Goal: Transaction & Acquisition: Purchase product/service

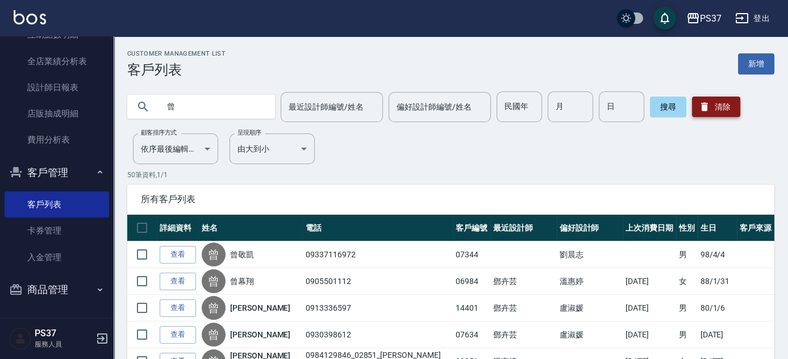
click at [729, 108] on button "清除" at bounding box center [716, 107] width 48 height 20
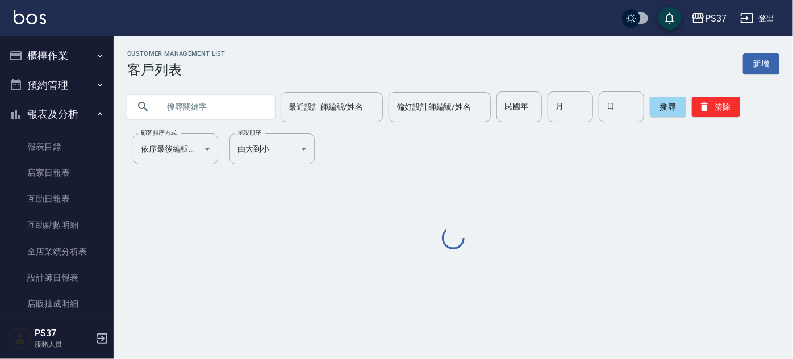
click at [56, 56] on button "櫃檯作業" at bounding box center [57, 56] width 104 height 30
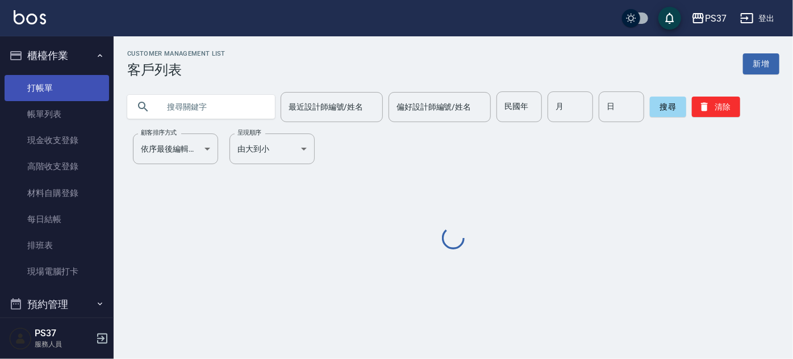
click at [57, 84] on link "打帳單" at bounding box center [57, 88] width 104 height 26
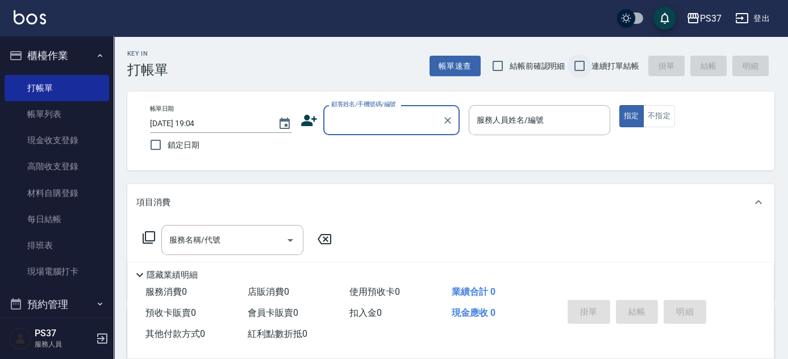
click at [582, 61] on input "連續打單結帳" at bounding box center [579, 66] width 24 height 24
checkbox input "true"
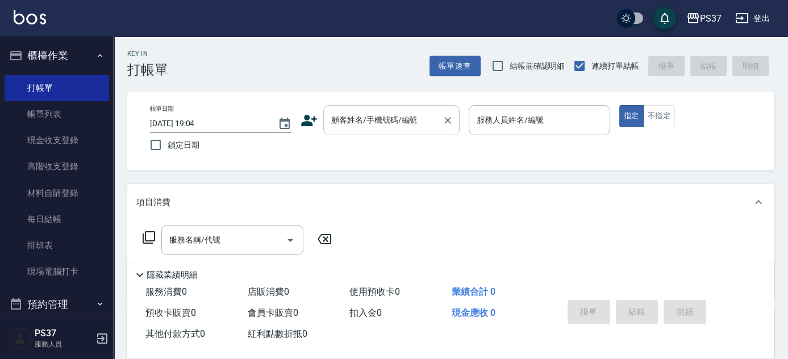
click at [423, 126] on input "顧客姓名/手機號碼/編號" at bounding box center [382, 120] width 109 height 20
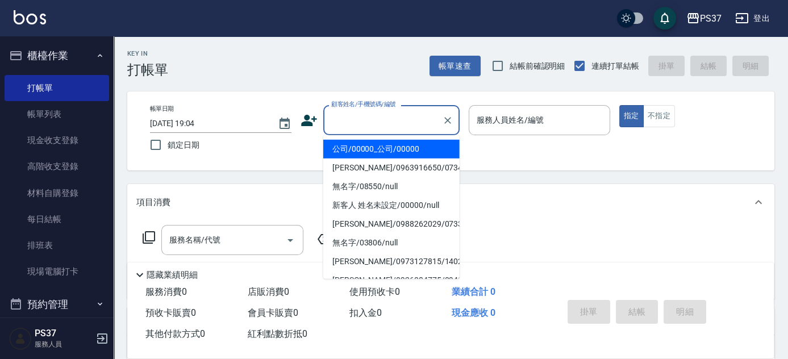
click at [412, 154] on li "公司/00000_公司/00000" at bounding box center [391, 149] width 136 height 19
type input "公司/00000_公司/00000"
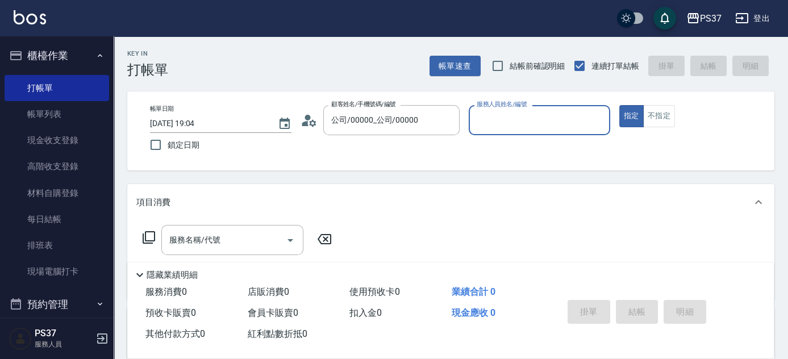
click at [524, 128] on input "服務人員姓名/編號" at bounding box center [539, 120] width 131 height 20
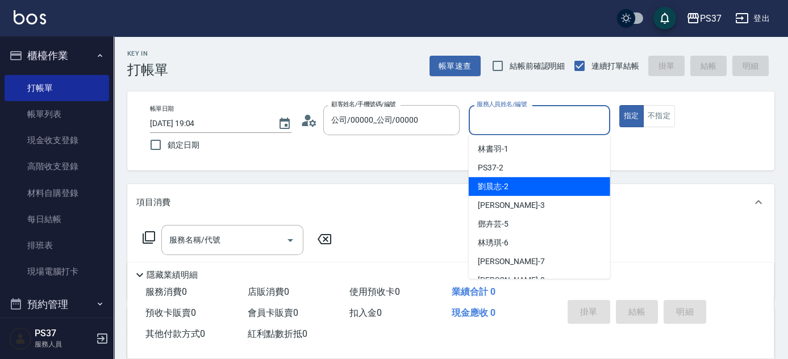
click at [521, 182] on div "[PERSON_NAME]-2" at bounding box center [539, 186] width 141 height 19
type input "[PERSON_NAME]-2"
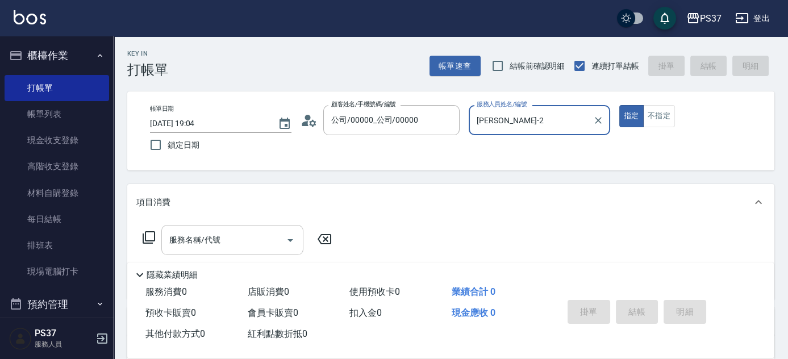
click at [215, 246] on input "服務名稱/代號" at bounding box center [223, 240] width 115 height 20
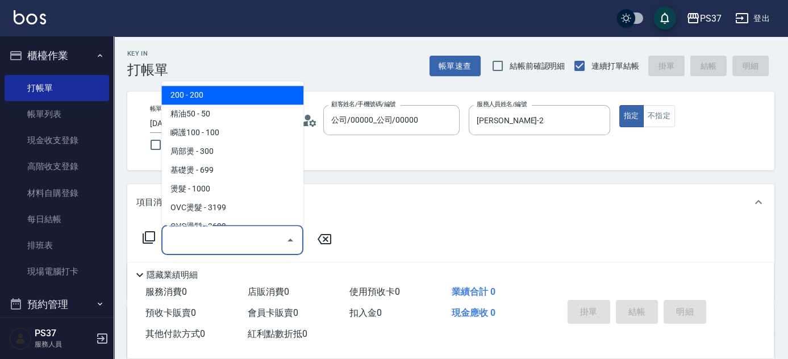
click at [218, 95] on span "200 - 200" at bounding box center [232, 95] width 142 height 19
type input "200(111)"
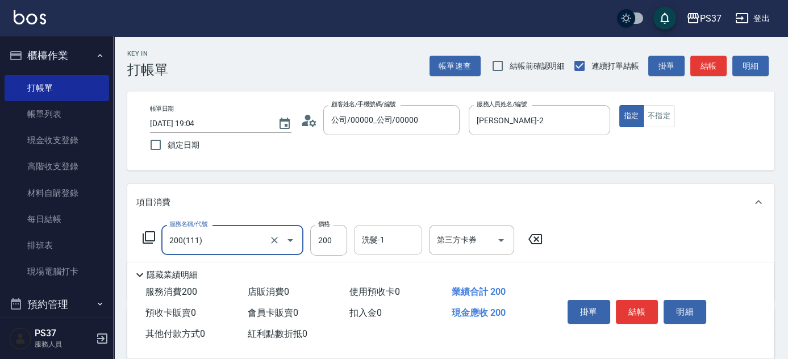
click at [392, 237] on input "洗髮-1" at bounding box center [388, 240] width 58 height 20
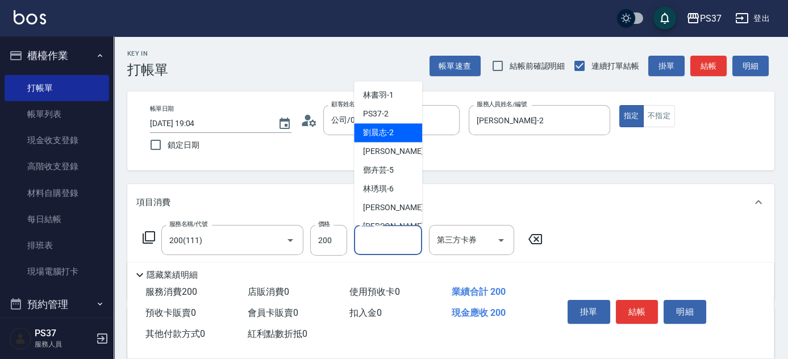
click at [389, 129] on span "[PERSON_NAME]-2" at bounding box center [378, 133] width 31 height 12
type input "[PERSON_NAME]-2"
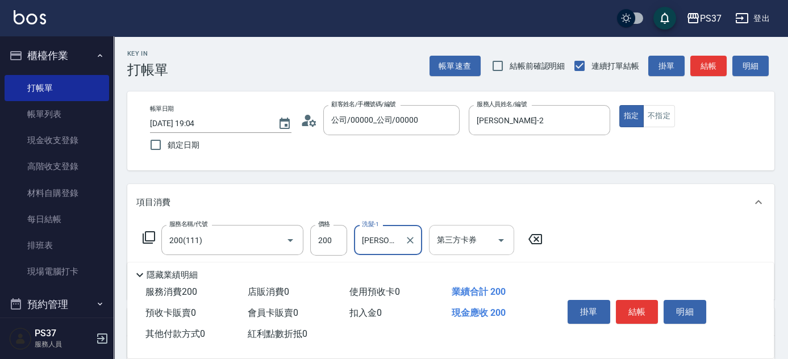
click at [500, 240] on icon "Open" at bounding box center [501, 240] width 6 height 3
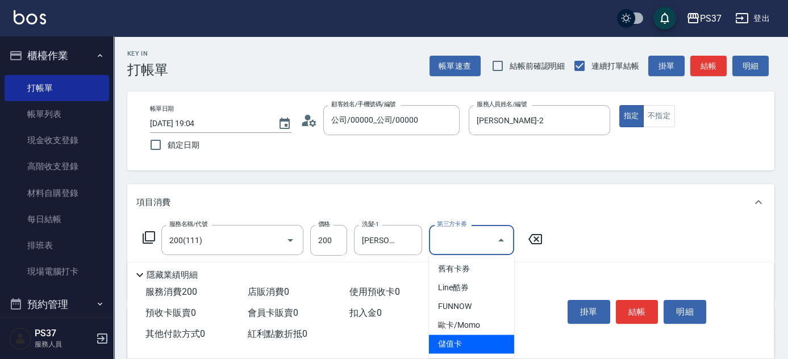
click at [469, 345] on span "儲值卡" at bounding box center [471, 344] width 85 height 19
type input "儲值卡"
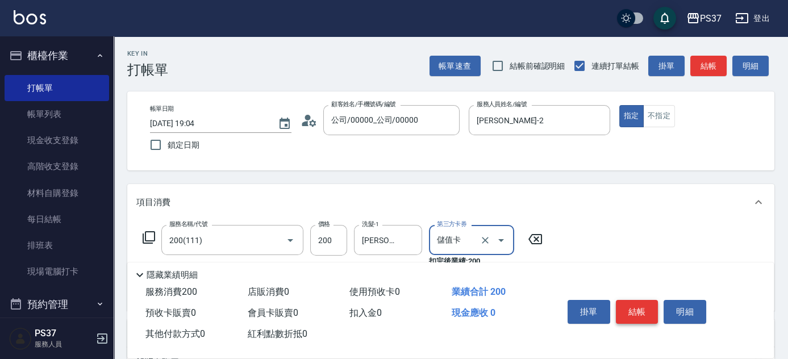
click at [639, 310] on button "結帳" at bounding box center [637, 312] width 43 height 24
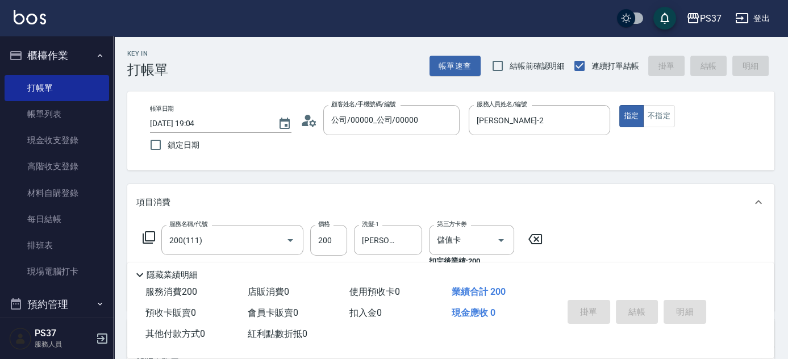
type input "[DATE] 19:05"
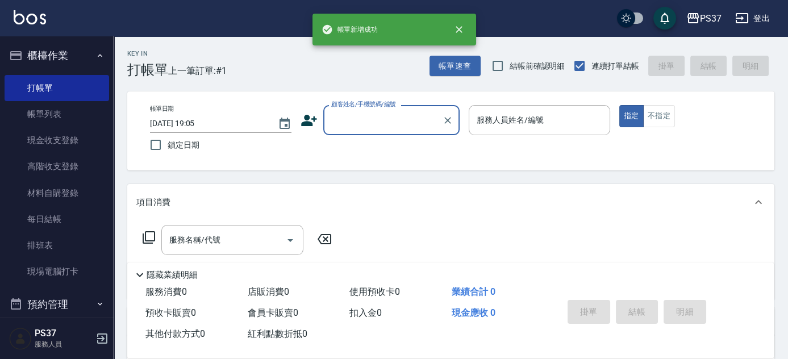
click at [377, 111] on input "顧客姓名/手機號碼/編號" at bounding box center [382, 120] width 109 height 20
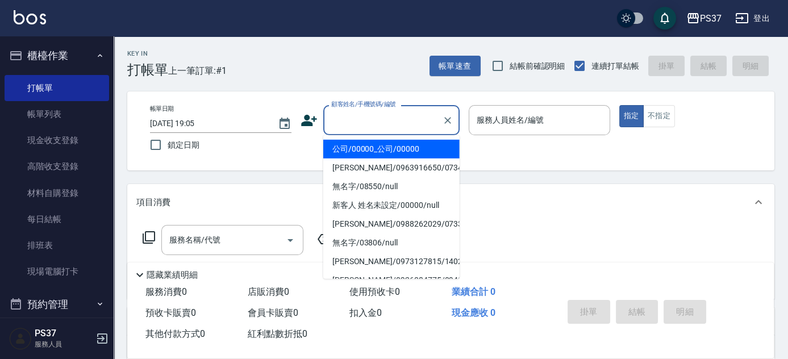
click at [381, 154] on li "公司/00000_公司/00000" at bounding box center [391, 149] width 136 height 19
type input "公司/00000_公司/00000"
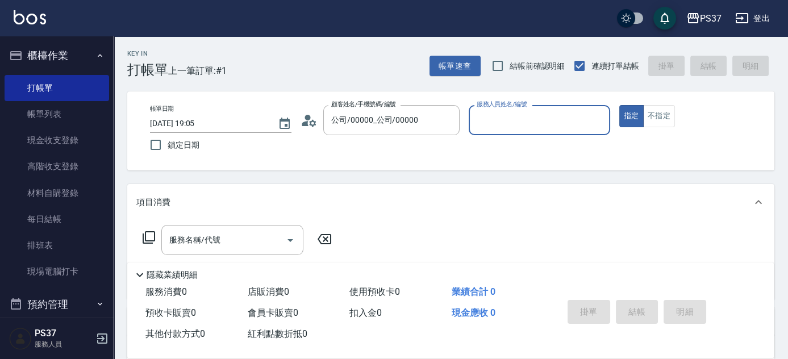
click at [515, 124] on input "服務人員姓名/編號" at bounding box center [539, 120] width 131 height 20
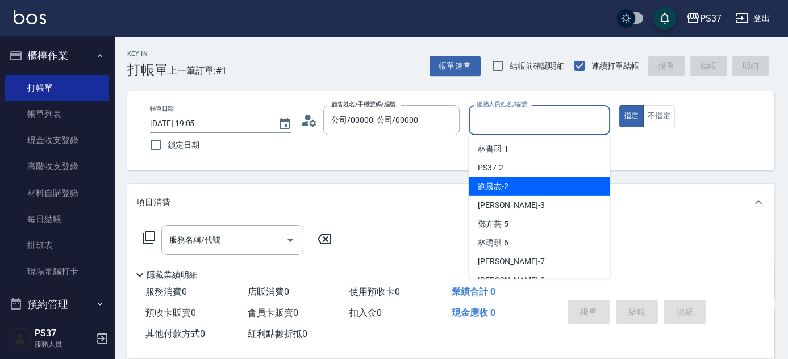
click at [523, 183] on div "[PERSON_NAME]-2" at bounding box center [539, 186] width 141 height 19
type input "[PERSON_NAME]-2"
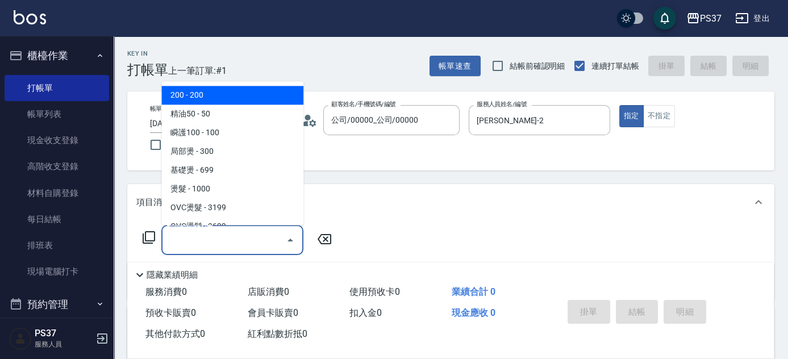
click at [241, 241] on input "服務名稱/代號" at bounding box center [223, 240] width 115 height 20
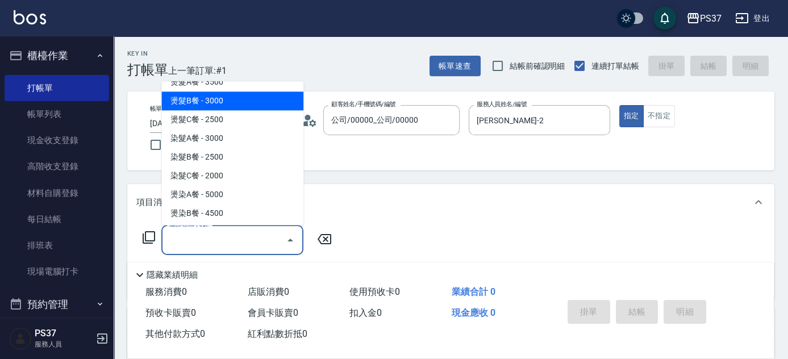
scroll to position [1136, 0]
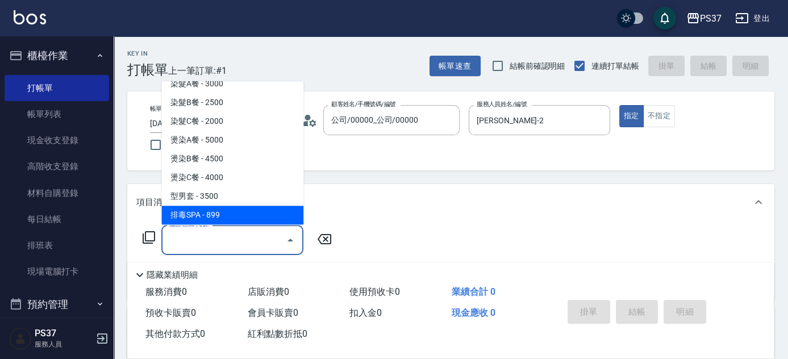
click at [244, 216] on span "排毒SPA - 899" at bounding box center [232, 215] width 142 height 19
type input "排毒SPA(0899)"
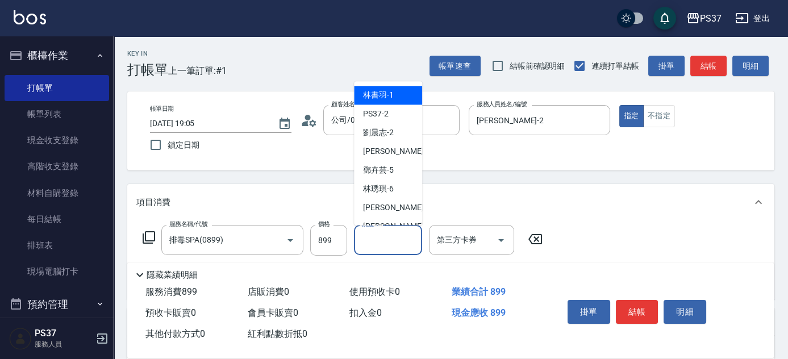
click at [391, 242] on input "洗髮-1" at bounding box center [388, 240] width 58 height 20
click at [396, 97] on div "[PERSON_NAME]-1" at bounding box center [388, 95] width 68 height 19
type input "[PERSON_NAME]-1"
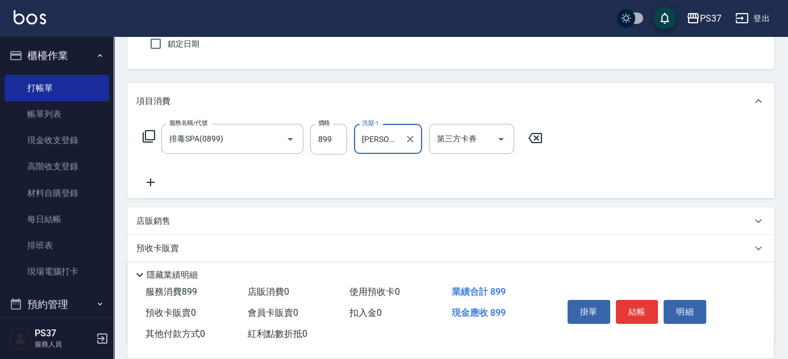
scroll to position [103, 0]
click at [149, 178] on icon at bounding box center [150, 181] width 28 height 14
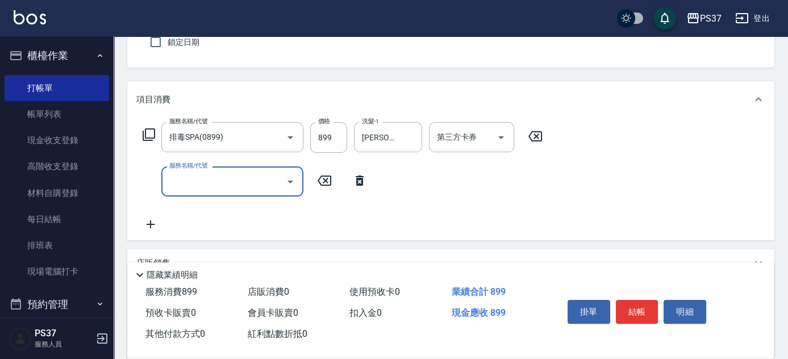
click at [185, 180] on input "服務名稱/代號" at bounding box center [223, 182] width 115 height 20
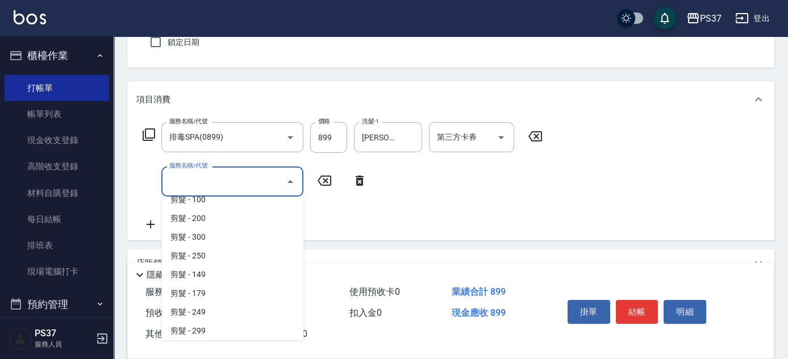
scroll to position [154, 0]
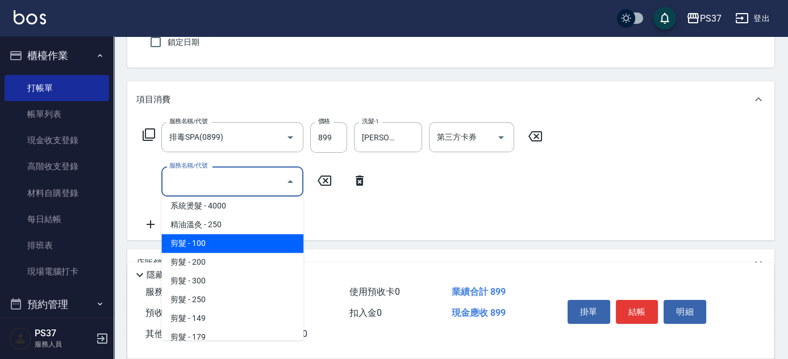
click at [219, 236] on span "剪髮 - 100" at bounding box center [232, 243] width 142 height 19
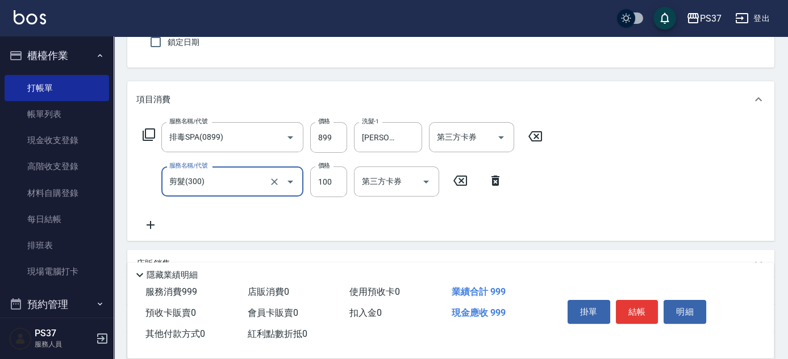
type input "剪髮(300)"
click at [335, 177] on input "100" at bounding box center [328, 181] width 37 height 31
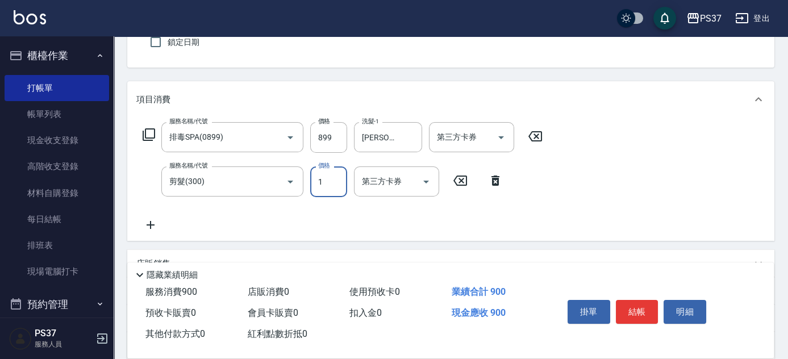
type input "1"
click at [496, 144] on button "Open" at bounding box center [501, 137] width 18 height 18
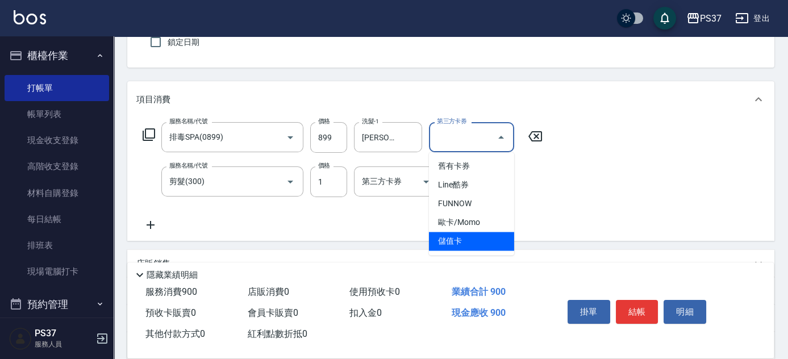
click at [491, 237] on span "儲值卡" at bounding box center [471, 241] width 85 height 19
type input "儲值卡"
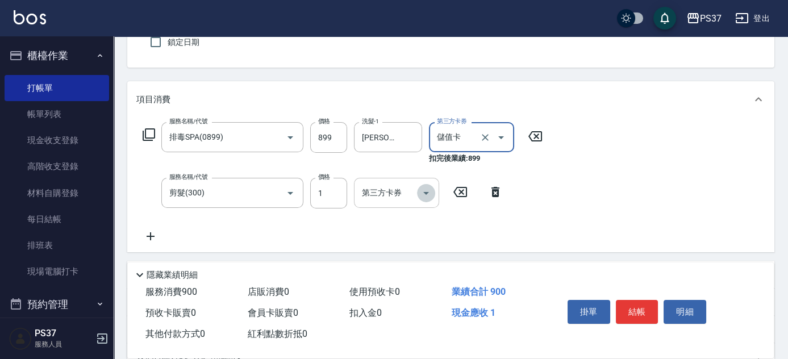
click at [425, 193] on icon "Open" at bounding box center [426, 193] width 6 height 3
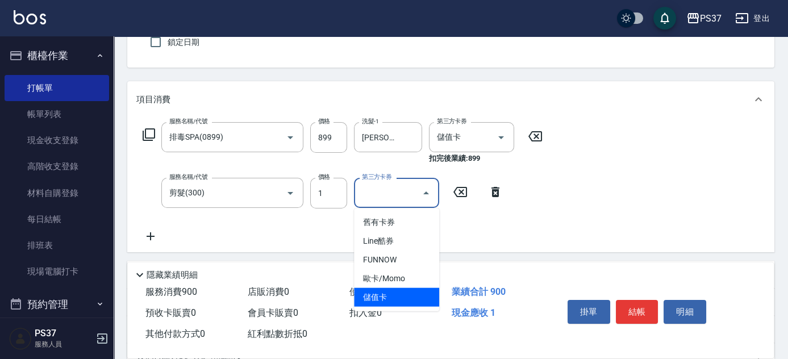
click at [401, 293] on span "儲值卡" at bounding box center [396, 297] width 85 height 19
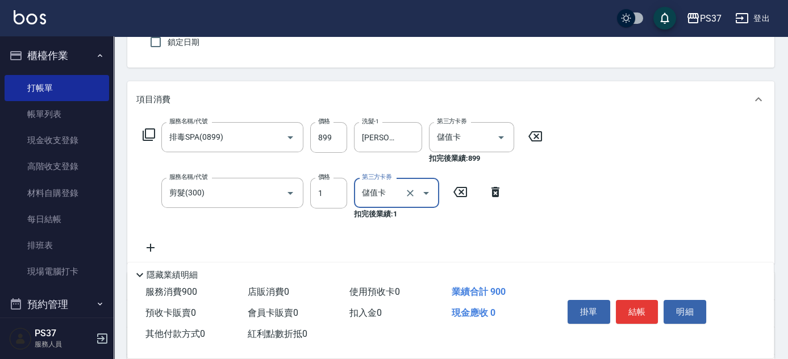
type input "儲值卡"
click at [645, 312] on button "結帳" at bounding box center [637, 312] width 43 height 24
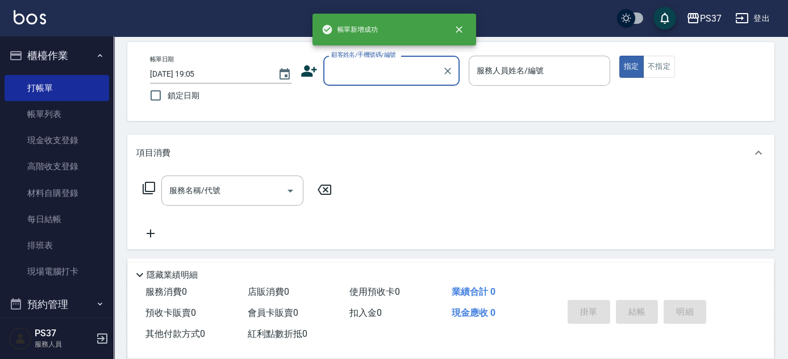
scroll to position [0, 0]
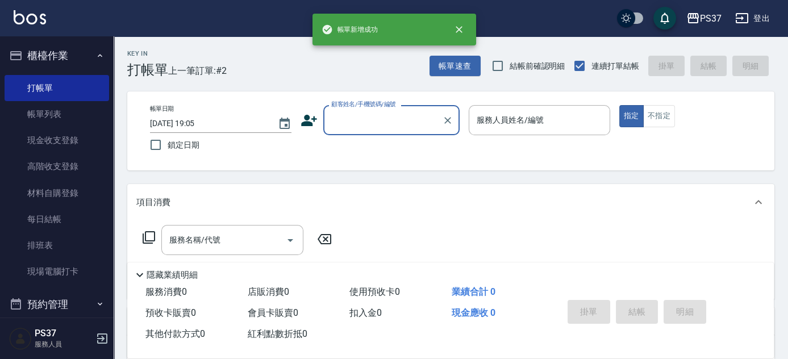
click at [361, 125] on input "顧客姓名/手機號碼/編號" at bounding box center [382, 120] width 109 height 20
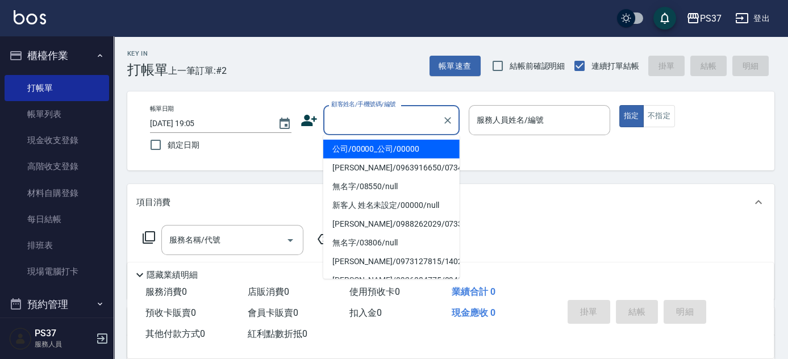
click at [361, 138] on ul "公司/00000_公司/00000 [PERSON_NAME]/0963916650/07345 無名字/08550/null 新客人 姓名未設定/00000…" at bounding box center [391, 207] width 136 height 144
click at [362, 143] on li "公司/00000_公司/00000" at bounding box center [391, 149] width 136 height 19
type input "公司/00000_公司/00000"
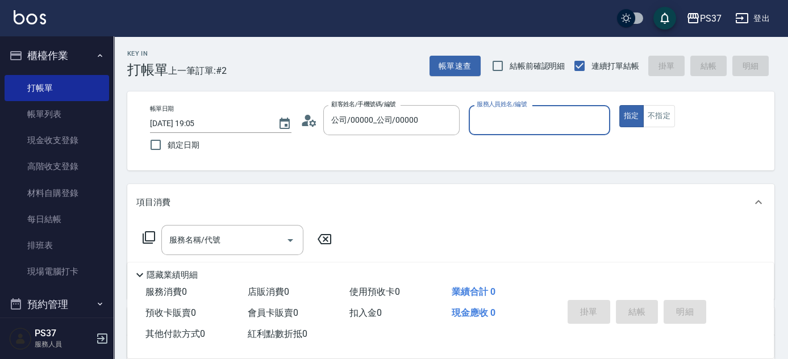
click at [498, 123] on input "服務人員姓名/編號" at bounding box center [539, 120] width 131 height 20
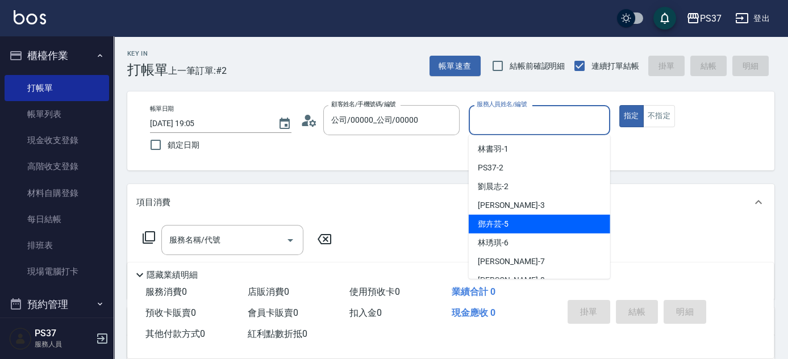
click at [508, 225] on div "[PERSON_NAME]-5" at bounding box center [539, 224] width 141 height 19
type input "[PERSON_NAME]-5"
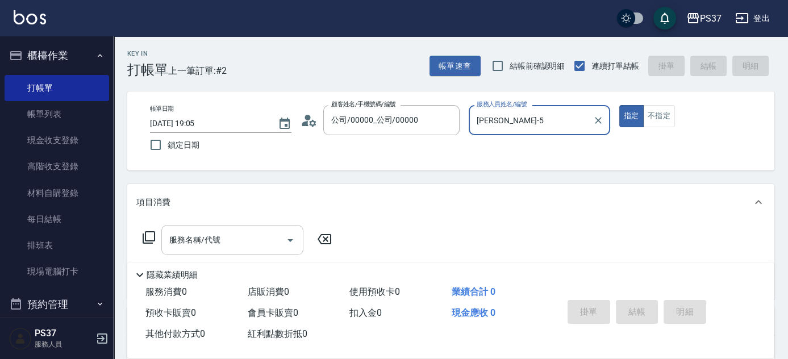
click at [210, 239] on input "服務名稱/代號" at bounding box center [223, 240] width 115 height 20
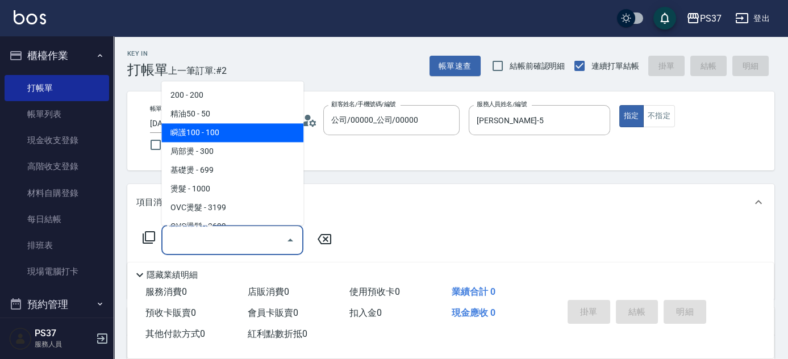
click at [227, 135] on span "瞬護100 - 100" at bounding box center [232, 133] width 142 height 19
type input "瞬護100(113)"
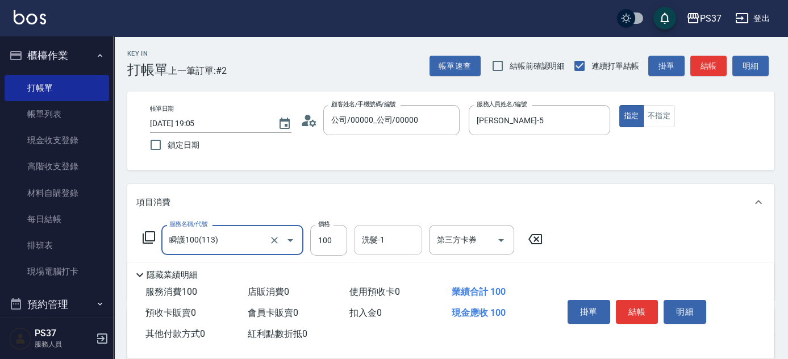
click at [380, 243] on input "洗髮-1" at bounding box center [388, 240] width 58 height 20
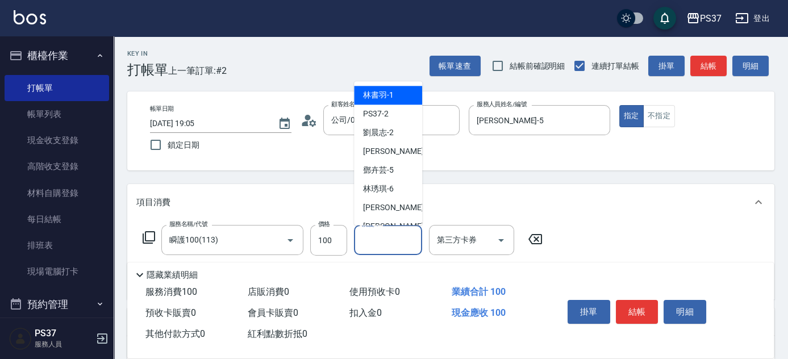
click at [387, 93] on span "[PERSON_NAME]-1" at bounding box center [378, 96] width 31 height 12
type input "[PERSON_NAME]-1"
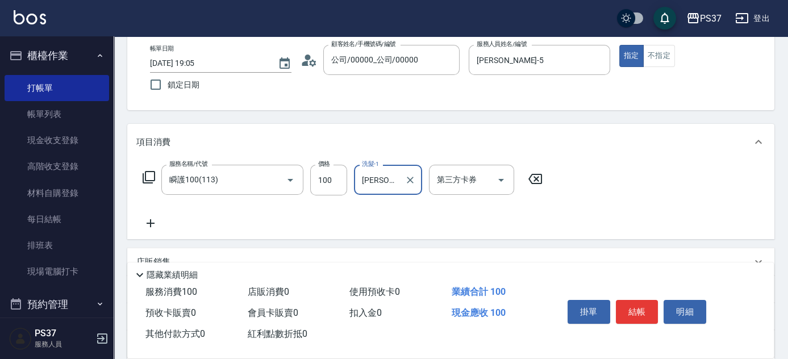
scroll to position [103, 0]
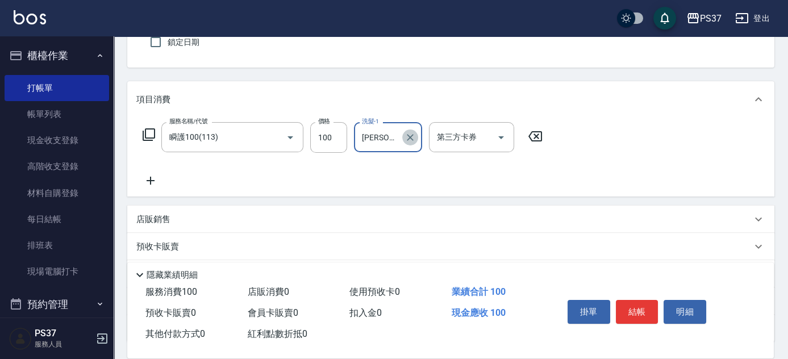
click at [409, 139] on icon "Clear" at bounding box center [409, 137] width 11 height 11
click at [385, 140] on input "洗髮-1" at bounding box center [388, 137] width 58 height 20
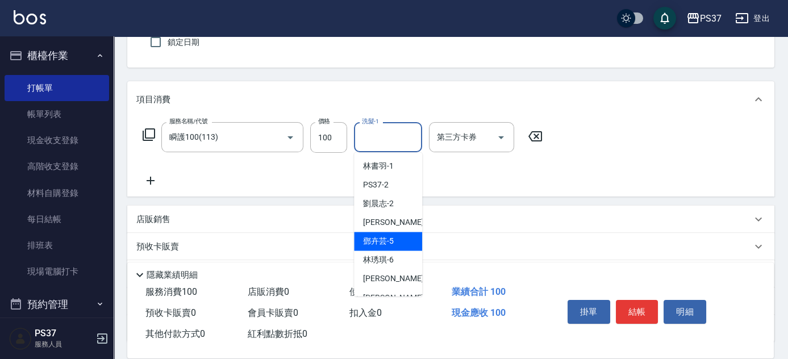
click at [384, 234] on div "[PERSON_NAME]-5" at bounding box center [388, 241] width 68 height 19
type input "[PERSON_NAME]-5"
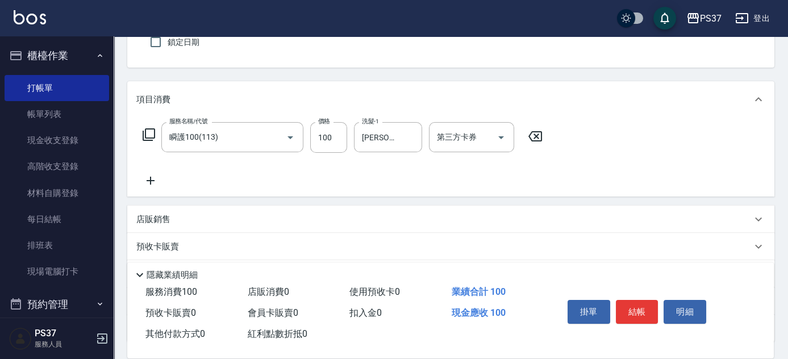
click at [153, 178] on icon at bounding box center [150, 181] width 28 height 14
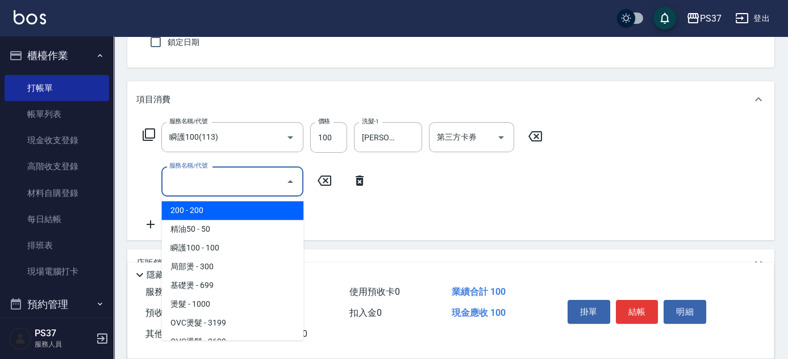
click at [193, 181] on input "服務名稱/代號" at bounding box center [223, 182] width 115 height 20
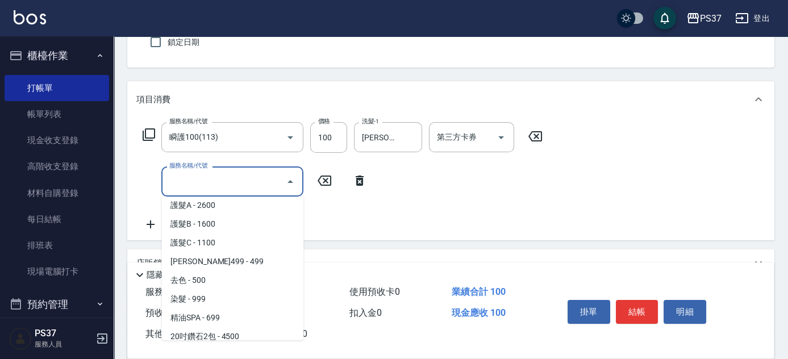
scroll to position [619, 0]
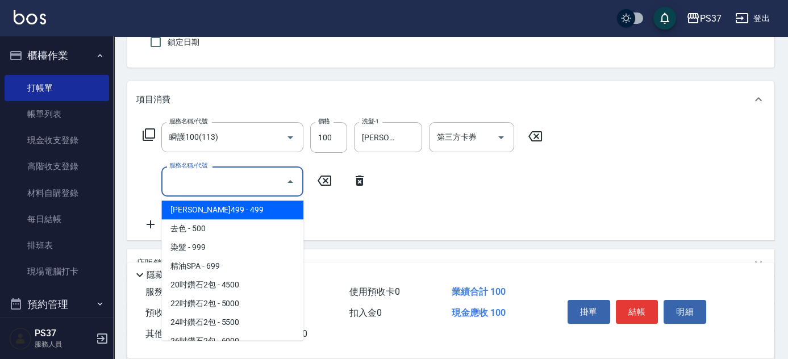
click at [244, 200] on span "[PERSON_NAME]499 - 499" at bounding box center [232, 209] width 142 height 19
type input "[PERSON_NAME]499(0499)"
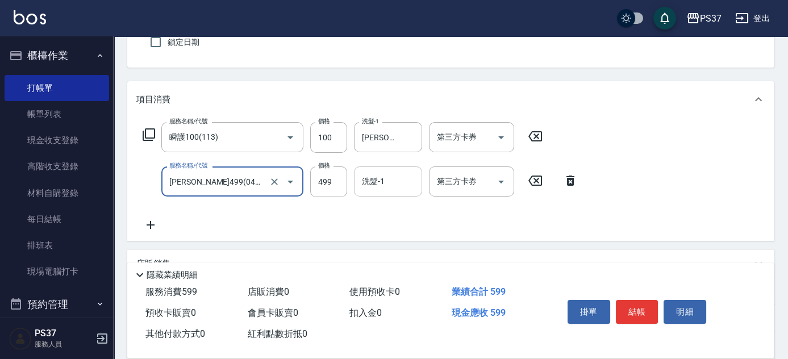
click at [395, 177] on input "洗髮-1" at bounding box center [388, 182] width 58 height 20
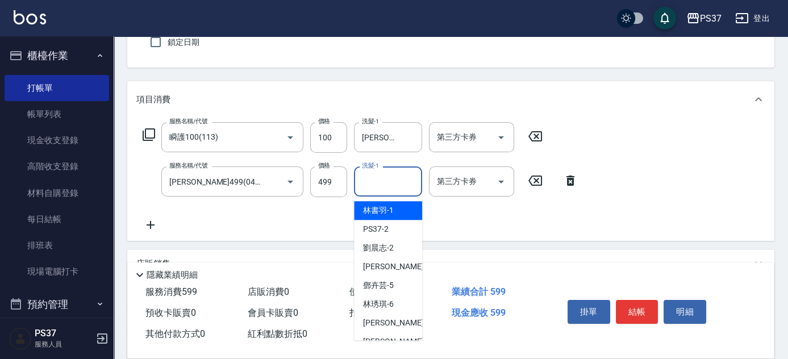
click at [394, 203] on div "[PERSON_NAME]-1" at bounding box center [388, 210] width 68 height 19
type input "[PERSON_NAME]-1"
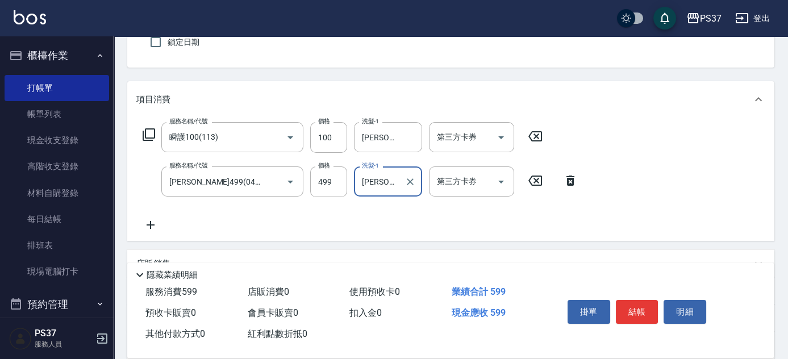
click at [155, 219] on icon at bounding box center [150, 225] width 28 height 14
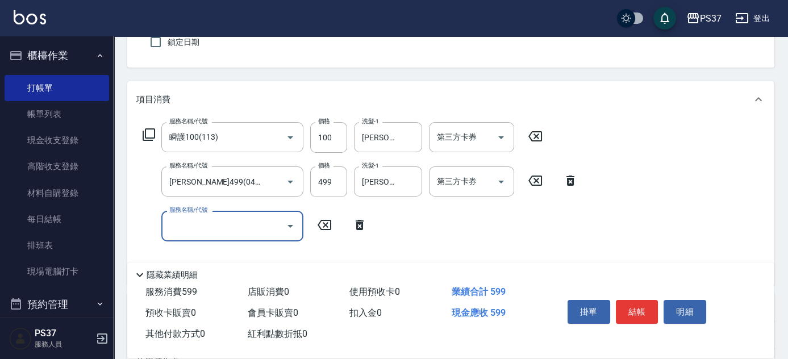
click at [175, 220] on input "服務名稱/代號" at bounding box center [223, 226] width 115 height 20
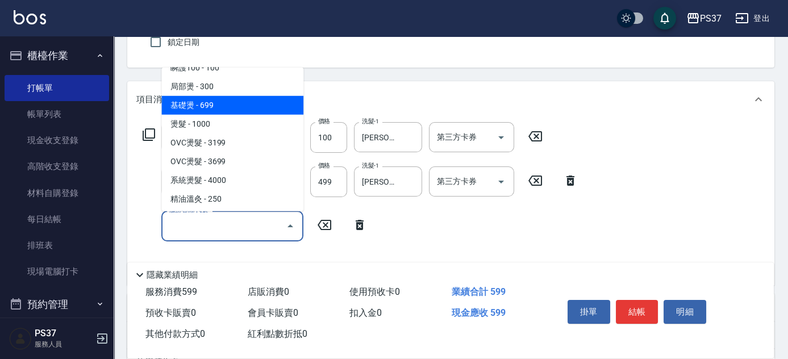
scroll to position [103, 0]
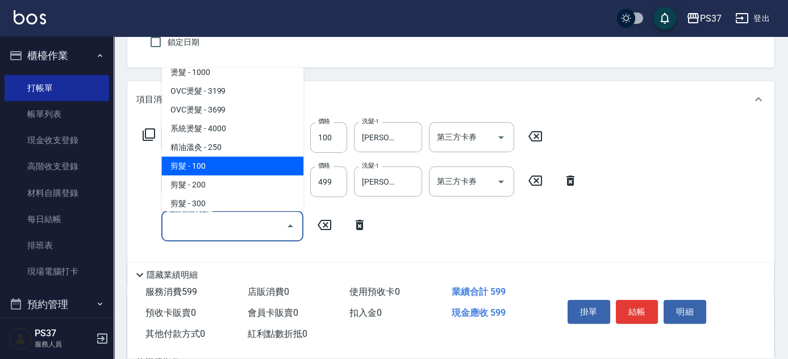
click at [218, 162] on span "剪髮 - 100" at bounding box center [232, 166] width 142 height 19
type input "剪髮(300)"
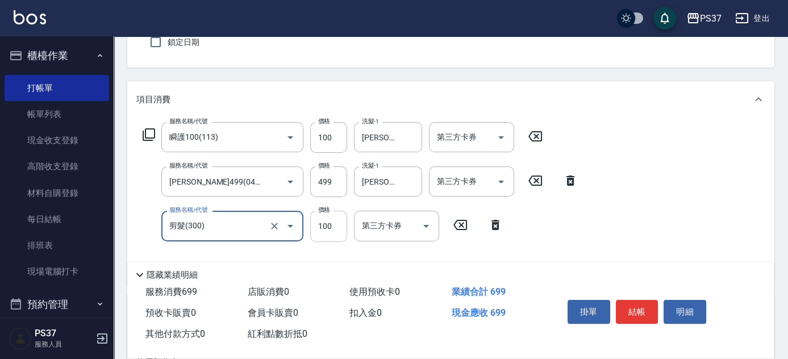
click at [324, 222] on input "100" at bounding box center [328, 226] width 37 height 31
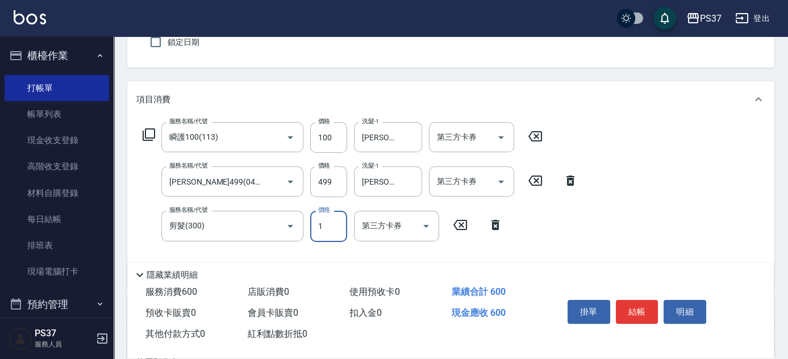
type input "1"
click at [500, 128] on button "Open" at bounding box center [501, 137] width 18 height 18
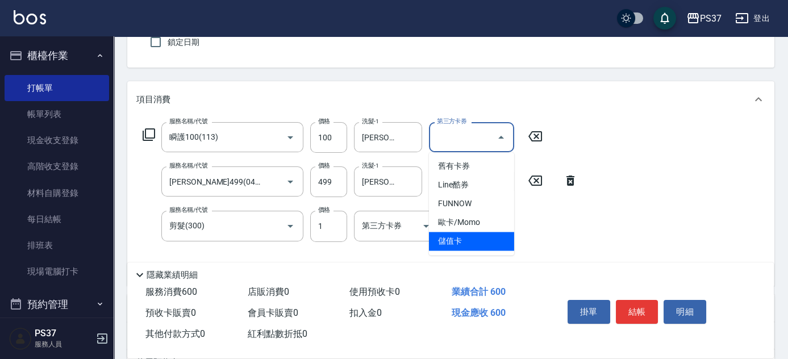
click at [471, 248] on span "儲值卡" at bounding box center [471, 241] width 85 height 19
type input "儲值卡"
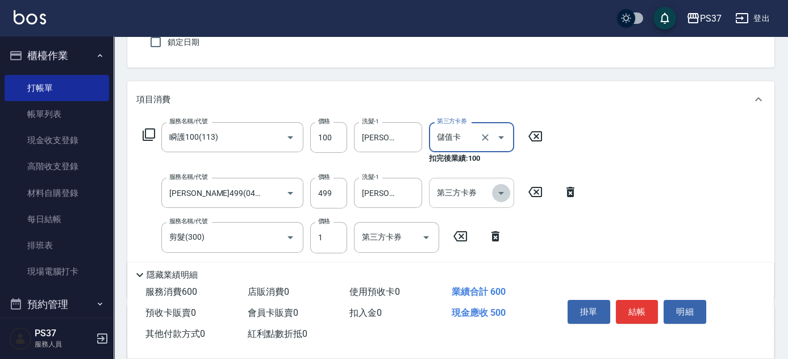
click at [506, 191] on icon "Open" at bounding box center [501, 193] width 14 height 14
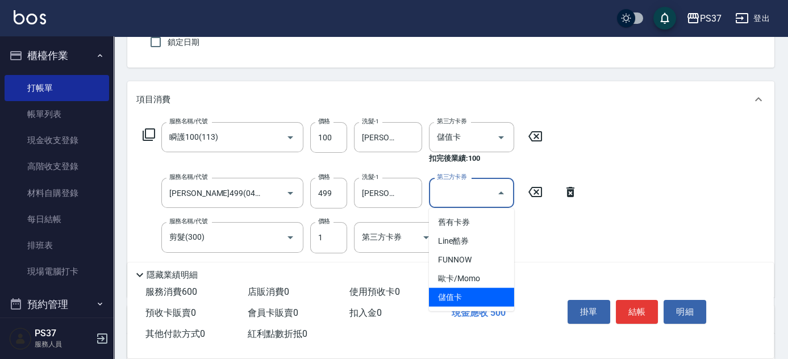
click at [480, 295] on span "儲值卡" at bounding box center [471, 297] width 85 height 19
type input "儲值卡"
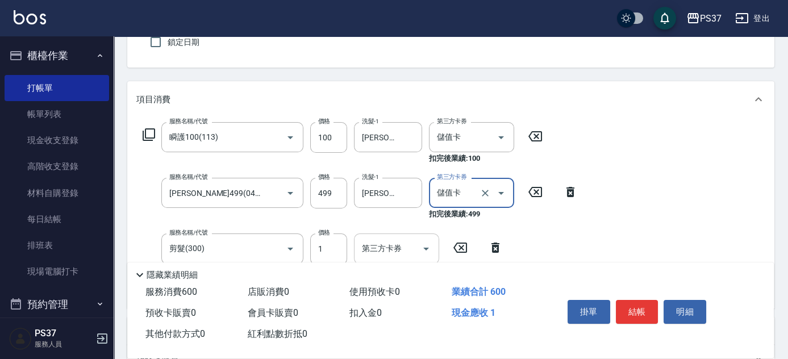
click at [428, 243] on icon "Open" at bounding box center [426, 249] width 14 height 14
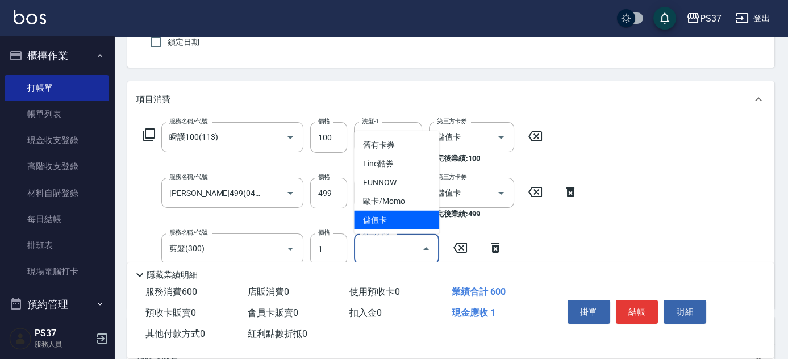
click at [417, 227] on span "儲值卡" at bounding box center [396, 220] width 85 height 19
type input "儲值卡"
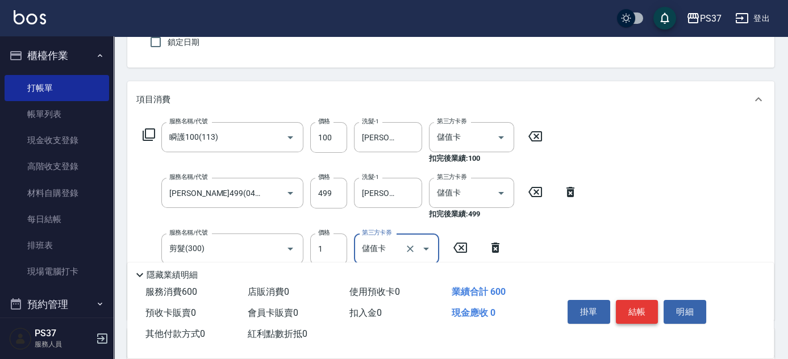
click at [626, 310] on button "結帳" at bounding box center [637, 312] width 43 height 24
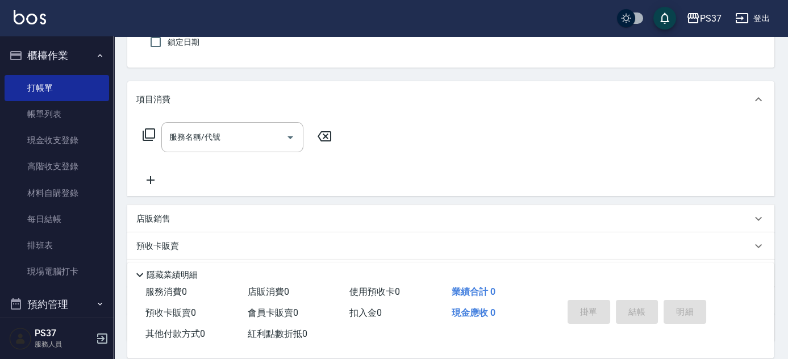
scroll to position [0, 0]
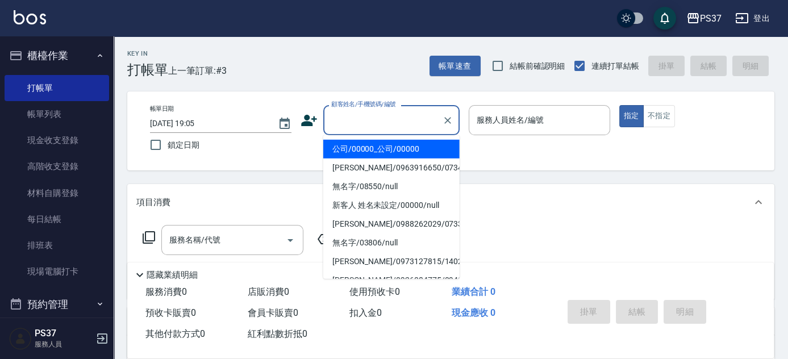
click at [386, 120] on input "顧客姓名/手機號碼/編號" at bounding box center [382, 120] width 109 height 20
click at [382, 145] on li "公司/00000_公司/00000" at bounding box center [391, 149] width 136 height 19
type input "公司/00000_公司/00000"
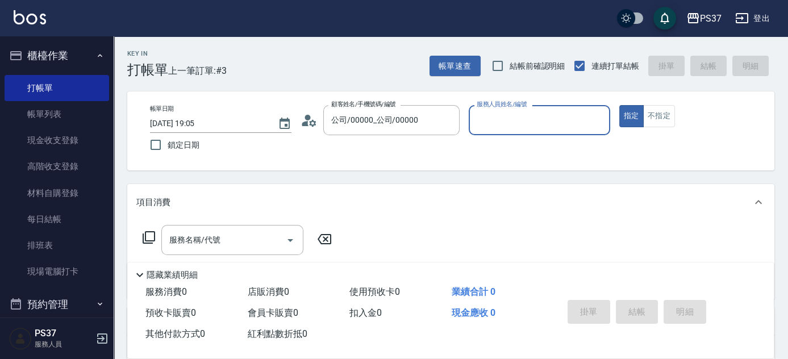
click at [488, 128] on input "服務人員姓名/編號" at bounding box center [539, 120] width 131 height 20
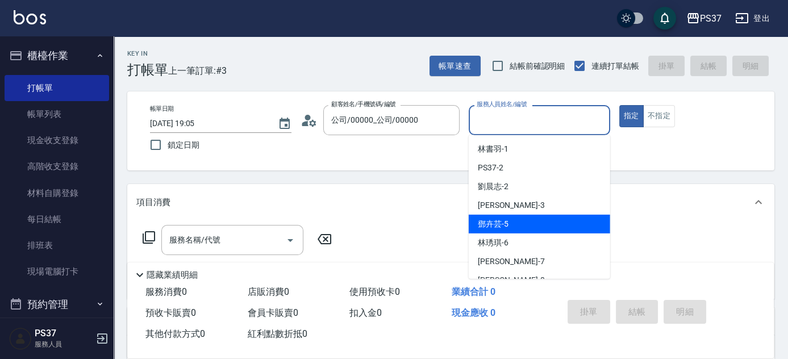
click at [508, 215] on div "[PERSON_NAME]-5" at bounding box center [539, 224] width 141 height 19
type input "[PERSON_NAME]-5"
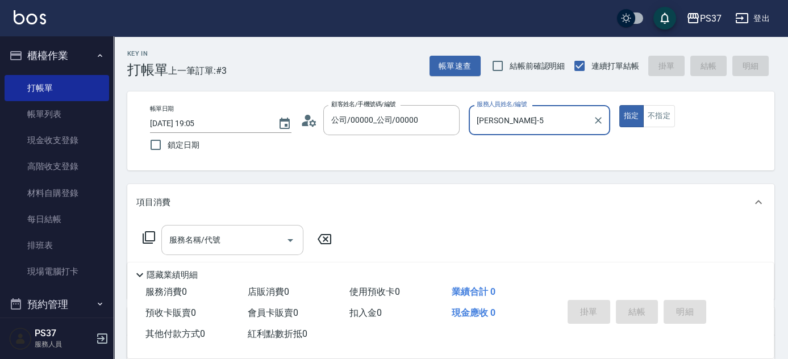
click at [221, 245] on input "服務名稱/代號" at bounding box center [223, 240] width 115 height 20
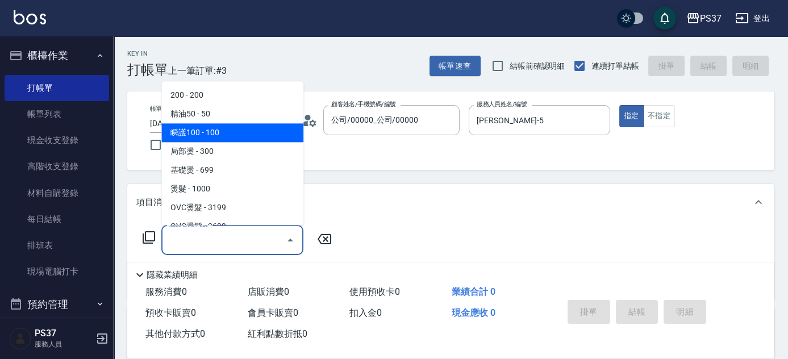
click at [256, 133] on span "瞬護100 - 100" at bounding box center [232, 133] width 142 height 19
type input "瞬護100(113)"
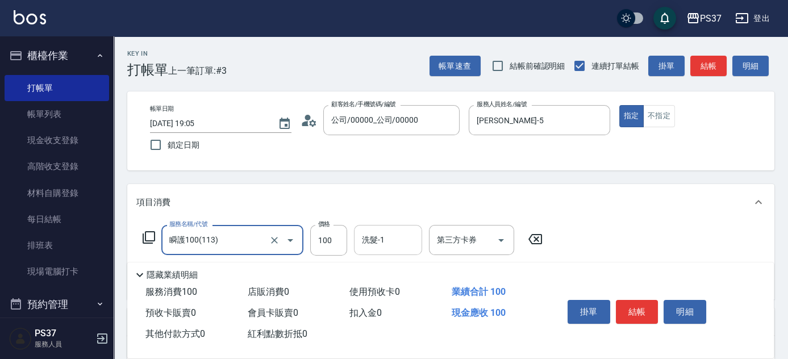
click at [375, 244] on input "洗髮-1" at bounding box center [388, 240] width 58 height 20
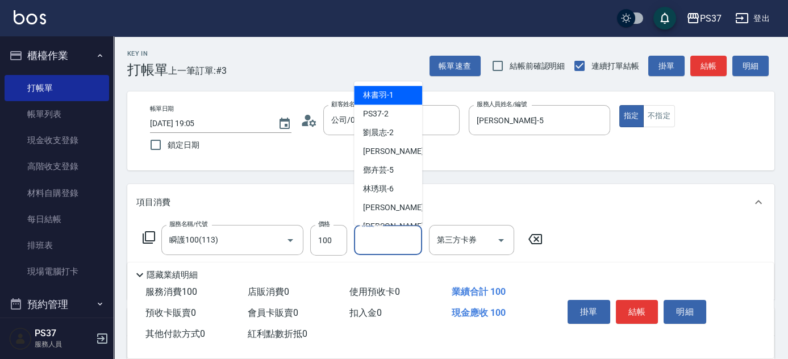
click at [383, 100] on span "[PERSON_NAME]-1" at bounding box center [378, 96] width 31 height 12
type input "[PERSON_NAME]-1"
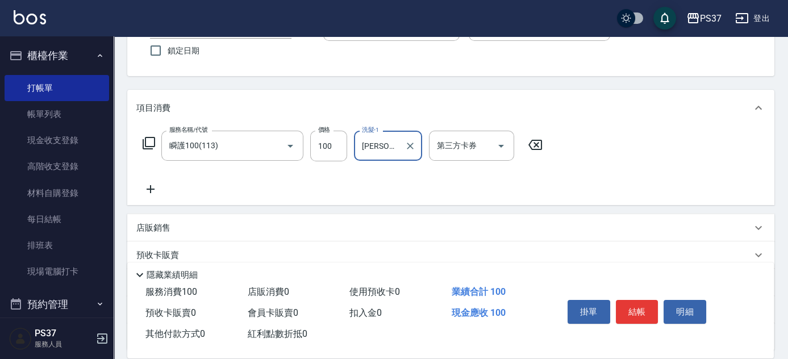
scroll to position [154, 0]
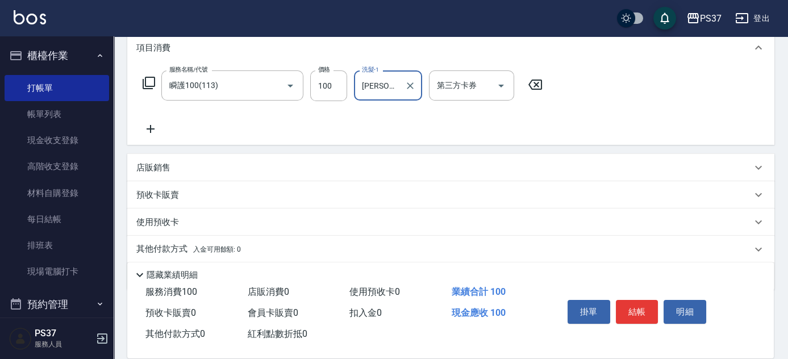
click at [153, 129] on icon at bounding box center [150, 129] width 28 height 14
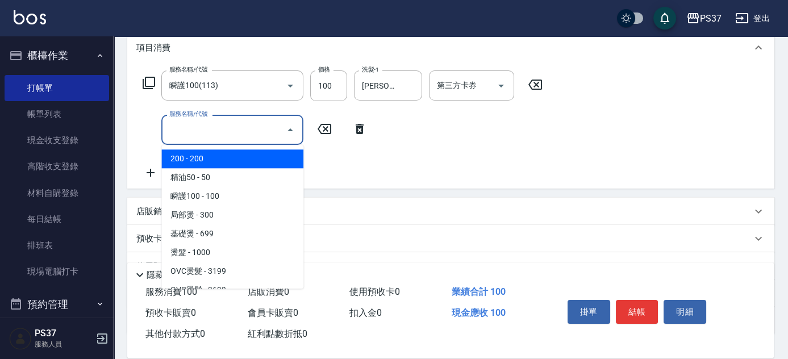
click at [200, 139] on input "服務名稱/代號" at bounding box center [223, 130] width 115 height 20
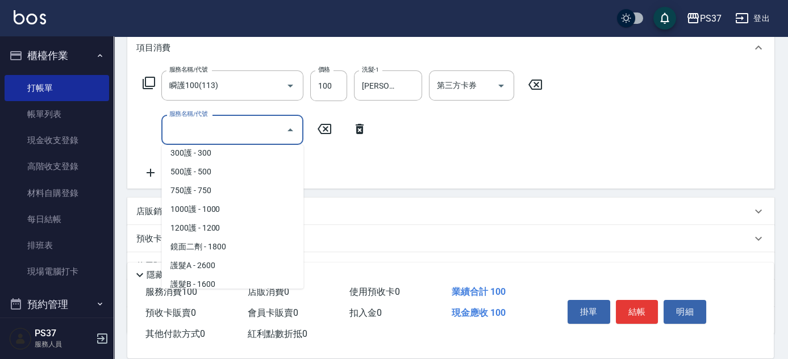
scroll to position [516, 0]
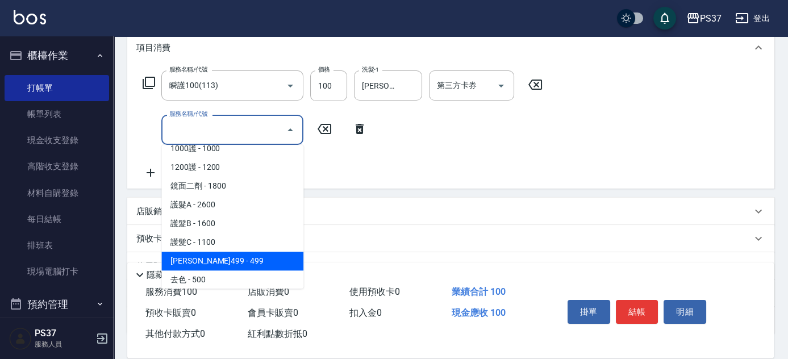
drag, startPoint x: 248, startPoint y: 256, endPoint x: 264, endPoint y: 240, distance: 22.1
click at [249, 255] on span "[PERSON_NAME]499 - 499" at bounding box center [232, 261] width 142 height 19
type input "[PERSON_NAME]499(0499)"
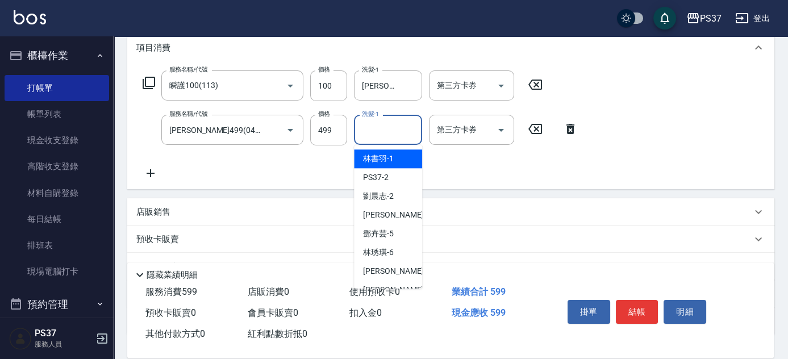
click at [378, 120] on div "洗髮-1 洗髮-1" at bounding box center [388, 130] width 68 height 30
click at [383, 159] on span "[PERSON_NAME]-1" at bounding box center [378, 159] width 31 height 12
type input "[PERSON_NAME]-1"
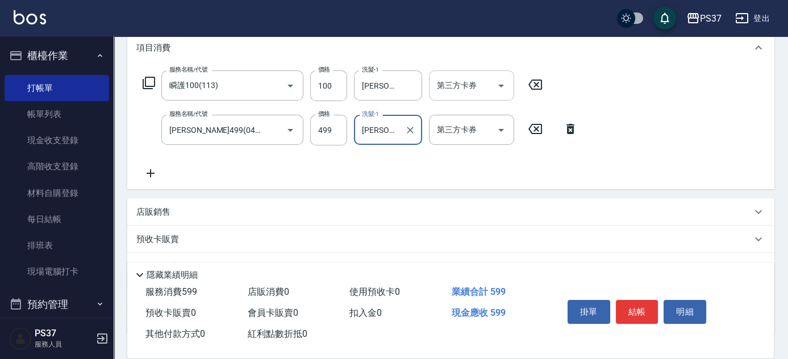
click at [501, 80] on icon "Open" at bounding box center [501, 86] width 14 height 14
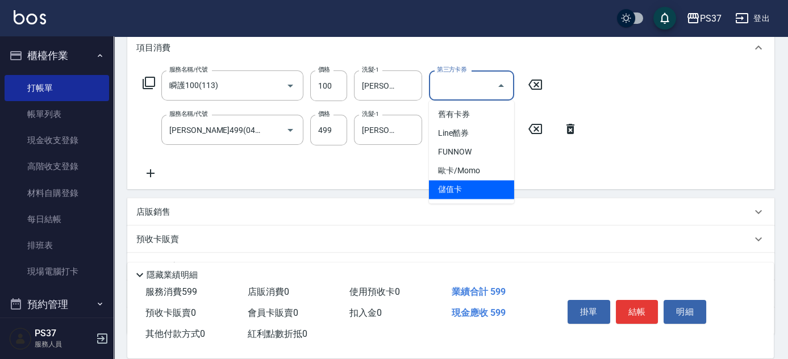
click at [470, 184] on span "儲值卡" at bounding box center [471, 189] width 85 height 19
type input "儲值卡"
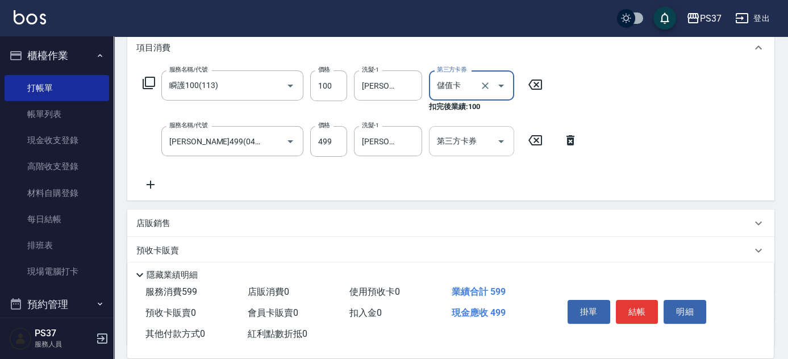
click at [503, 137] on icon "Open" at bounding box center [501, 142] width 14 height 14
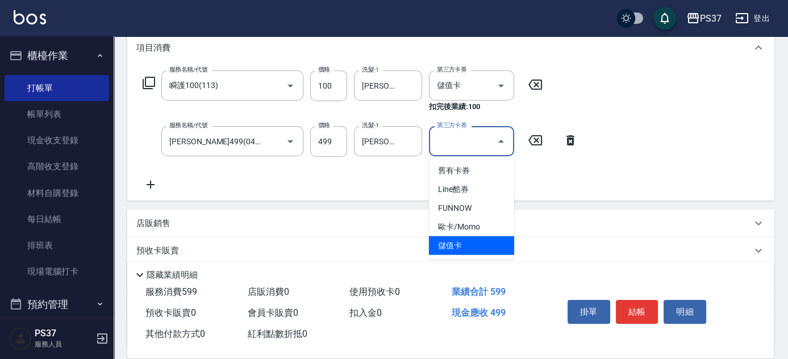
click at [457, 250] on span "儲值卡" at bounding box center [471, 245] width 85 height 19
type input "儲值卡"
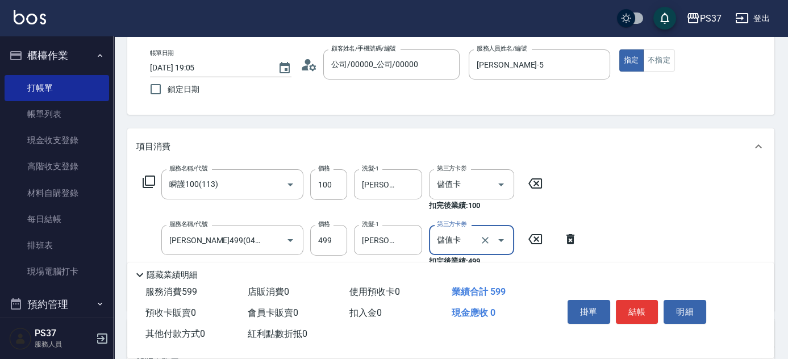
scroll to position [0, 0]
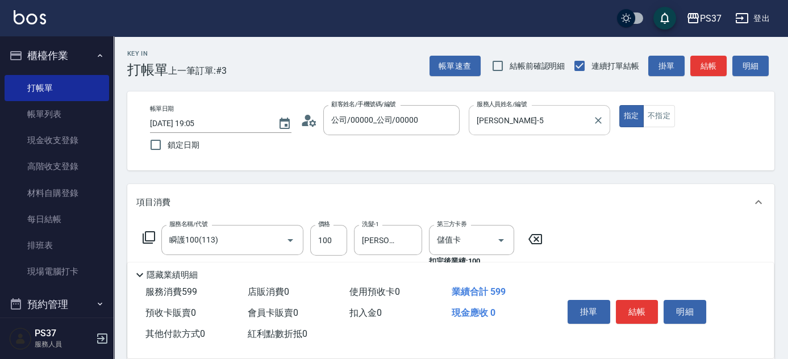
click at [555, 116] on input "[PERSON_NAME]-5" at bounding box center [531, 120] width 114 height 20
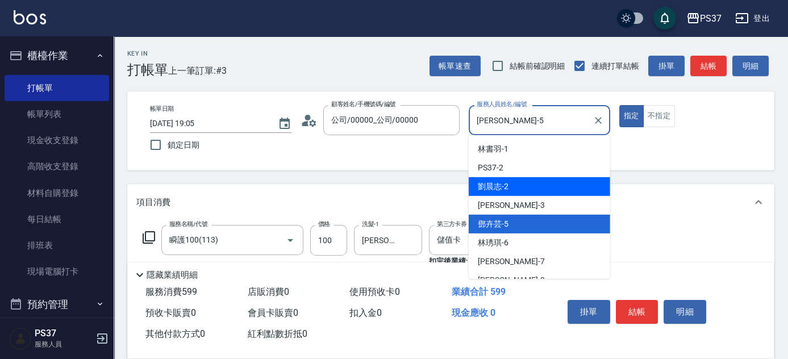
click at [531, 181] on div "[PERSON_NAME]-2" at bounding box center [539, 186] width 141 height 19
type input "[PERSON_NAME]-2"
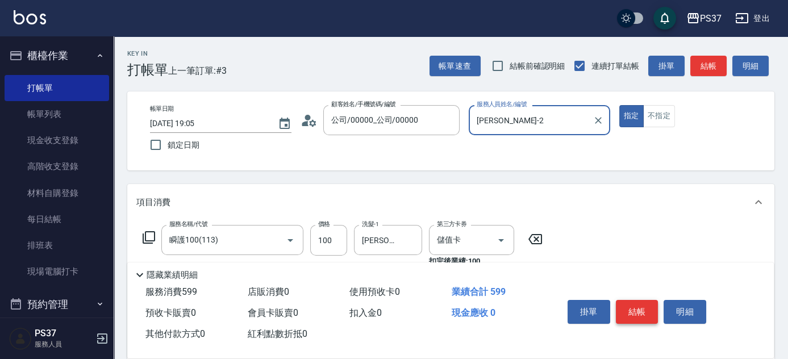
click at [628, 306] on button "結帳" at bounding box center [637, 312] width 43 height 24
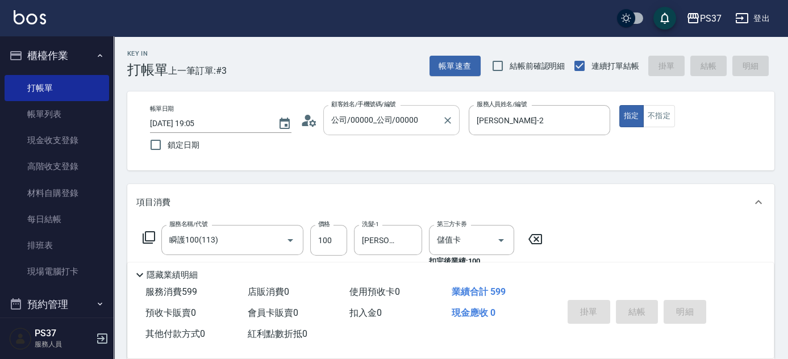
type input "[DATE] 19:06"
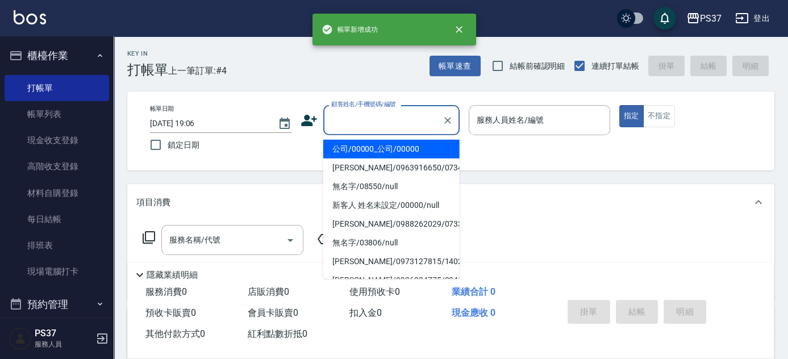
click at [364, 124] on input "顧客姓名/手機號碼/編號" at bounding box center [382, 120] width 109 height 20
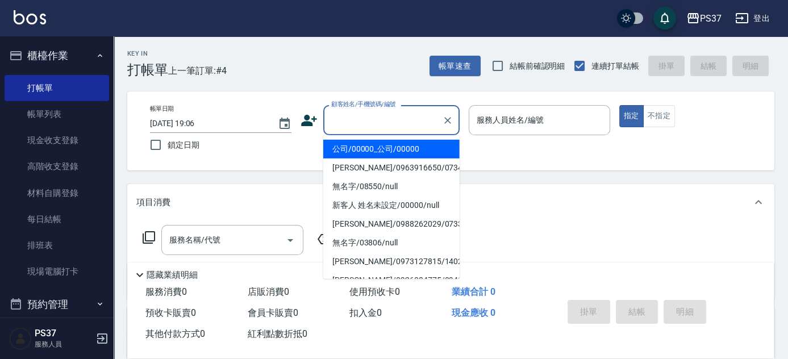
click at [375, 141] on li "公司/00000_公司/00000" at bounding box center [391, 149] width 136 height 19
type input "公司/00000_公司/00000"
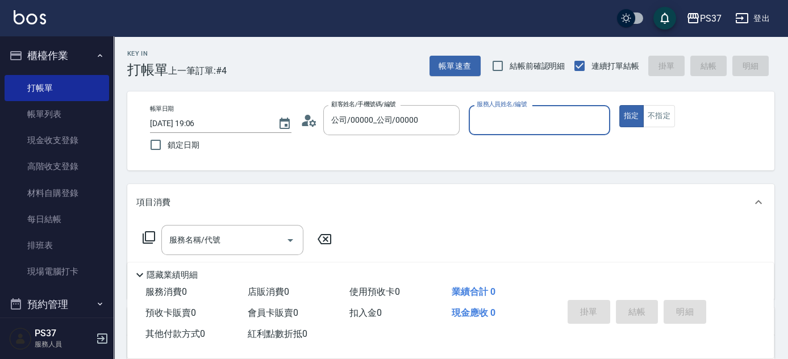
click at [500, 131] on div "服務人員姓名/編號" at bounding box center [539, 120] width 141 height 30
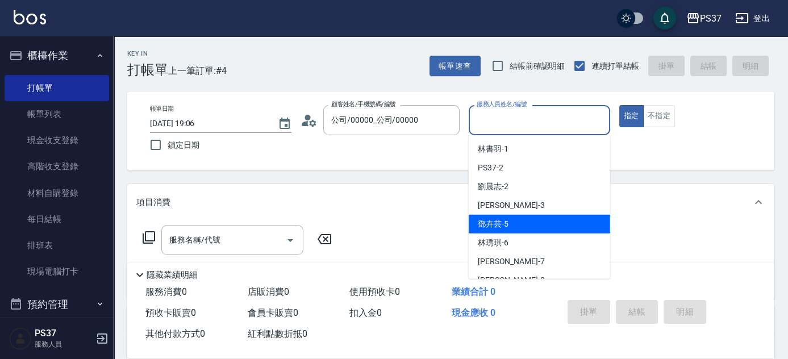
drag, startPoint x: 511, startPoint y: 221, endPoint x: 332, endPoint y: 239, distance: 180.3
click at [511, 222] on div "[PERSON_NAME]-5" at bounding box center [539, 224] width 141 height 19
type input "[PERSON_NAME]-5"
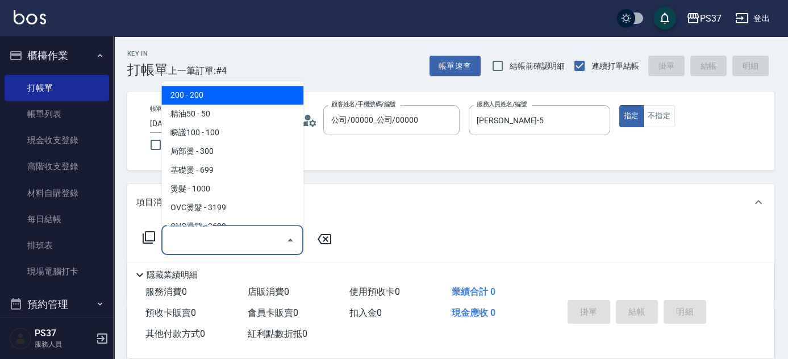
click at [236, 233] on input "服務名稱/代號" at bounding box center [223, 240] width 115 height 20
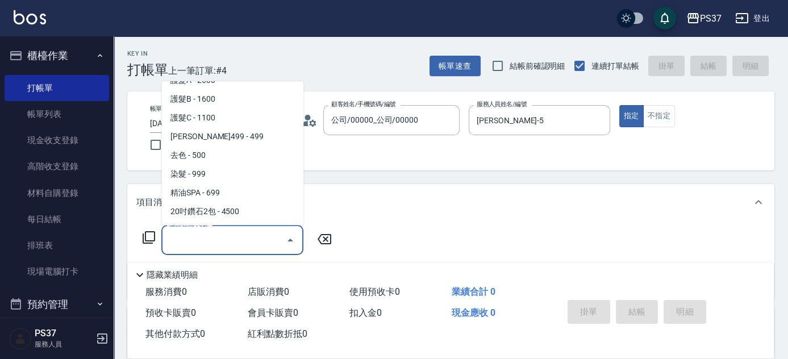
scroll to position [619, 0]
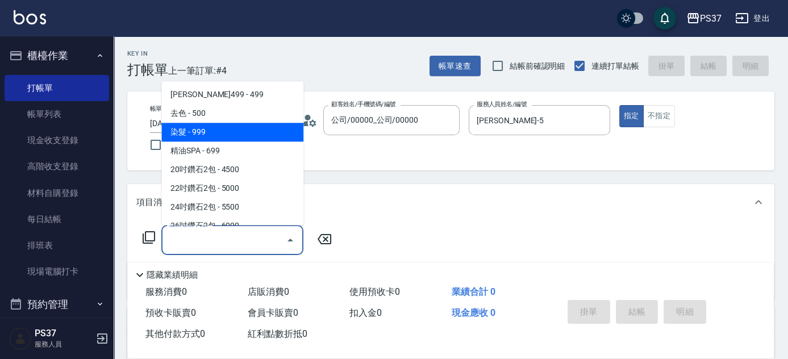
click at [233, 134] on span "染髮 - 999" at bounding box center [232, 132] width 142 height 19
type input "染髮(501)"
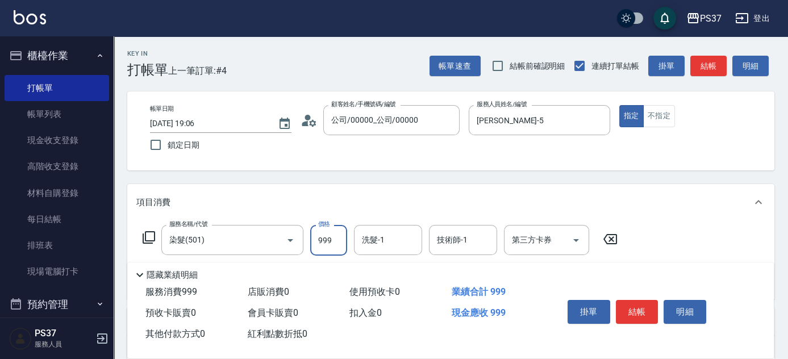
click at [331, 236] on input "999" at bounding box center [328, 240] width 37 height 31
type input "1000"
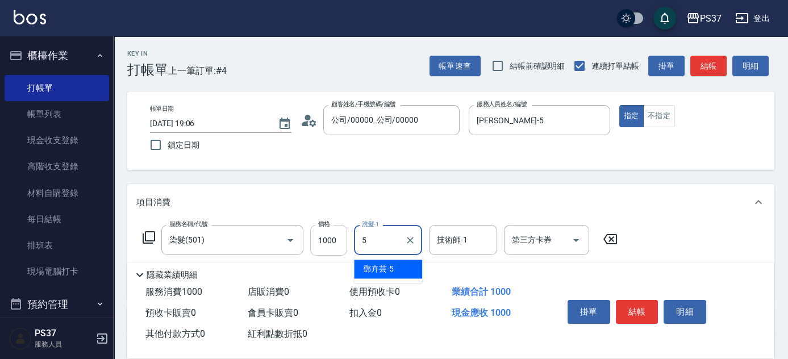
type input "[PERSON_NAME]-5"
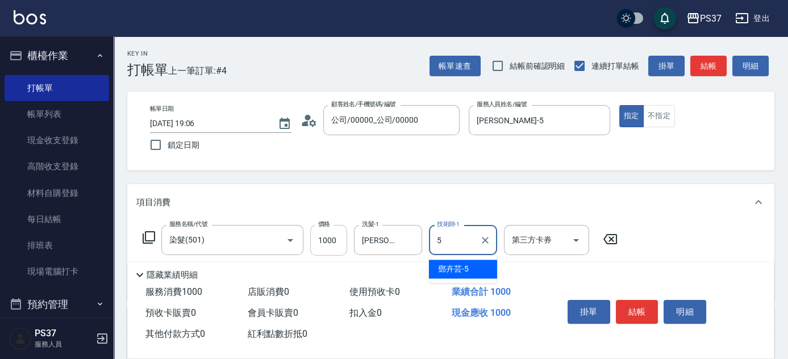
type input "[PERSON_NAME]-5"
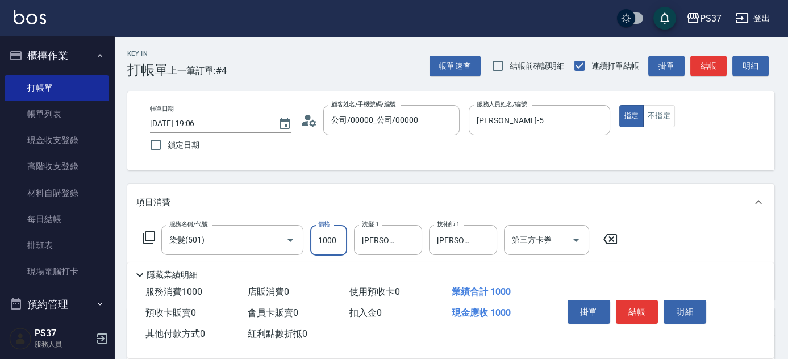
click at [322, 246] on input "1000" at bounding box center [328, 240] width 37 height 31
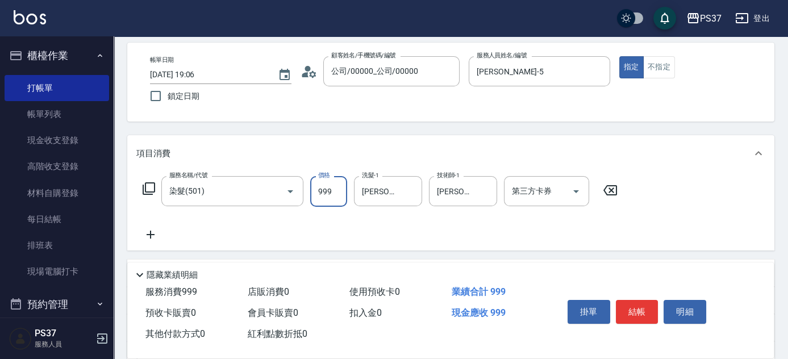
scroll to position [103, 0]
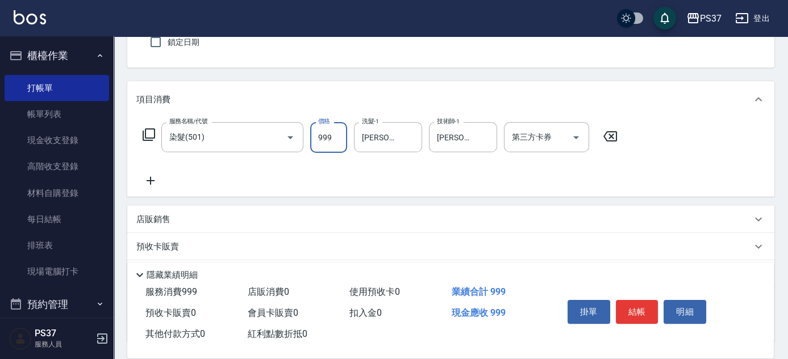
type input "999"
click at [153, 178] on icon at bounding box center [150, 181] width 28 height 14
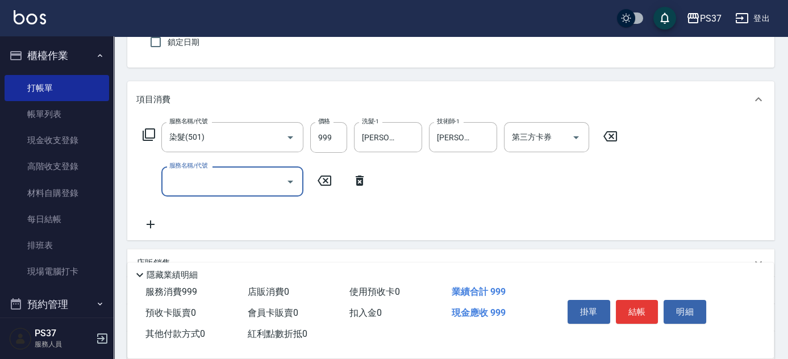
click at [221, 184] on input "服務名稱/代號" at bounding box center [223, 182] width 115 height 20
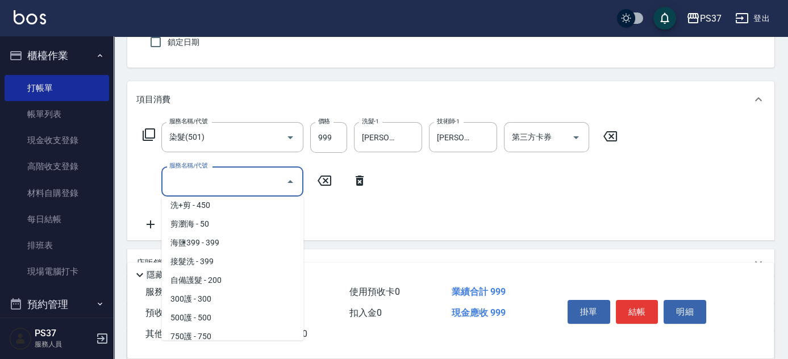
scroll to position [516, 0]
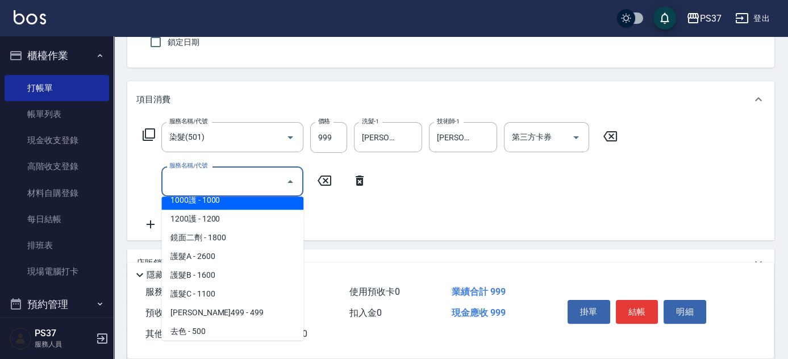
click at [242, 198] on span "1000護 - 1000" at bounding box center [232, 200] width 142 height 19
type input "1000護(404)"
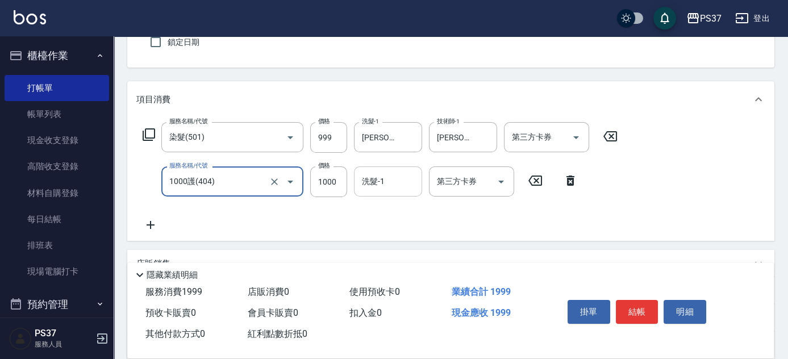
click at [391, 178] on input "洗髮-1" at bounding box center [388, 182] width 58 height 20
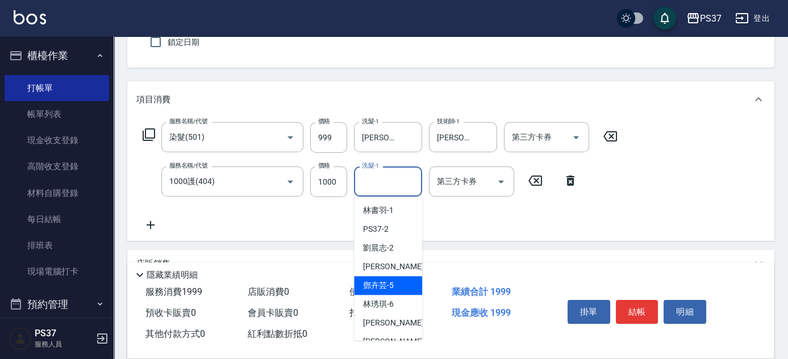
click at [394, 283] on div "[PERSON_NAME]-5" at bounding box center [388, 285] width 68 height 19
type input "[PERSON_NAME]-5"
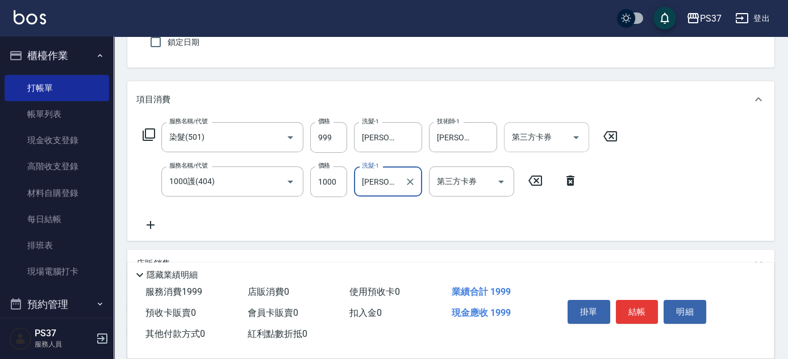
click at [583, 133] on button "Open" at bounding box center [576, 137] width 18 height 18
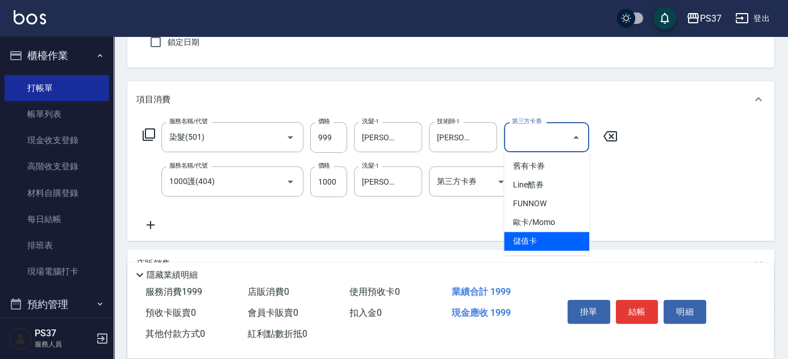
click at [567, 242] on span "儲值卡" at bounding box center [546, 241] width 85 height 19
type input "儲值卡"
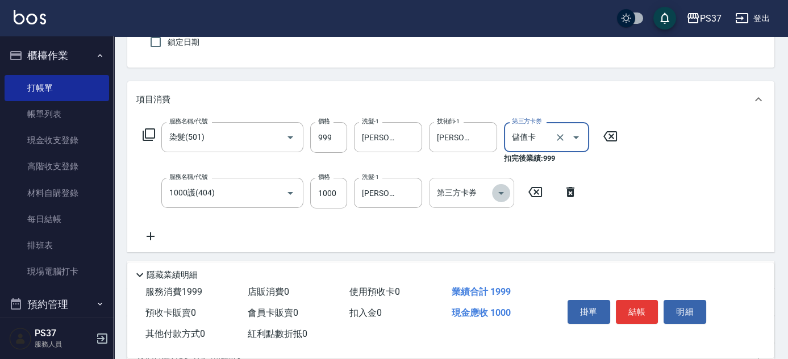
click at [506, 199] on icon "Open" at bounding box center [501, 193] width 14 height 14
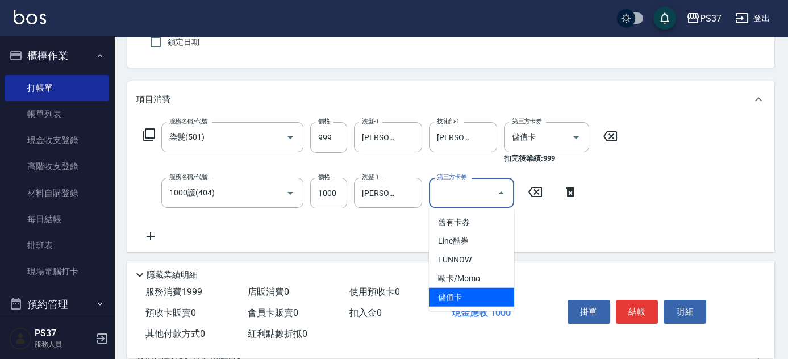
click at [484, 292] on span "儲值卡" at bounding box center [471, 297] width 85 height 19
type input "儲值卡"
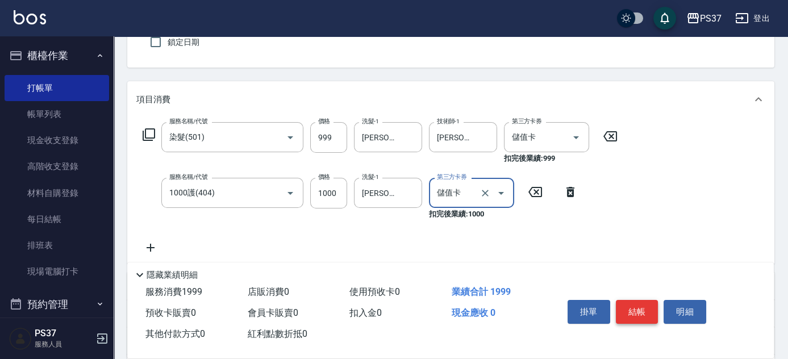
click at [641, 311] on button "結帳" at bounding box center [637, 312] width 43 height 24
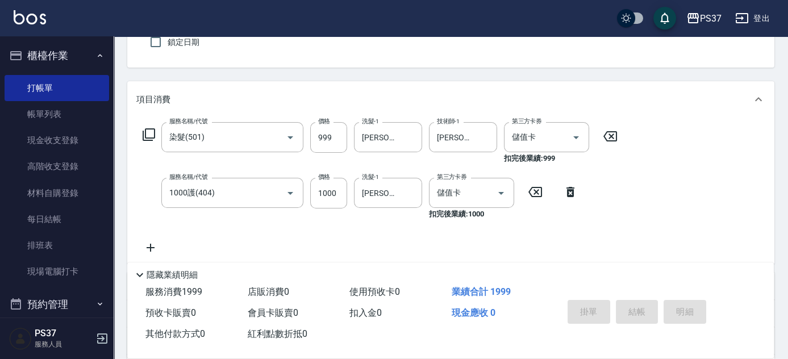
type input "[DATE] 19:07"
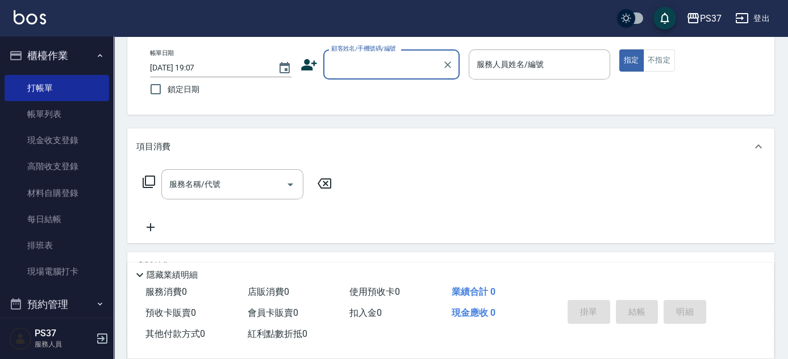
scroll to position [0, 0]
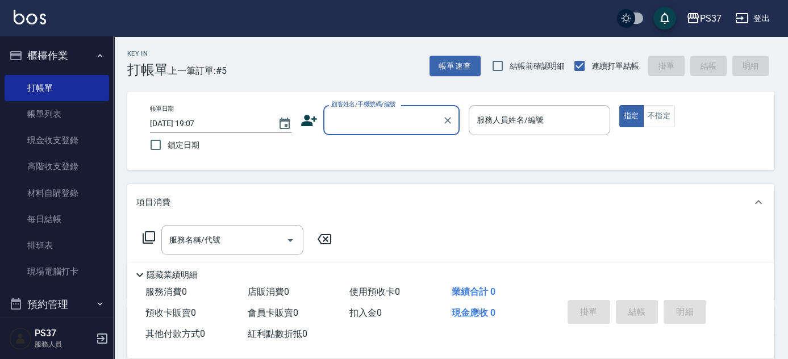
click at [357, 120] on input "顧客姓名/手機號碼/編號" at bounding box center [382, 120] width 109 height 20
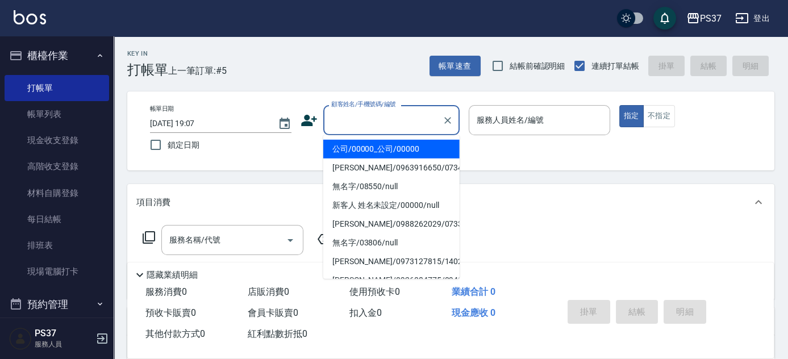
click at [395, 153] on li "公司/00000_公司/00000" at bounding box center [391, 149] width 136 height 19
type input "公司/00000_公司/00000"
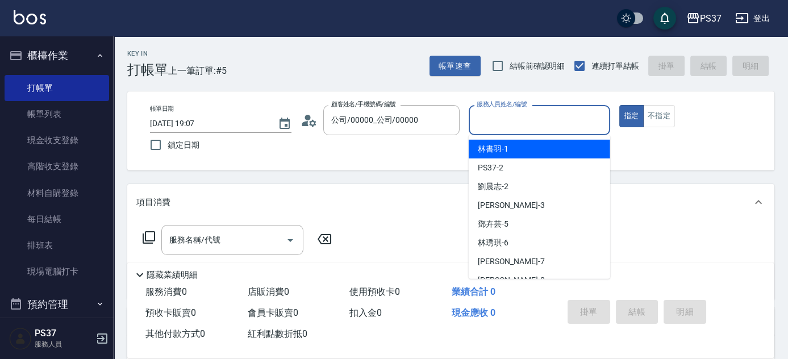
click at [496, 127] on input "服務人員姓名/編號" at bounding box center [539, 120] width 131 height 20
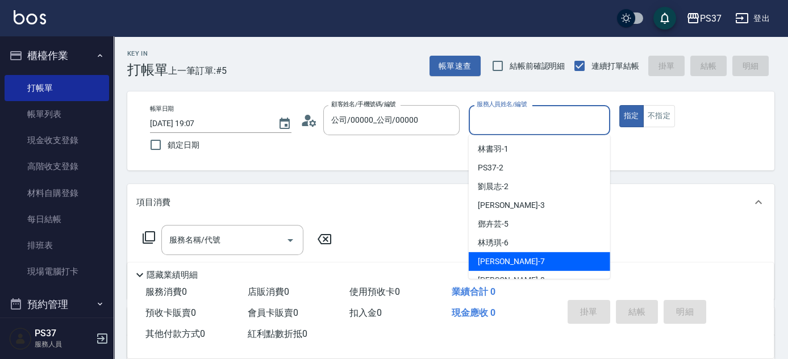
click at [506, 266] on span "[PERSON_NAME] -7" at bounding box center [511, 262] width 67 height 12
type input "[PERSON_NAME]-7"
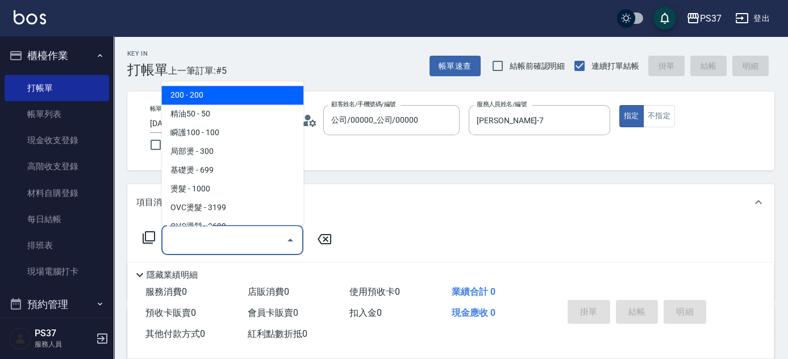
click at [207, 244] on input "服務名稱/代號" at bounding box center [223, 240] width 115 height 20
click at [228, 93] on span "200 - 200" at bounding box center [232, 95] width 142 height 19
type input "200(111)"
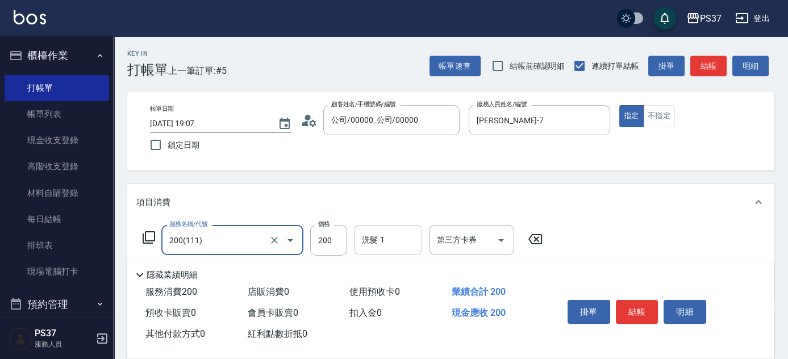
click at [387, 245] on input "洗髮-1" at bounding box center [388, 240] width 58 height 20
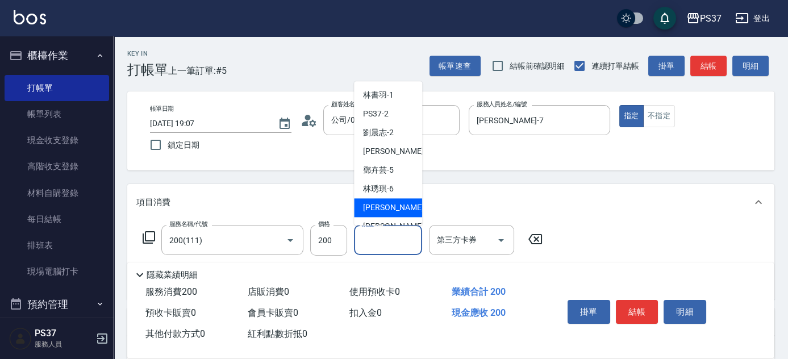
click at [387, 202] on span "[PERSON_NAME] -7" at bounding box center [396, 208] width 67 height 12
type input "[PERSON_NAME]-7"
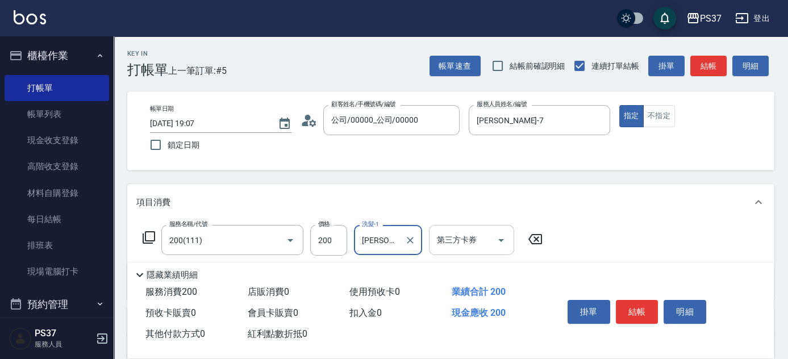
click at [505, 242] on icon "Open" at bounding box center [501, 240] width 14 height 14
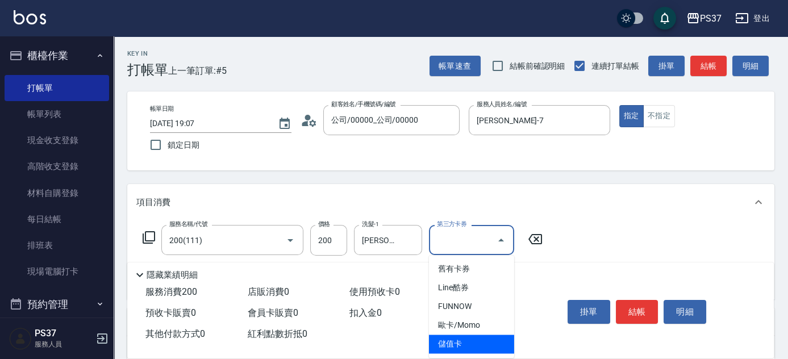
click at [481, 341] on span "儲值卡" at bounding box center [471, 344] width 85 height 19
type input "儲值卡"
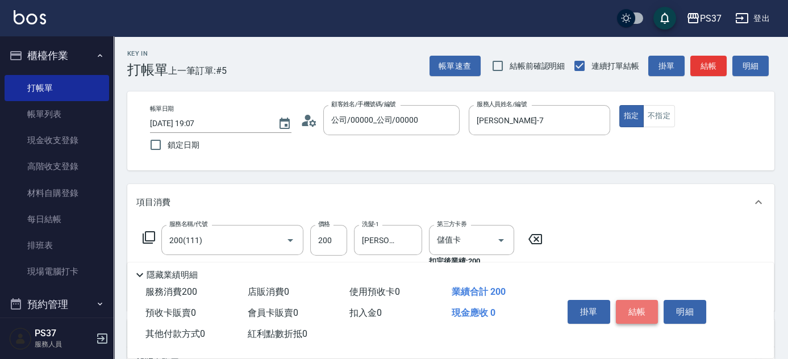
click at [646, 312] on button "結帳" at bounding box center [637, 312] width 43 height 24
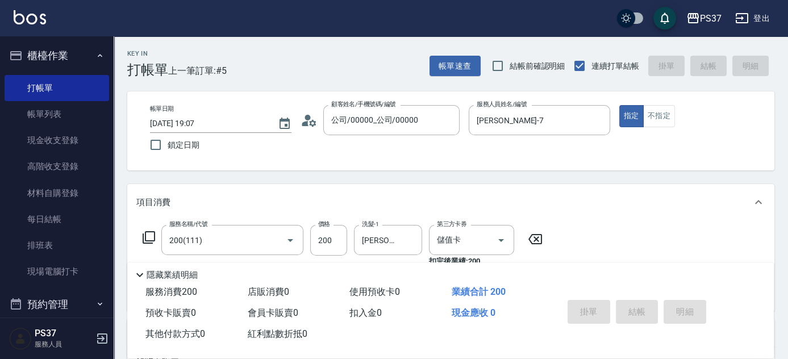
type input "[DATE] 19:08"
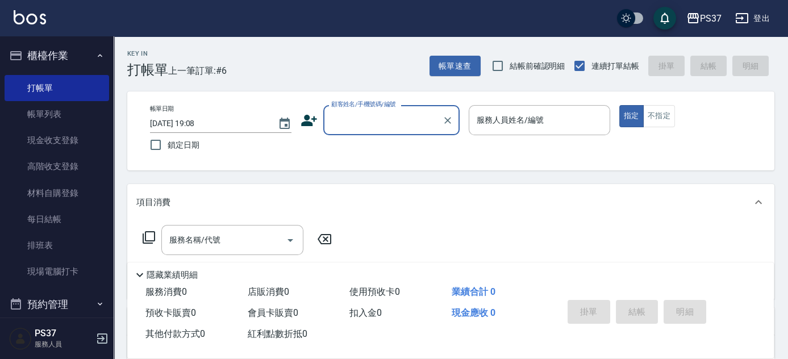
click at [399, 119] on input "顧客姓名/手機號碼/編號" at bounding box center [382, 120] width 109 height 20
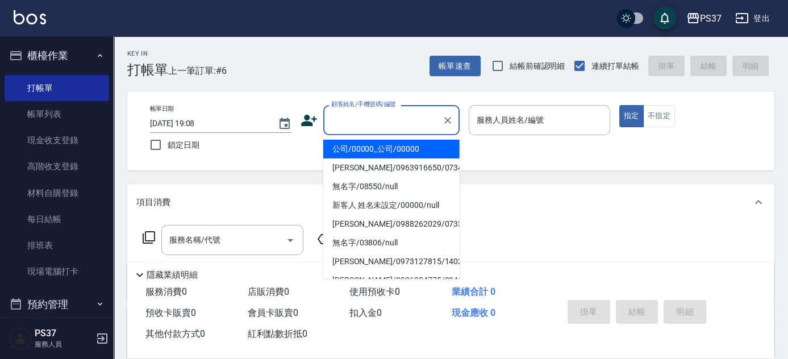
click at [398, 156] on li "公司/00000_公司/00000" at bounding box center [391, 149] width 136 height 19
type input "公司/00000_公司/00000"
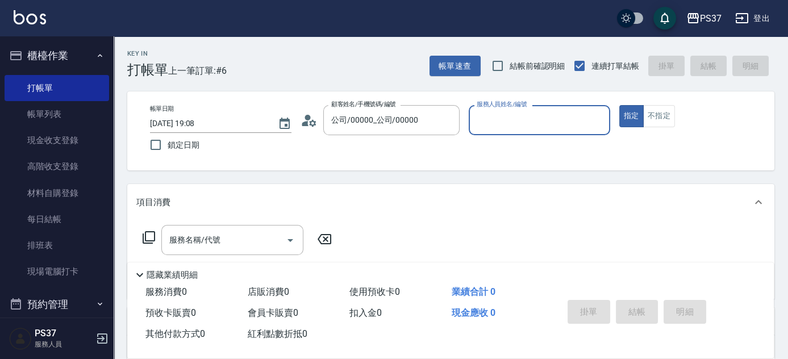
click at [491, 132] on div "服務人員姓名/編號" at bounding box center [539, 120] width 141 height 30
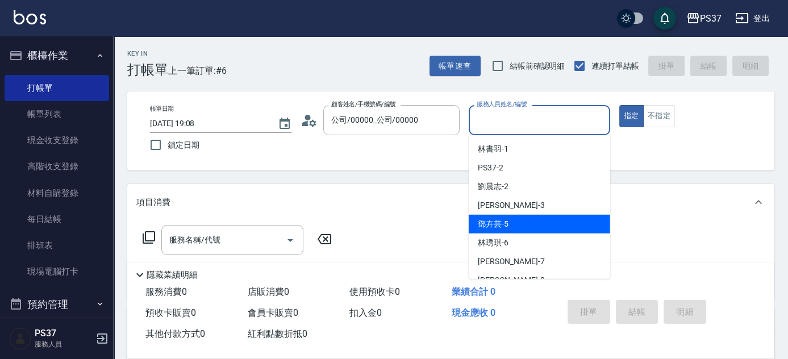
click at [522, 223] on div "[PERSON_NAME]-5" at bounding box center [539, 224] width 141 height 19
type input "[PERSON_NAME]-5"
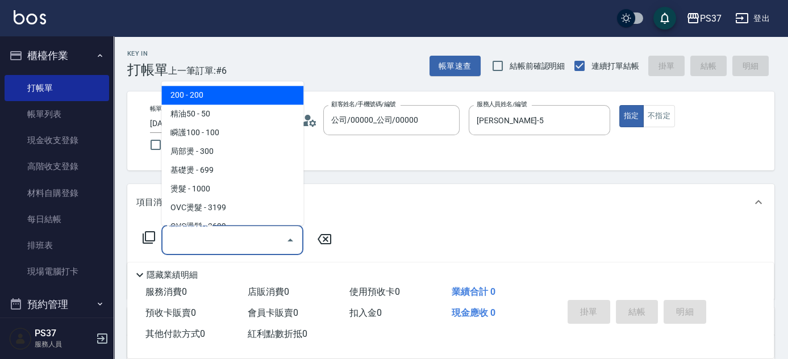
click at [247, 237] on input "服務名稱/代號" at bounding box center [223, 240] width 115 height 20
click at [242, 100] on span "200 - 200" at bounding box center [232, 95] width 142 height 19
type input "200(111)"
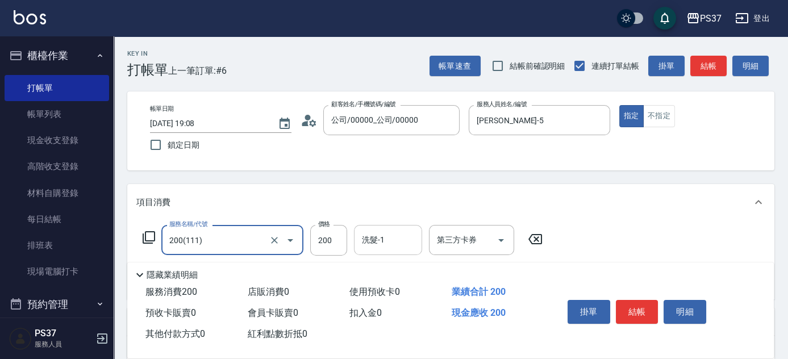
click at [383, 239] on input "洗髮-1" at bounding box center [388, 240] width 58 height 20
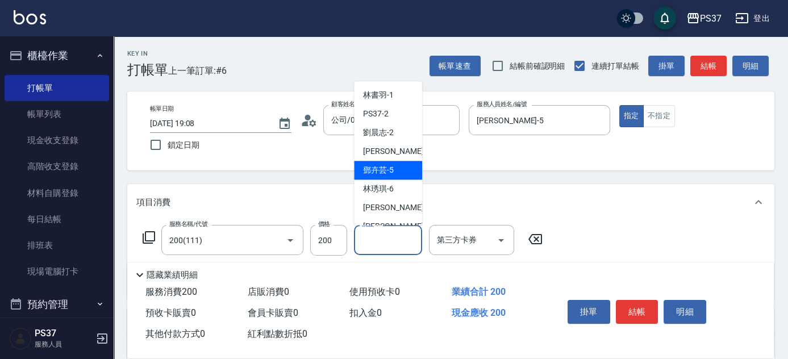
click at [378, 177] on div "[PERSON_NAME]-5" at bounding box center [388, 170] width 68 height 19
type input "[PERSON_NAME]-5"
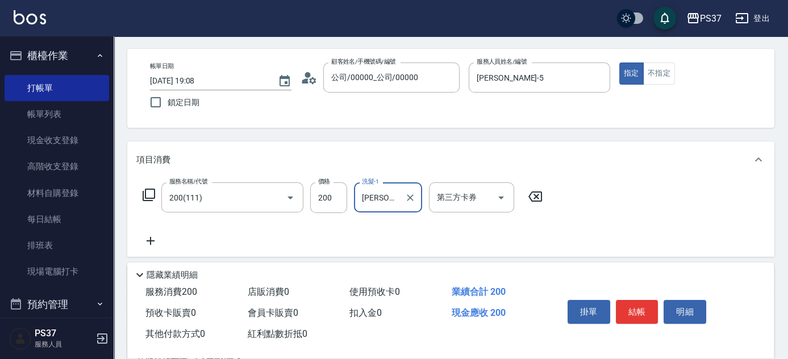
scroll to position [103, 0]
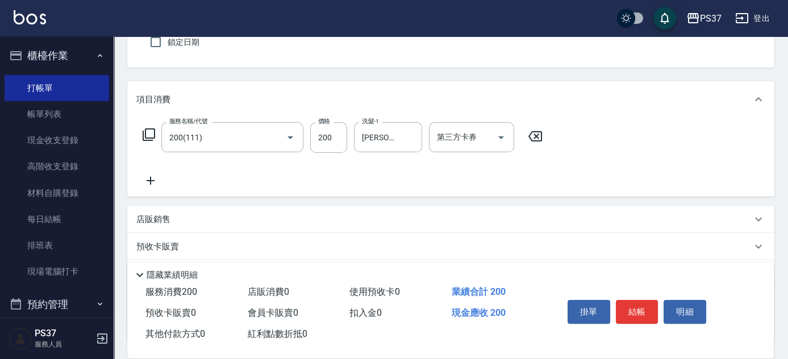
click at [147, 180] on icon at bounding box center [151, 181] width 8 height 8
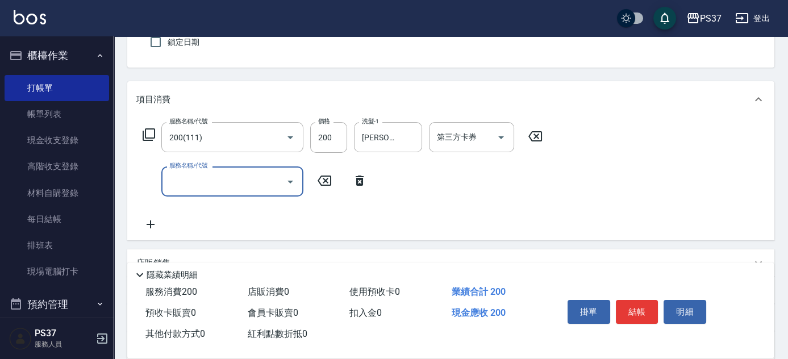
click at [219, 181] on input "服務名稱/代號" at bounding box center [223, 182] width 115 height 20
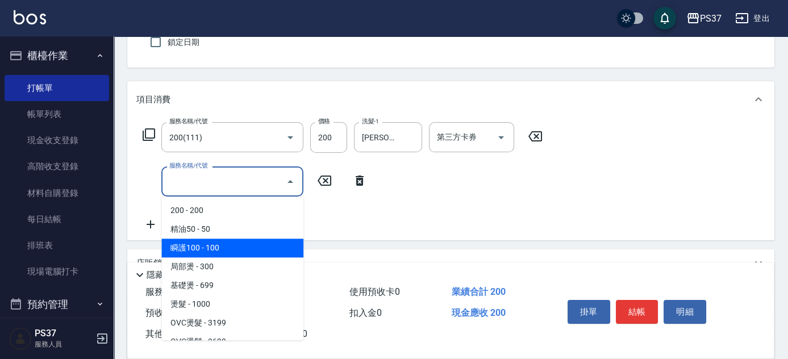
click at [244, 248] on span "瞬護100 - 100" at bounding box center [232, 248] width 142 height 19
type input "瞬護100(113)"
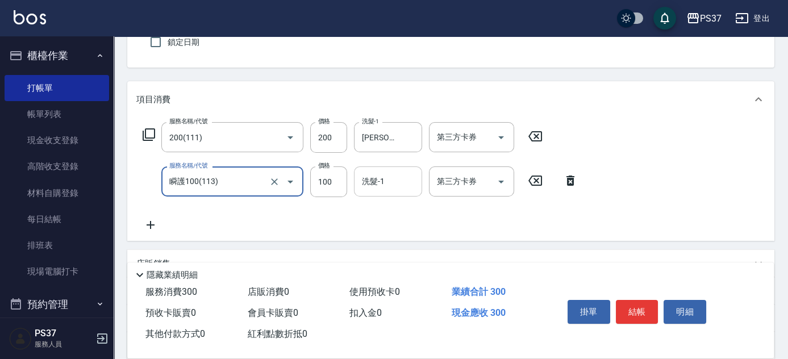
click at [377, 172] on input "洗髮-1" at bounding box center [388, 182] width 58 height 20
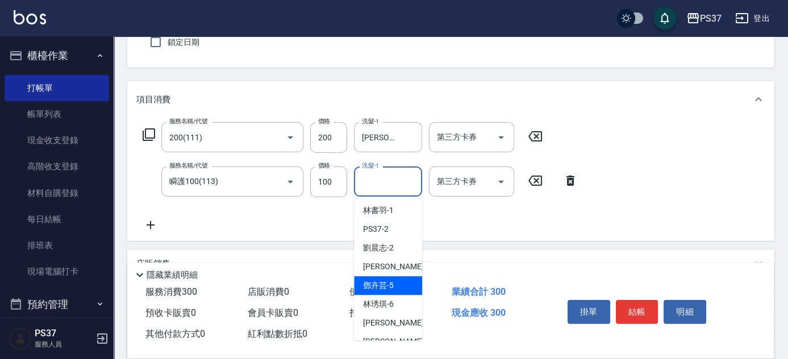
click at [395, 281] on div "[PERSON_NAME]-5" at bounding box center [388, 285] width 68 height 19
type input "[PERSON_NAME]-5"
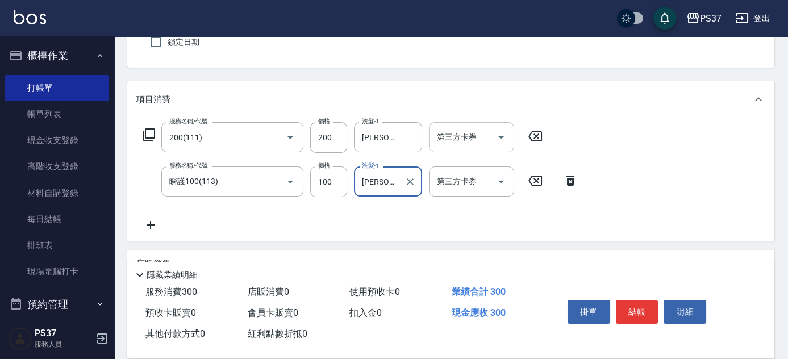
click at [501, 143] on icon "Open" at bounding box center [501, 138] width 14 height 14
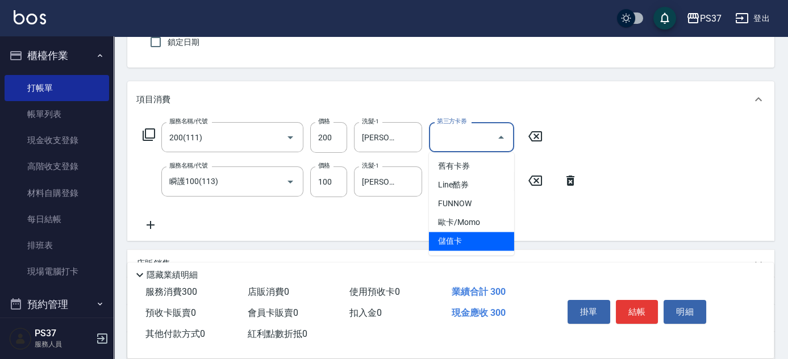
click at [478, 240] on span "儲值卡" at bounding box center [471, 241] width 85 height 19
type input "儲值卡"
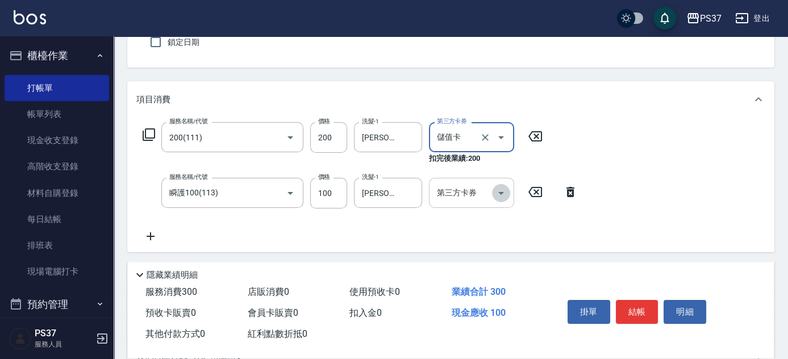
click at [494, 189] on button "Open" at bounding box center [501, 193] width 18 height 18
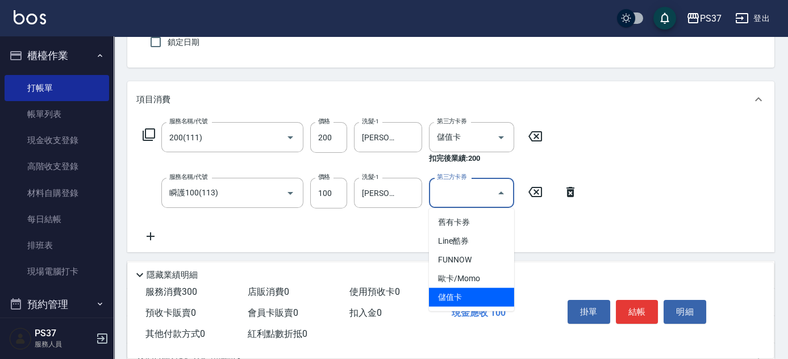
click at [472, 294] on span "儲值卡" at bounding box center [471, 297] width 85 height 19
type input "儲值卡"
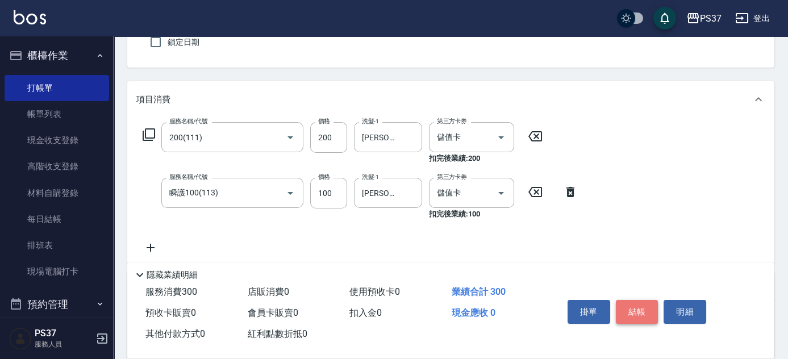
click at [632, 313] on button "結帳" at bounding box center [637, 312] width 43 height 24
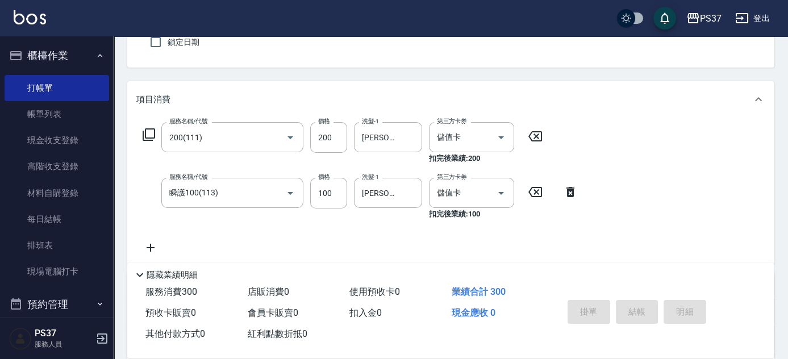
type input "[DATE] 19:10"
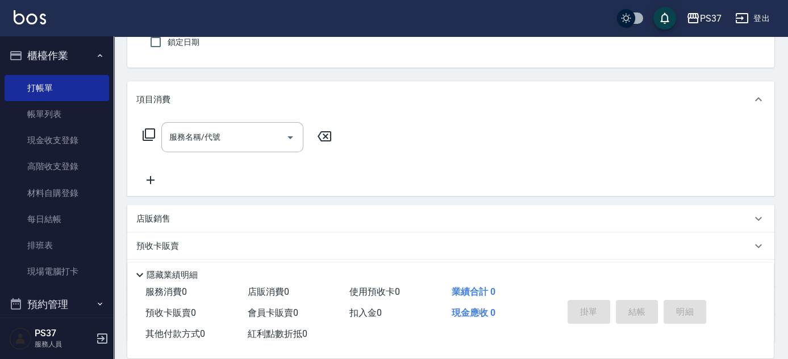
scroll to position [0, 0]
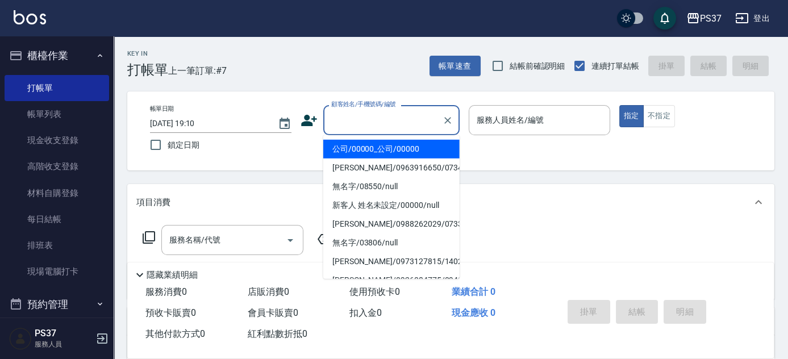
click at [396, 127] on input "顧客姓名/手機號碼/編號" at bounding box center [382, 120] width 109 height 20
click at [383, 150] on li "公司/00000_公司/00000" at bounding box center [391, 149] width 136 height 19
type input "公司/00000_公司/00000"
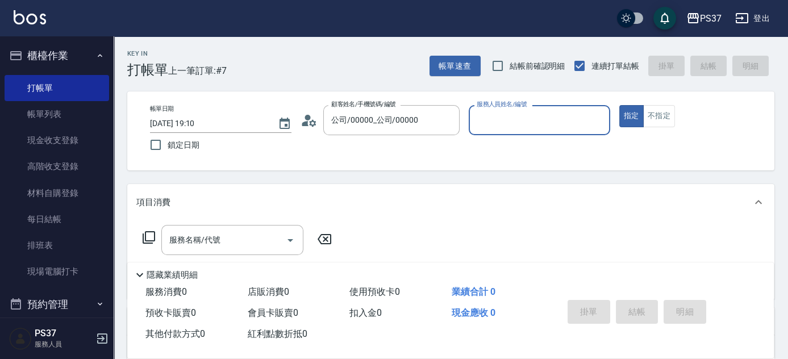
click at [495, 122] on input "服務人員姓名/編號" at bounding box center [539, 120] width 131 height 20
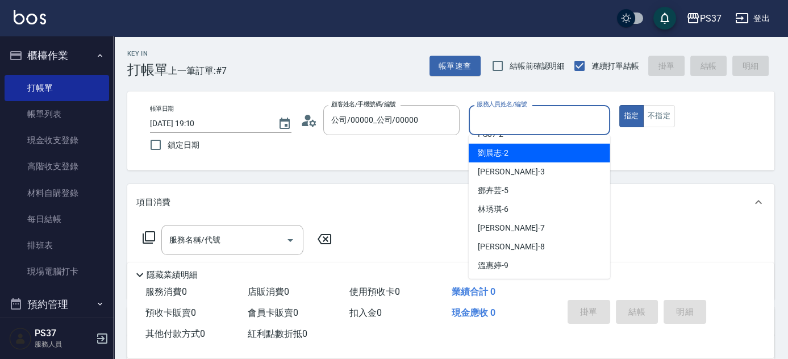
scroll to position [51, 0]
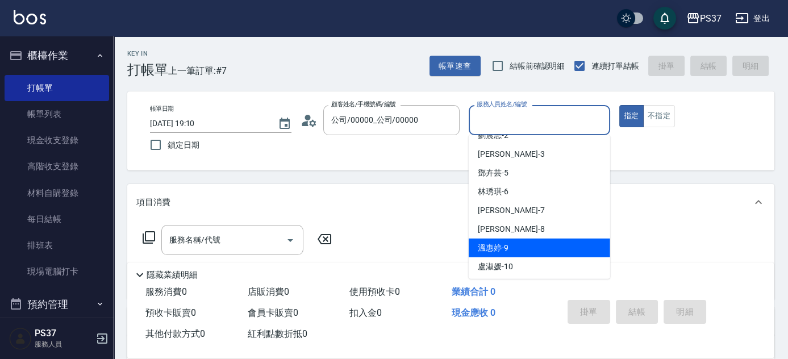
click at [517, 245] on div "[PERSON_NAME]-9" at bounding box center [539, 248] width 141 height 19
type input "[PERSON_NAME]-9"
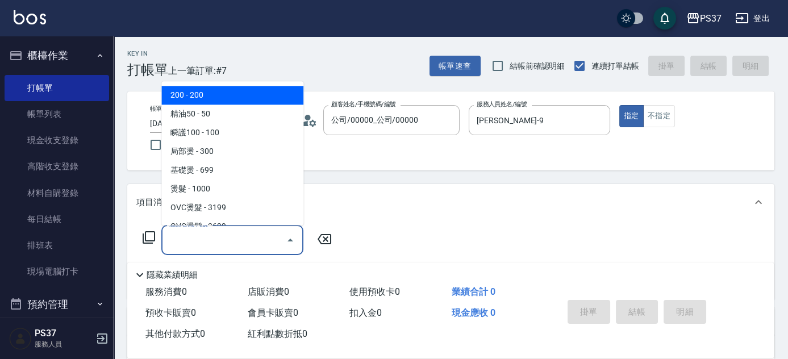
click at [245, 237] on input "服務名稱/代號" at bounding box center [223, 240] width 115 height 20
click at [240, 92] on span "200 - 200" at bounding box center [232, 95] width 142 height 19
type input "200(111)"
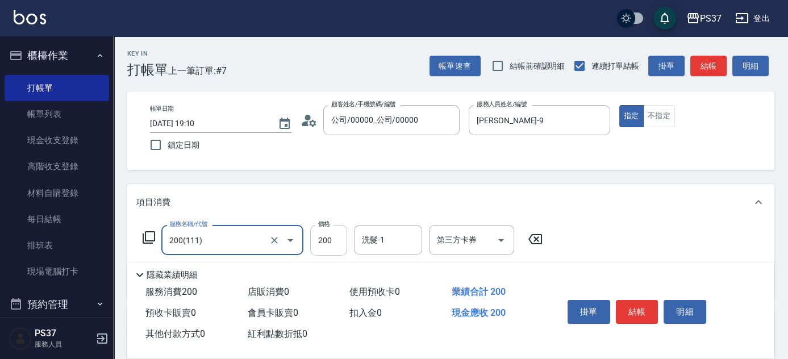
click at [336, 240] on input "200" at bounding box center [328, 240] width 37 height 31
type input "100"
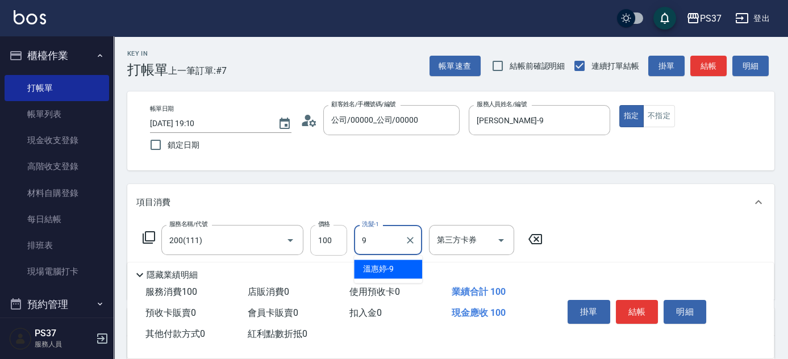
type input "[PERSON_NAME]-9"
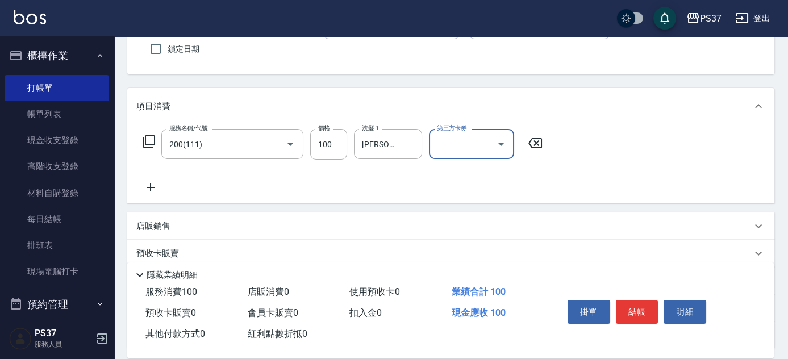
scroll to position [103, 0]
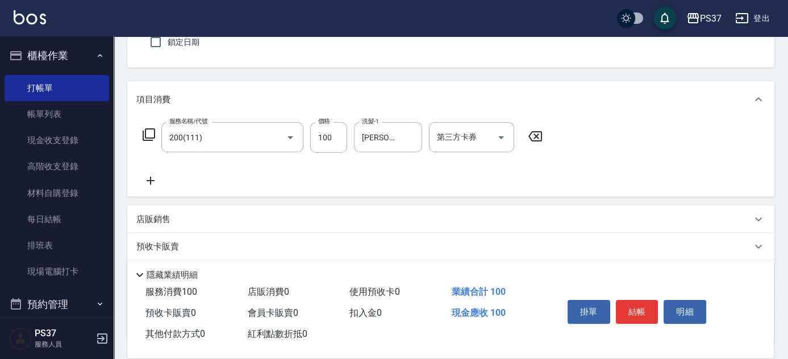
click at [150, 182] on icon at bounding box center [151, 181] width 8 height 8
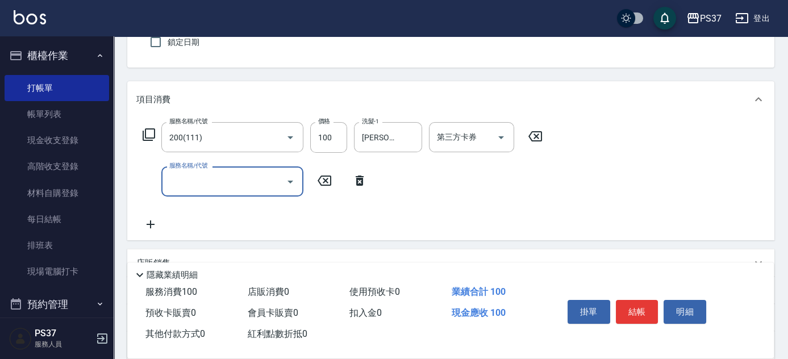
click at [196, 185] on input "服務名稱/代號" at bounding box center [223, 182] width 115 height 20
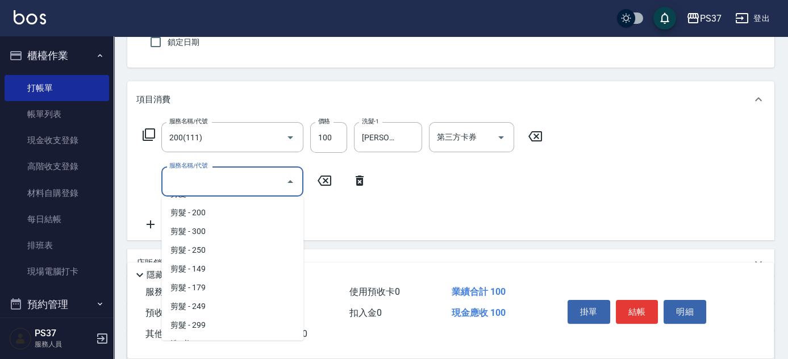
scroll to position [206, 0]
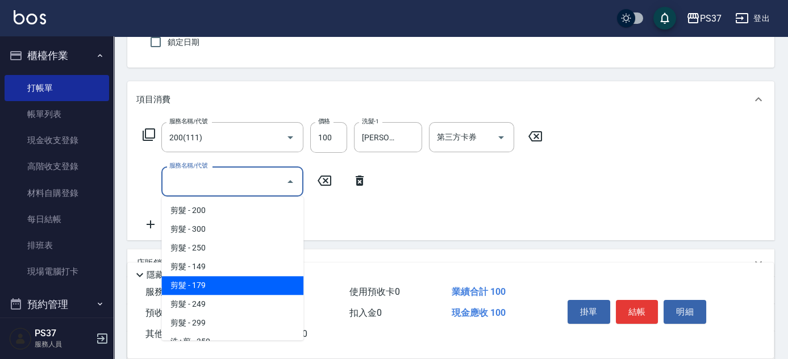
click at [221, 278] on span "剪髮 - 179" at bounding box center [232, 285] width 142 height 19
type input "剪髮(305)"
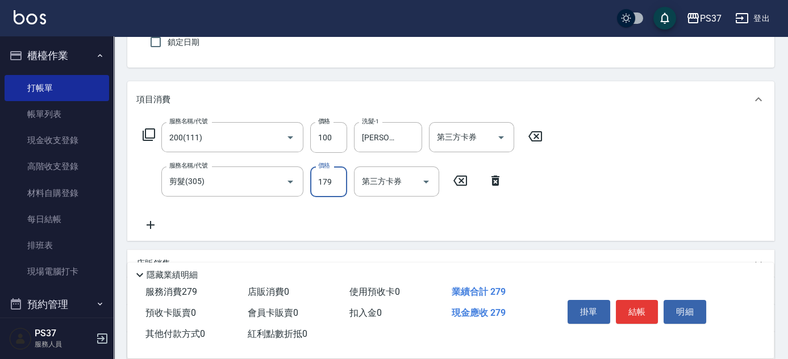
click at [321, 191] on input "179" at bounding box center [328, 181] width 37 height 31
type input "180"
click at [497, 138] on icon "Open" at bounding box center [501, 138] width 14 height 14
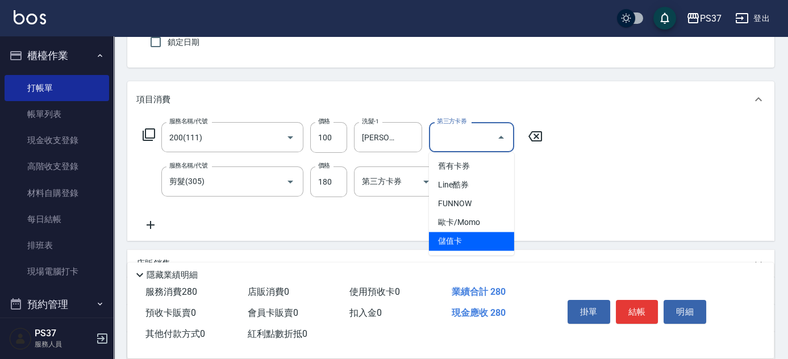
click at [474, 245] on span "儲值卡" at bounding box center [471, 241] width 85 height 19
type input "儲值卡"
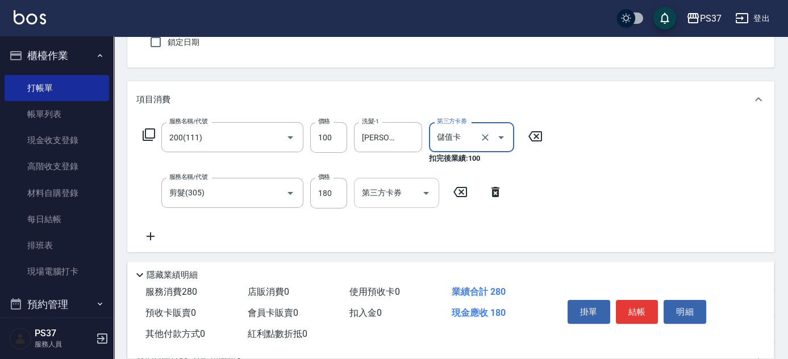
click at [425, 192] on icon "Open" at bounding box center [426, 193] width 6 height 3
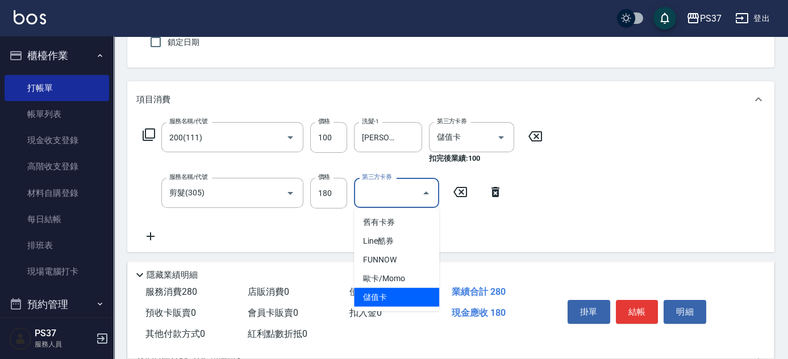
click at [399, 289] on span "儲值卡" at bounding box center [396, 297] width 85 height 19
type input "儲值卡"
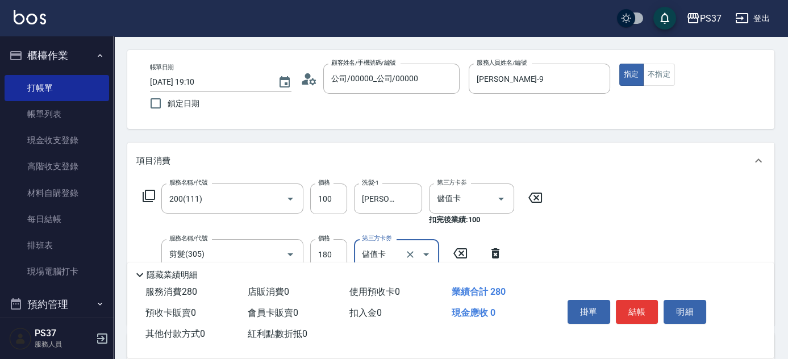
scroll to position [0, 0]
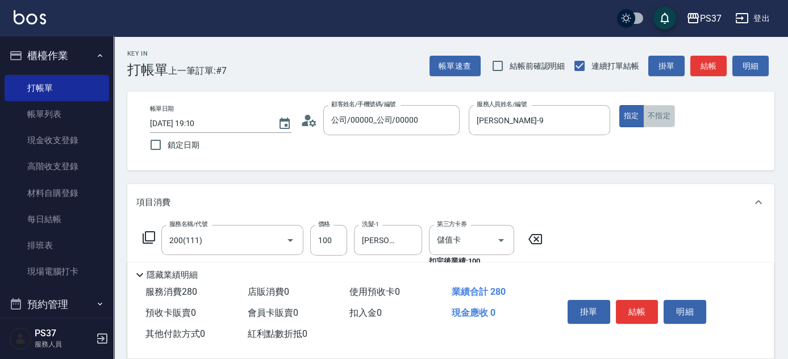
click at [655, 122] on button "不指定" at bounding box center [659, 116] width 32 height 22
click at [627, 314] on button "結帳" at bounding box center [637, 312] width 43 height 24
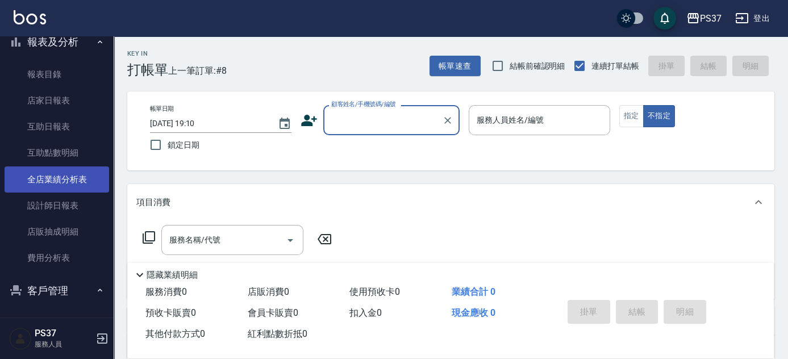
scroll to position [310, 0]
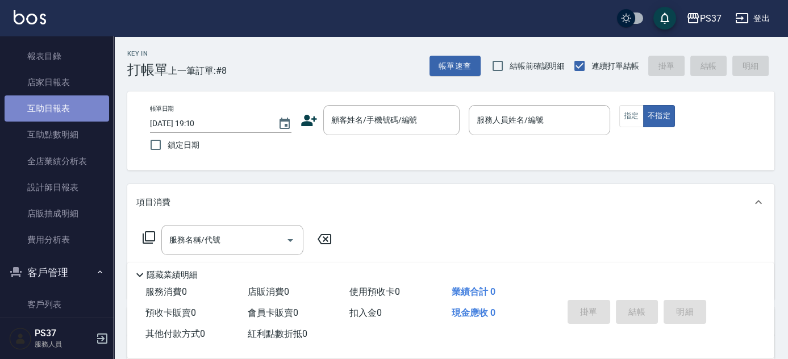
click at [82, 113] on link "互助日報表" at bounding box center [57, 108] width 104 height 26
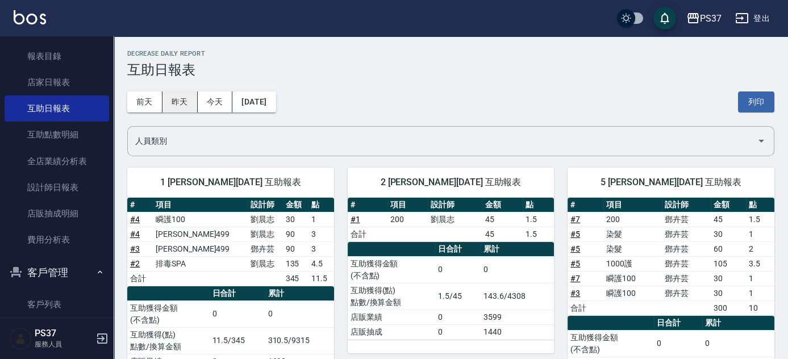
click at [177, 104] on button "昨天" at bounding box center [179, 101] width 35 height 21
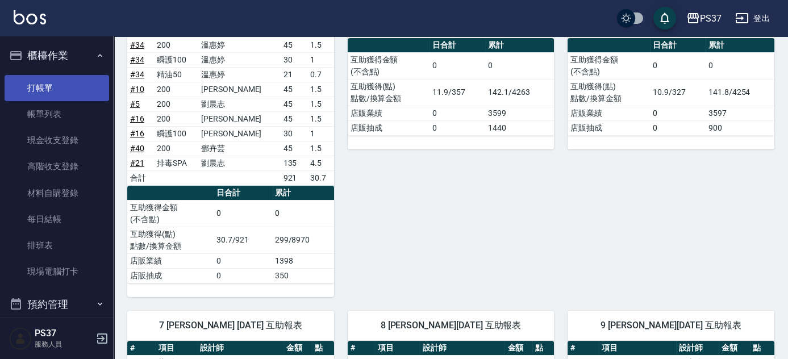
click at [68, 95] on link "打帳單" at bounding box center [57, 88] width 104 height 26
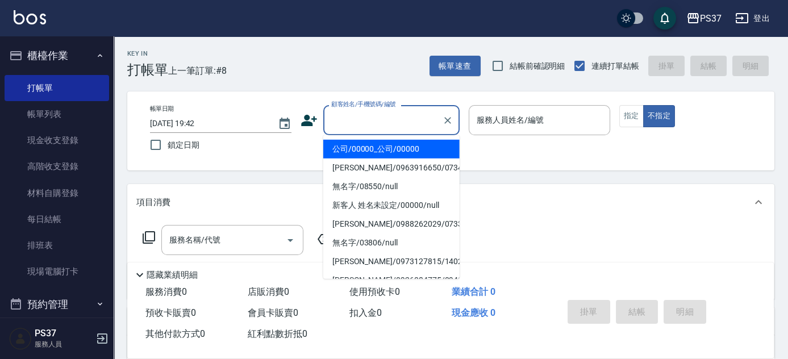
click at [366, 123] on input "顧客姓名/手機號碼/編號" at bounding box center [382, 120] width 109 height 20
click at [409, 151] on li "公司/00000_公司/00000" at bounding box center [391, 149] width 136 height 19
type input "公司/00000_公司/00000"
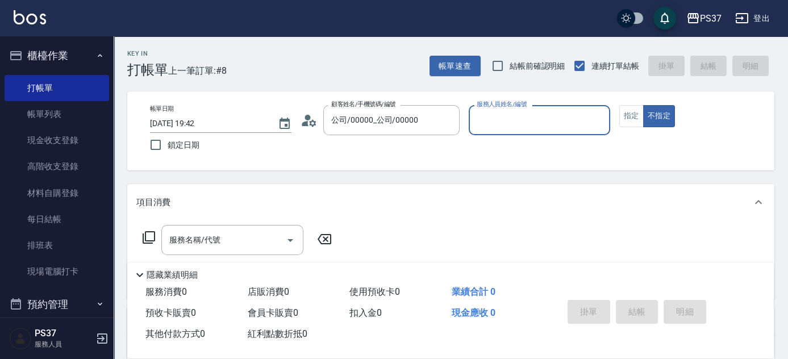
click at [510, 123] on input "服務人員姓名/編號" at bounding box center [539, 120] width 131 height 20
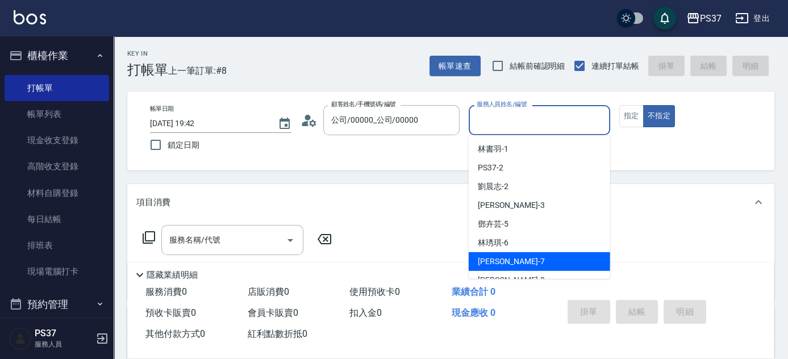
click at [518, 258] on div "[PERSON_NAME] -7" at bounding box center [539, 261] width 141 height 19
type input "[PERSON_NAME]-7"
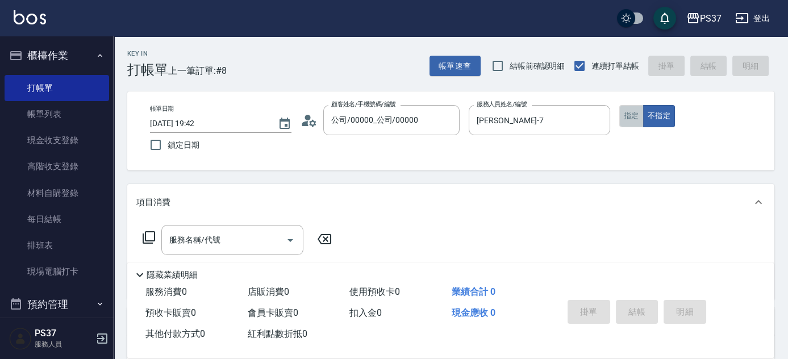
click at [631, 111] on button "指定" at bounding box center [631, 116] width 24 height 22
click at [223, 249] on input "服務名稱/代號" at bounding box center [223, 240] width 115 height 20
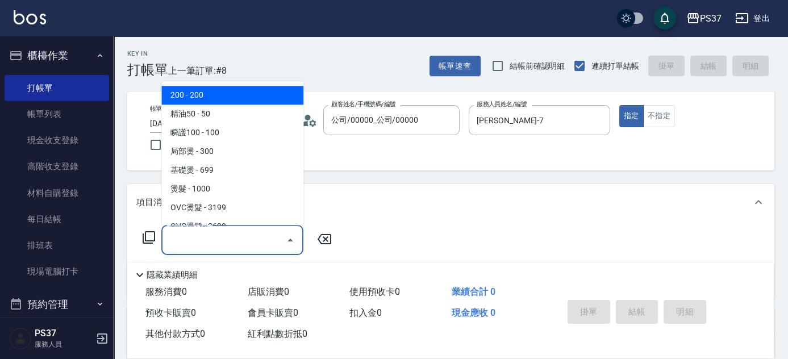
click at [233, 104] on span "200 - 200" at bounding box center [232, 95] width 142 height 19
type input "200(111)"
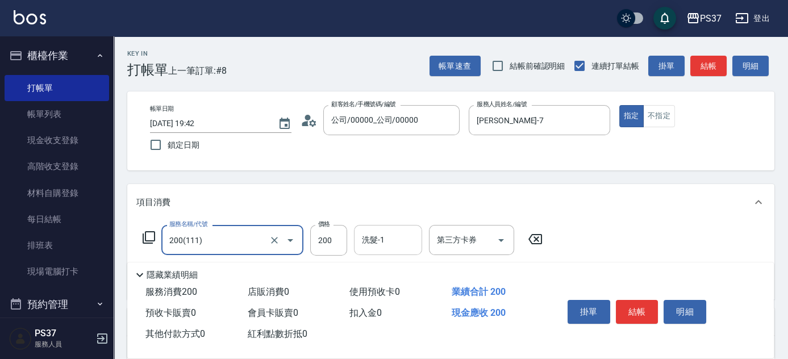
click at [400, 249] on input "洗髮-1" at bounding box center [388, 240] width 58 height 20
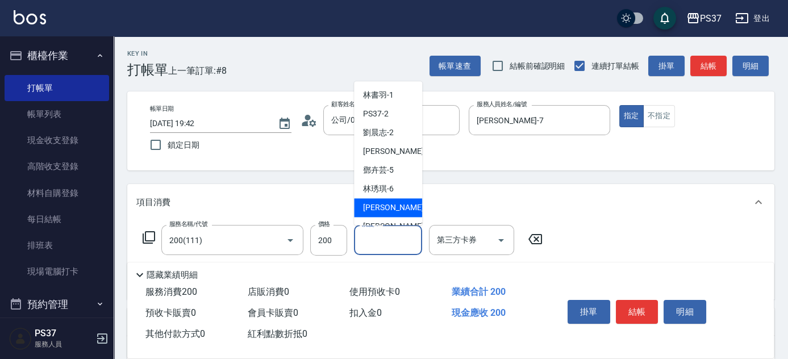
click at [394, 201] on div "[PERSON_NAME] -7" at bounding box center [388, 208] width 68 height 19
type input "[PERSON_NAME]-7"
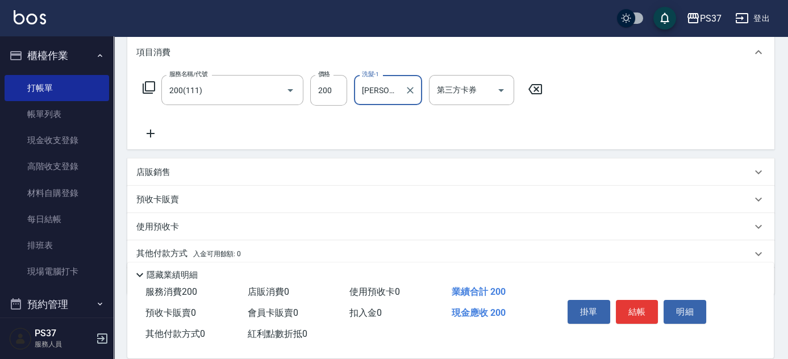
scroll to position [154, 0]
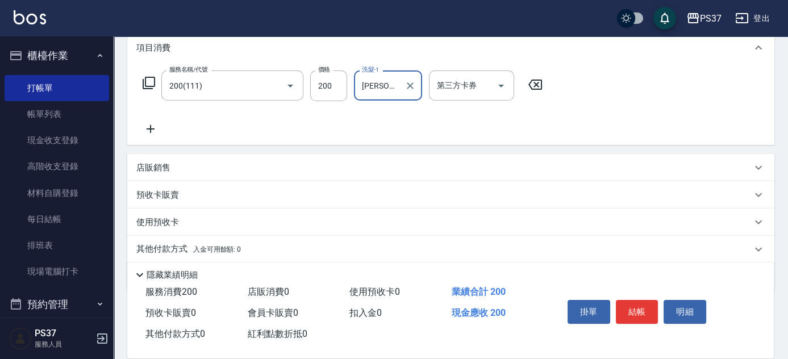
click at [157, 128] on icon at bounding box center [150, 129] width 28 height 14
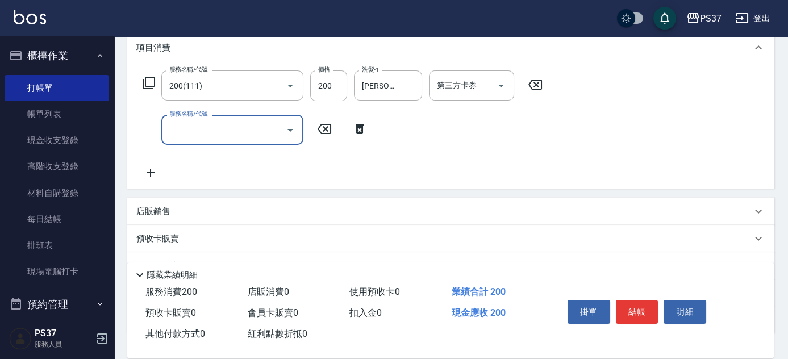
click at [194, 137] on input "服務名稱/代號" at bounding box center [223, 130] width 115 height 20
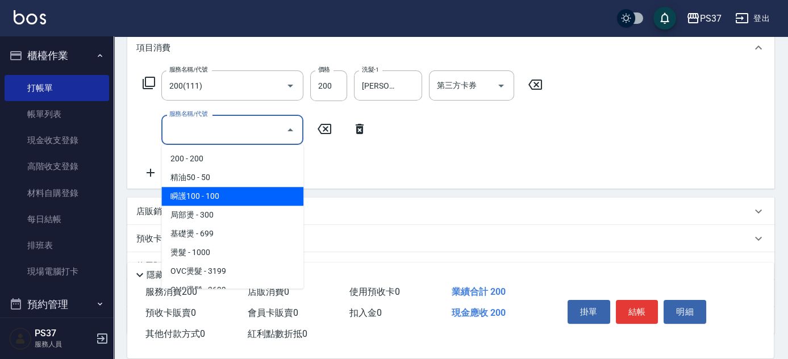
click at [243, 202] on span "瞬護100 - 100" at bounding box center [232, 196] width 142 height 19
type input "瞬護100(113)"
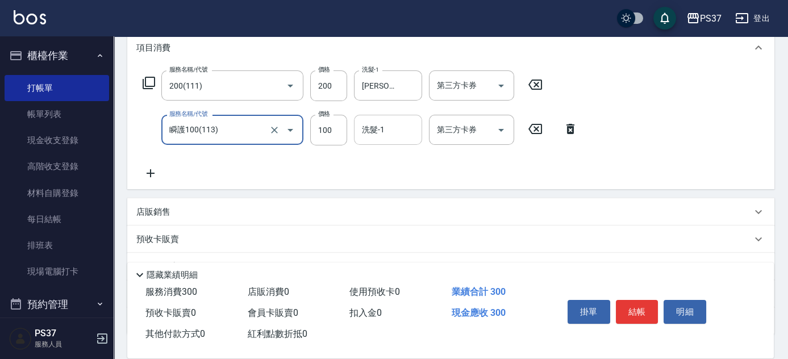
click at [388, 136] on input "洗髮-1" at bounding box center [388, 130] width 58 height 20
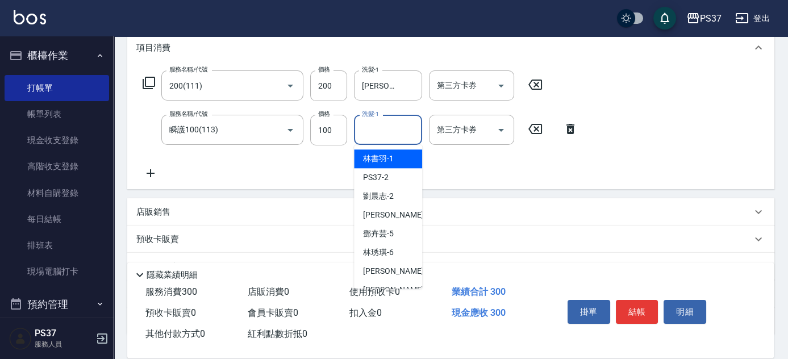
click at [386, 157] on span "[PERSON_NAME]-1" at bounding box center [378, 159] width 31 height 12
type input "[PERSON_NAME]-1"
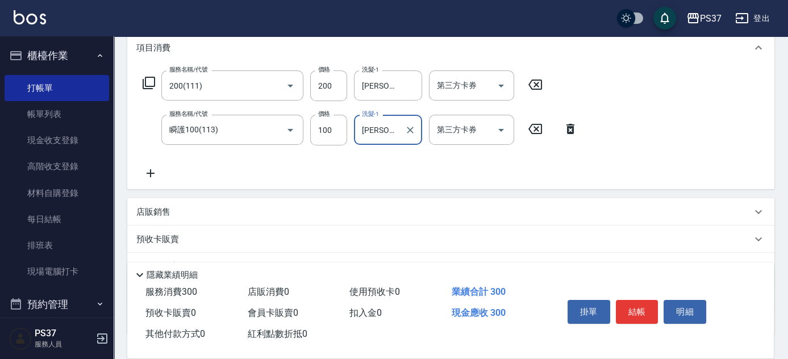
click at [152, 173] on icon at bounding box center [151, 173] width 8 height 8
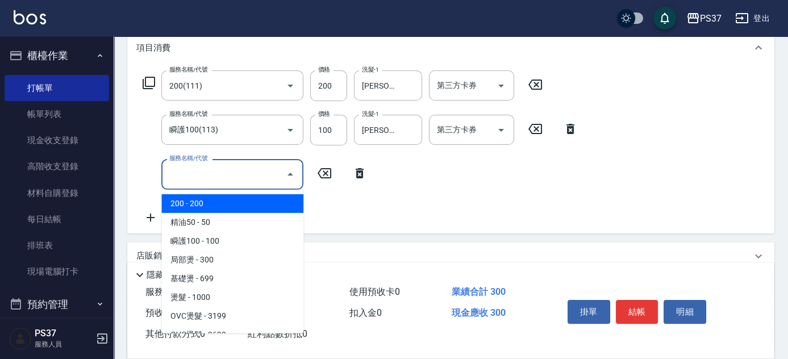
click at [185, 172] on input "服務名稱/代號" at bounding box center [223, 174] width 115 height 20
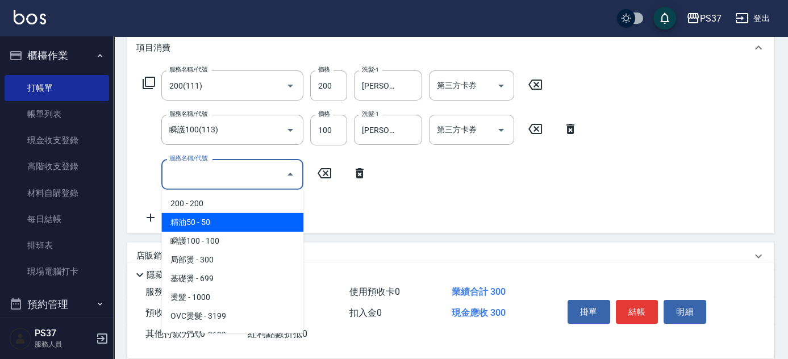
click at [229, 220] on span "精油50 - 50" at bounding box center [232, 222] width 142 height 19
type input "精油50(112)"
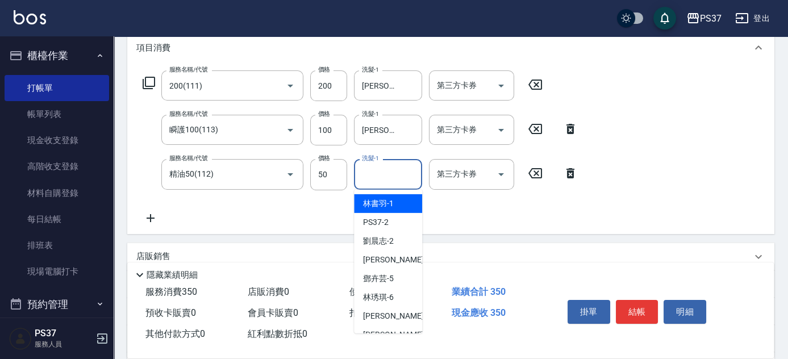
click at [377, 165] on div "洗髮-1 洗髮-1" at bounding box center [388, 174] width 68 height 30
click at [379, 199] on span "[PERSON_NAME]-1" at bounding box center [378, 204] width 31 height 12
type input "[PERSON_NAME]-1"
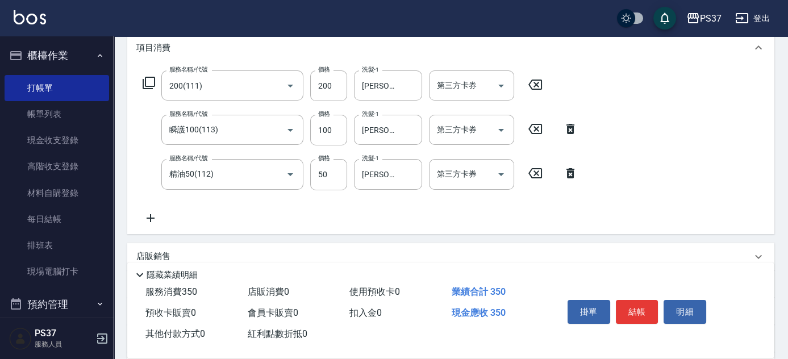
click at [144, 215] on icon at bounding box center [150, 218] width 28 height 14
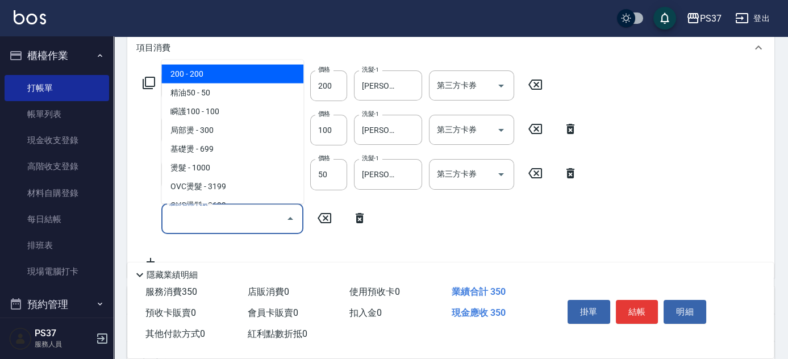
click at [203, 219] on input "服務名稱/代號" at bounding box center [223, 219] width 115 height 20
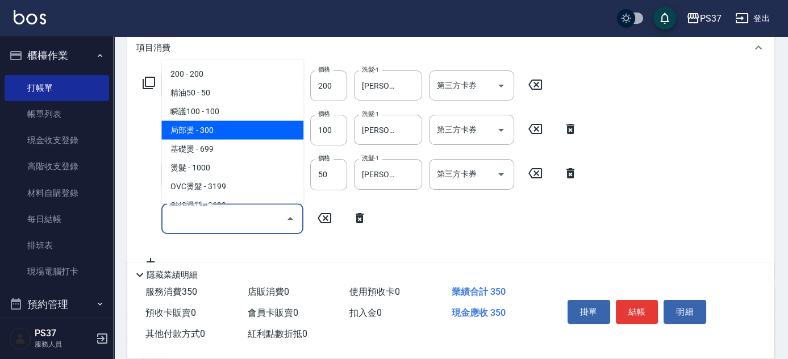
click at [228, 135] on span "局部燙 - 300" at bounding box center [232, 130] width 142 height 19
type input "局部燙(200)"
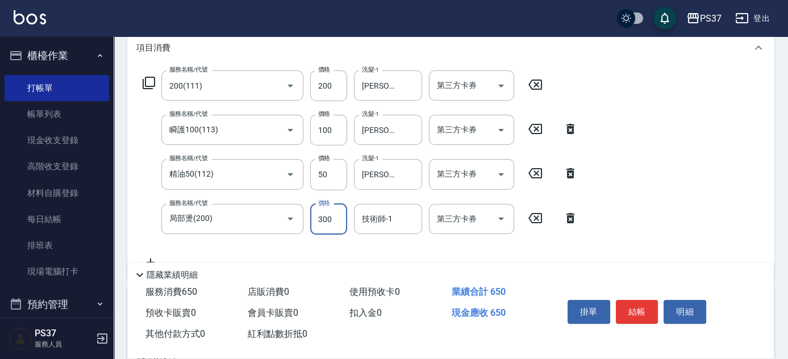
click at [335, 229] on input "300" at bounding box center [328, 219] width 37 height 31
type input "500"
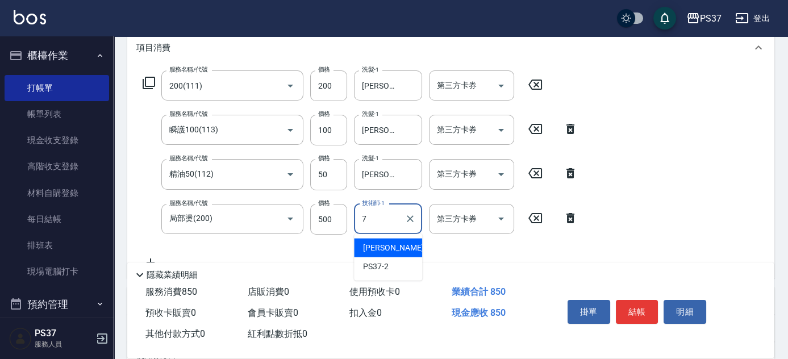
type input "[PERSON_NAME]-7"
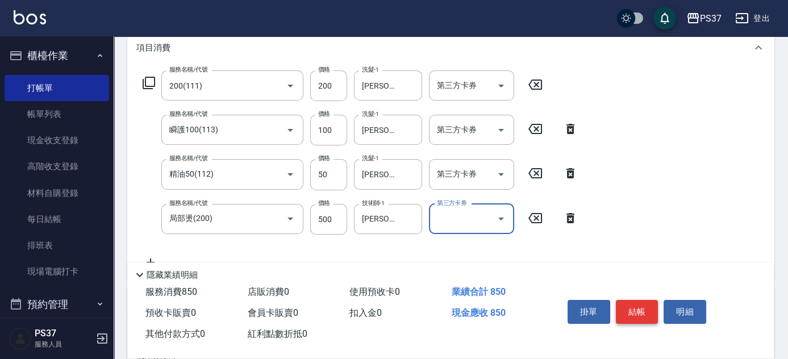
click at [629, 311] on button "結帳" at bounding box center [637, 312] width 43 height 24
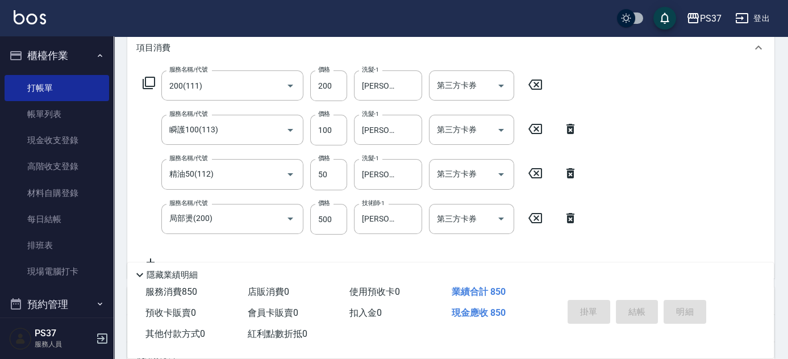
type input "[DATE] 19:47"
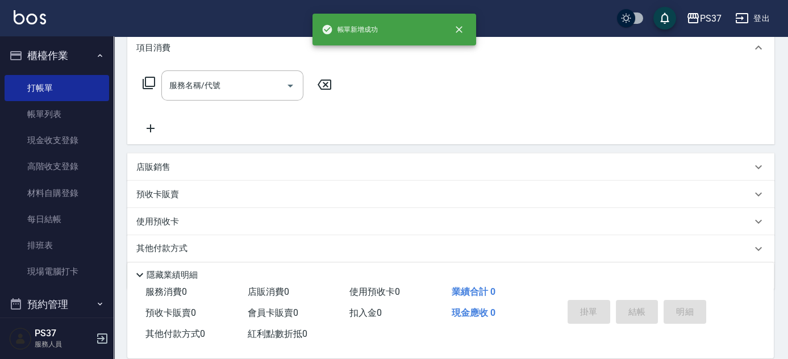
scroll to position [0, 0]
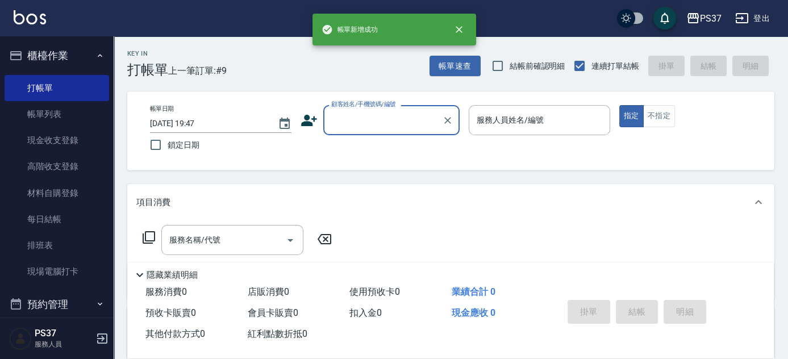
click at [372, 124] on input "顧客姓名/手機號碼/編號" at bounding box center [382, 120] width 109 height 20
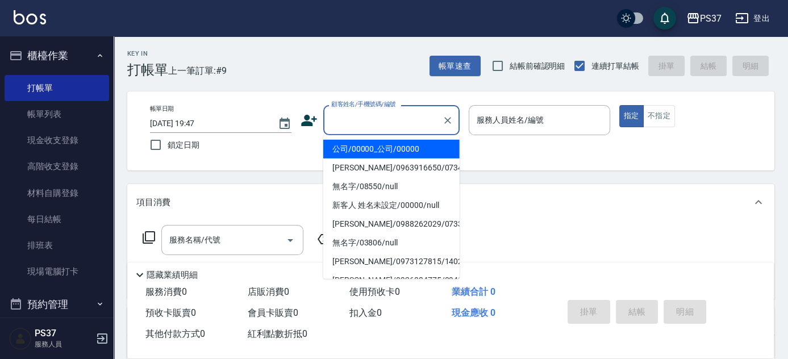
click at [371, 147] on li "公司/00000_公司/00000" at bounding box center [391, 149] width 136 height 19
type input "公司/00000_公司/00000"
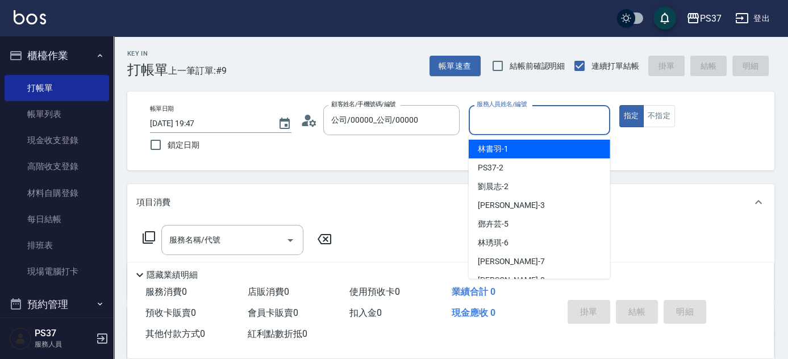
click at [565, 121] on input "服務人員姓名/編號" at bounding box center [539, 120] width 131 height 20
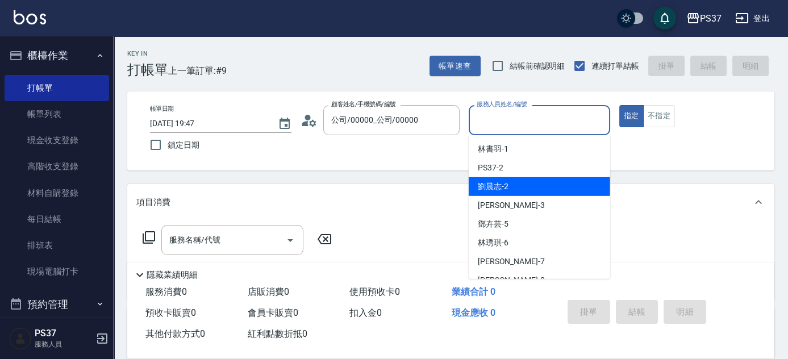
click at [545, 186] on div "[PERSON_NAME]-2" at bounding box center [539, 186] width 141 height 19
type input "[PERSON_NAME]-2"
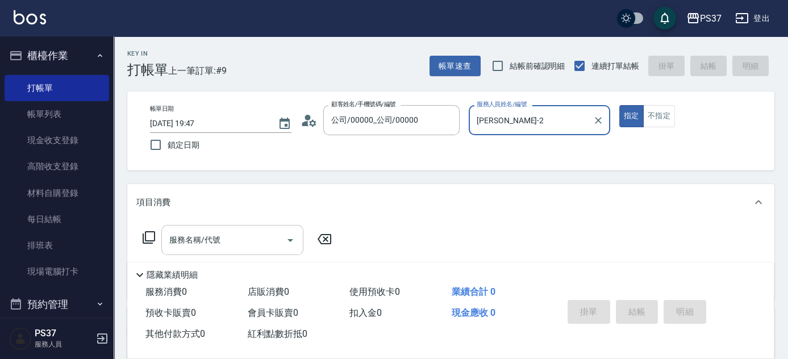
click at [246, 242] on input "服務名稱/代號" at bounding box center [223, 240] width 115 height 20
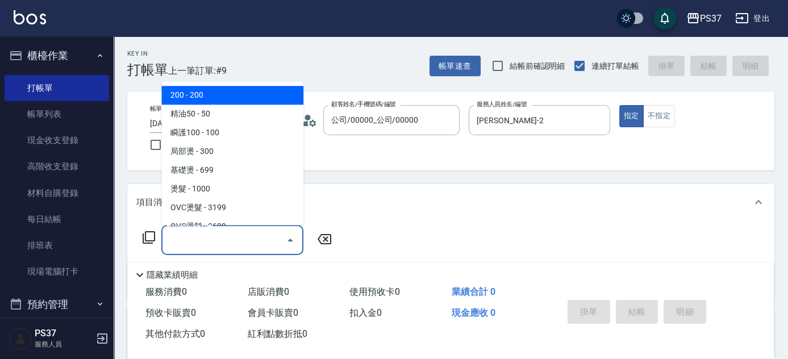
click at [221, 96] on span "200 - 200" at bounding box center [232, 95] width 142 height 19
type input "200(111)"
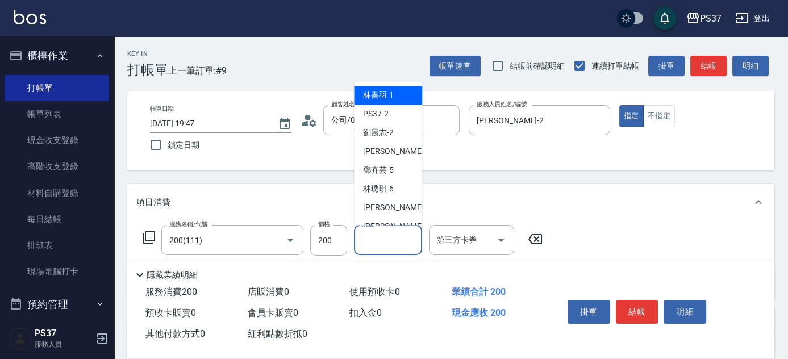
click at [372, 243] on input "洗髮-1" at bounding box center [388, 240] width 58 height 20
click at [404, 95] on div "[PERSON_NAME]-1" at bounding box center [388, 95] width 68 height 19
type input "[PERSON_NAME]-1"
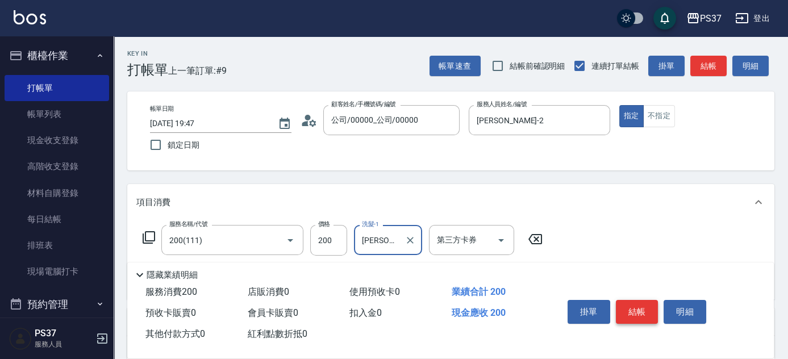
click at [634, 305] on button "結帳" at bounding box center [637, 312] width 43 height 24
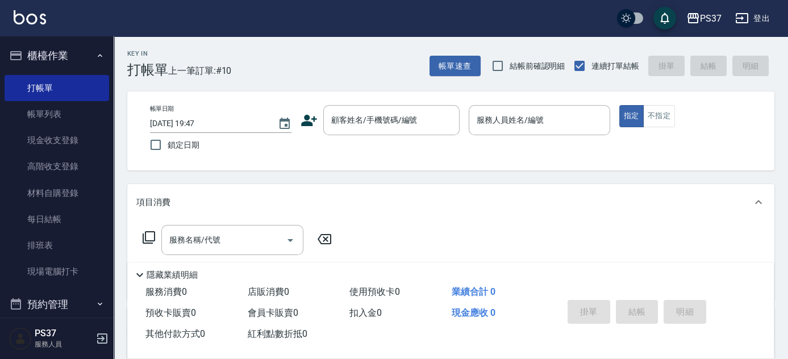
click at [387, 136] on div "帳單日期 [DATE] 19:47 鎖定日期 顧客姓名/手機號碼/編號 顧客姓名/手機號碼/編號 服務人員姓名/編號 服務人員姓名/編號 指定 不指定" at bounding box center [451, 131] width 620 height 52
click at [384, 120] on input "顧客姓名/手機號碼/編號" at bounding box center [382, 120] width 109 height 20
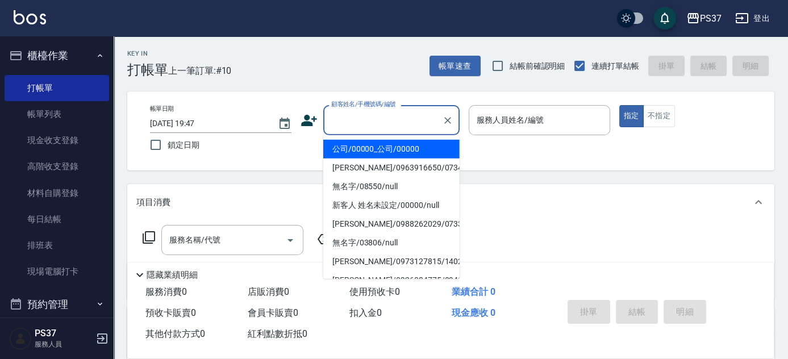
click at [387, 153] on li "公司/00000_公司/00000" at bounding box center [391, 149] width 136 height 19
type input "公司/00000_公司/00000"
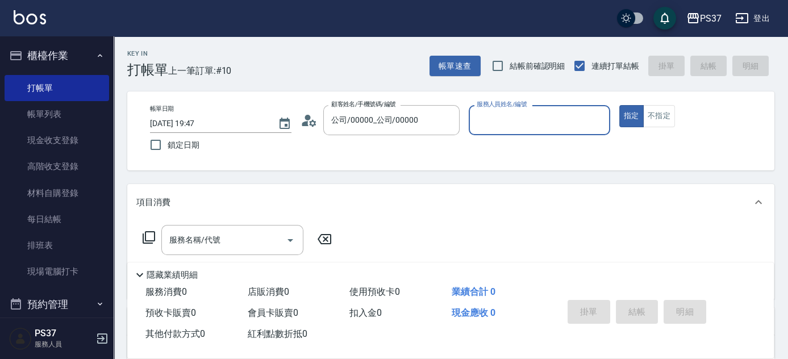
click at [487, 134] on div "服務人員姓名/編號" at bounding box center [539, 120] width 141 height 30
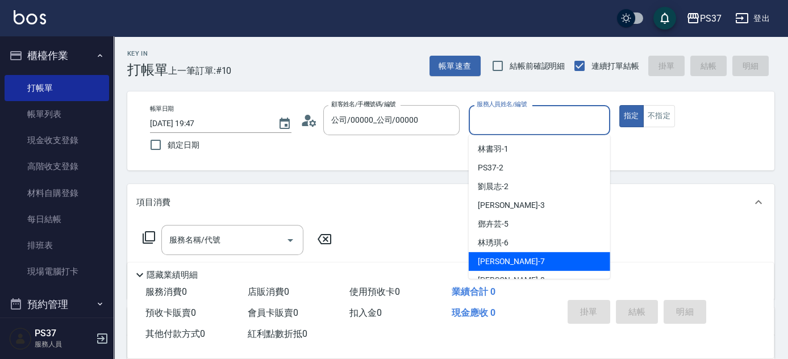
drag, startPoint x: 519, startPoint y: 258, endPoint x: 622, endPoint y: 174, distance: 133.6
click at [519, 258] on div "[PERSON_NAME] -7" at bounding box center [539, 261] width 141 height 19
type input "[PERSON_NAME]-7"
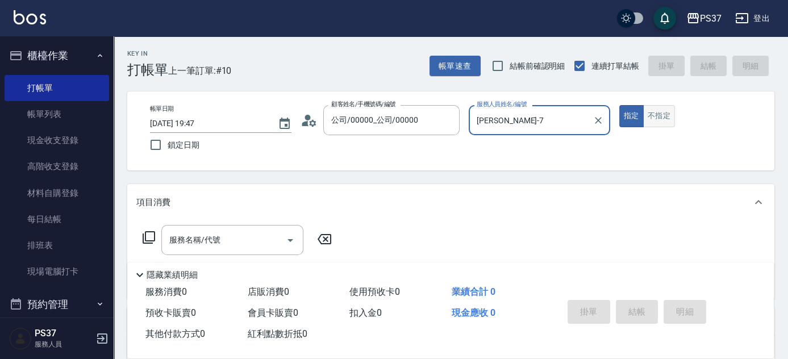
click at [649, 118] on button "不指定" at bounding box center [659, 116] width 32 height 22
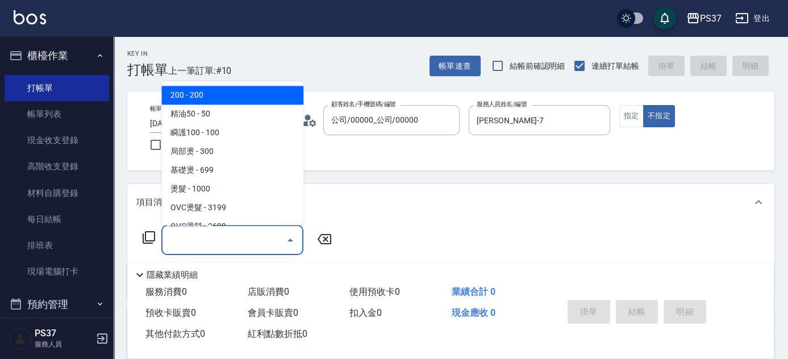
click at [170, 248] on input "服務名稱/代號" at bounding box center [223, 240] width 115 height 20
click at [233, 95] on span "200 - 200" at bounding box center [232, 95] width 142 height 19
type input "200(111)"
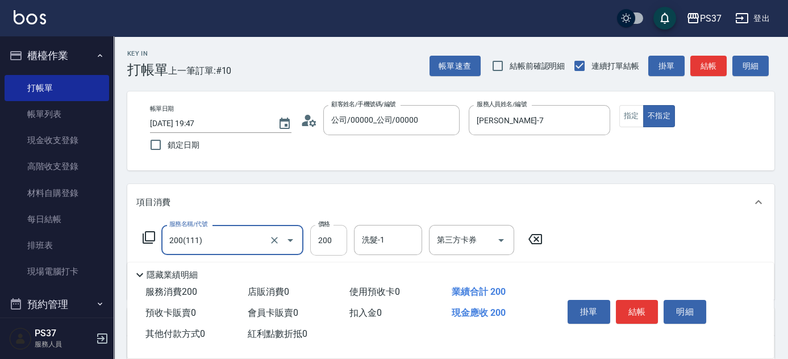
click at [336, 248] on input "200" at bounding box center [328, 240] width 37 height 31
type input "100"
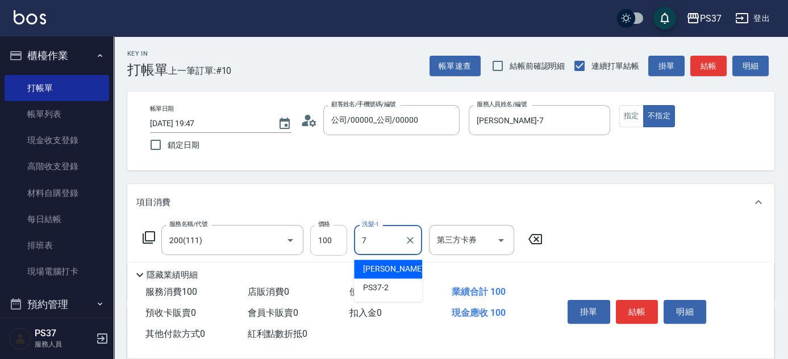
type input "[PERSON_NAME]-7"
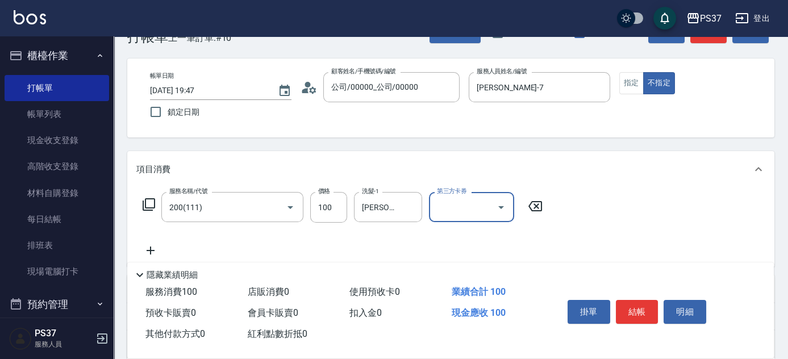
scroll to position [51, 0]
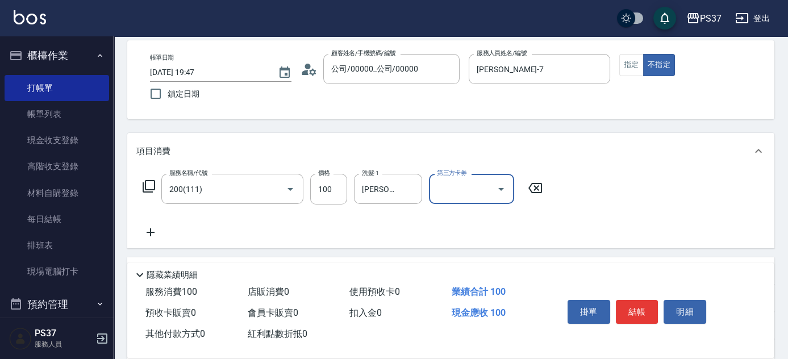
click at [150, 233] on icon at bounding box center [151, 232] width 8 height 8
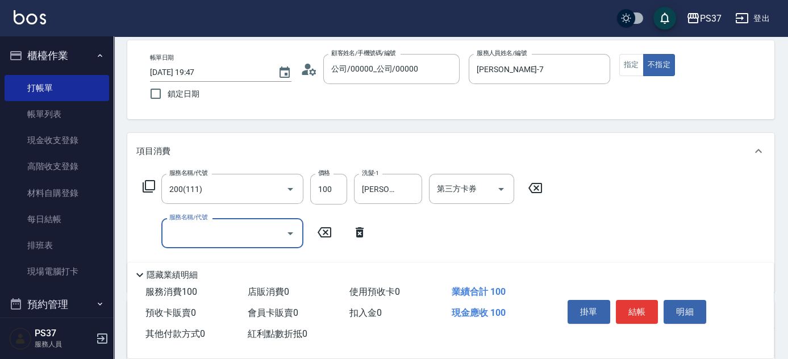
click at [183, 228] on input "服務名稱/代號" at bounding box center [223, 233] width 115 height 20
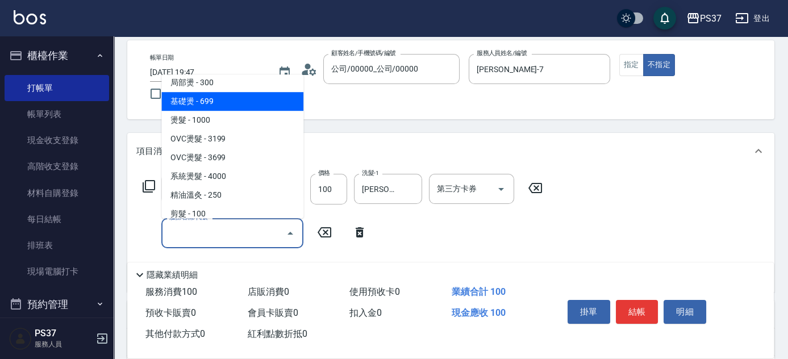
scroll to position [154, 0]
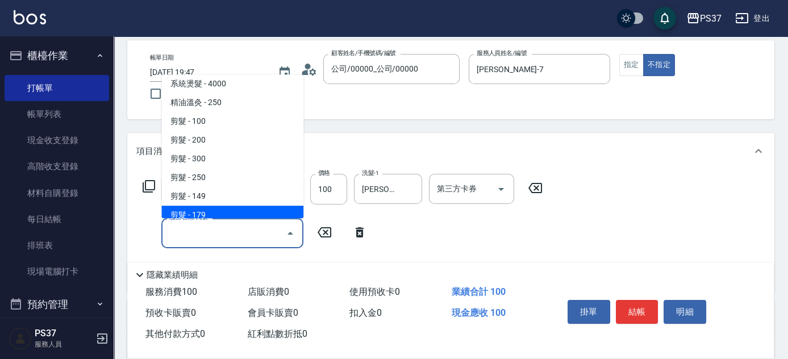
click at [212, 206] on span "剪髮 - 179" at bounding box center [232, 215] width 142 height 19
type input "剪髮(305)"
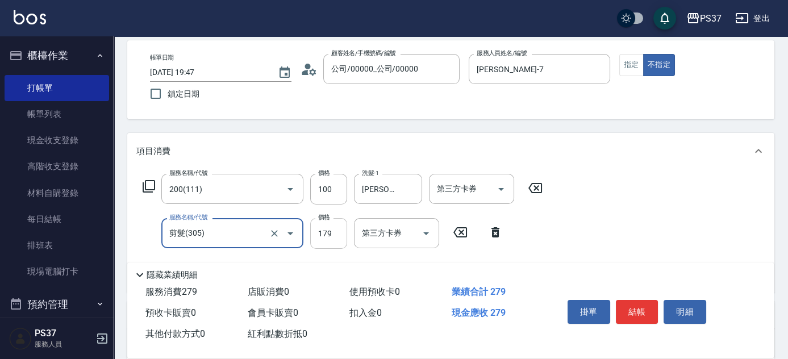
click at [341, 232] on input "179" at bounding box center [328, 233] width 37 height 31
type input "180"
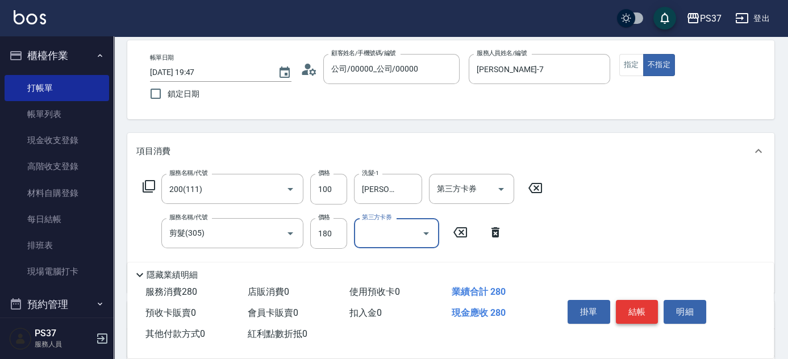
click at [621, 306] on button "結帳" at bounding box center [637, 312] width 43 height 24
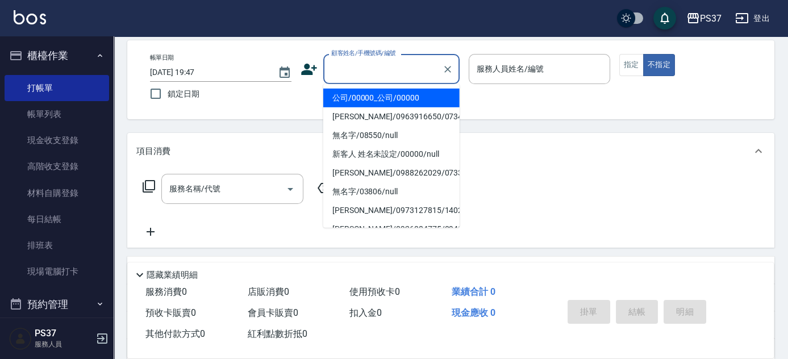
click at [359, 72] on input "顧客姓名/手機號碼/編號" at bounding box center [382, 69] width 109 height 20
click at [370, 94] on li "公司/00000_公司/00000" at bounding box center [391, 98] width 136 height 19
type input "公司/00000_公司/00000"
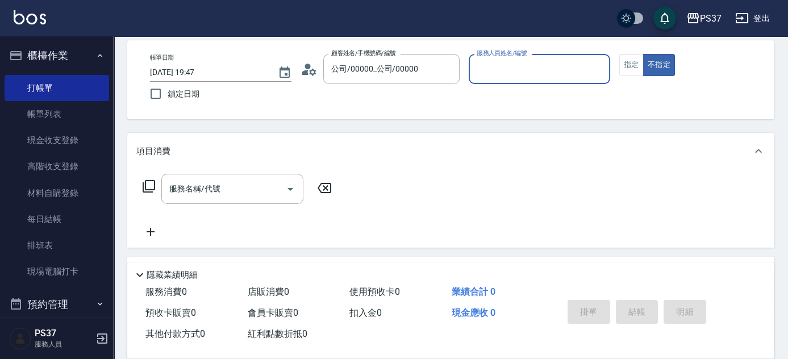
click at [530, 74] on input "服務人員姓名/編號" at bounding box center [539, 69] width 131 height 20
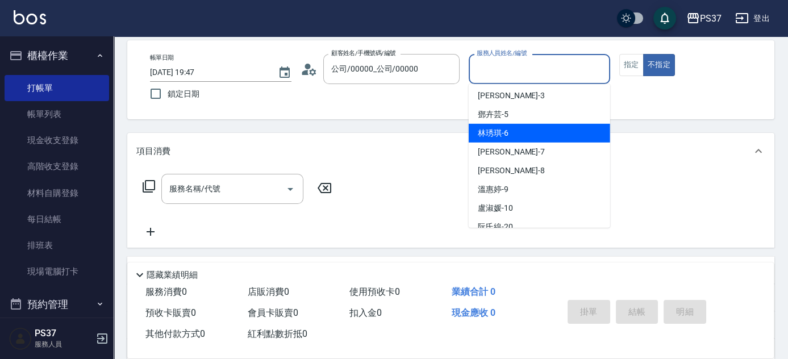
scroll to position [103, 0]
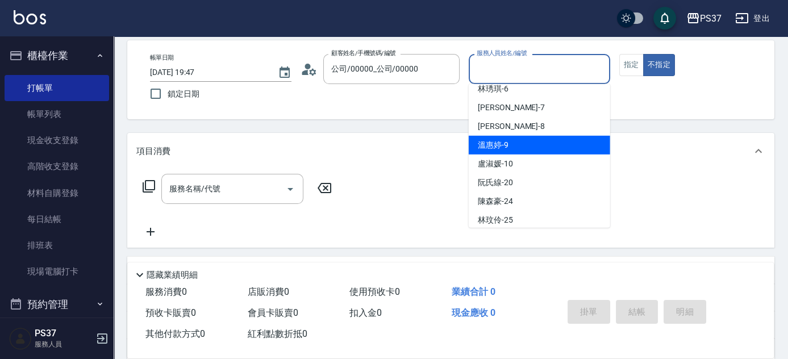
click at [524, 143] on div "[PERSON_NAME]-9" at bounding box center [539, 145] width 141 height 19
type input "[PERSON_NAME]-9"
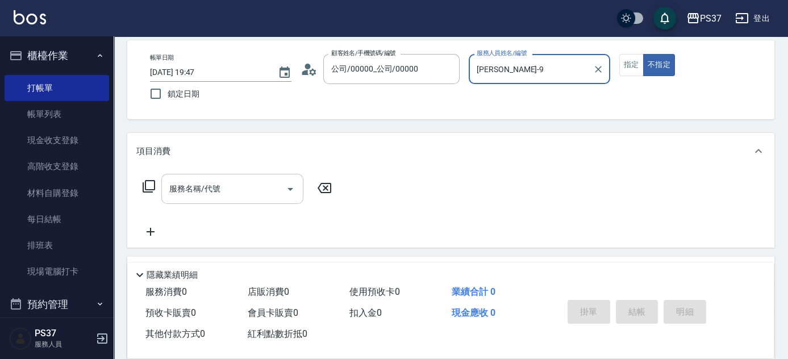
click at [231, 190] on input "服務名稱/代號" at bounding box center [223, 189] width 115 height 20
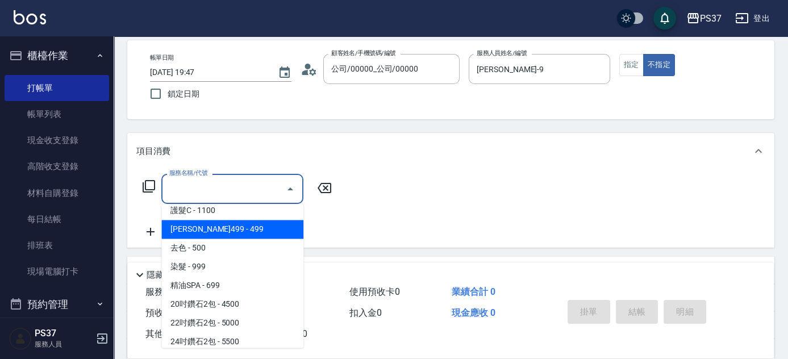
scroll to position [671, 0]
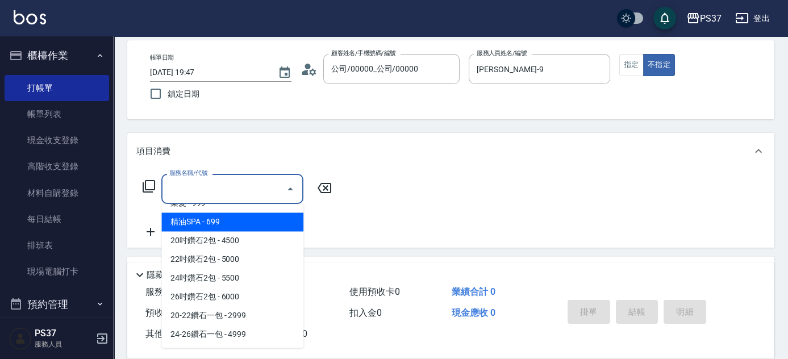
click at [237, 223] on span "精油SPA - 699" at bounding box center [232, 221] width 142 height 19
type input "精油SPA(0699)"
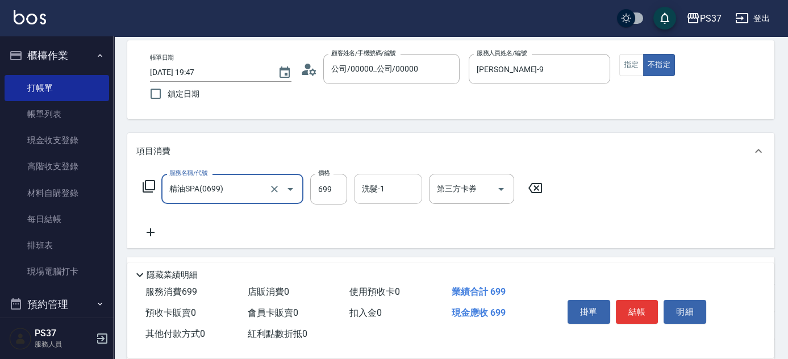
click at [402, 190] on input "洗髮-1" at bounding box center [388, 189] width 58 height 20
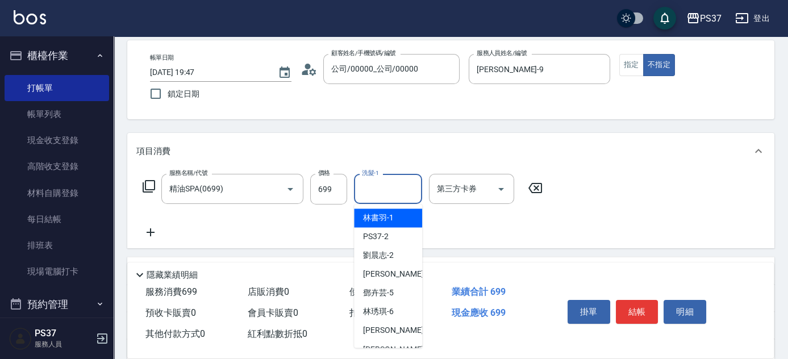
click at [399, 213] on div "[PERSON_NAME]-1" at bounding box center [388, 217] width 68 height 19
type input "[PERSON_NAME]-1"
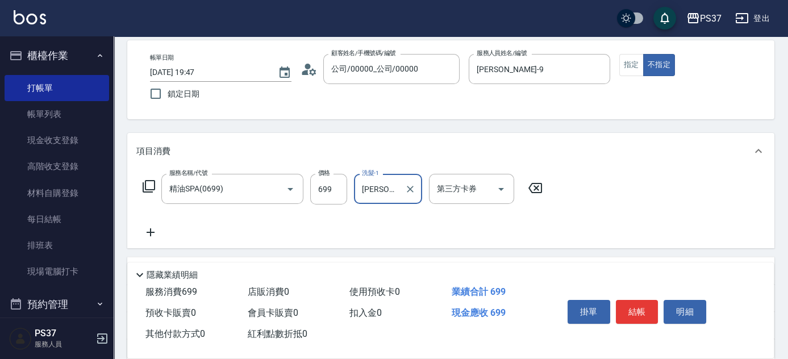
click at [141, 234] on icon at bounding box center [150, 232] width 28 height 14
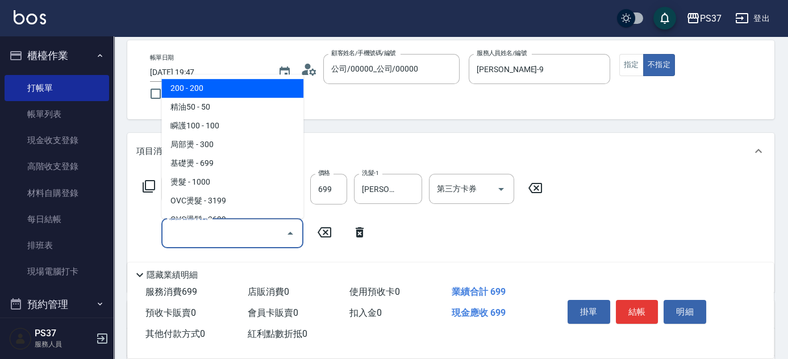
click at [175, 235] on input "服務名稱/代號" at bounding box center [223, 233] width 115 height 20
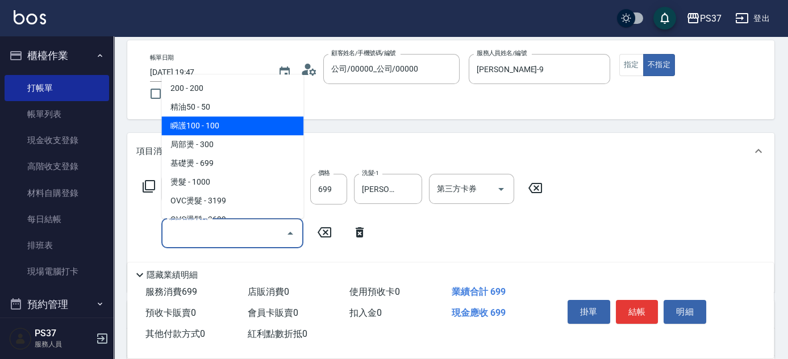
click at [220, 123] on span "瞬護100 - 100" at bounding box center [232, 125] width 142 height 19
type input "瞬護100(113)"
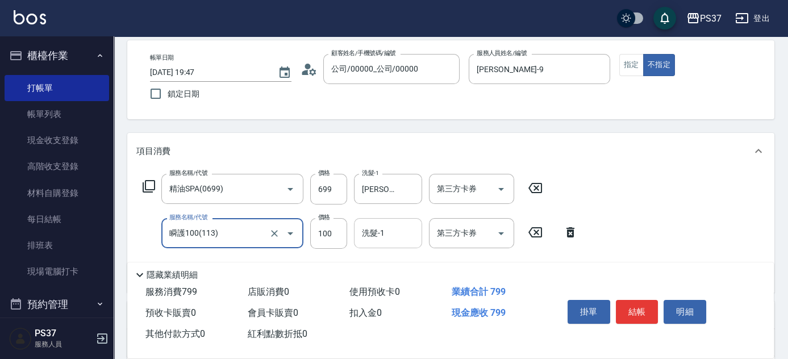
click at [383, 232] on input "洗髮-1" at bounding box center [388, 233] width 58 height 20
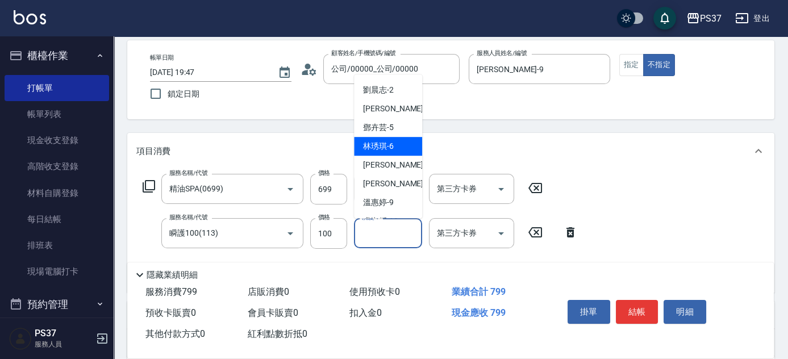
scroll to position [51, 0]
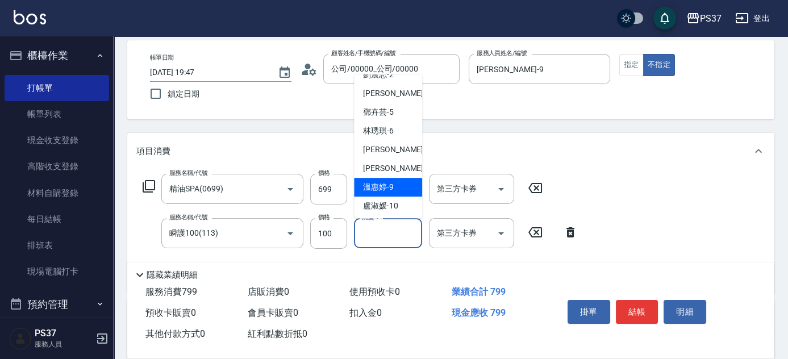
click at [382, 182] on span "[PERSON_NAME]-9" at bounding box center [378, 187] width 31 height 12
type input "[PERSON_NAME]-9"
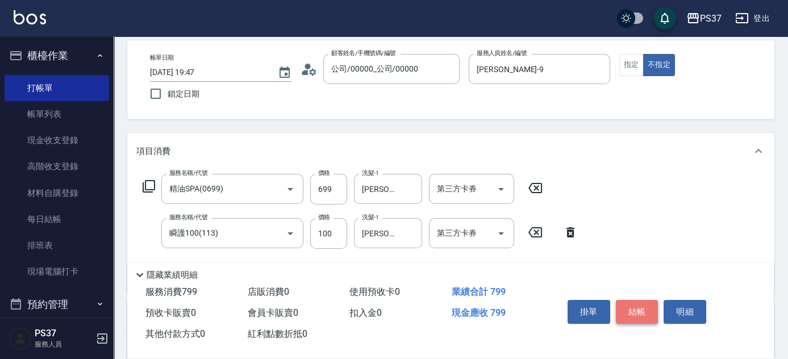
click at [628, 308] on button "結帳" at bounding box center [637, 312] width 43 height 24
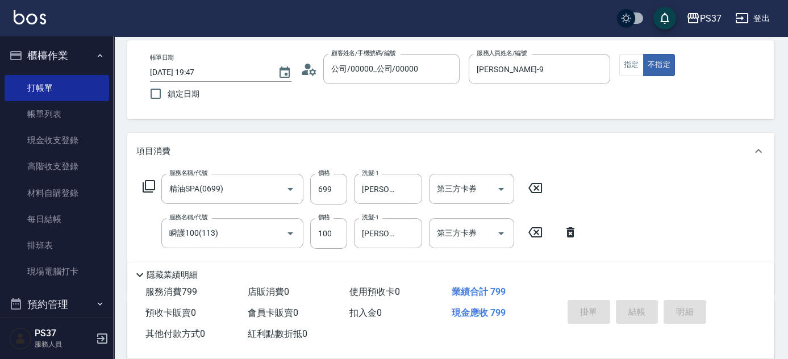
type input "[DATE] 19:48"
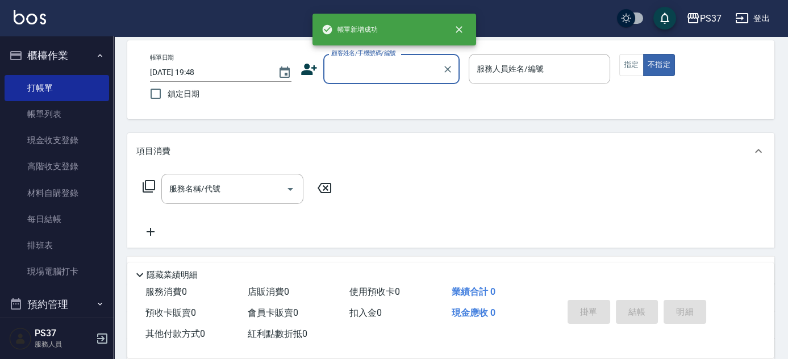
click at [392, 75] on input "顧客姓名/手機號碼/編號" at bounding box center [382, 69] width 109 height 20
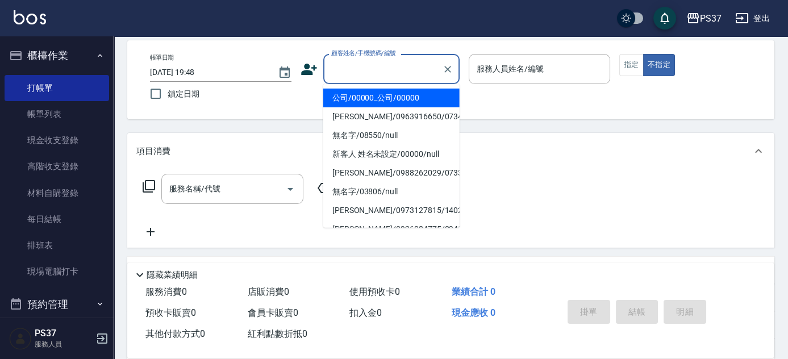
click at [398, 89] on li "公司/00000_公司/00000" at bounding box center [391, 98] width 136 height 19
type input "公司/00000_公司/00000"
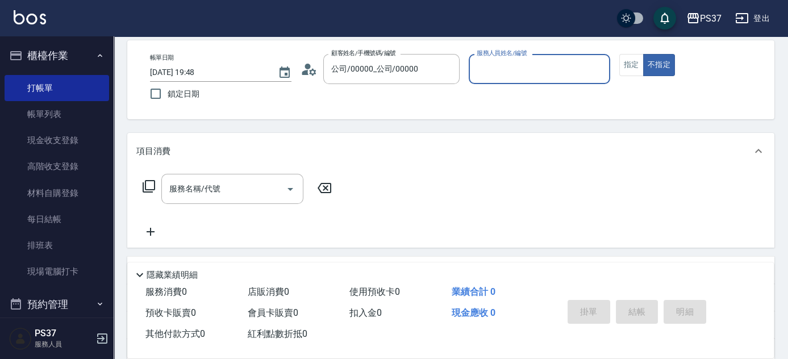
click at [496, 73] on input "服務人員姓名/編號" at bounding box center [539, 69] width 131 height 20
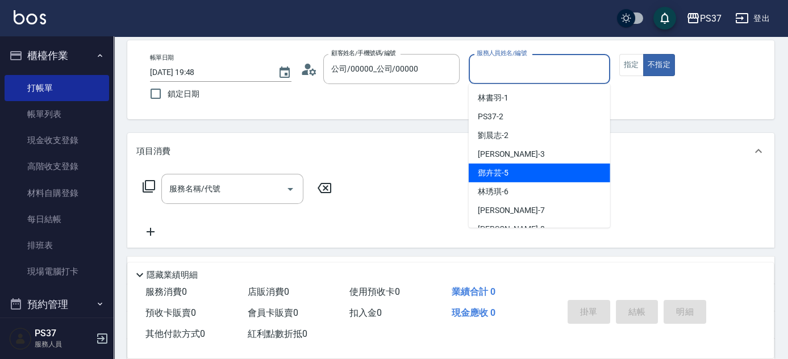
click at [525, 171] on div "[PERSON_NAME]-5" at bounding box center [539, 173] width 141 height 19
type input "[PERSON_NAME]-5"
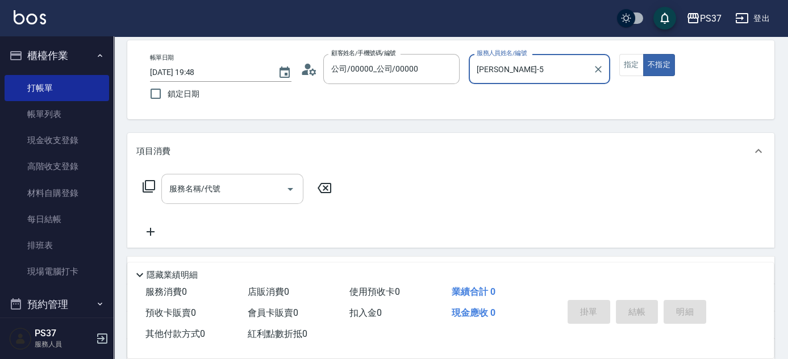
click at [241, 182] on input "服務名稱/代號" at bounding box center [223, 189] width 115 height 20
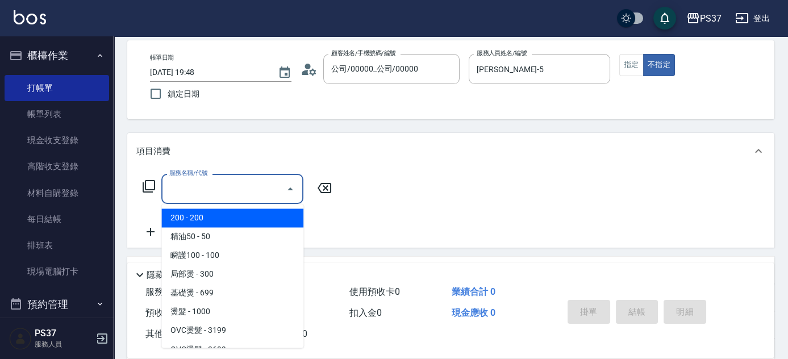
click at [218, 211] on span "200 - 200" at bounding box center [232, 217] width 142 height 19
type input "200(111)"
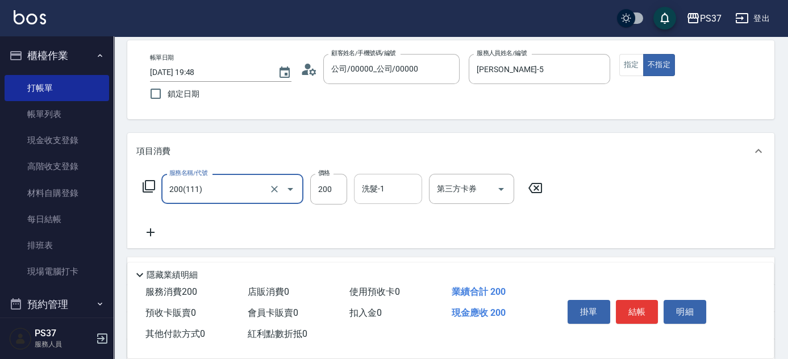
click at [384, 190] on input "洗髮-1" at bounding box center [388, 189] width 58 height 20
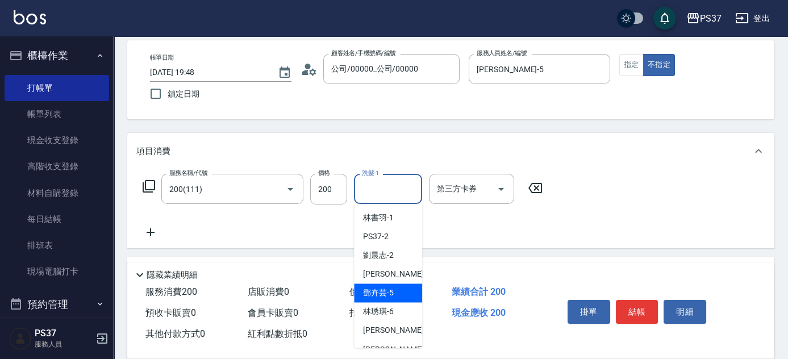
drag, startPoint x: 394, startPoint y: 286, endPoint x: 381, endPoint y: 286, distance: 13.1
click at [394, 287] on div "[PERSON_NAME]-5" at bounding box center [388, 292] width 68 height 19
type input "[PERSON_NAME]-5"
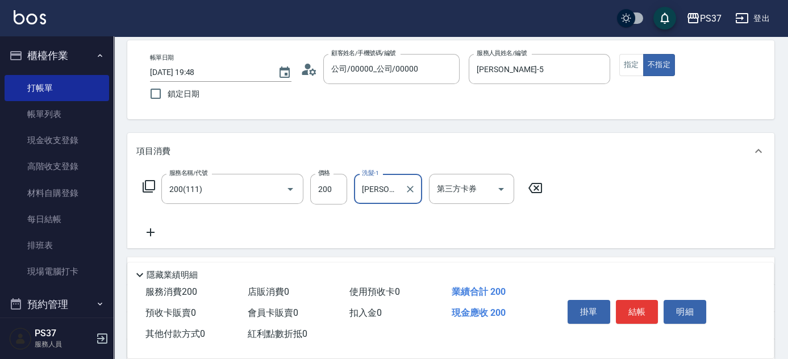
click at [148, 232] on icon at bounding box center [151, 232] width 8 height 8
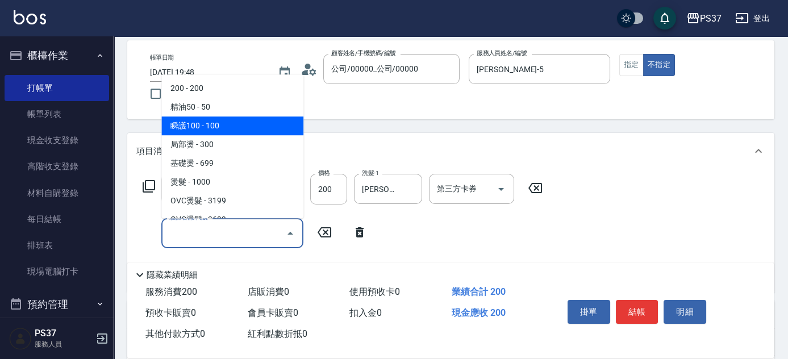
click at [232, 117] on span "瞬護100 - 100" at bounding box center [232, 125] width 142 height 19
type input "瞬護100(113)"
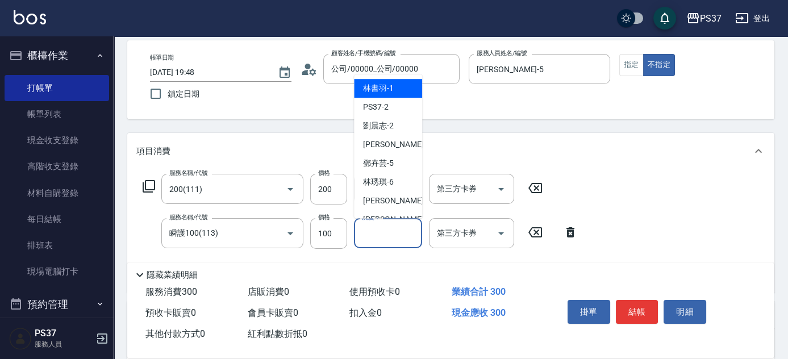
click at [388, 224] on input "洗髮-1" at bounding box center [388, 233] width 58 height 20
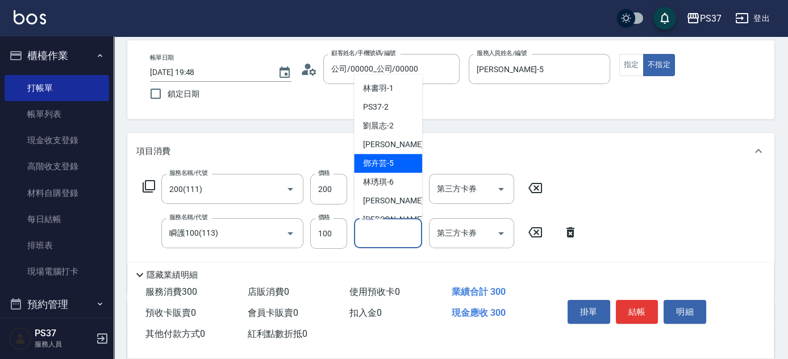
click at [386, 161] on span "[PERSON_NAME]-5" at bounding box center [378, 163] width 31 height 12
type input "[PERSON_NAME]-5"
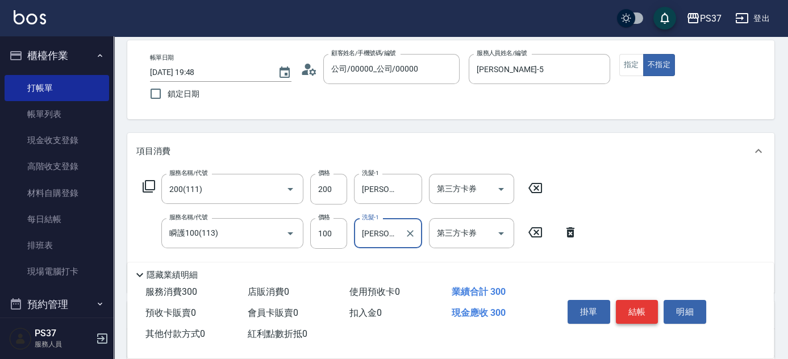
click at [635, 308] on button "結帳" at bounding box center [637, 312] width 43 height 24
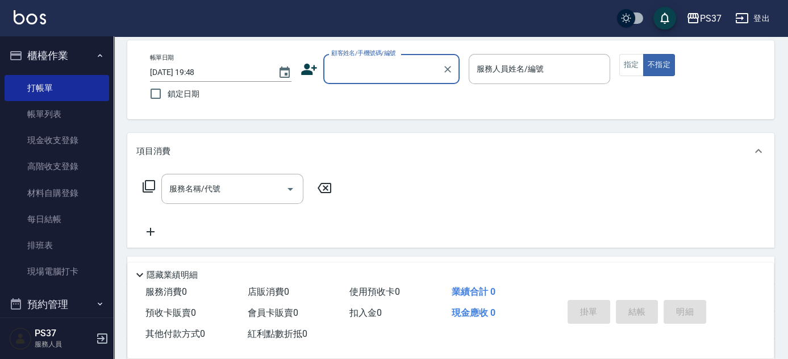
click at [375, 74] on input "顧客姓名/手機號碼/編號" at bounding box center [382, 69] width 109 height 20
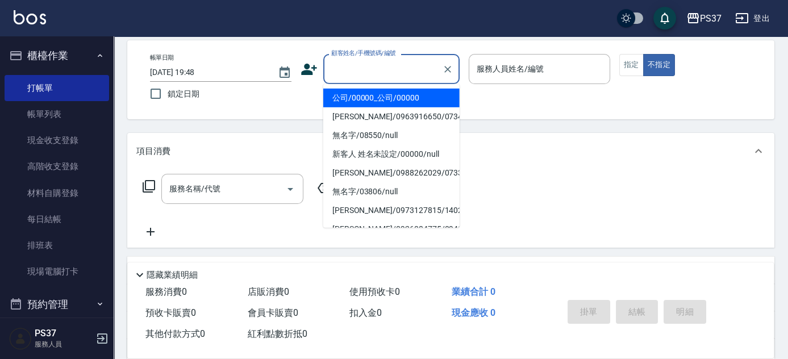
click at [378, 92] on li "公司/00000_公司/00000" at bounding box center [391, 98] width 136 height 19
type input "公司/00000_公司/00000"
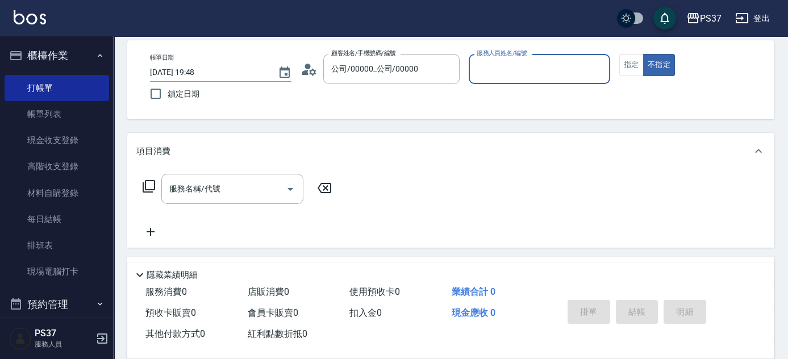
click at [529, 66] on input "服務人員姓名/編號" at bounding box center [539, 69] width 131 height 20
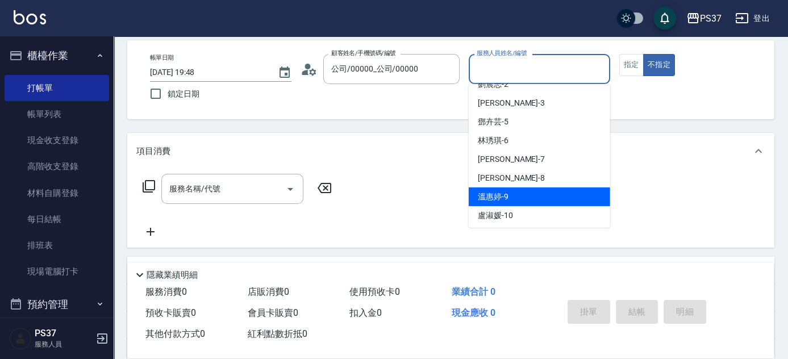
click at [527, 194] on div "[PERSON_NAME]-9" at bounding box center [539, 196] width 141 height 19
type input "[PERSON_NAME]-9"
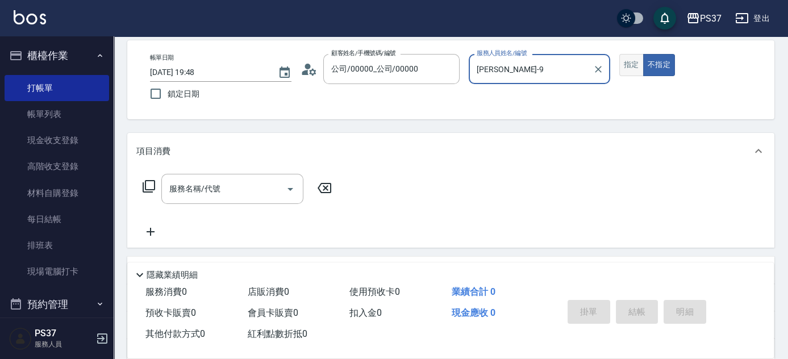
click at [627, 61] on button "指定" at bounding box center [631, 65] width 24 height 22
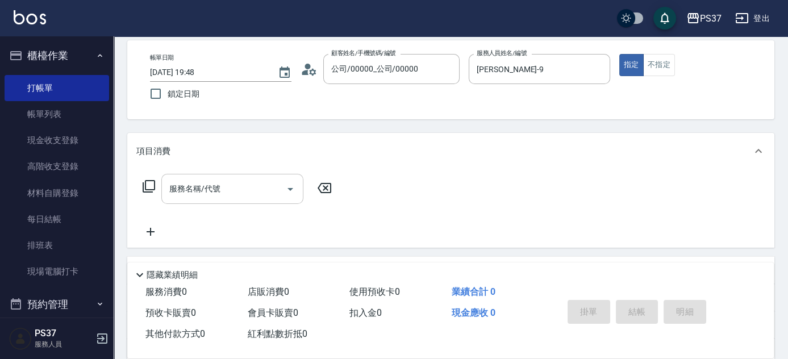
click at [246, 186] on input "服務名稱/代號" at bounding box center [223, 189] width 115 height 20
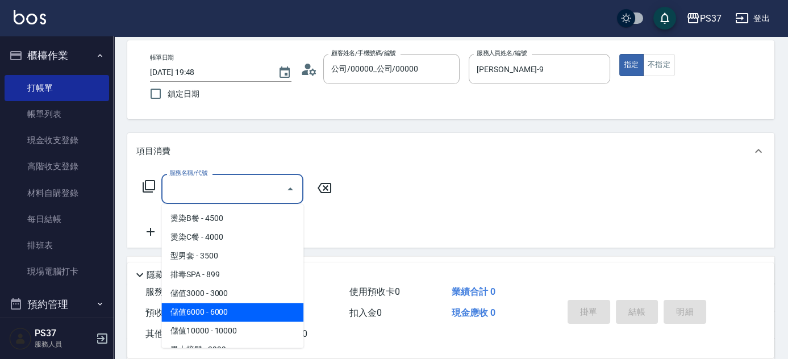
scroll to position [1239, 0]
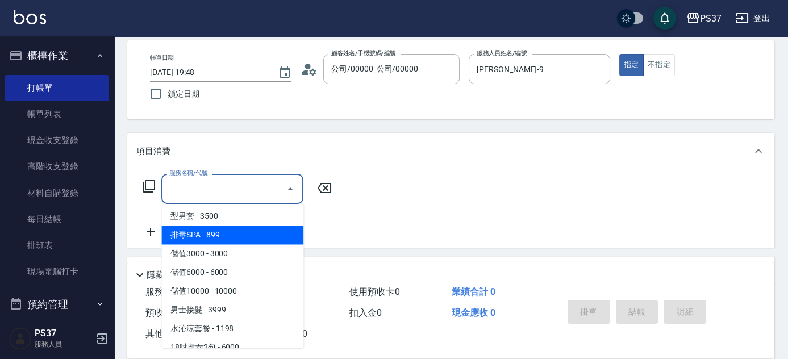
click at [236, 237] on span "排毒SPA - 899" at bounding box center [232, 234] width 142 height 19
type input "排毒SPA(0899)"
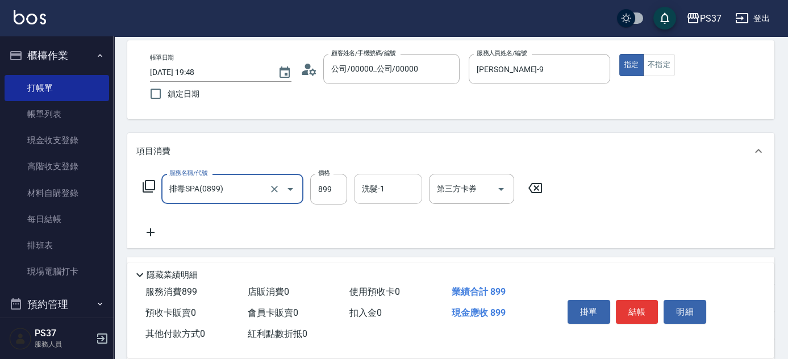
click at [383, 187] on input "洗髮-1" at bounding box center [388, 189] width 58 height 20
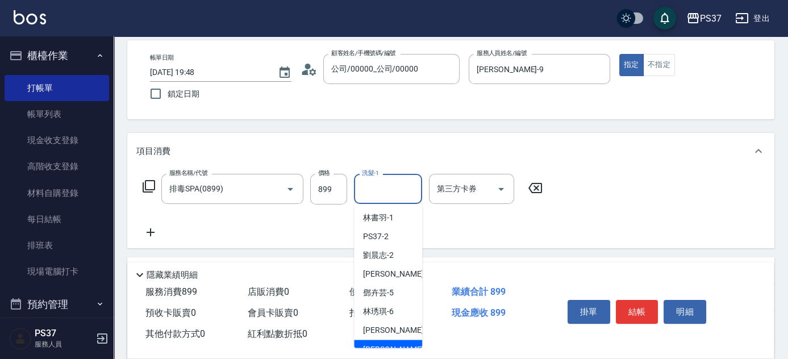
click at [388, 340] on div "[PERSON_NAME]-8" at bounding box center [388, 349] width 68 height 19
type input "[PERSON_NAME]-8"
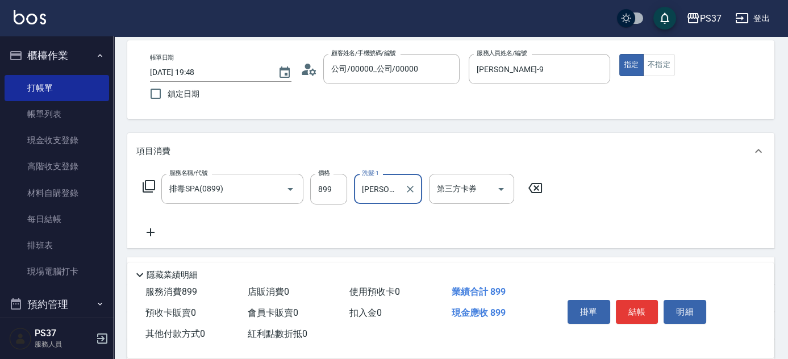
click at [150, 231] on icon at bounding box center [151, 232] width 8 height 8
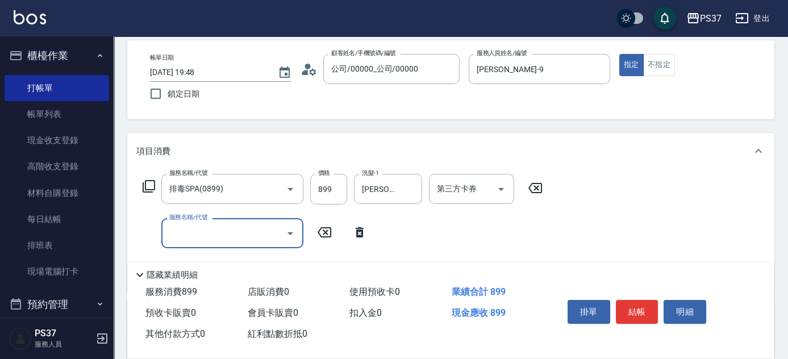
click at [190, 228] on input "服務名稱/代號" at bounding box center [223, 233] width 115 height 20
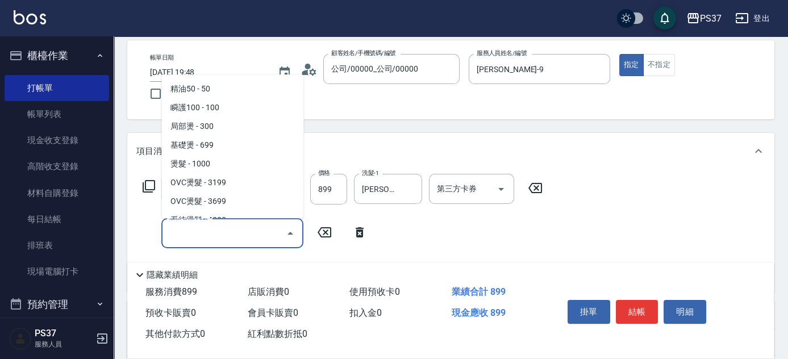
scroll to position [0, 0]
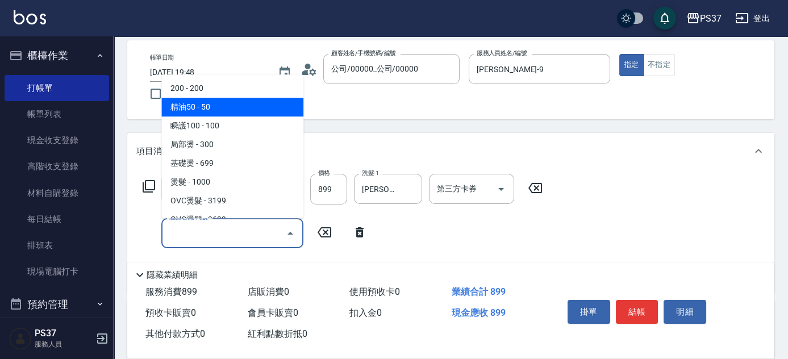
click at [223, 106] on span "精油50 - 50" at bounding box center [232, 107] width 142 height 19
type input "精油50(112)"
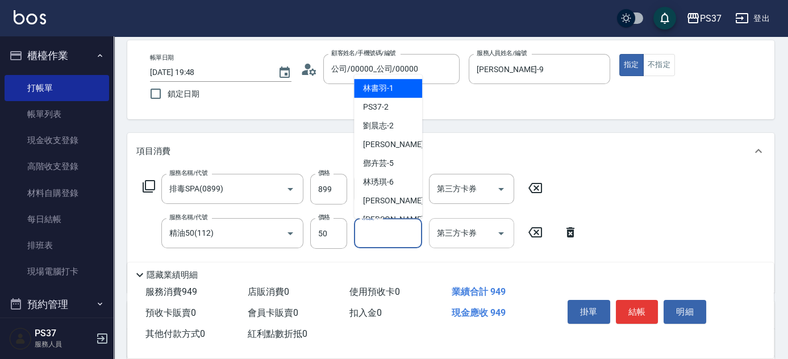
click at [375, 235] on input "洗髮-1" at bounding box center [388, 233] width 58 height 20
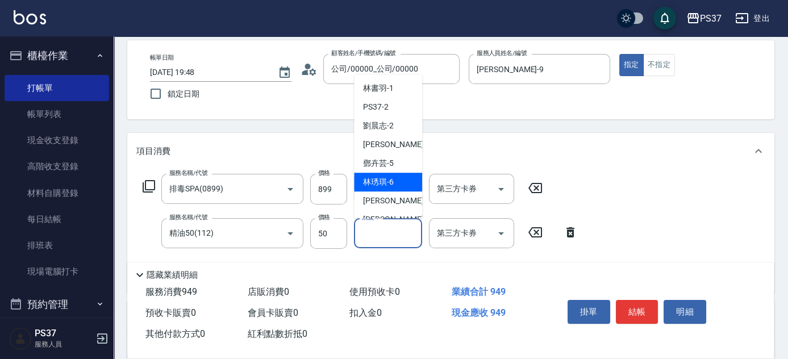
scroll to position [51, 0]
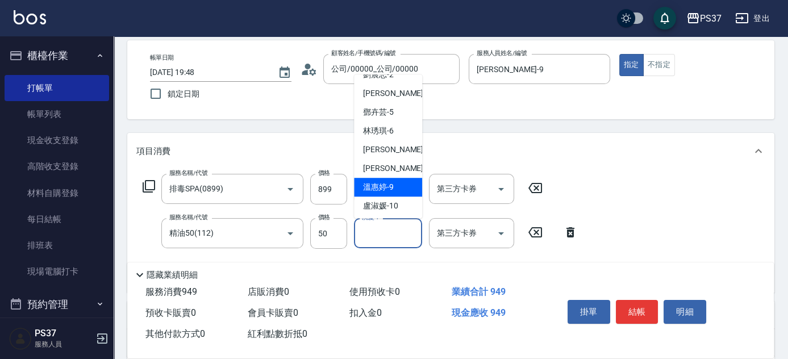
click at [379, 188] on span "[PERSON_NAME]-9" at bounding box center [378, 187] width 31 height 12
type input "[PERSON_NAME]-9"
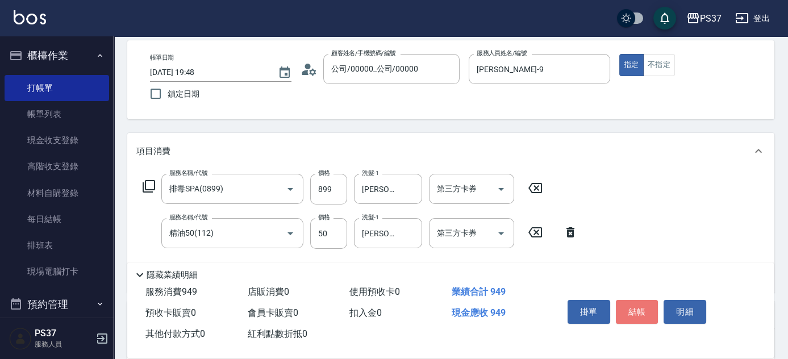
drag, startPoint x: 638, startPoint y: 308, endPoint x: 594, endPoint y: 287, distance: 49.3
click at [638, 309] on button "結帳" at bounding box center [637, 312] width 43 height 24
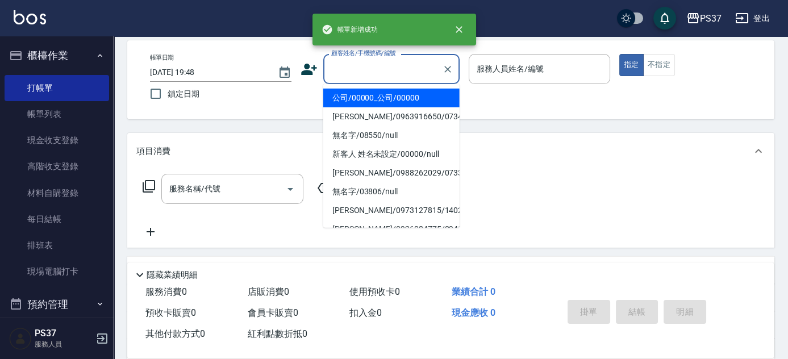
click at [386, 74] on input "顧客姓名/手機號碼/編號" at bounding box center [382, 69] width 109 height 20
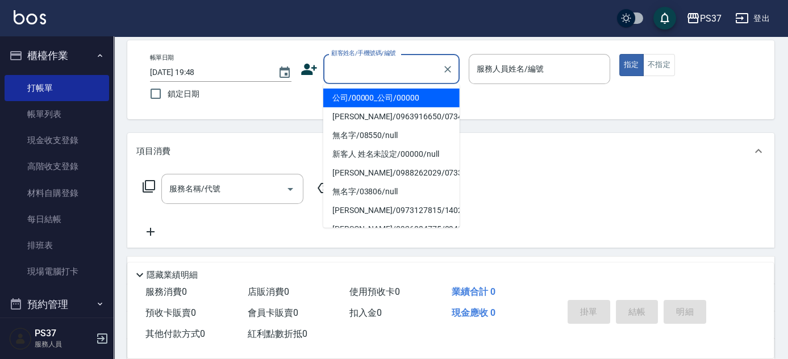
click at [386, 93] on li "公司/00000_公司/00000" at bounding box center [391, 98] width 136 height 19
type input "公司/00000_公司/00000"
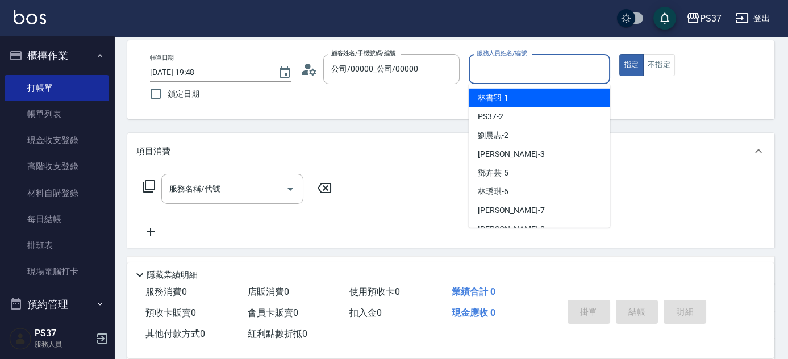
click at [527, 76] on input "服務人員姓名/編號" at bounding box center [539, 69] width 131 height 20
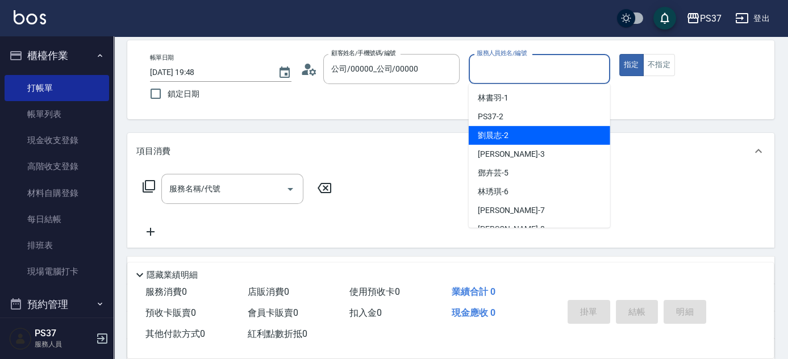
click at [526, 137] on div "[PERSON_NAME]-2" at bounding box center [539, 135] width 141 height 19
type input "[PERSON_NAME]-2"
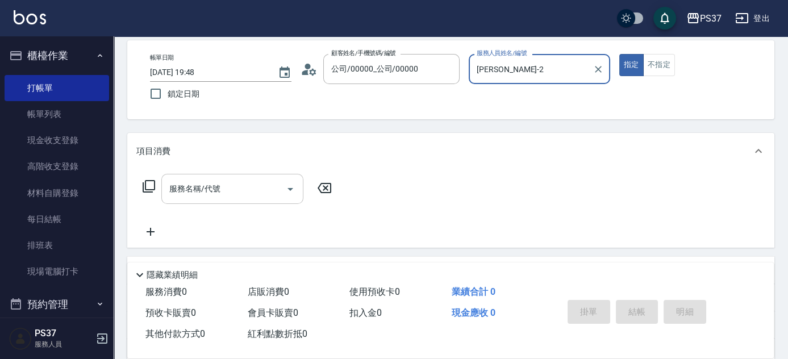
click at [194, 187] on input "服務名稱/代號" at bounding box center [223, 189] width 115 height 20
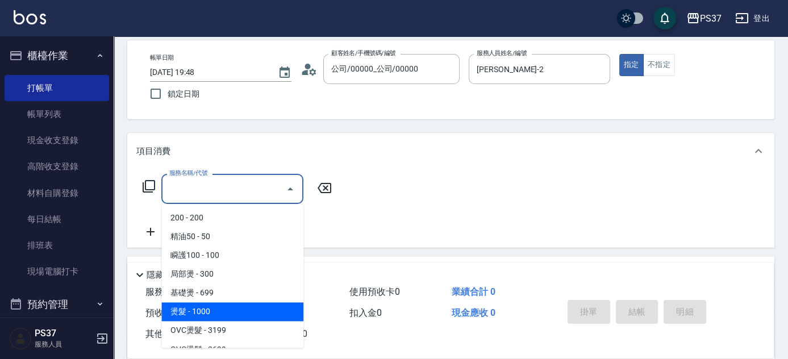
click at [239, 308] on span "燙髮 - 1000" at bounding box center [232, 311] width 142 height 19
type input "燙髮(202)"
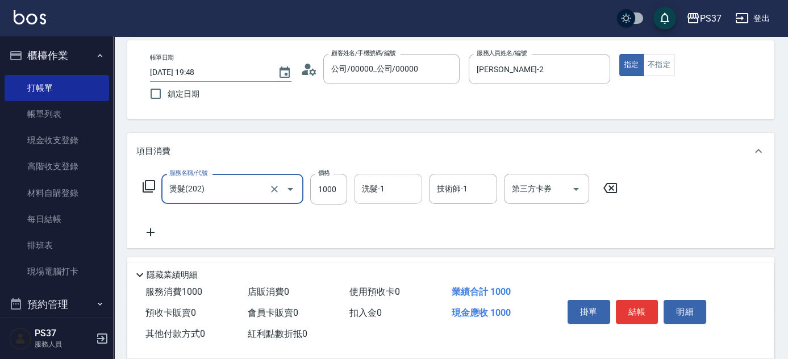
click at [386, 189] on input "洗髮-1" at bounding box center [388, 189] width 58 height 20
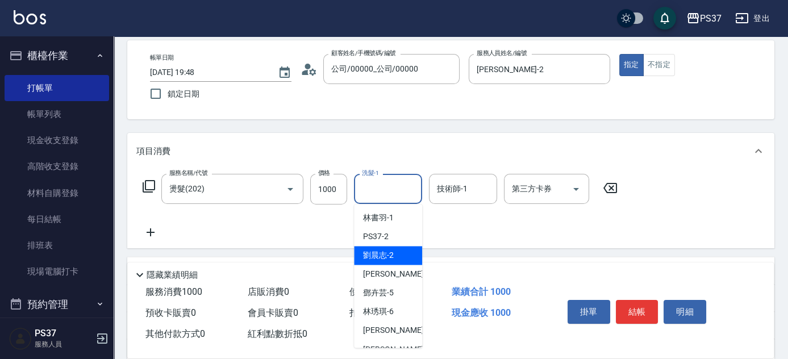
click at [379, 256] on span "[PERSON_NAME]-2" at bounding box center [378, 255] width 31 height 12
type input "[PERSON_NAME]-2"
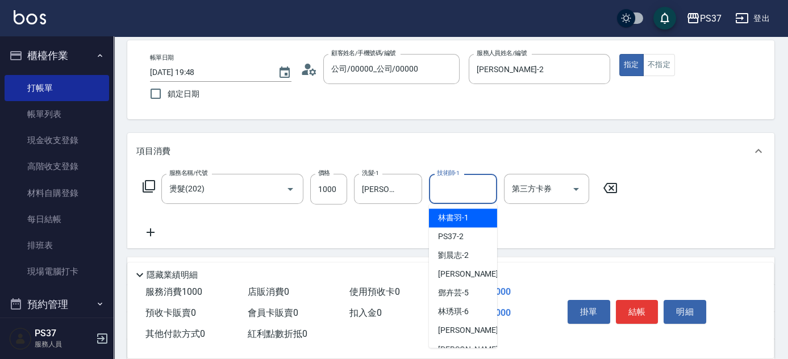
click at [463, 179] on input "技術師-1" at bounding box center [463, 189] width 58 height 20
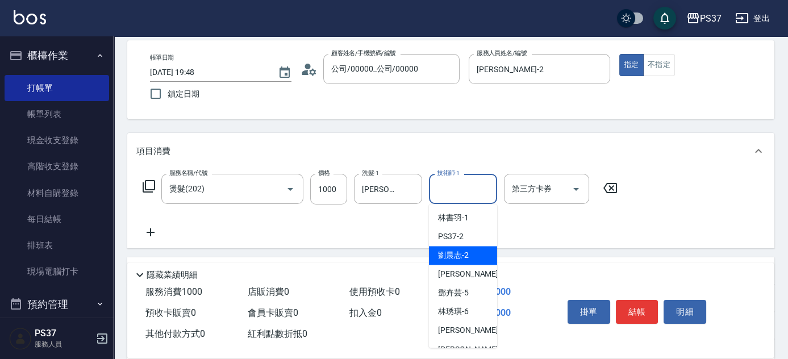
click at [462, 251] on span "[PERSON_NAME]-2" at bounding box center [453, 255] width 31 height 12
type input "[PERSON_NAME]-2"
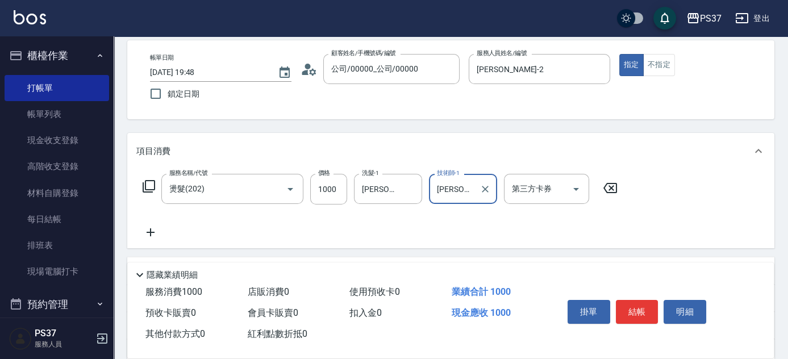
click at [156, 236] on icon at bounding box center [150, 232] width 28 height 14
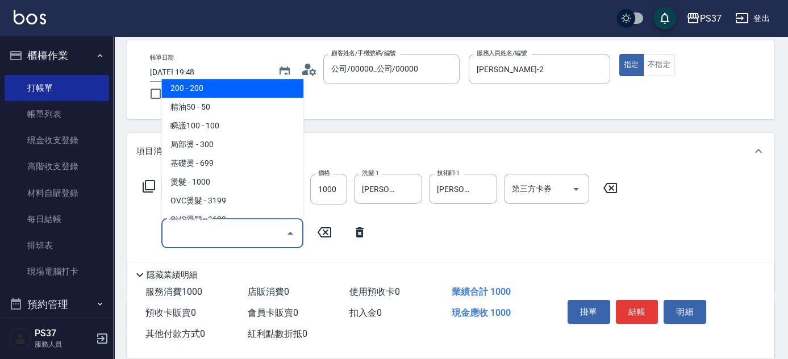
click at [181, 235] on input "服務名稱/代號" at bounding box center [223, 233] width 115 height 20
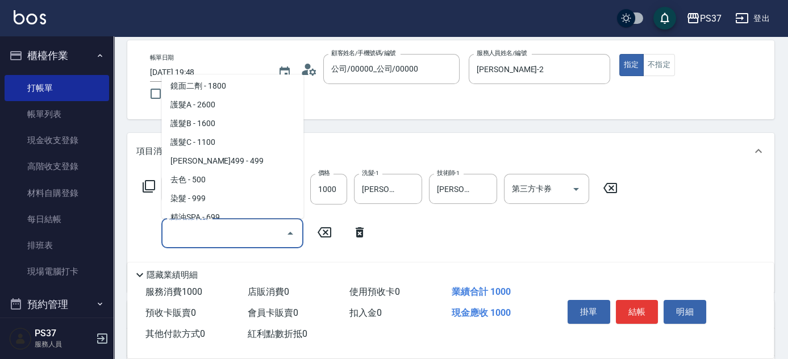
scroll to position [619, 0]
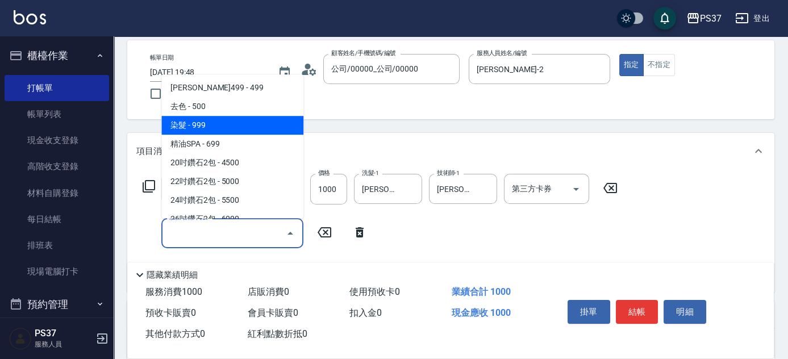
click at [207, 128] on span "染髮 - 999" at bounding box center [232, 125] width 142 height 19
type input "染髮(501)"
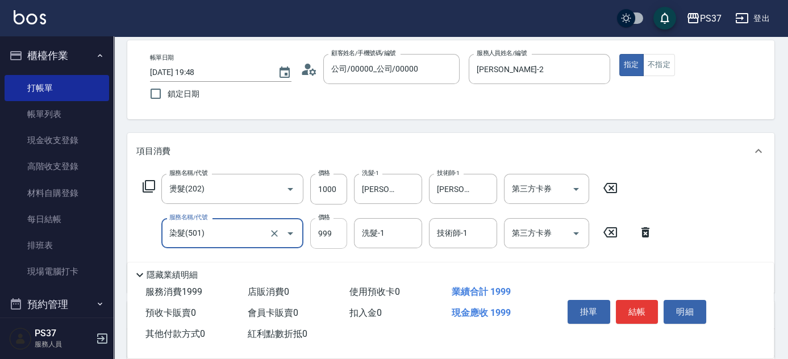
click at [316, 239] on input "999" at bounding box center [328, 233] width 37 height 31
type input "1000"
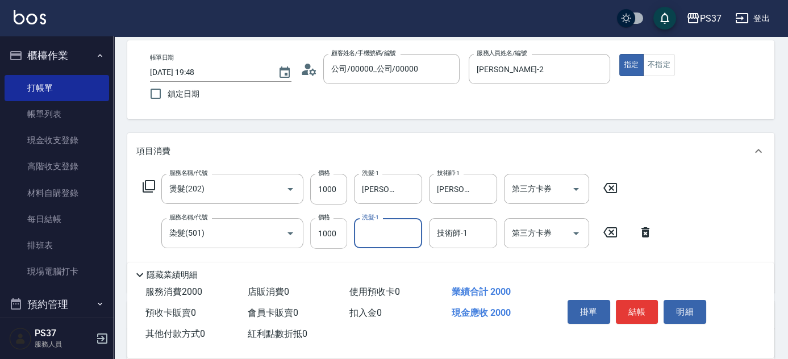
type input "2"
click at [411, 231] on icon "Clear" at bounding box center [410, 233] width 7 height 7
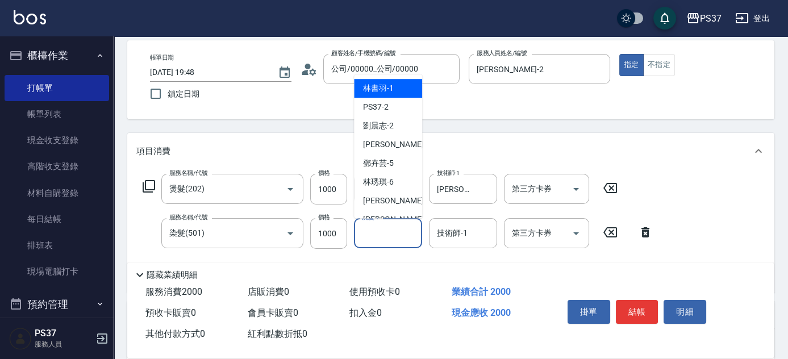
click at [395, 235] on input "洗髮-1" at bounding box center [388, 233] width 58 height 20
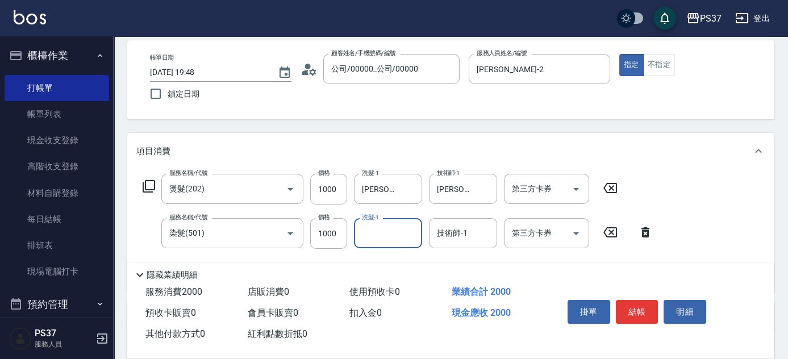
click at [376, 228] on input "洗髮-1" at bounding box center [388, 233] width 58 height 20
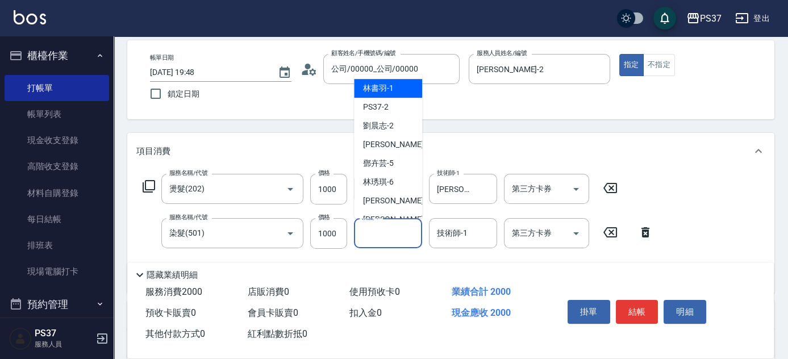
click at [383, 92] on span "[PERSON_NAME]-1" at bounding box center [378, 88] width 31 height 12
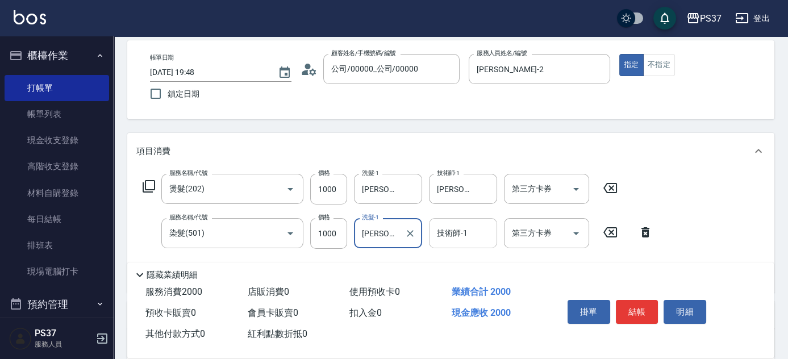
type input "[PERSON_NAME]-1"
click at [456, 228] on div "技術師-1 技術師-1" at bounding box center [463, 233] width 68 height 30
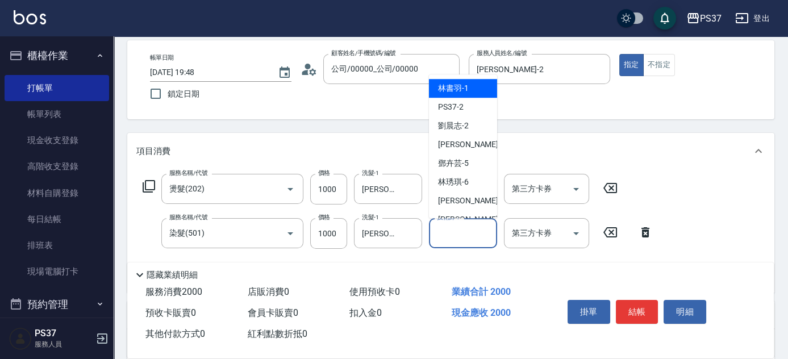
click at [461, 90] on span "[PERSON_NAME]-1" at bounding box center [453, 88] width 31 height 12
type input "[PERSON_NAME]-1"
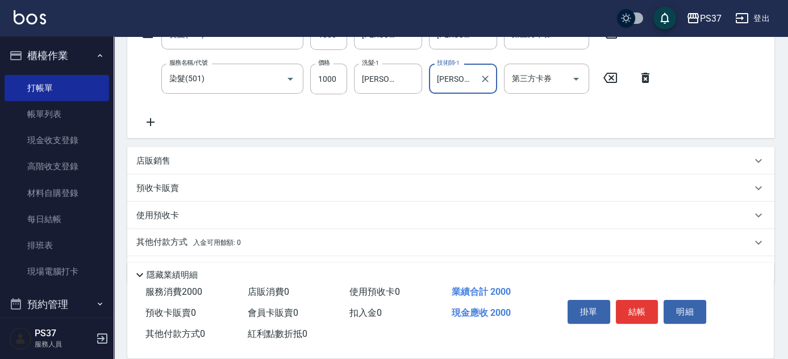
scroll to position [206, 0]
click at [156, 123] on icon at bounding box center [150, 122] width 28 height 14
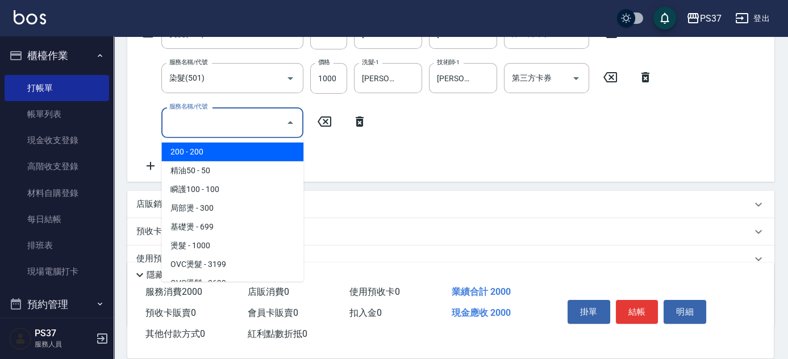
click at [177, 123] on input "服務名稱/代號" at bounding box center [223, 122] width 115 height 20
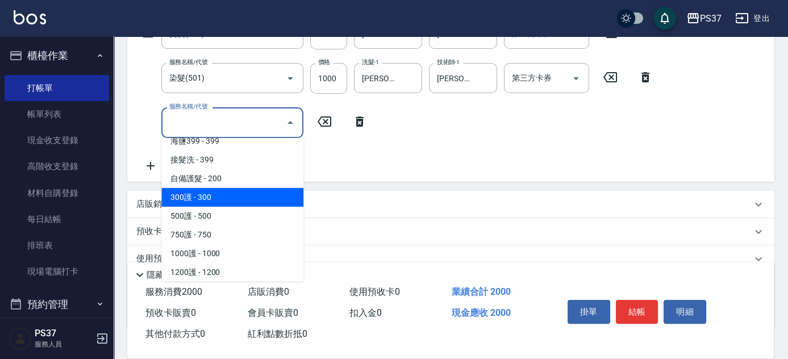
scroll to position [465, 0]
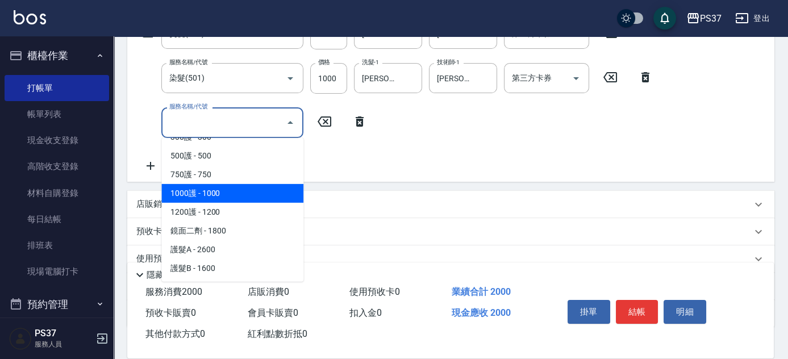
click at [231, 199] on span "1000護 - 1000" at bounding box center [232, 193] width 142 height 19
type input "1000護(404)"
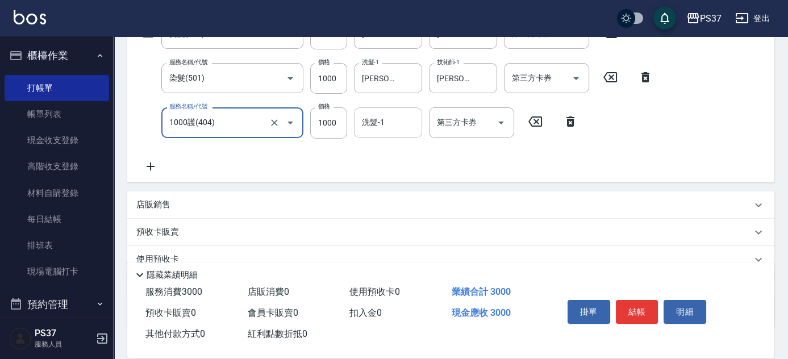
click at [373, 130] on input "洗髮-1" at bounding box center [388, 122] width 58 height 20
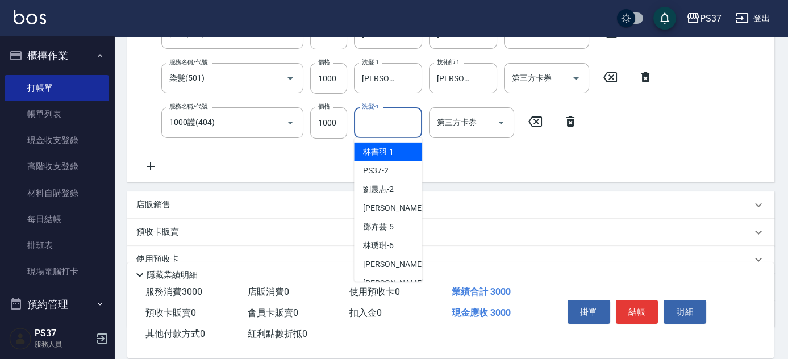
click at [377, 153] on span "[PERSON_NAME]-1" at bounding box center [378, 152] width 31 height 12
type input "[PERSON_NAME]-1"
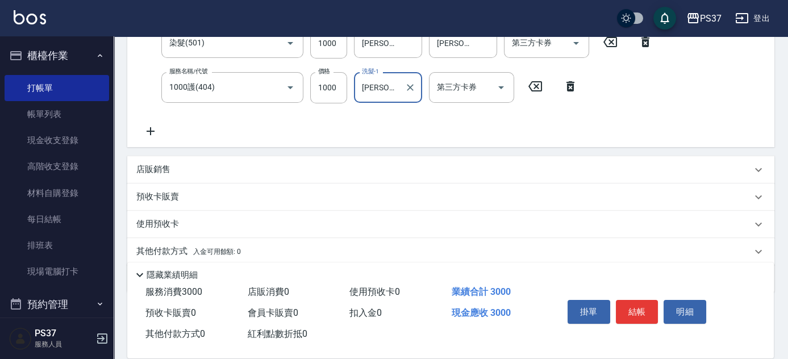
scroll to position [282, 0]
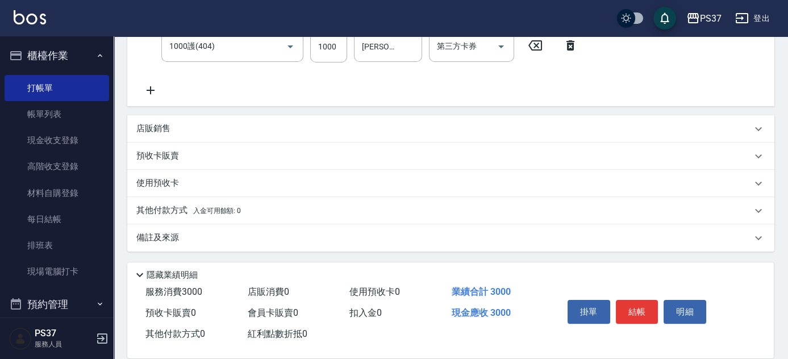
click at [157, 130] on p "店販銷售" at bounding box center [153, 129] width 34 height 12
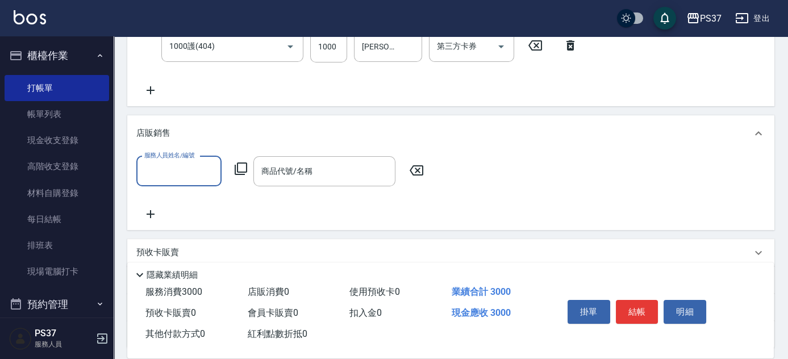
scroll to position [0, 0]
click at [174, 176] on input "服務人員姓名/編號" at bounding box center [178, 171] width 75 height 20
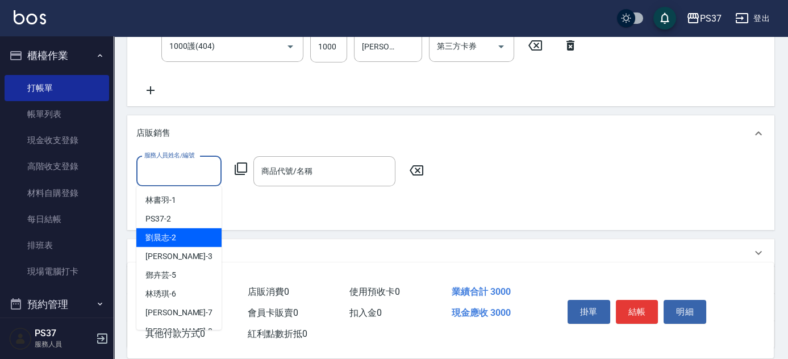
click at [176, 237] on div "[PERSON_NAME]-2" at bounding box center [178, 237] width 85 height 19
type input "[PERSON_NAME]-2"
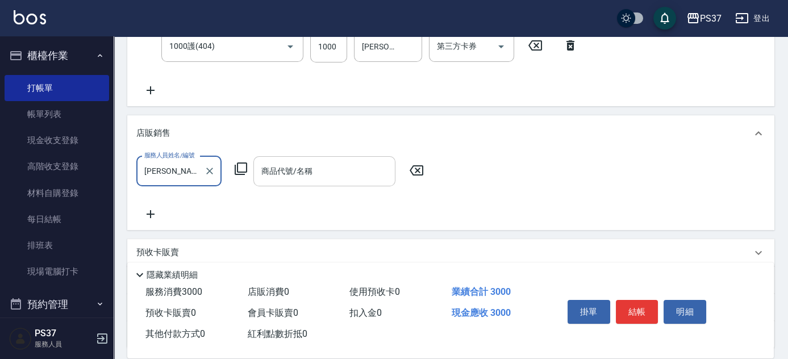
click at [279, 177] on input "商品代號/名稱" at bounding box center [324, 171] width 132 height 20
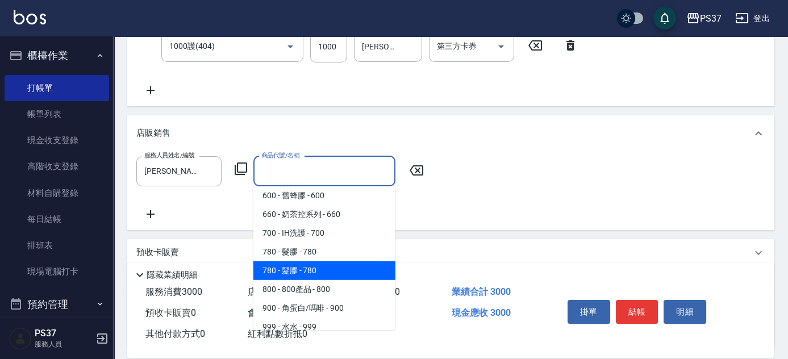
scroll to position [258, 0]
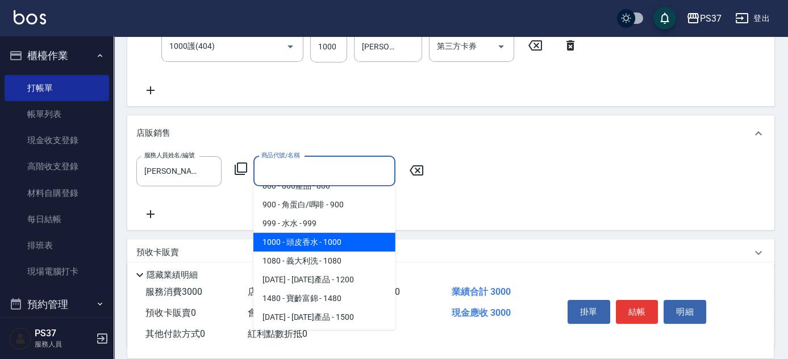
click at [328, 240] on span "1000 - 頭皮香水 - 1000" at bounding box center [324, 242] width 142 height 19
type input "頭皮香水"
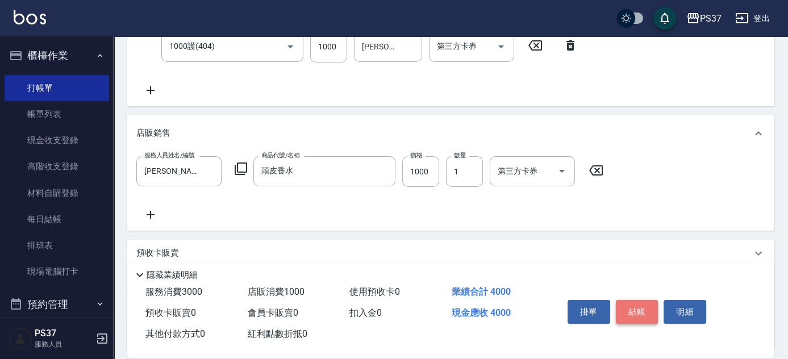
click at [645, 315] on button "結帳" at bounding box center [637, 312] width 43 height 24
type input "[DATE] 19:49"
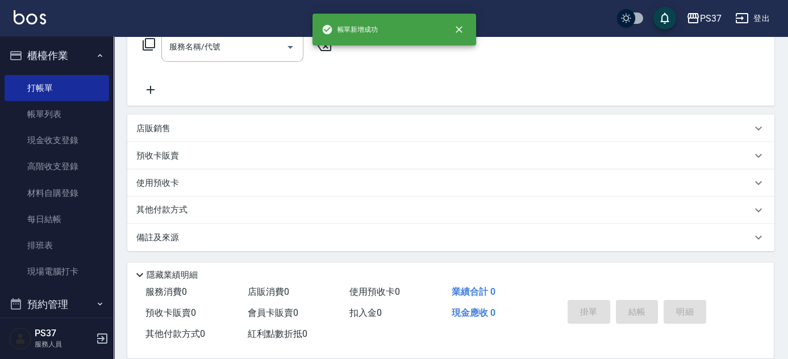
scroll to position [0, 0]
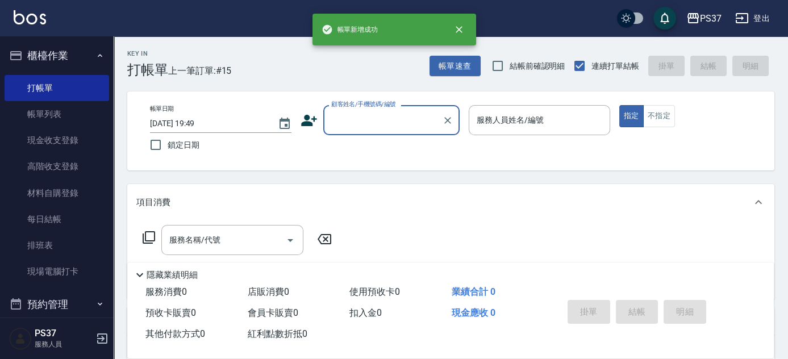
click at [413, 128] on input "顧客姓名/手機號碼/編號" at bounding box center [382, 120] width 109 height 20
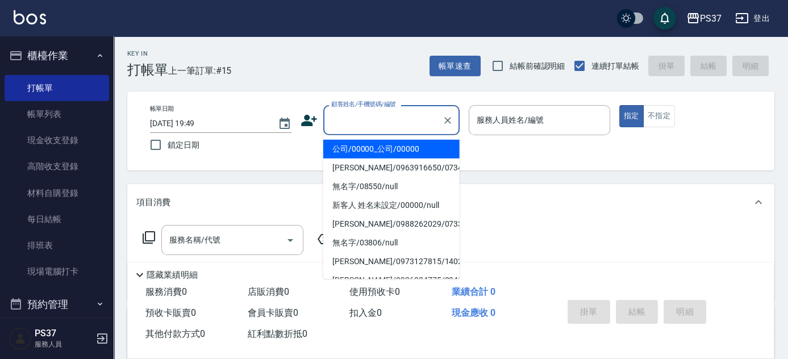
click at [408, 144] on li "公司/00000_公司/00000" at bounding box center [391, 149] width 136 height 19
type input "公司/00000_公司/00000"
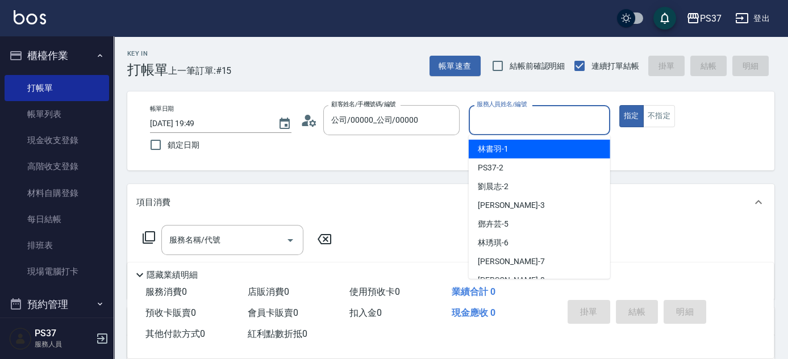
click at [518, 110] on input "服務人員姓名/編號" at bounding box center [539, 120] width 131 height 20
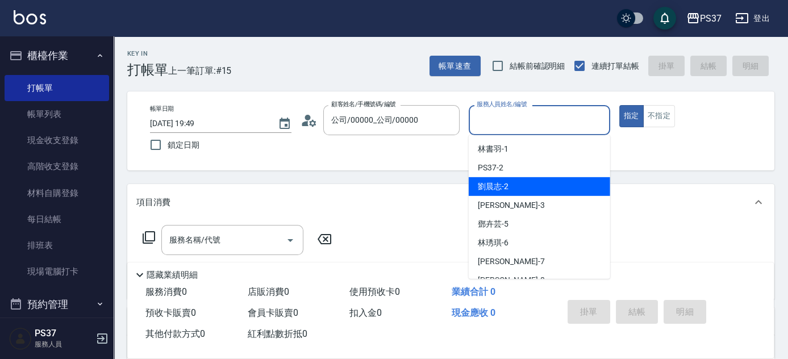
drag, startPoint x: 512, startPoint y: 186, endPoint x: 337, endPoint y: 210, distance: 176.6
click at [510, 187] on div "[PERSON_NAME]-2" at bounding box center [539, 186] width 141 height 19
type input "[PERSON_NAME]-2"
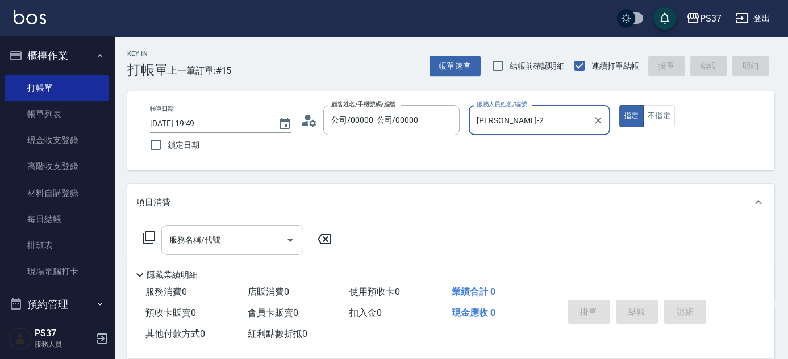
click at [228, 246] on input "服務名稱/代號" at bounding box center [223, 240] width 115 height 20
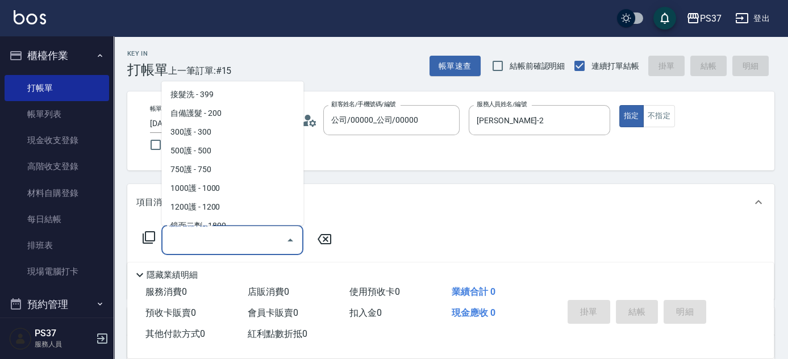
scroll to position [516, 0]
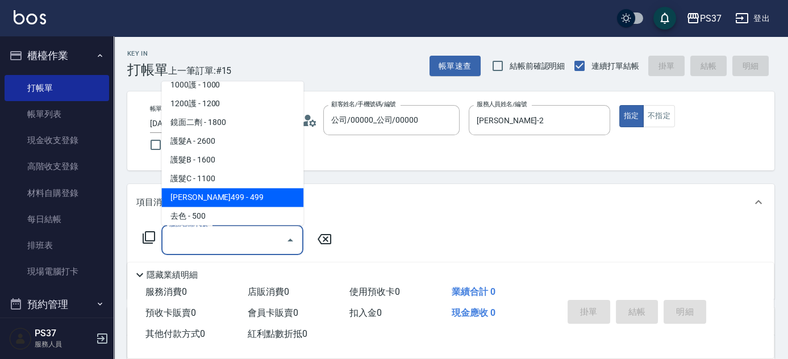
click at [225, 198] on span "[PERSON_NAME]499 - 499" at bounding box center [232, 198] width 142 height 19
type input "[PERSON_NAME]499(0499)"
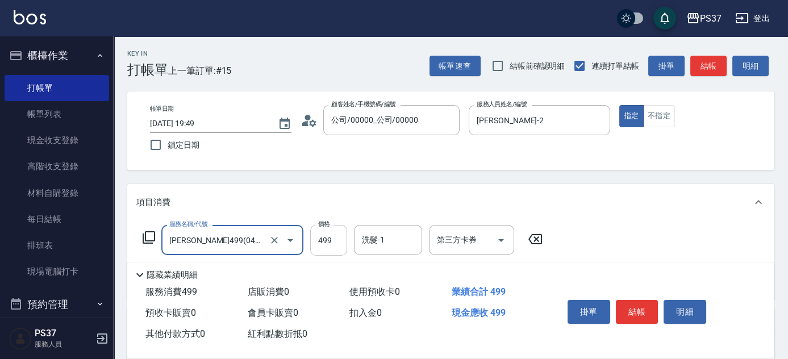
click at [340, 253] on input "499" at bounding box center [328, 240] width 37 height 31
type input "500"
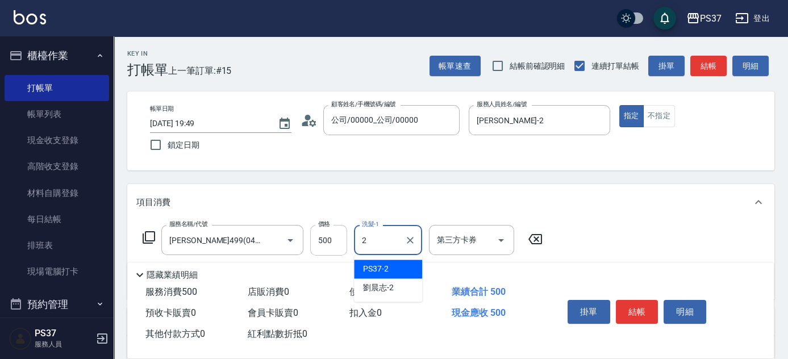
type input "PS37-2"
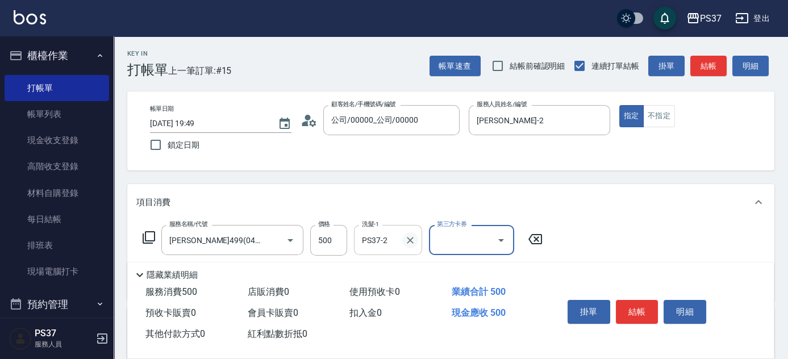
click at [408, 237] on icon "Clear" at bounding box center [410, 240] width 7 height 7
click at [389, 245] on input "洗髮-1" at bounding box center [388, 240] width 58 height 20
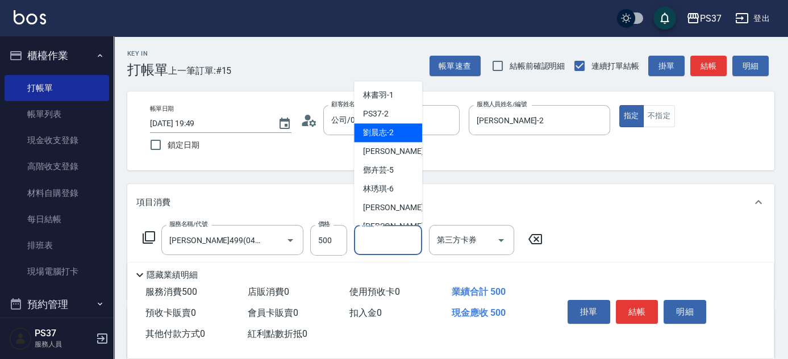
click at [384, 124] on div "[PERSON_NAME]-2" at bounding box center [388, 133] width 68 height 19
type input "[PERSON_NAME]-2"
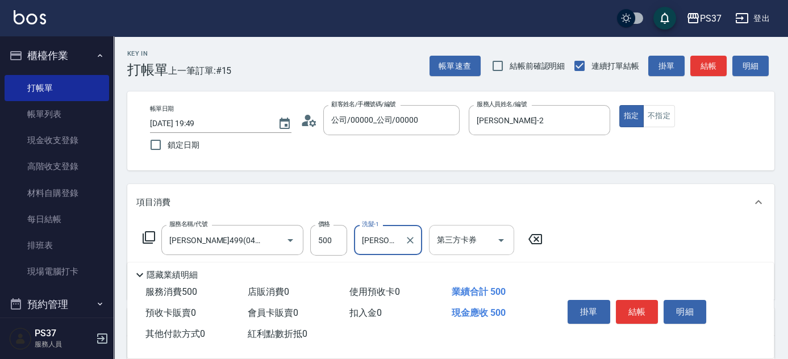
click at [507, 236] on icon "Open" at bounding box center [501, 240] width 14 height 14
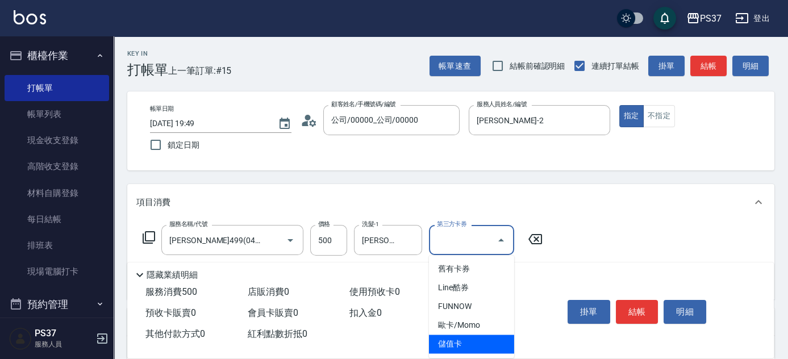
click at [480, 341] on span "儲值卡" at bounding box center [471, 344] width 85 height 19
type input "儲值卡"
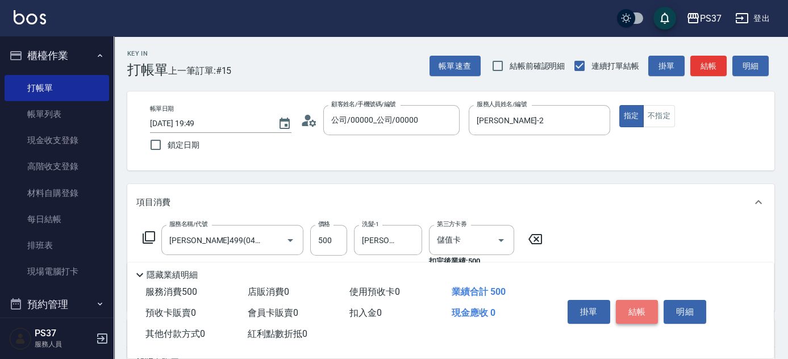
click at [630, 308] on button "結帳" at bounding box center [637, 312] width 43 height 24
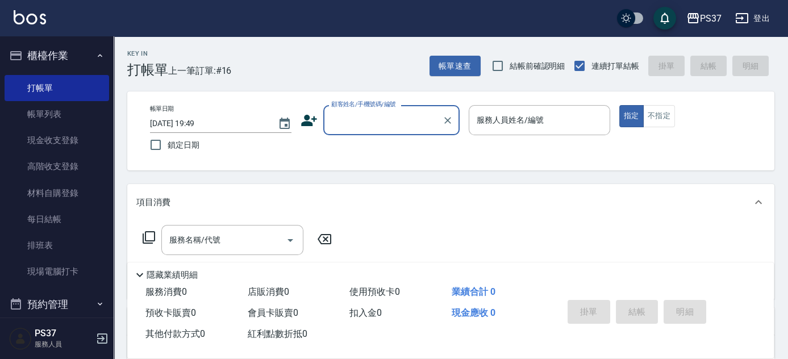
click at [374, 122] on input "顧客姓名/手機號碼/編號" at bounding box center [382, 120] width 109 height 20
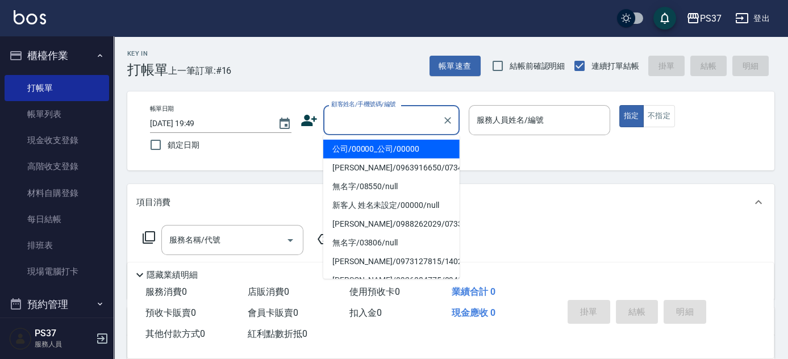
click at [394, 148] on li "公司/00000_公司/00000" at bounding box center [391, 149] width 136 height 19
type input "公司/00000_公司/00000"
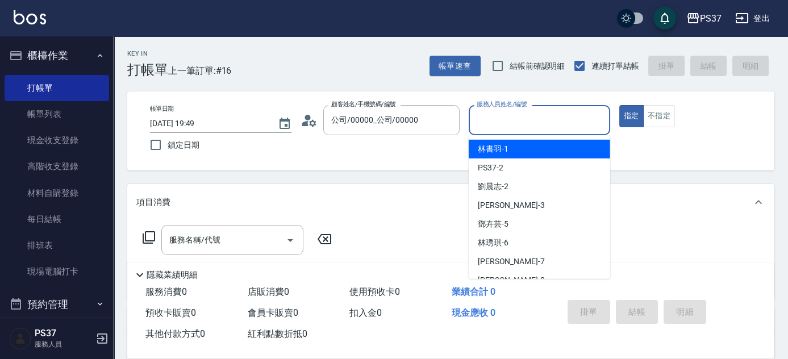
click at [517, 123] on input "服務人員姓名/編號" at bounding box center [539, 120] width 131 height 20
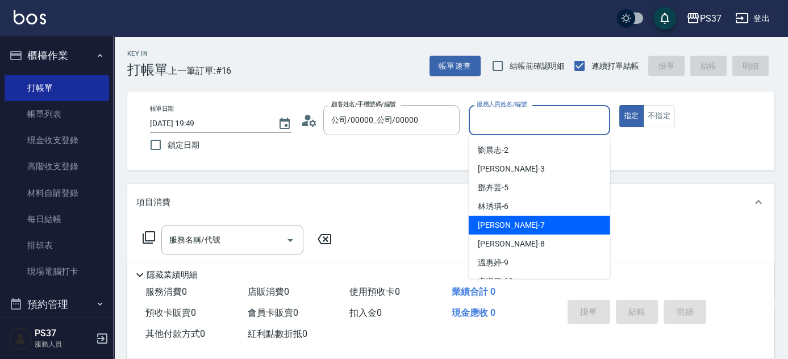
scroll to position [51, 0]
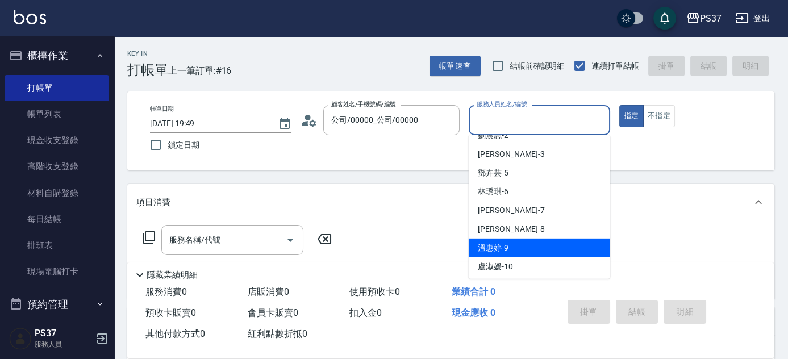
click at [524, 246] on div "[PERSON_NAME]-9" at bounding box center [539, 248] width 141 height 19
type input "[PERSON_NAME]-9"
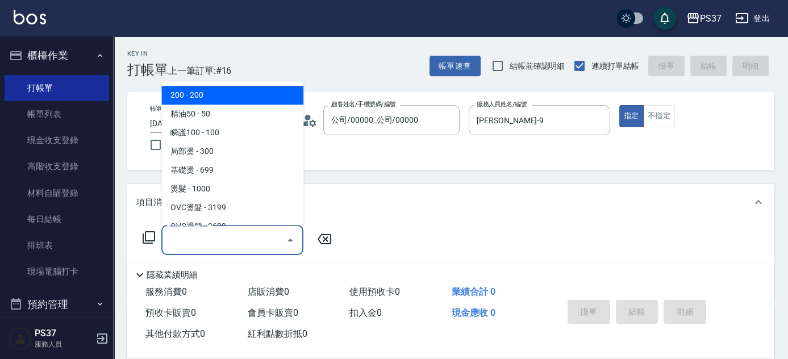
click at [239, 233] on input "服務名稱/代號" at bounding box center [223, 240] width 115 height 20
click at [223, 95] on span "200 - 200" at bounding box center [232, 95] width 142 height 19
type input "200(111)"
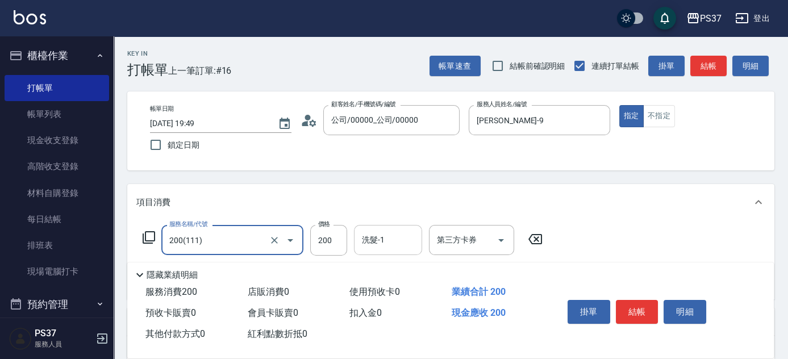
click at [387, 234] on input "洗髮-1" at bounding box center [388, 240] width 58 height 20
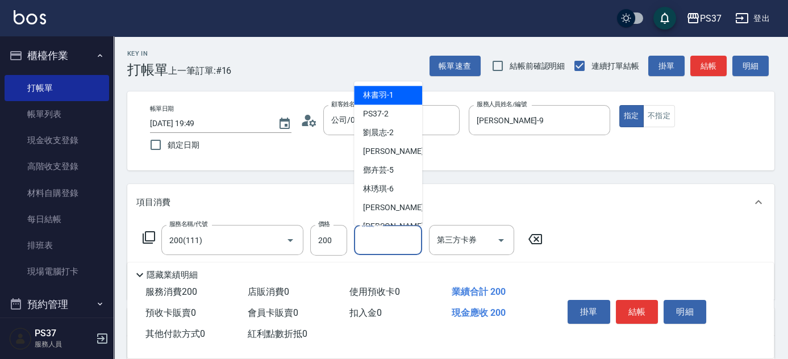
click at [395, 98] on div "[PERSON_NAME]-1" at bounding box center [388, 95] width 68 height 19
type input "[PERSON_NAME]-1"
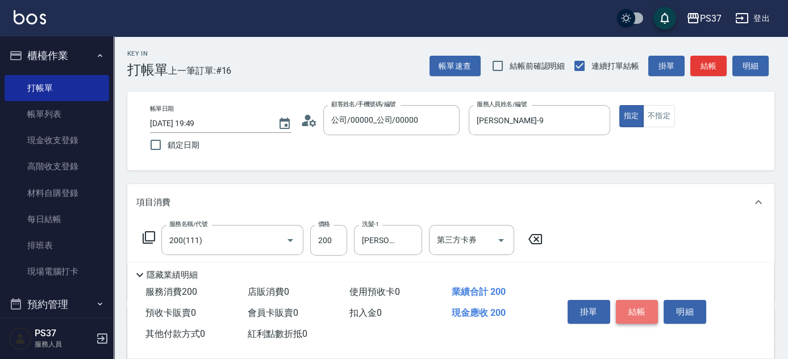
click at [627, 308] on button "結帳" at bounding box center [637, 312] width 43 height 24
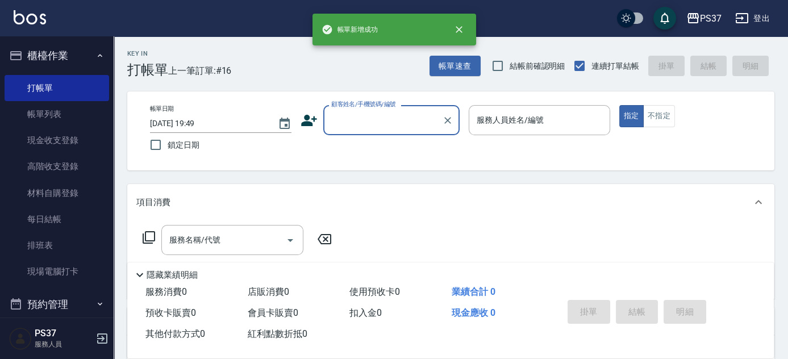
click at [378, 119] on input "顧客姓名/手機號碼/編號" at bounding box center [382, 120] width 109 height 20
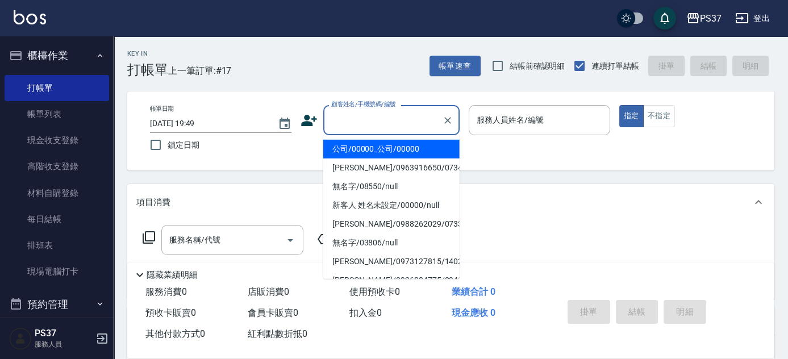
click at [378, 140] on li "公司/00000_公司/00000" at bounding box center [391, 149] width 136 height 19
type input "公司/00000_公司/00000"
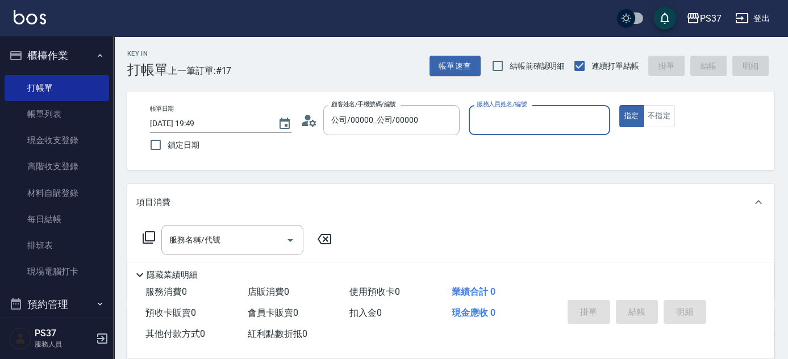
click at [487, 125] on input "服務人員姓名/編號" at bounding box center [539, 120] width 131 height 20
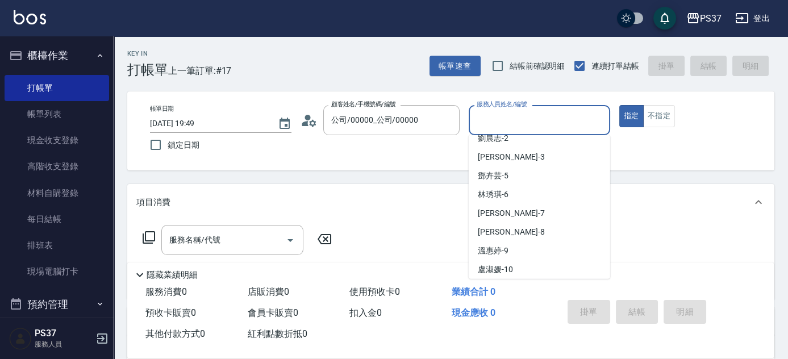
scroll to position [103, 0]
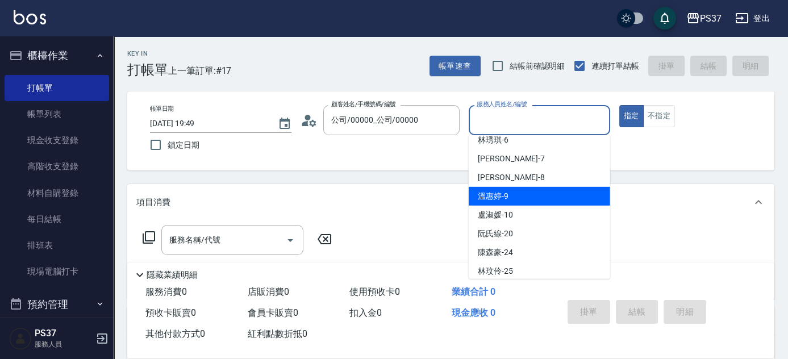
click at [535, 201] on div "[PERSON_NAME]-9" at bounding box center [539, 196] width 141 height 19
type input "[PERSON_NAME]-9"
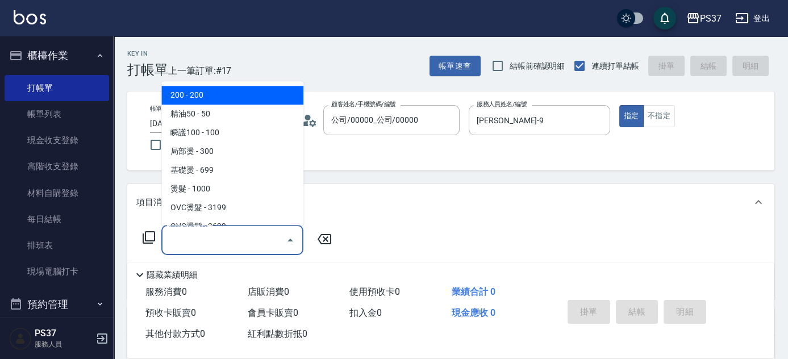
click at [219, 245] on input "服務名稱/代號" at bounding box center [223, 240] width 115 height 20
click at [232, 98] on span "200 - 200" at bounding box center [232, 95] width 142 height 19
type input "200(111)"
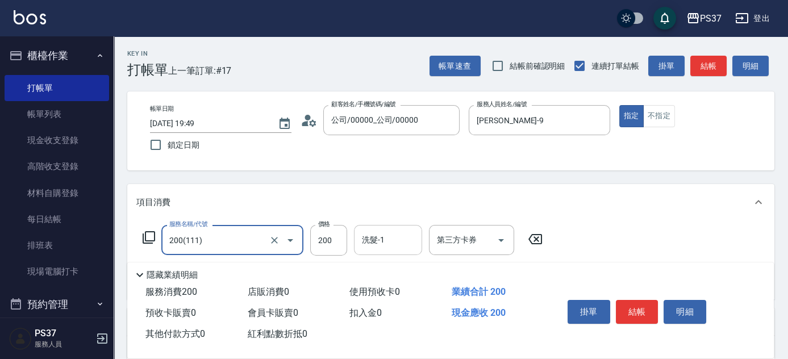
click at [378, 244] on input "洗髮-1" at bounding box center [388, 240] width 58 height 20
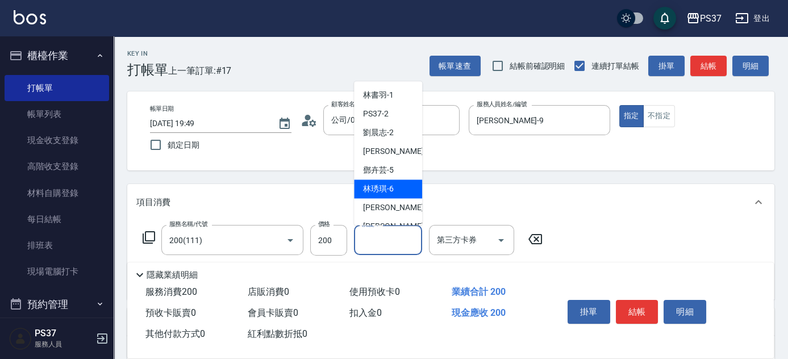
scroll to position [51, 0]
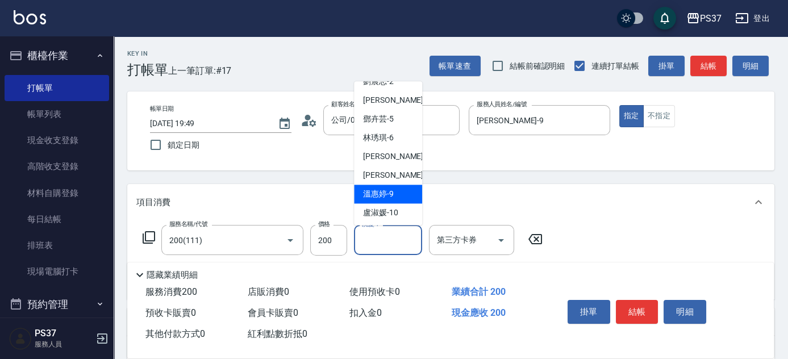
click at [386, 194] on span "[PERSON_NAME]-9" at bounding box center [378, 195] width 31 height 12
type input "[PERSON_NAME]-9"
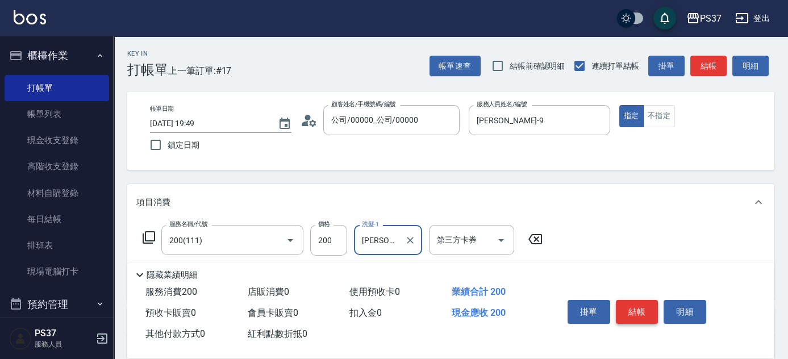
click at [642, 308] on button "結帳" at bounding box center [637, 312] width 43 height 24
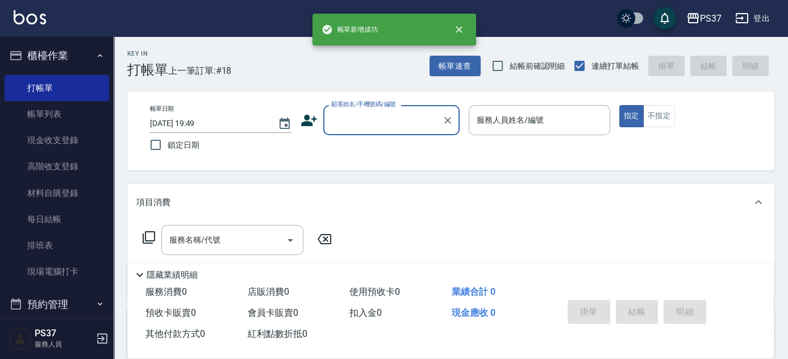
click at [371, 111] on input "顧客姓名/手機號碼/編號" at bounding box center [382, 120] width 109 height 20
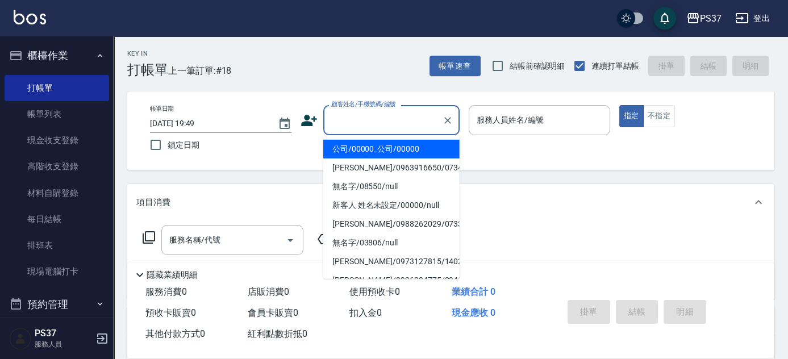
click at [377, 141] on li "公司/00000_公司/00000" at bounding box center [391, 149] width 136 height 19
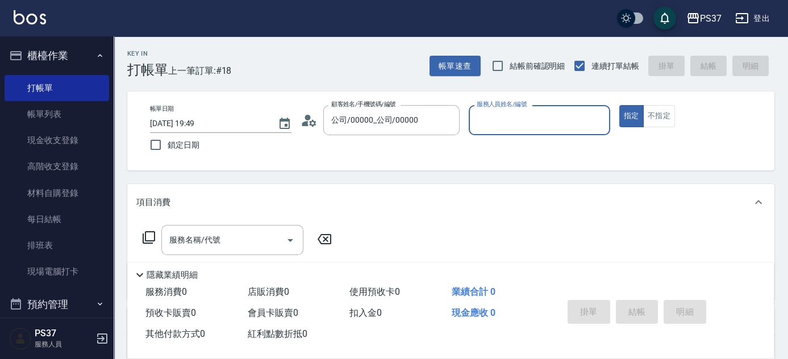
click at [543, 117] on input "服務人員姓名/編號" at bounding box center [539, 120] width 131 height 20
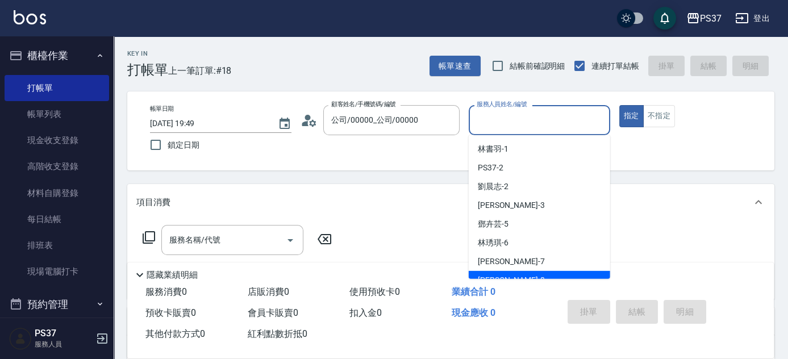
click at [546, 282] on div "業績合計 0" at bounding box center [498, 292] width 102 height 21
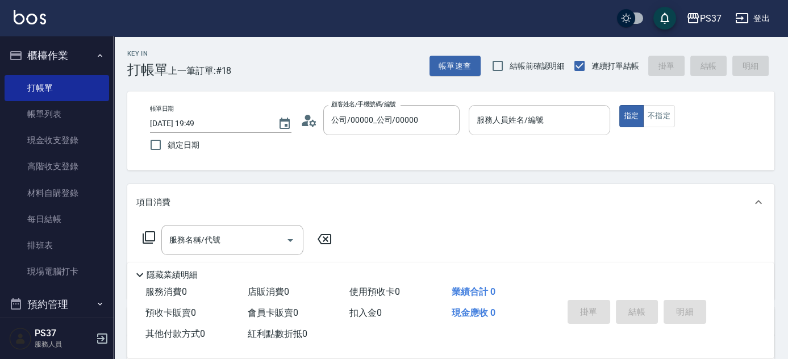
click at [524, 133] on div "服務人員姓名/編號" at bounding box center [539, 120] width 141 height 30
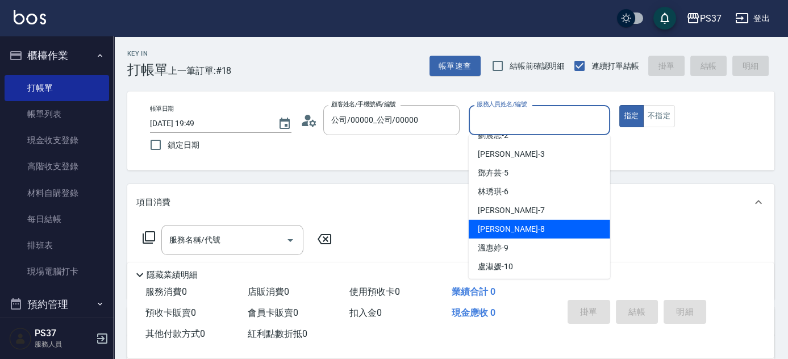
click at [528, 223] on div "[PERSON_NAME]-8" at bounding box center [539, 229] width 141 height 19
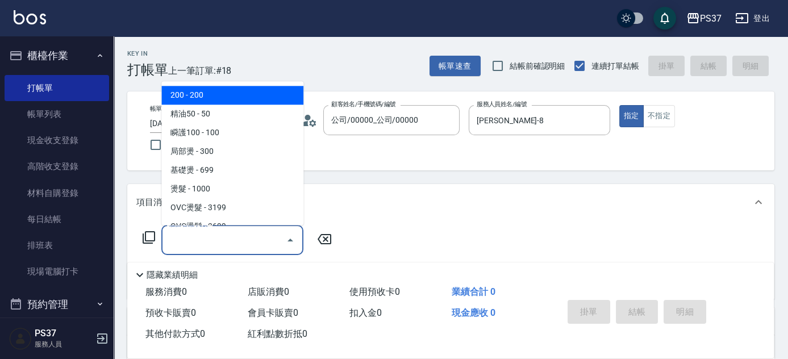
click at [214, 241] on input "服務名稱/代號" at bounding box center [223, 240] width 115 height 20
click at [657, 119] on button "不指定" at bounding box center [659, 116] width 32 height 22
click at [215, 240] on input "服務名稱/代號" at bounding box center [223, 240] width 115 height 20
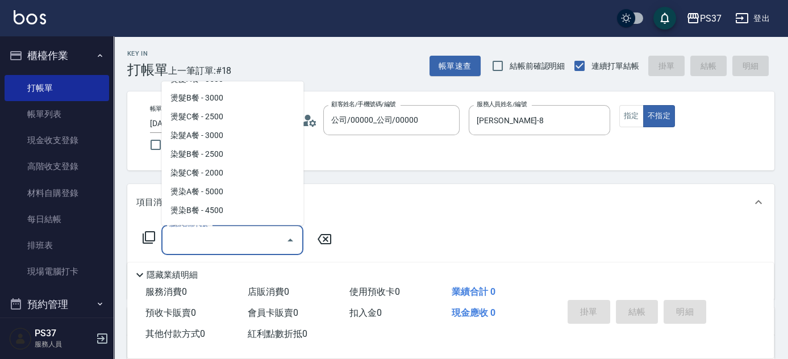
scroll to position [1136, 0]
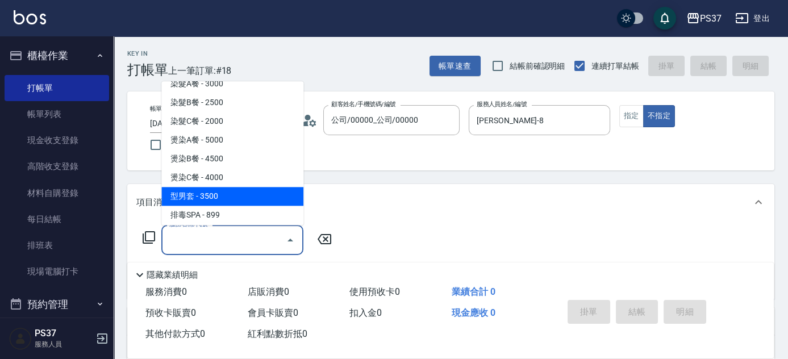
click at [230, 203] on span "型男套 - 3500" at bounding box center [232, 196] width 142 height 19
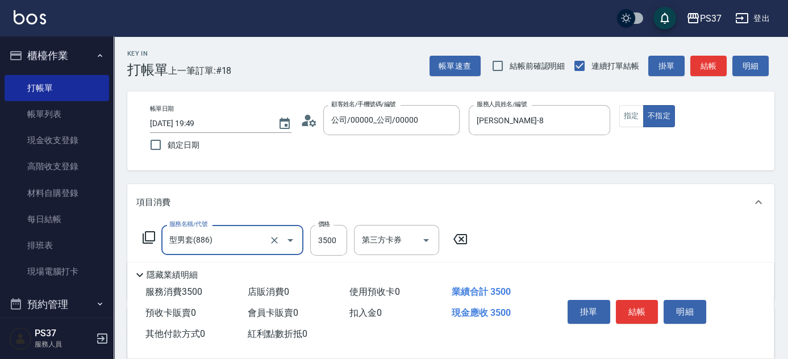
click at [233, 239] on input "型男套(886)" at bounding box center [216, 240] width 100 height 20
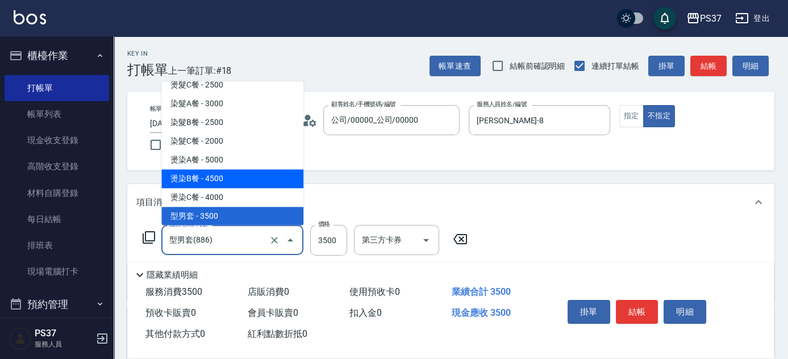
scroll to position [1168, 0]
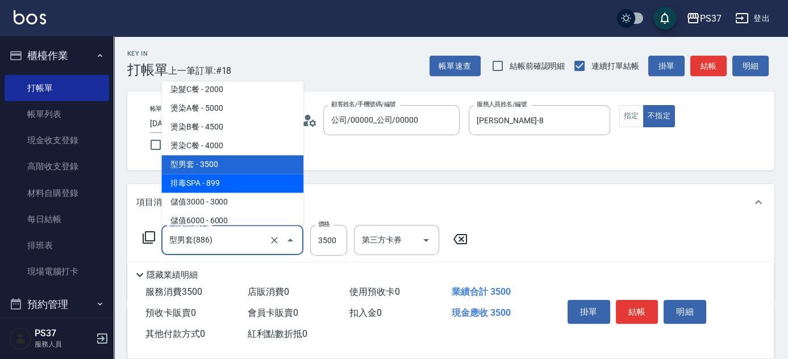
click at [232, 186] on span "排毒SPA - 899" at bounding box center [232, 183] width 142 height 19
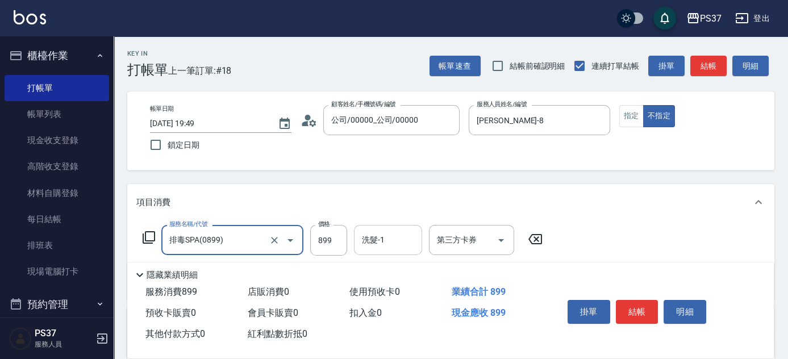
click at [376, 237] on input "洗髮-1" at bounding box center [388, 240] width 58 height 20
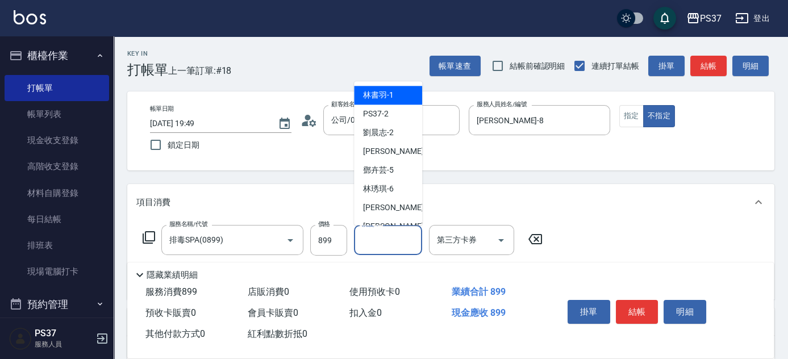
click at [389, 93] on span "[PERSON_NAME]-1" at bounding box center [378, 96] width 31 height 12
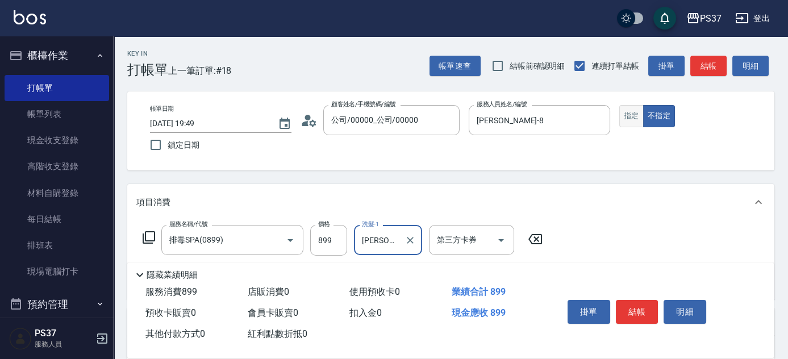
click at [621, 121] on button "指定" at bounding box center [631, 116] width 24 height 22
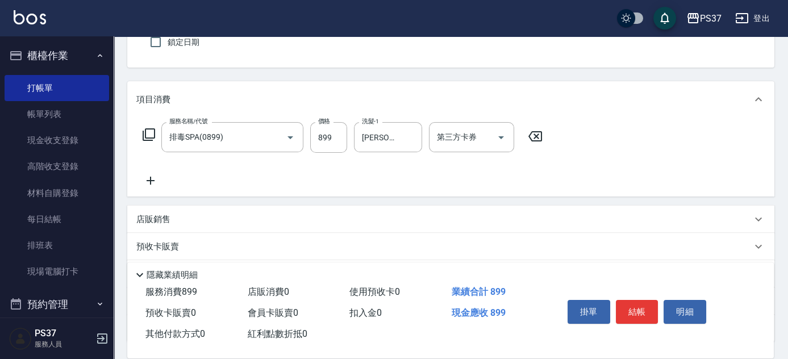
click at [150, 183] on icon at bounding box center [151, 181] width 8 height 8
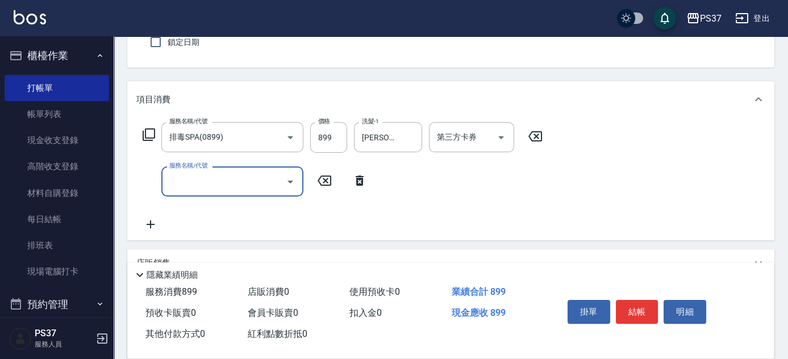
click at [182, 184] on input "服務名稱/代號" at bounding box center [223, 182] width 115 height 20
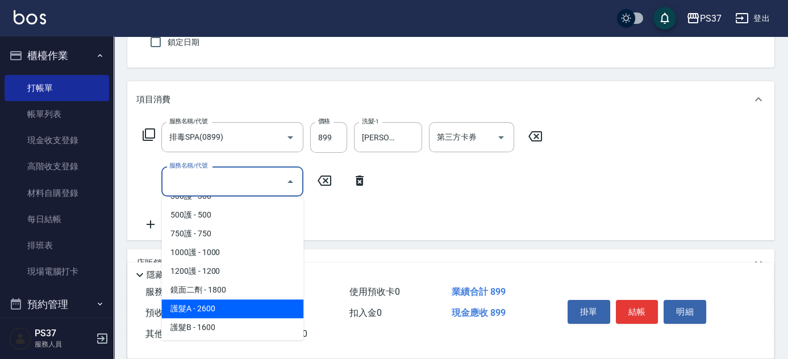
scroll to position [413, 0]
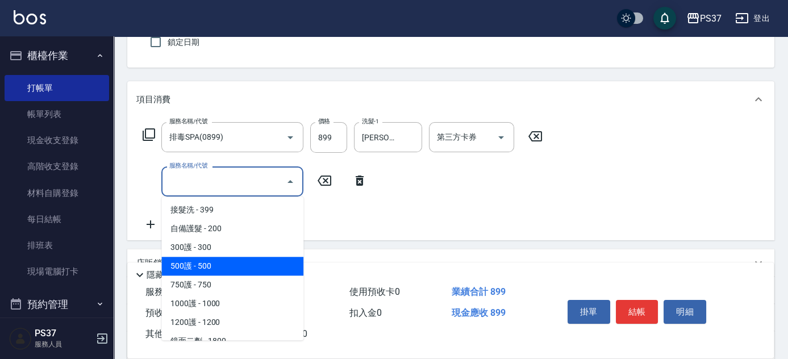
click at [231, 264] on span "500護 - 500" at bounding box center [232, 266] width 142 height 19
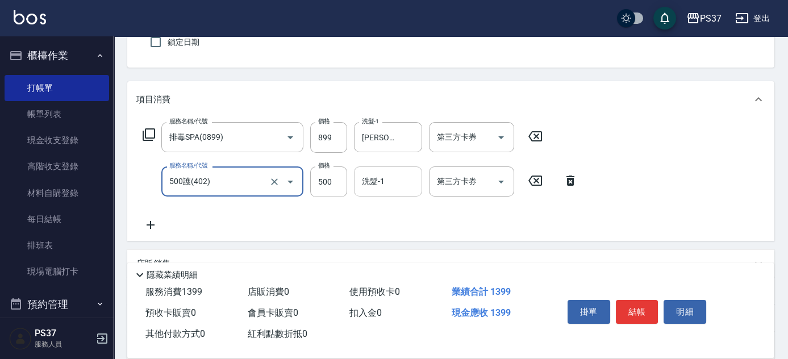
click at [398, 181] on input "洗髮-1" at bounding box center [388, 182] width 58 height 20
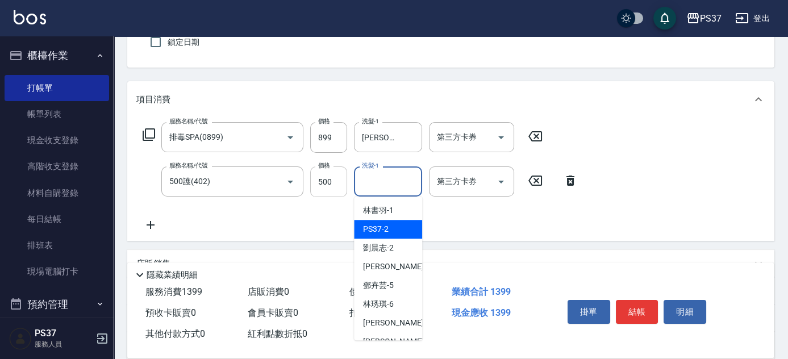
click at [337, 181] on input "500" at bounding box center [328, 181] width 37 height 31
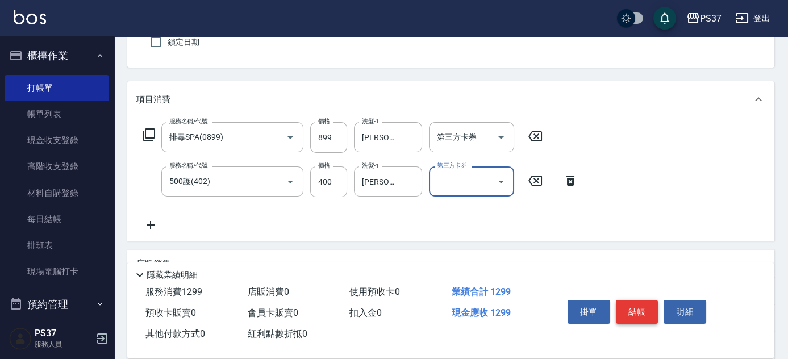
click at [625, 302] on button "結帳" at bounding box center [637, 312] width 43 height 24
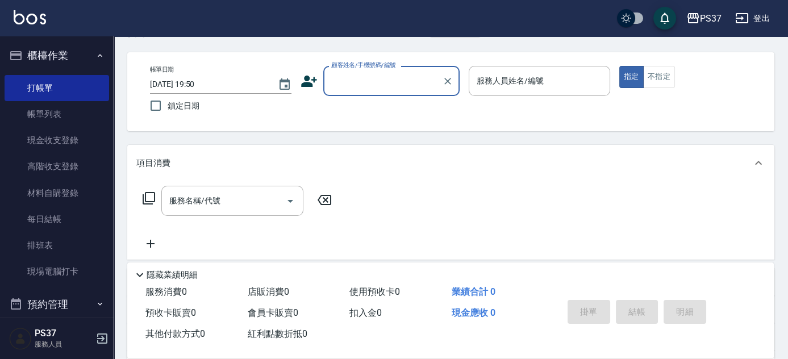
scroll to position [0, 0]
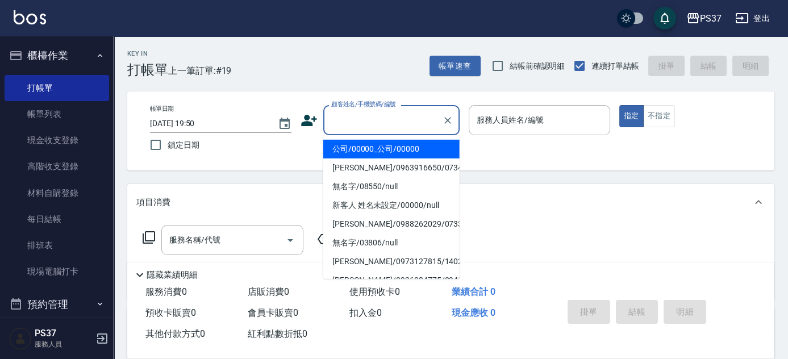
click at [397, 114] on input "顧客姓名/手機號碼/編號" at bounding box center [382, 120] width 109 height 20
click at [399, 144] on li "公司/00000_公司/00000" at bounding box center [391, 149] width 136 height 19
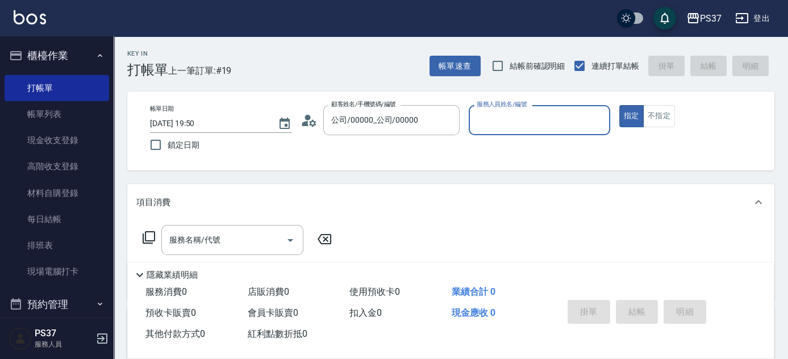
click at [494, 132] on div "服務人員姓名/編號" at bounding box center [539, 120] width 141 height 30
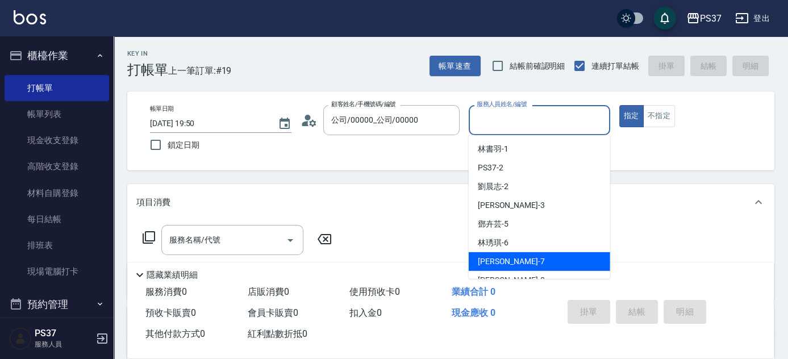
click at [525, 254] on div "[PERSON_NAME] -7" at bounding box center [539, 261] width 141 height 19
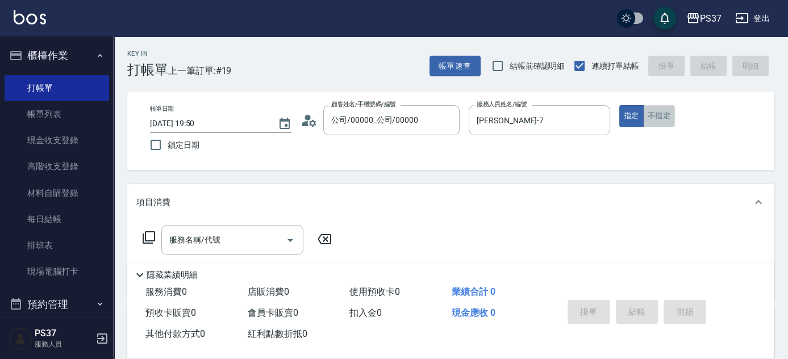
click at [663, 116] on button "不指定" at bounding box center [659, 116] width 32 height 22
click at [248, 245] on input "服務名稱/代號" at bounding box center [223, 240] width 115 height 20
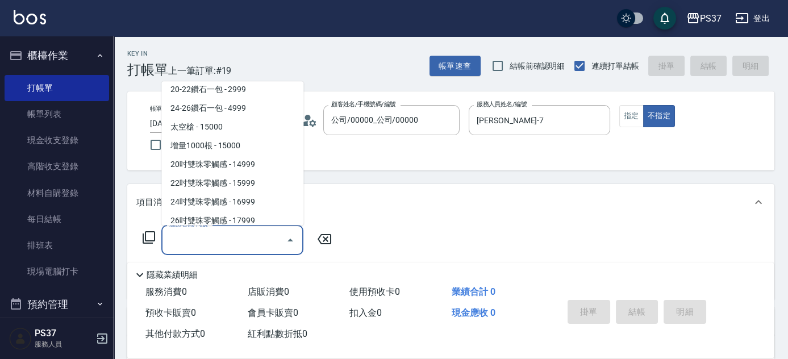
scroll to position [1187, 0]
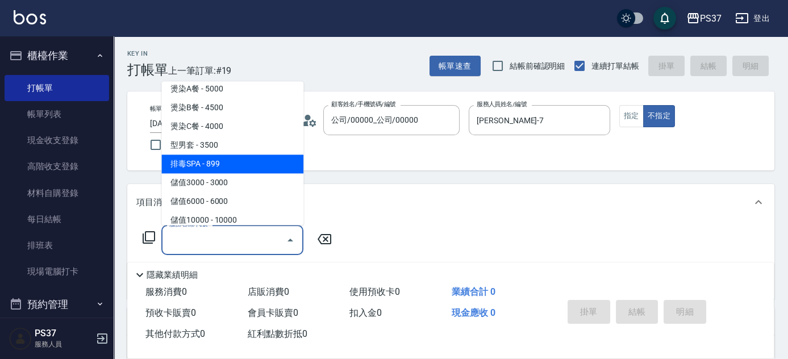
click at [237, 166] on span "排毒SPA - 899" at bounding box center [232, 164] width 142 height 19
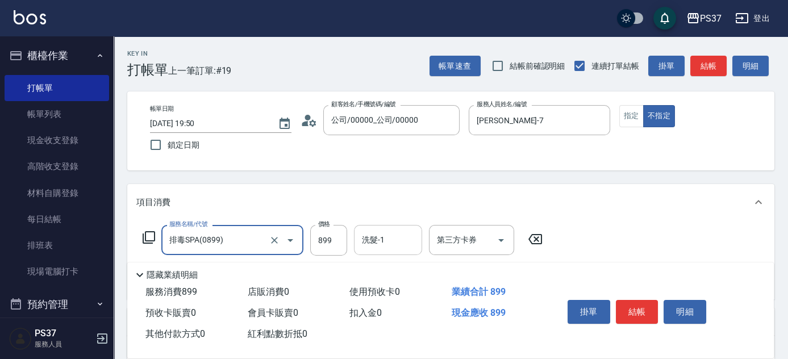
click at [391, 242] on input "洗髮-1" at bounding box center [388, 240] width 58 height 20
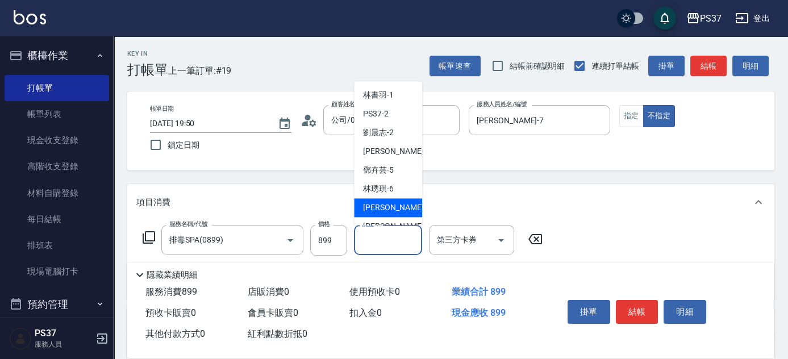
click at [398, 199] on div "[PERSON_NAME] -7" at bounding box center [388, 208] width 68 height 19
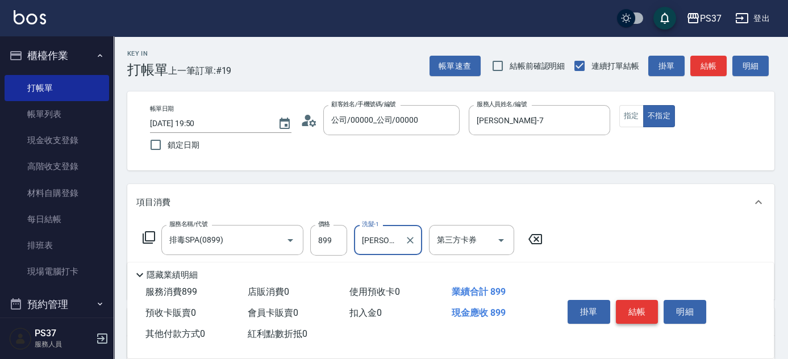
click at [636, 309] on button "結帳" at bounding box center [637, 312] width 43 height 24
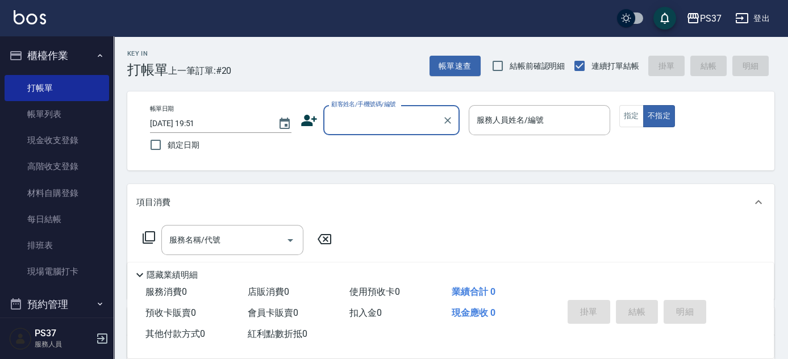
click at [385, 125] on input "顧客姓名/手機號碼/編號" at bounding box center [382, 120] width 109 height 20
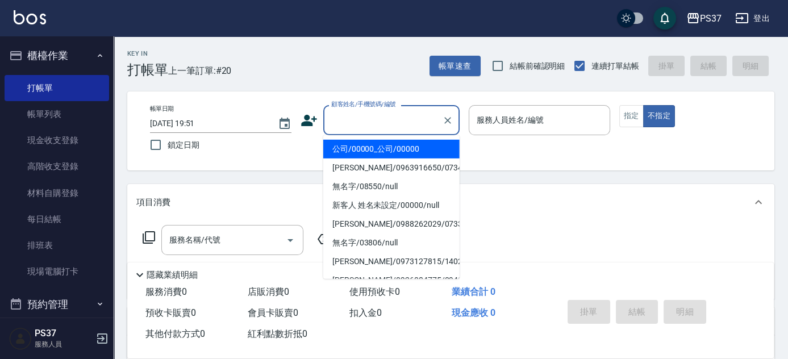
click at [388, 146] on li "公司/00000_公司/00000" at bounding box center [391, 149] width 136 height 19
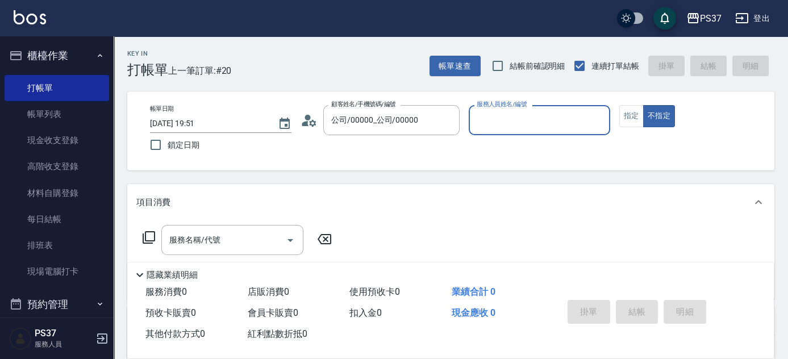
click at [487, 122] on input "服務人員姓名/編號" at bounding box center [539, 120] width 131 height 20
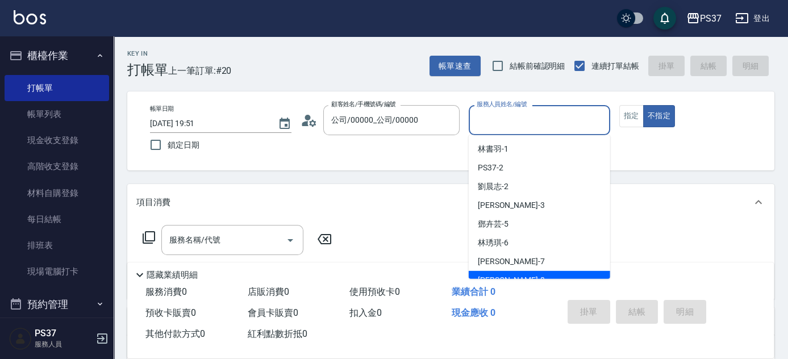
click at [538, 273] on div "[PERSON_NAME]-8" at bounding box center [539, 280] width 141 height 19
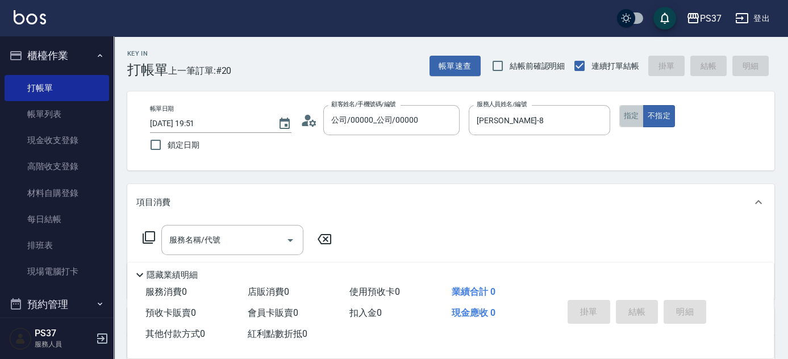
click at [622, 115] on button "指定" at bounding box center [631, 116] width 24 height 22
click at [227, 237] on input "服務名稱/代號" at bounding box center [223, 240] width 115 height 20
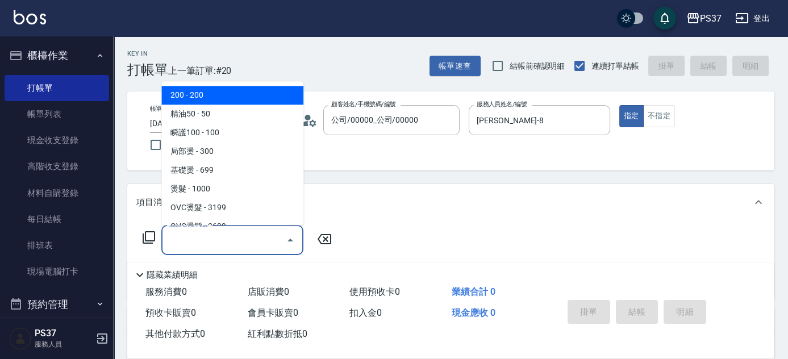
click at [219, 99] on span "200 - 200" at bounding box center [232, 95] width 142 height 19
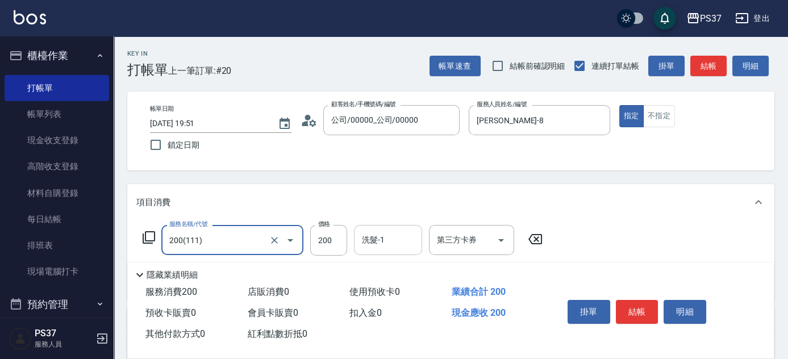
click at [389, 245] on input "洗髮-1" at bounding box center [388, 240] width 58 height 20
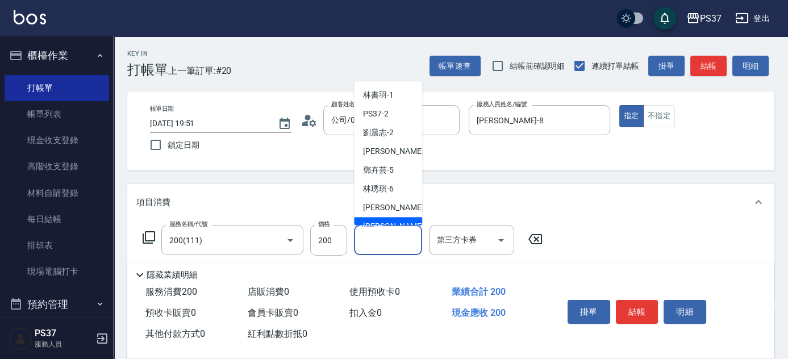
click at [387, 221] on span "[PERSON_NAME]-8" at bounding box center [396, 227] width 67 height 12
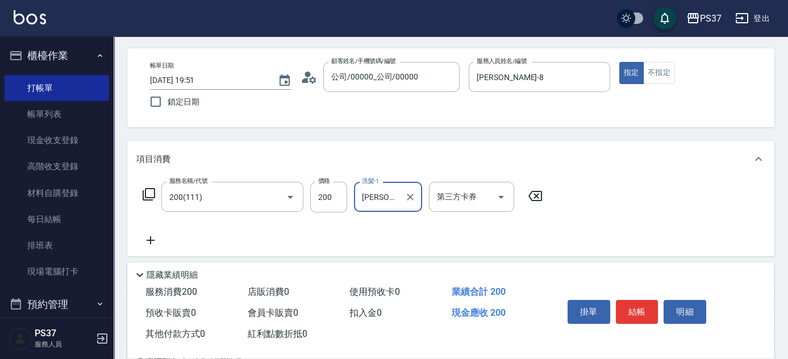
scroll to position [103, 0]
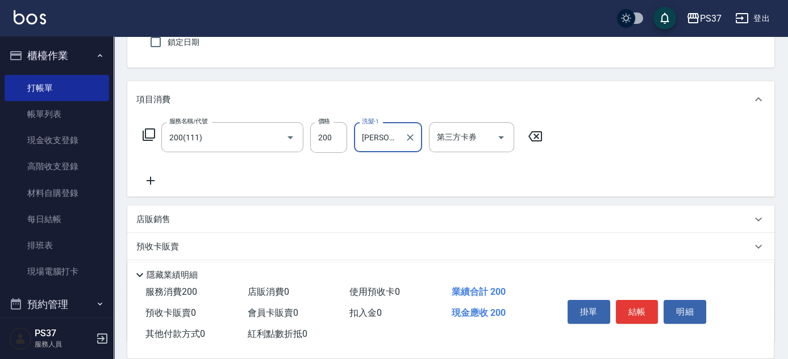
click at [159, 174] on icon at bounding box center [150, 181] width 28 height 14
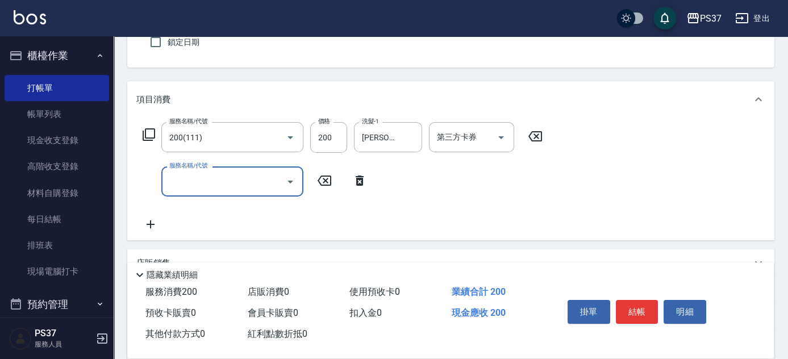
click at [176, 183] on input "服務名稱/代號" at bounding box center [223, 182] width 115 height 20
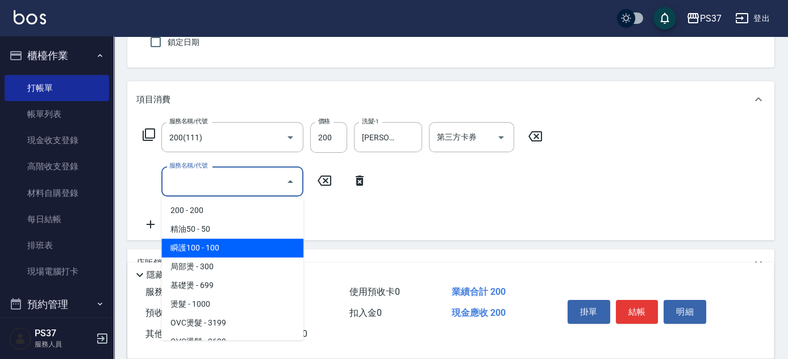
click at [228, 240] on span "瞬護100 - 100" at bounding box center [232, 248] width 142 height 19
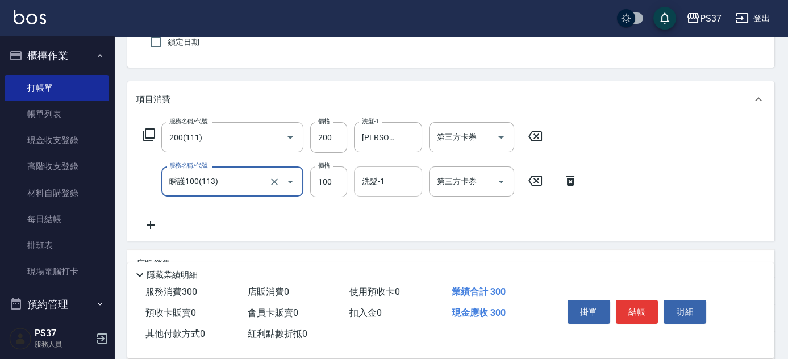
click at [375, 178] on div "洗髮-1 洗髮-1" at bounding box center [388, 181] width 68 height 30
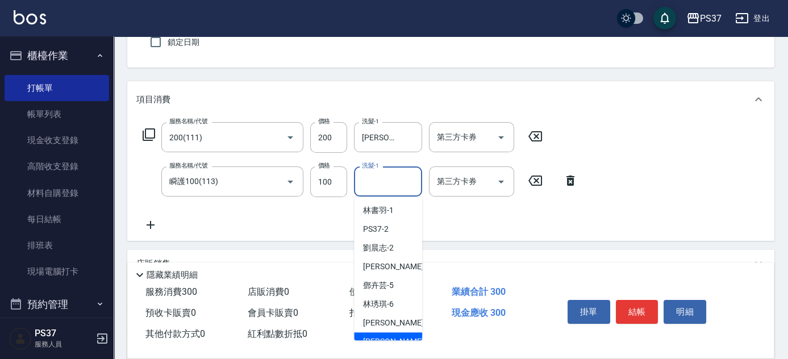
click at [393, 336] on span "[PERSON_NAME]-8" at bounding box center [396, 342] width 67 height 12
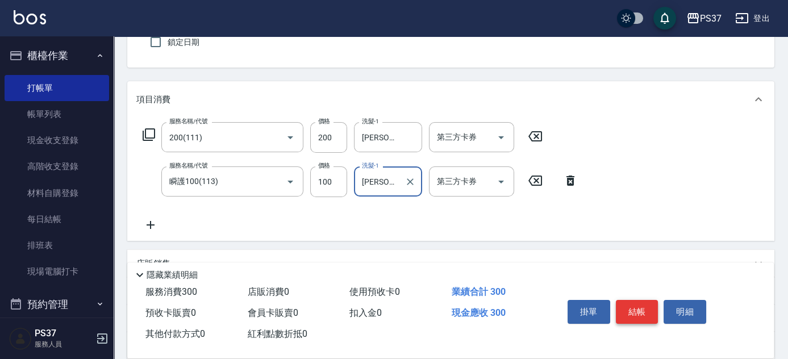
click at [630, 312] on button "結帳" at bounding box center [637, 312] width 43 height 24
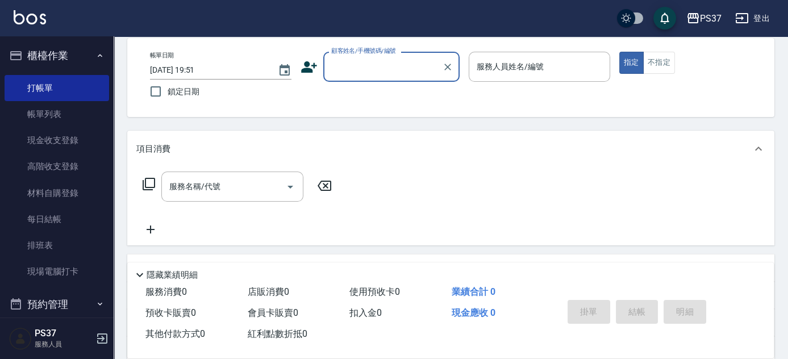
scroll to position [0, 0]
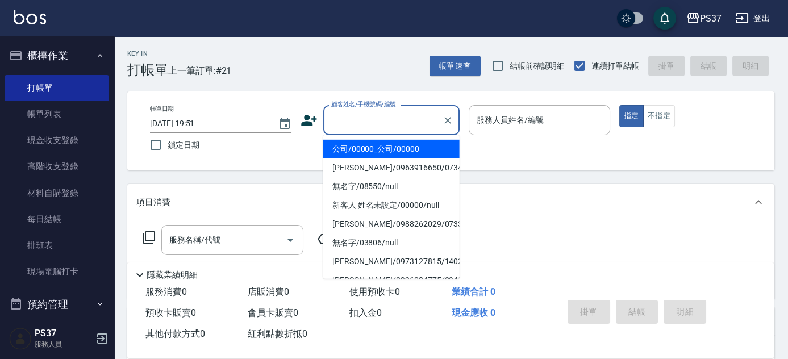
click at [377, 127] on input "顧客姓名/手機號碼/編號" at bounding box center [382, 120] width 109 height 20
drag, startPoint x: 378, startPoint y: 147, endPoint x: 492, endPoint y: 136, distance: 115.2
click at [378, 146] on li "公司/00000_公司/00000" at bounding box center [391, 149] width 136 height 19
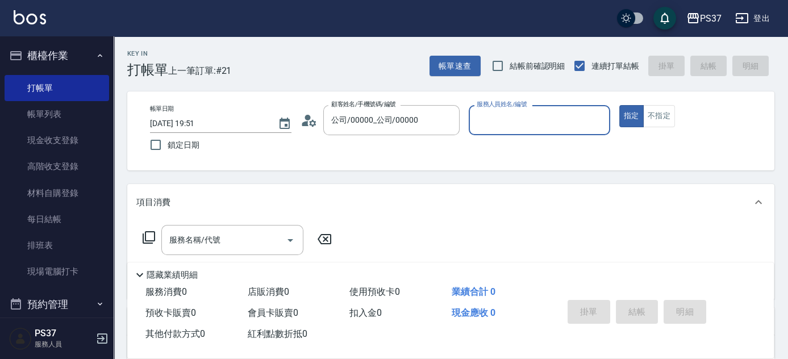
click at [516, 127] on input "服務人員姓名/編號" at bounding box center [539, 120] width 131 height 20
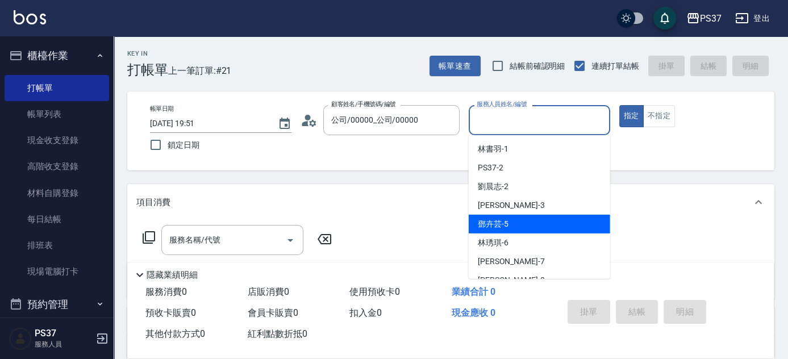
click at [536, 231] on div "[PERSON_NAME]-5" at bounding box center [539, 224] width 141 height 19
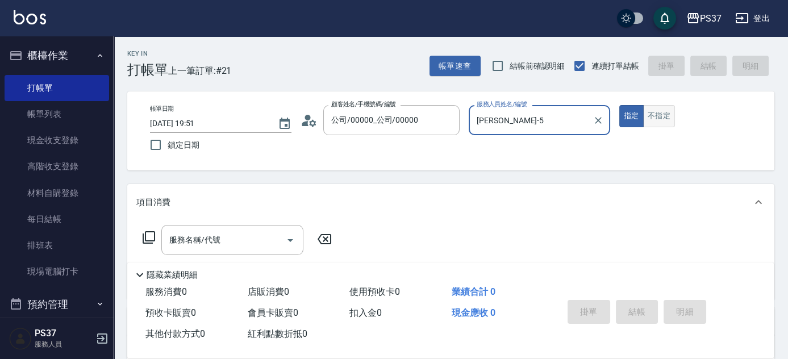
click at [657, 118] on button "不指定" at bounding box center [659, 116] width 32 height 22
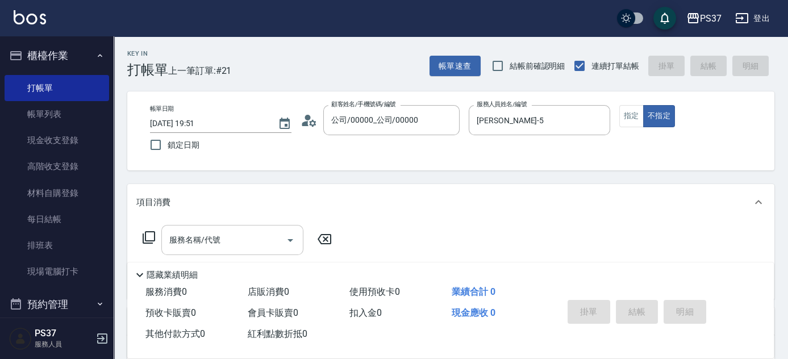
click at [230, 236] on input "服務名稱/代號" at bounding box center [223, 240] width 115 height 20
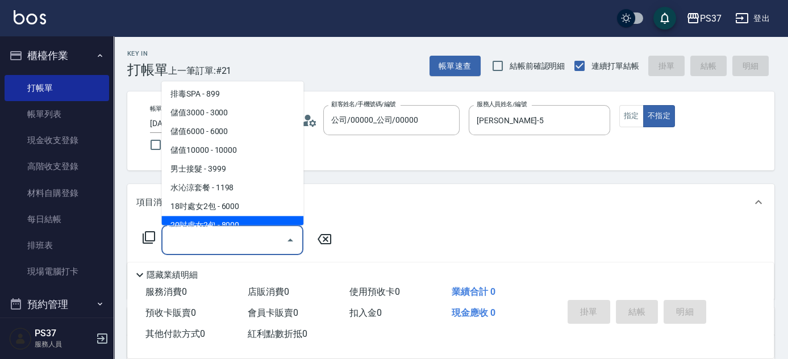
scroll to position [1239, 0]
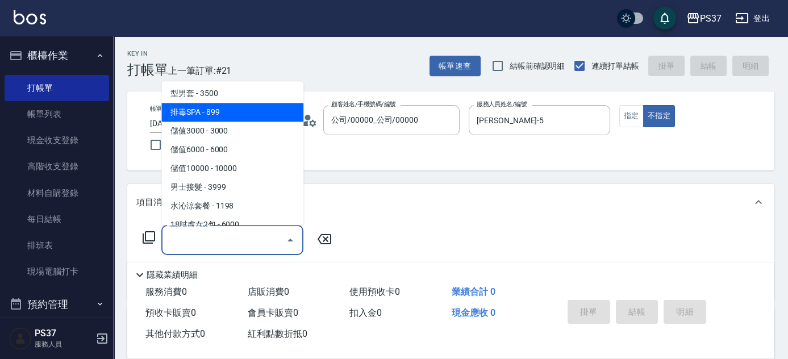
click at [231, 111] on span "排毒SPA - 899" at bounding box center [232, 112] width 142 height 19
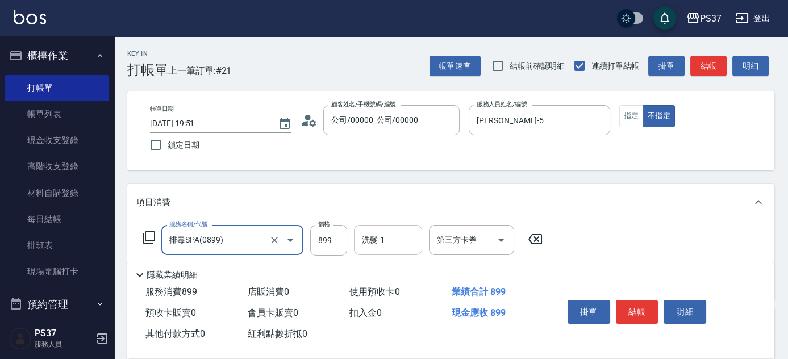
click at [398, 251] on div "洗髮-1" at bounding box center [388, 240] width 68 height 30
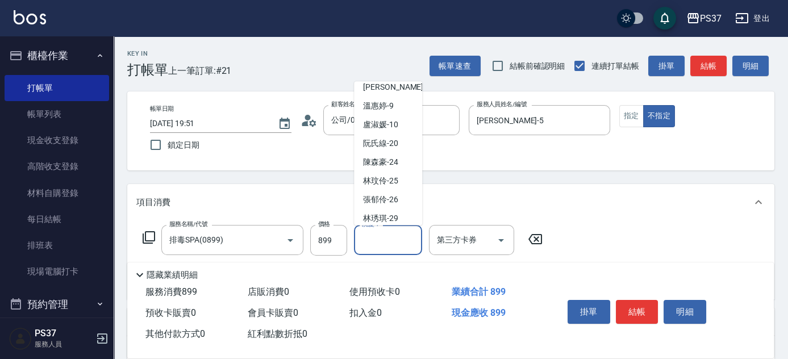
scroll to position [183, 0]
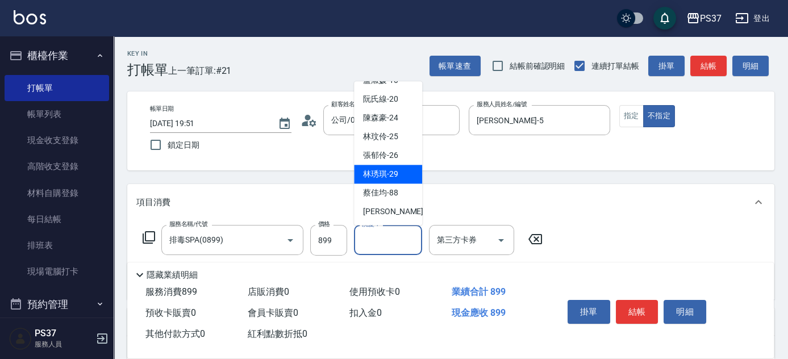
click at [398, 172] on span "[PERSON_NAME]-29" at bounding box center [380, 175] width 35 height 12
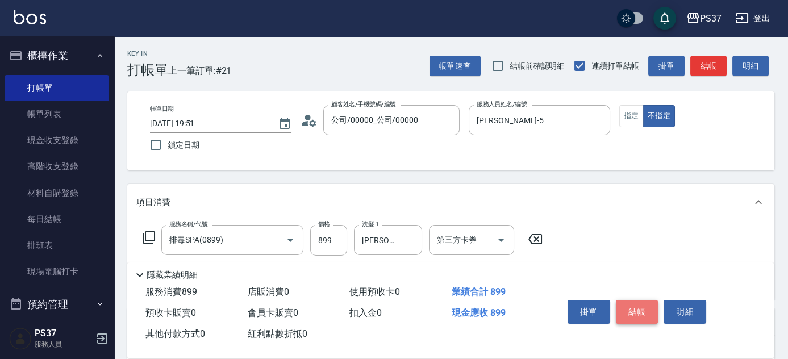
click at [633, 303] on button "結帳" at bounding box center [637, 312] width 43 height 24
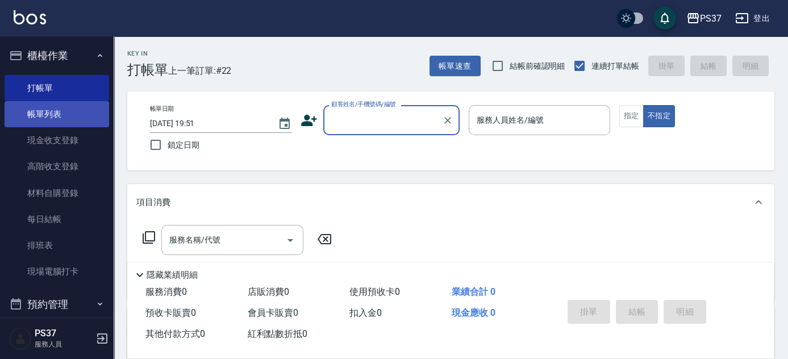
click at [53, 115] on link "帳單列表" at bounding box center [57, 114] width 104 height 26
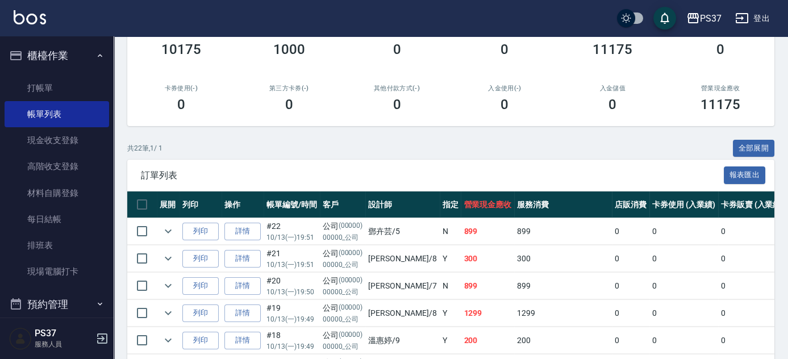
scroll to position [310, 0]
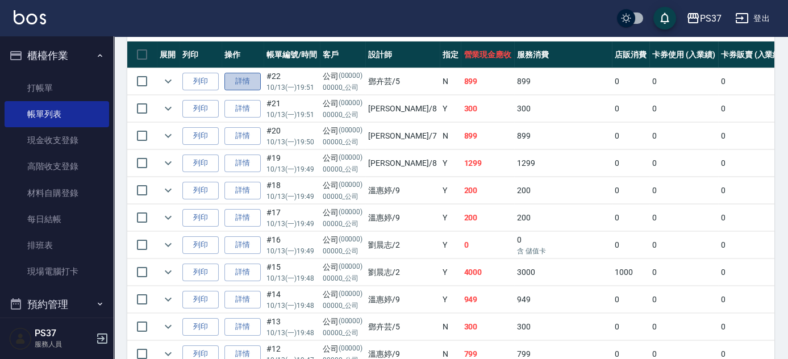
click at [239, 86] on link "詳情" at bounding box center [242, 82] width 36 height 18
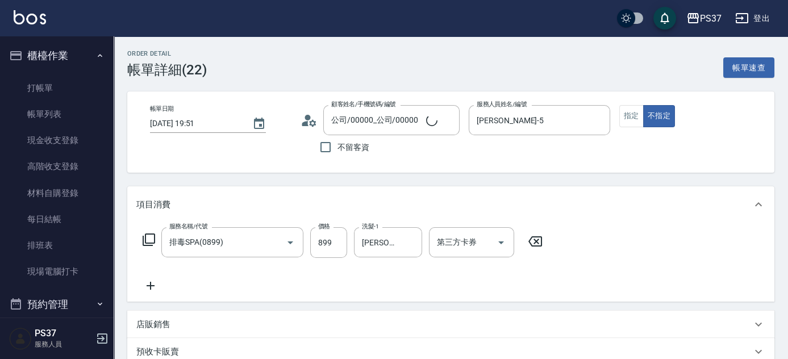
scroll to position [51, 0]
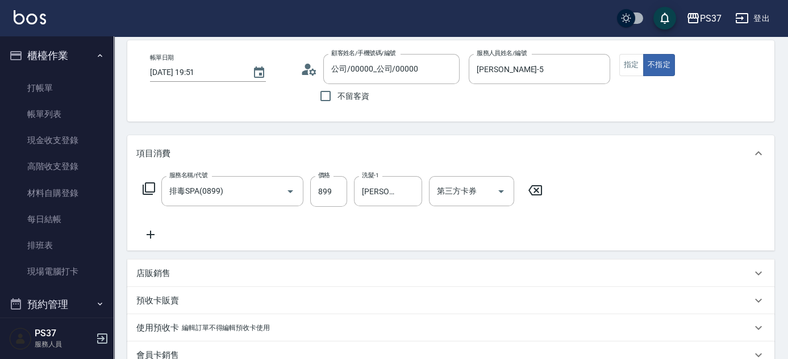
click at [150, 236] on icon at bounding box center [151, 235] width 8 height 8
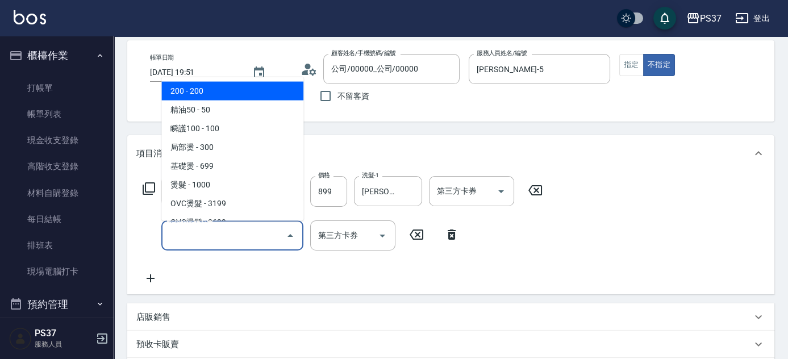
click at [185, 240] on input "服務名稱/代號" at bounding box center [223, 235] width 115 height 20
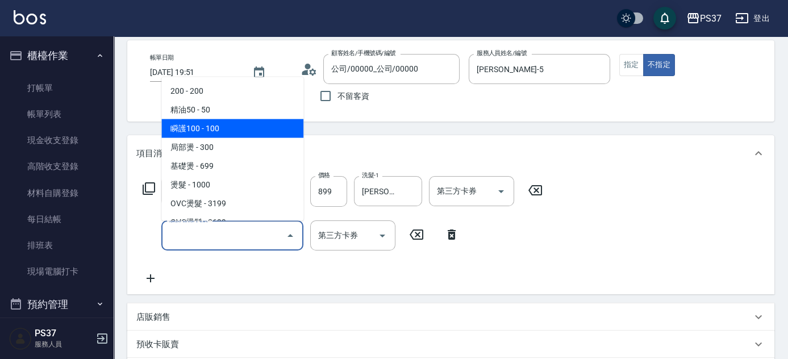
click at [224, 126] on span "瞬護100 - 100" at bounding box center [232, 128] width 142 height 19
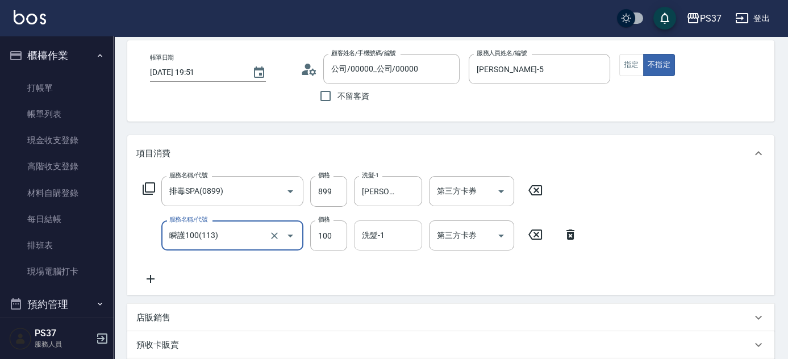
click at [381, 240] on input "洗髮-1" at bounding box center [388, 235] width 58 height 20
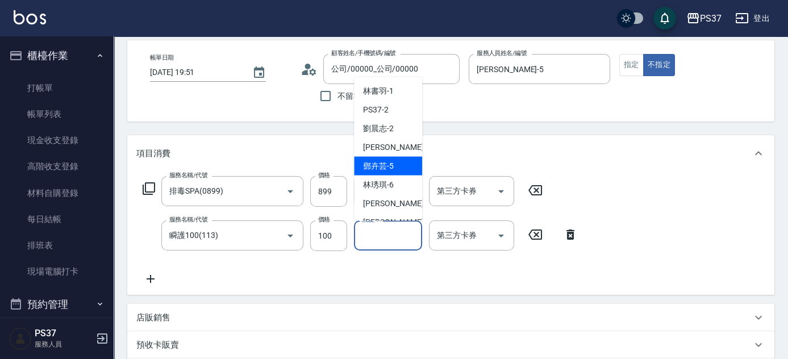
click at [388, 168] on span "[PERSON_NAME]-5" at bounding box center [378, 166] width 31 height 12
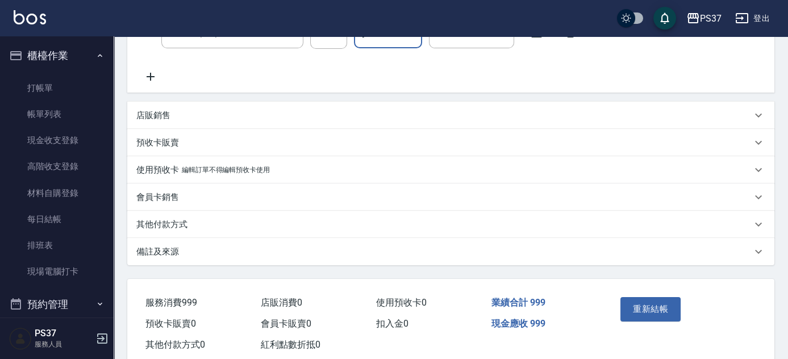
scroll to position [281, 0]
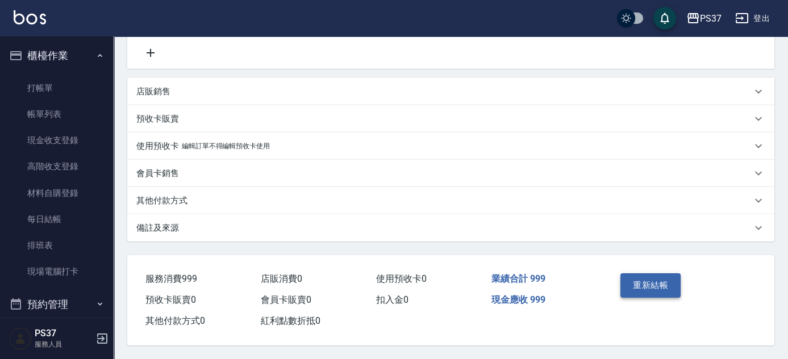
click at [654, 290] on button "重新結帳" at bounding box center [650, 285] width 60 height 24
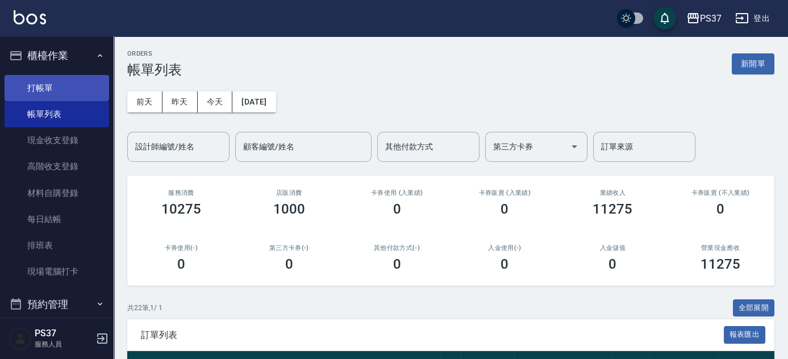
click at [26, 78] on link "打帳單" at bounding box center [57, 88] width 104 height 26
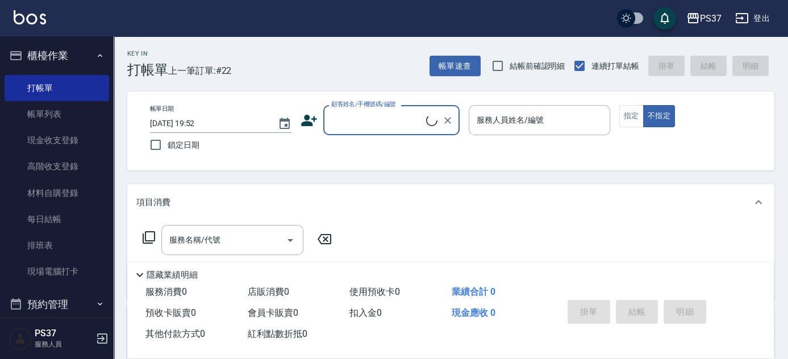
click at [380, 112] on input "顧客姓名/手機號碼/編號" at bounding box center [377, 120] width 98 height 20
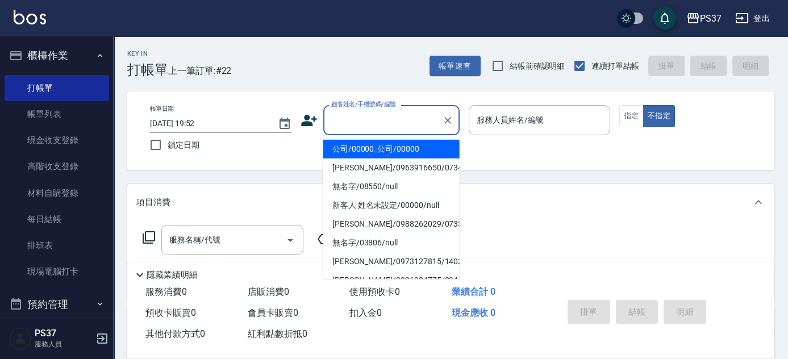
click at [438, 138] on ul "公司/00000_公司/00000 [PERSON_NAME]/0963916650/07345 無名字/08550/null 新客人 姓名未設定/00000…" at bounding box center [391, 207] width 136 height 144
click at [424, 149] on li "公司/00000_公司/00000" at bounding box center [391, 149] width 136 height 19
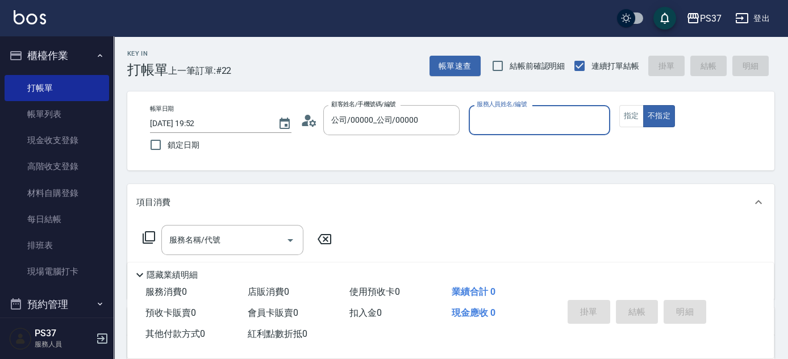
click at [495, 123] on input "服務人員姓名/編號" at bounding box center [539, 120] width 131 height 20
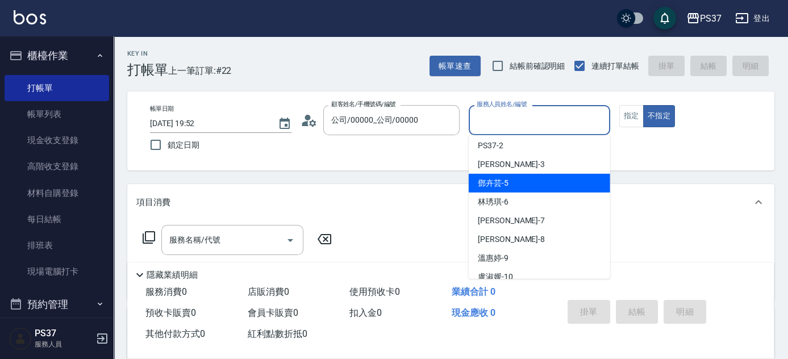
scroll to position [103, 0]
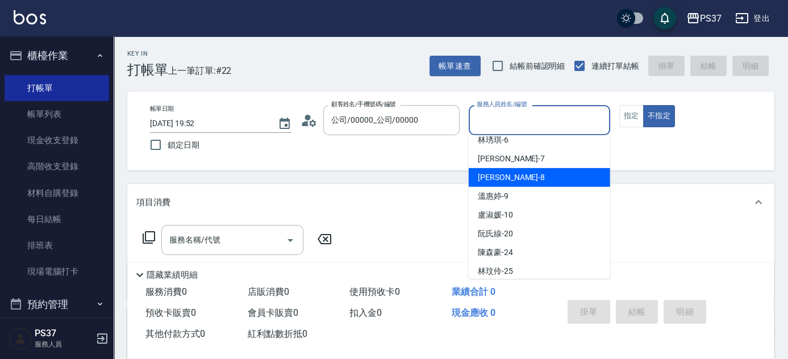
click at [530, 178] on div "[PERSON_NAME]-8" at bounding box center [539, 177] width 141 height 19
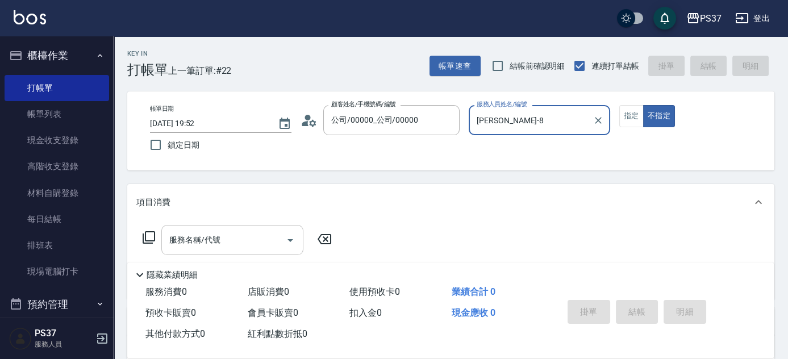
click at [192, 236] on input "服務名稱/代號" at bounding box center [223, 240] width 115 height 20
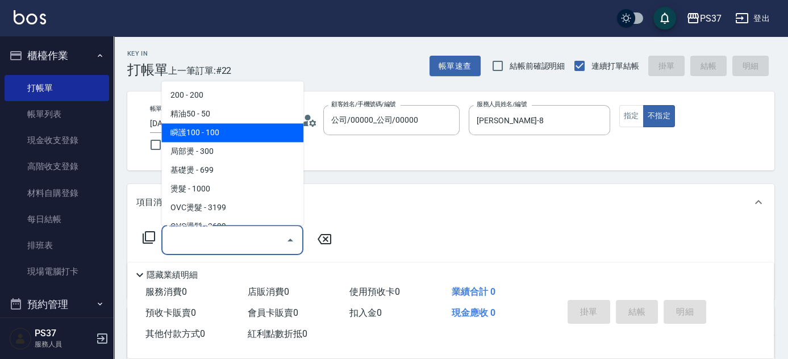
click at [191, 132] on span "瞬護100 - 100" at bounding box center [232, 133] width 142 height 19
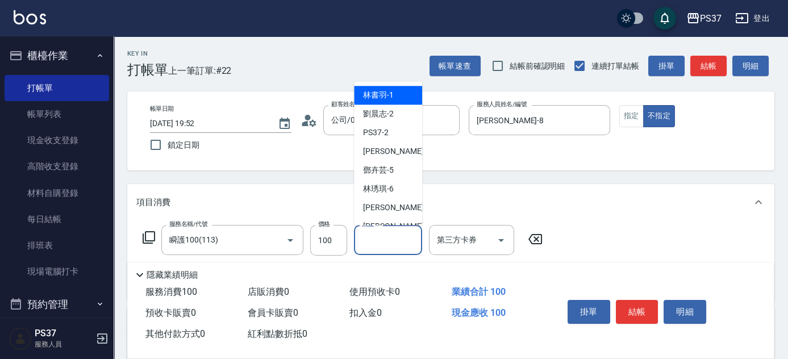
click at [394, 244] on input "洗髮-1" at bounding box center [388, 240] width 58 height 20
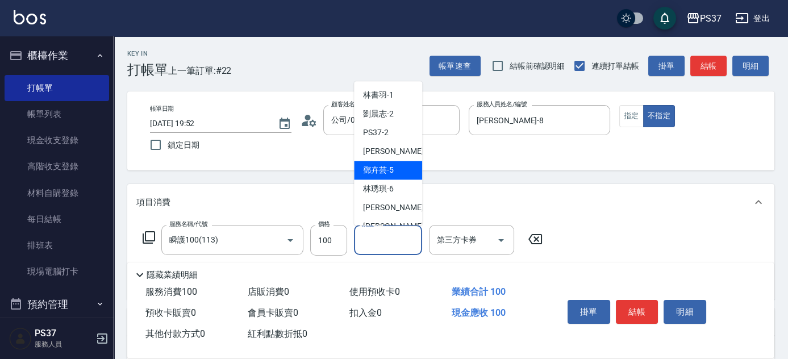
scroll to position [183, 0]
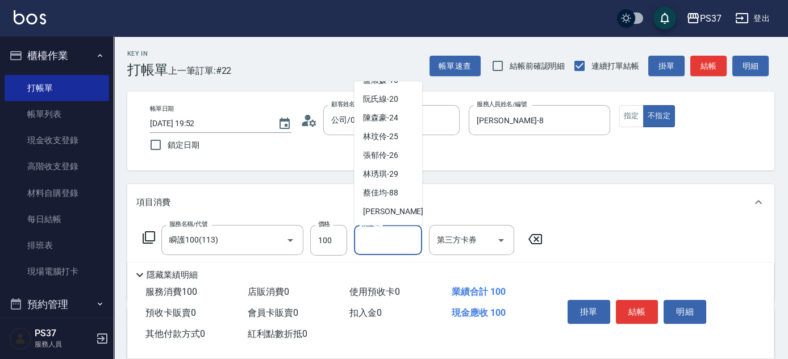
click at [382, 177] on span "[PERSON_NAME]-29" at bounding box center [380, 175] width 35 height 12
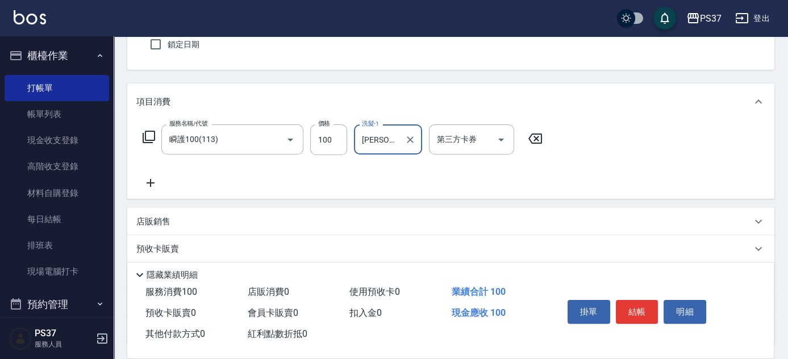
scroll to position [194, 0]
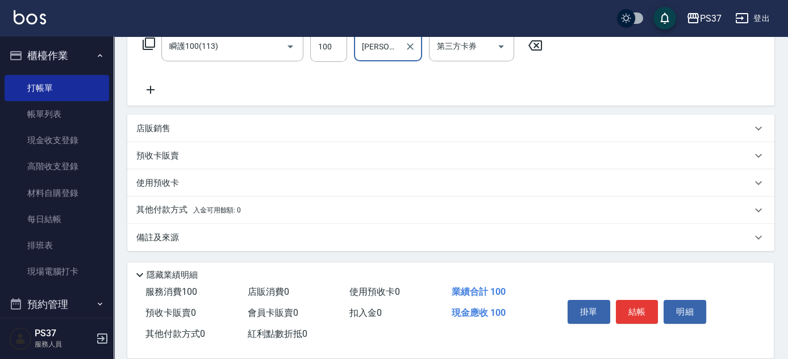
click at [146, 86] on icon at bounding box center [150, 90] width 28 height 14
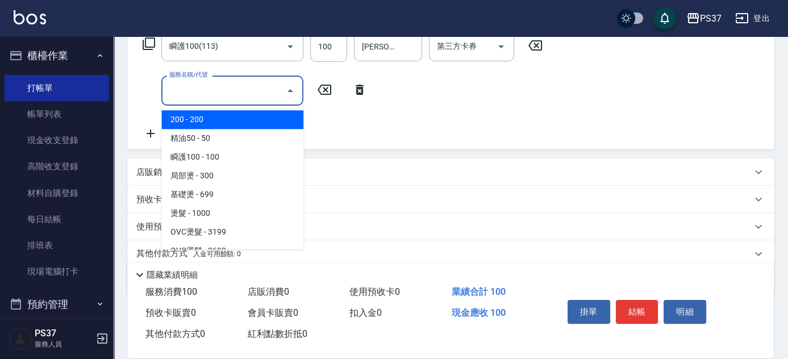
click at [199, 95] on input "服務名稱/代號" at bounding box center [223, 91] width 115 height 20
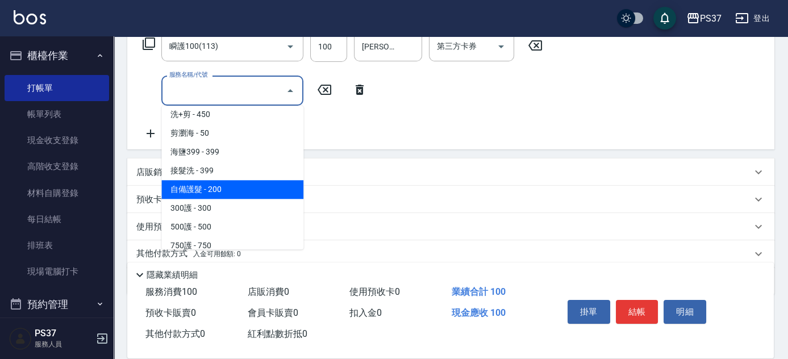
scroll to position [619, 0]
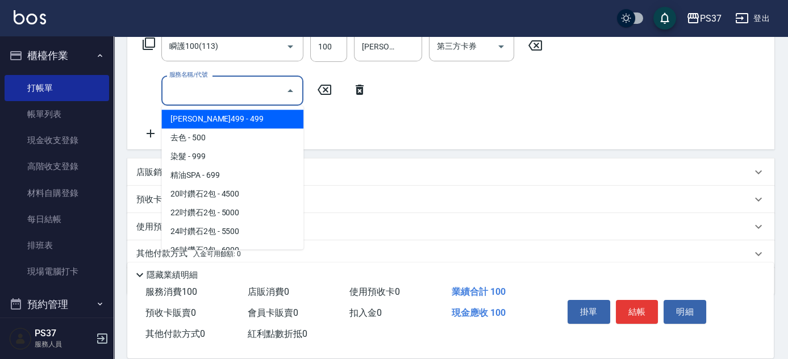
click at [234, 120] on span "[PERSON_NAME]499 - 499" at bounding box center [232, 119] width 142 height 19
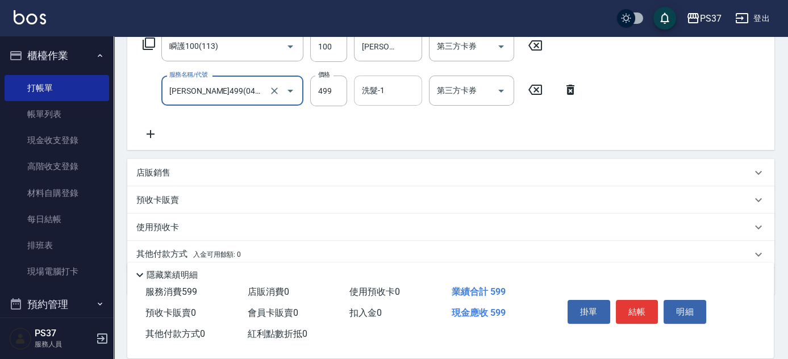
click at [384, 87] on input "洗髮-1" at bounding box center [388, 91] width 58 height 20
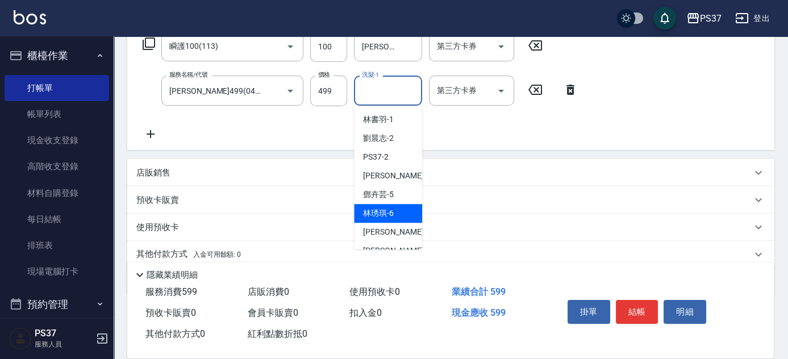
scroll to position [183, 0]
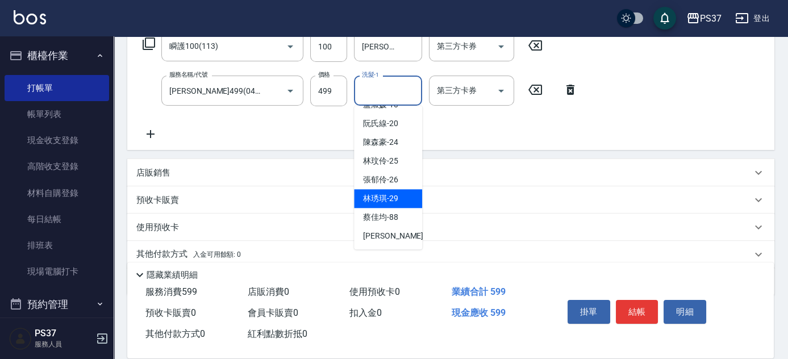
click at [390, 202] on span "[PERSON_NAME]-29" at bounding box center [380, 199] width 35 height 12
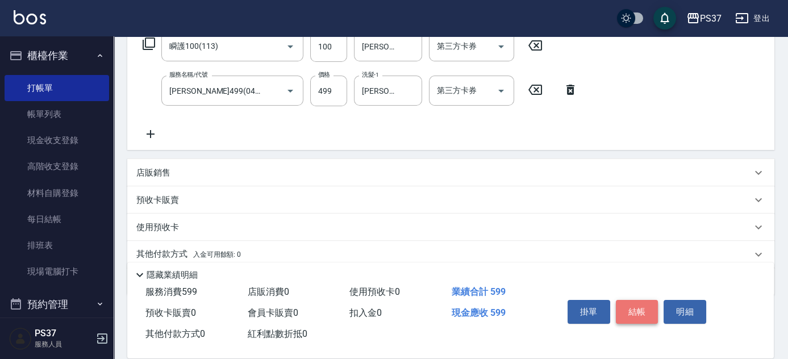
click at [636, 305] on button "結帳" at bounding box center [637, 312] width 43 height 24
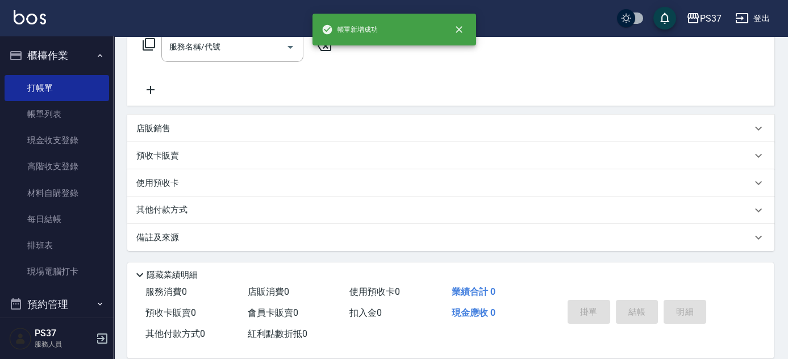
scroll to position [0, 0]
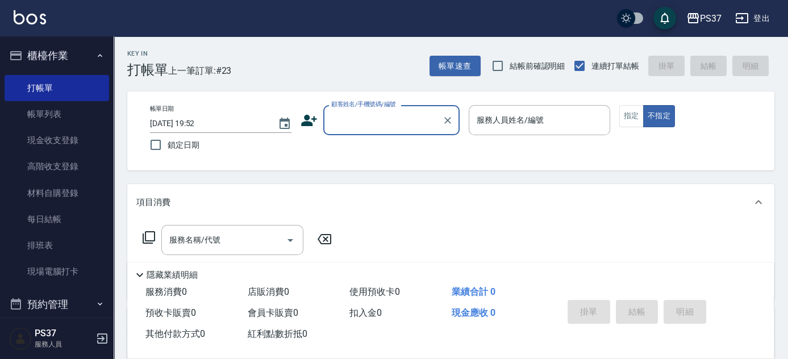
click at [363, 119] on input "顧客姓名/手機號碼/編號" at bounding box center [382, 120] width 109 height 20
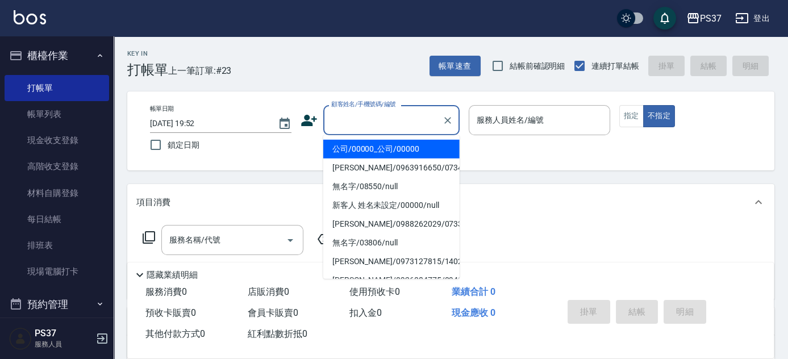
click at [370, 143] on li "公司/00000_公司/00000" at bounding box center [391, 149] width 136 height 19
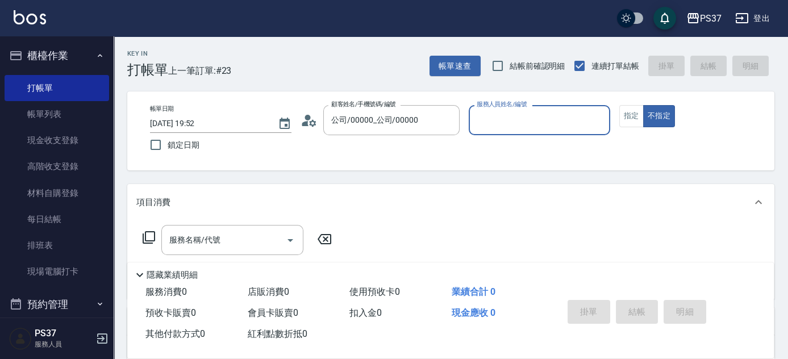
click at [534, 124] on input "服務人員姓名/編號" at bounding box center [539, 120] width 131 height 20
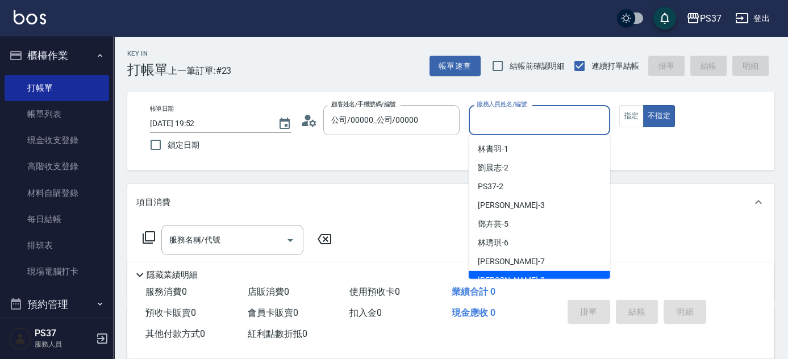
click at [540, 276] on div "[PERSON_NAME]-8" at bounding box center [539, 280] width 141 height 19
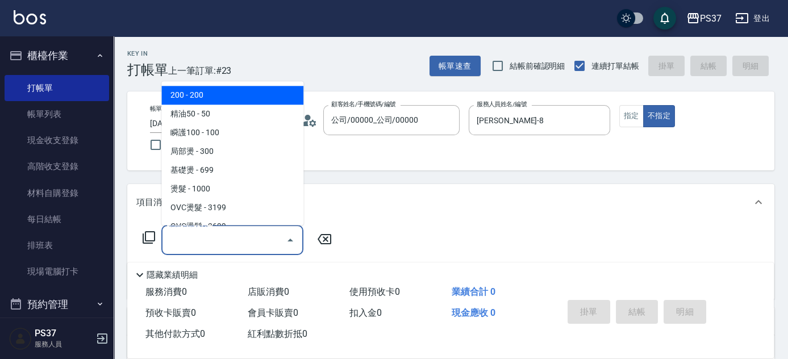
click at [236, 242] on input "服務名稱/代號" at bounding box center [223, 240] width 115 height 20
click at [216, 98] on span "200 - 200" at bounding box center [232, 95] width 142 height 19
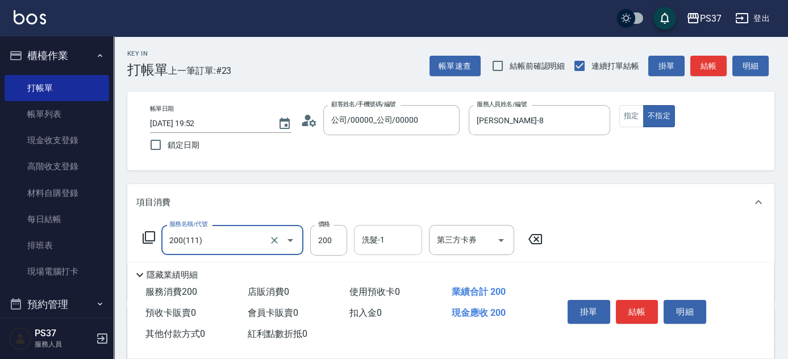
click at [395, 240] on input "洗髮-1" at bounding box center [388, 240] width 58 height 20
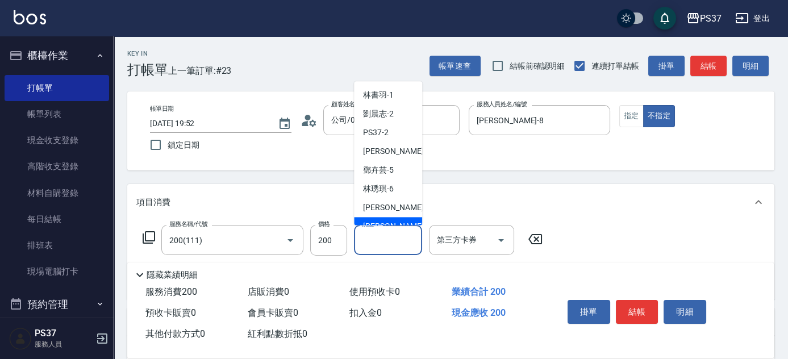
click at [395, 221] on div "[PERSON_NAME]-8" at bounding box center [388, 227] width 68 height 19
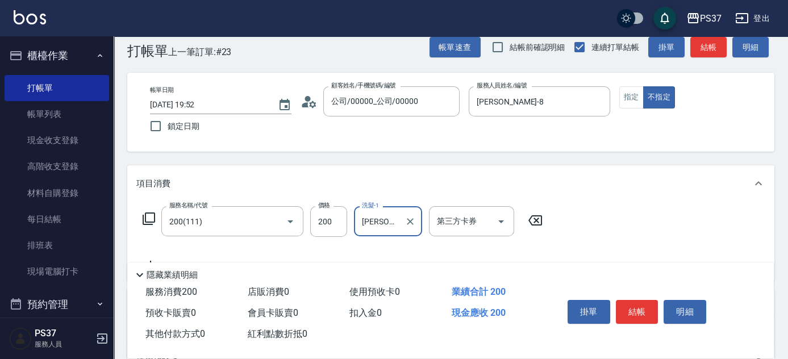
scroll to position [51, 0]
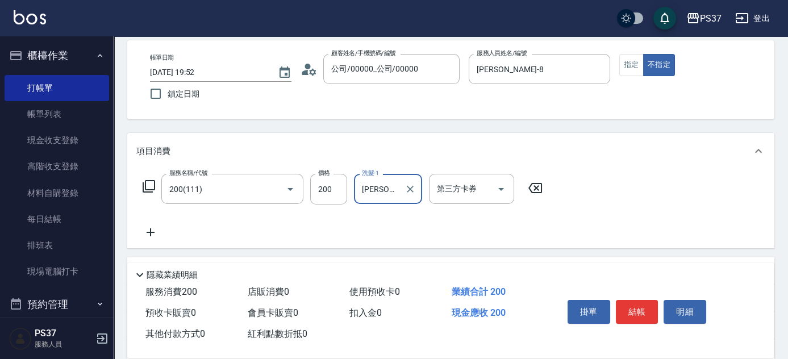
click at [157, 233] on icon at bounding box center [150, 232] width 28 height 14
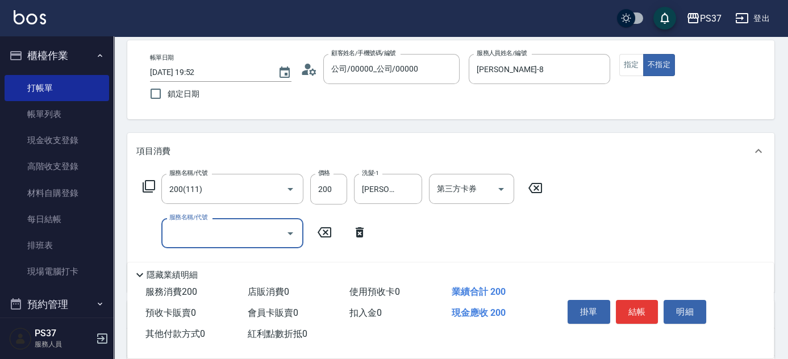
click at [185, 232] on input "服務名稱/代號" at bounding box center [223, 233] width 115 height 20
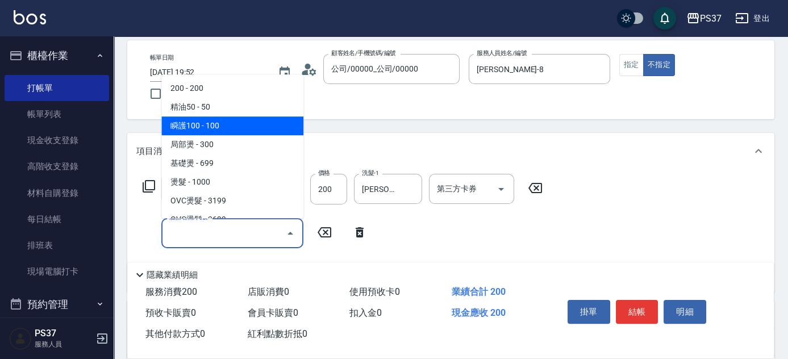
click at [236, 120] on span "瞬護100 - 100" at bounding box center [232, 125] width 142 height 19
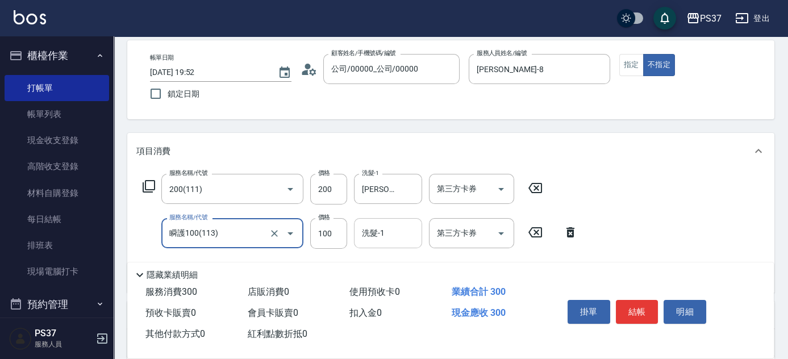
click at [377, 231] on input "洗髮-1" at bounding box center [388, 233] width 58 height 20
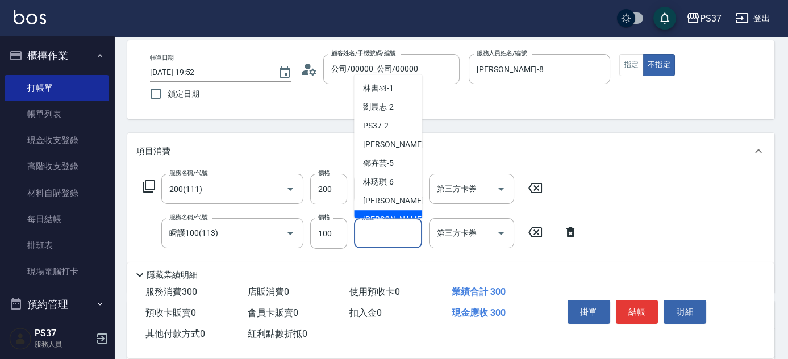
click at [386, 214] on span "[PERSON_NAME]-8" at bounding box center [396, 220] width 67 height 12
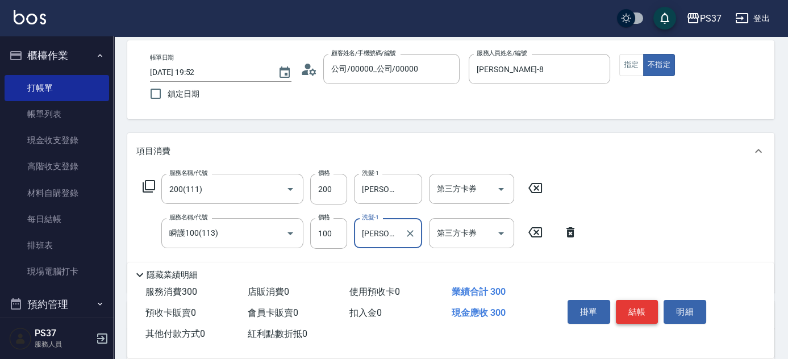
click at [649, 311] on button "結帳" at bounding box center [637, 312] width 43 height 24
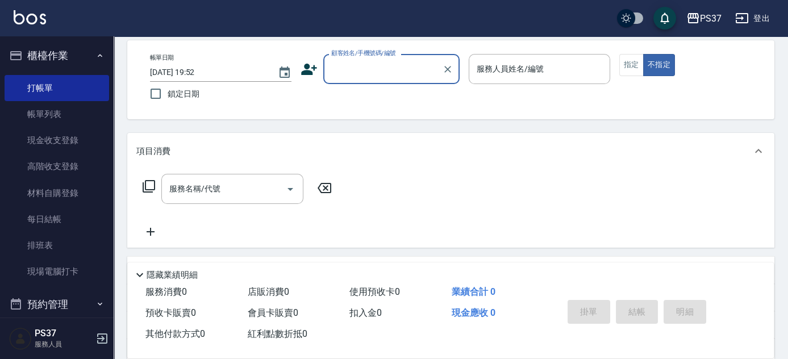
click at [380, 70] on input "顧客姓名/手機號碼/編號" at bounding box center [382, 69] width 109 height 20
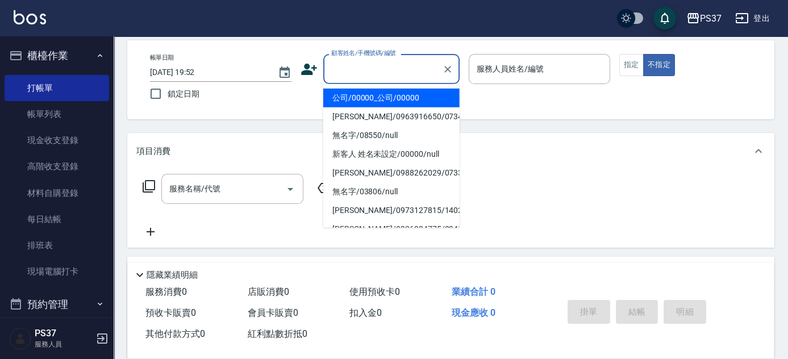
click at [375, 98] on li "公司/00000_公司/00000" at bounding box center [391, 98] width 136 height 19
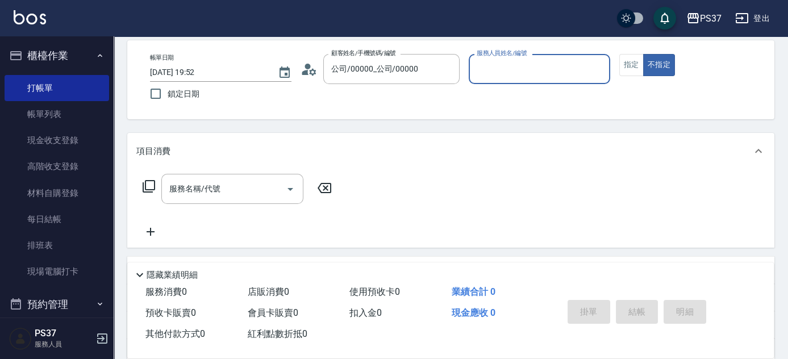
click at [486, 80] on div "服務人員姓名/編號" at bounding box center [539, 69] width 141 height 30
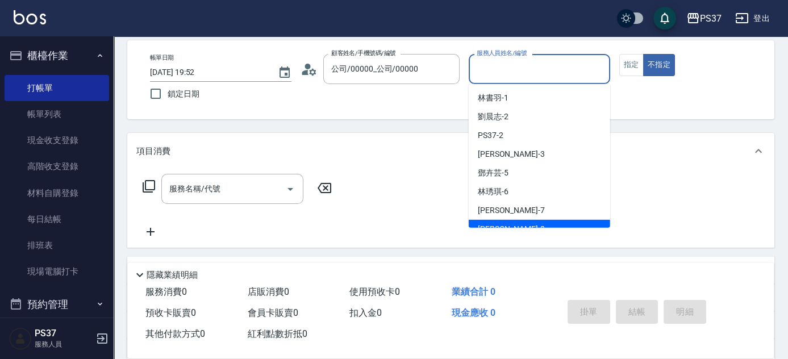
click at [513, 224] on div "[PERSON_NAME]-8" at bounding box center [539, 229] width 141 height 19
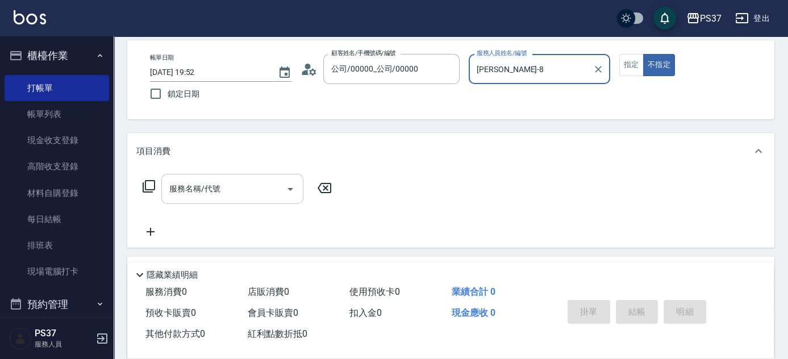
click at [227, 197] on div "服務名稱/代號" at bounding box center [232, 189] width 142 height 30
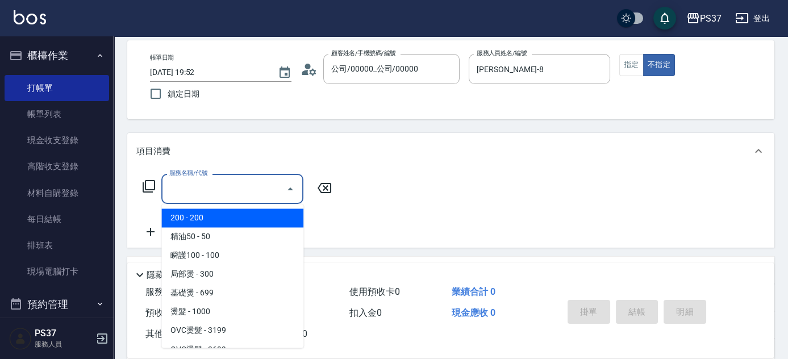
click at [221, 214] on span "200 - 200" at bounding box center [232, 217] width 142 height 19
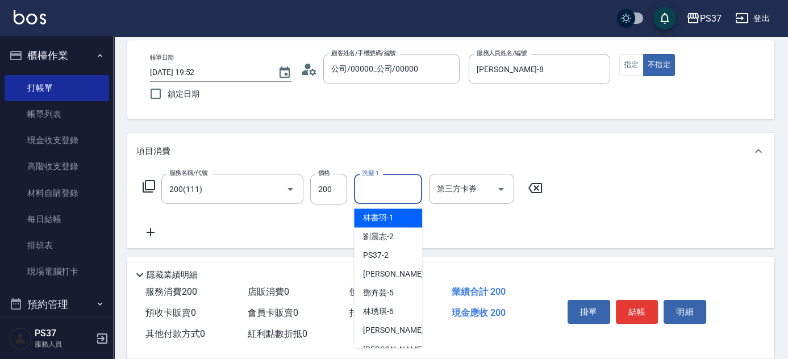
click at [384, 193] on input "洗髮-1" at bounding box center [388, 189] width 58 height 20
click at [391, 342] on div "[PERSON_NAME]-8" at bounding box center [388, 349] width 68 height 19
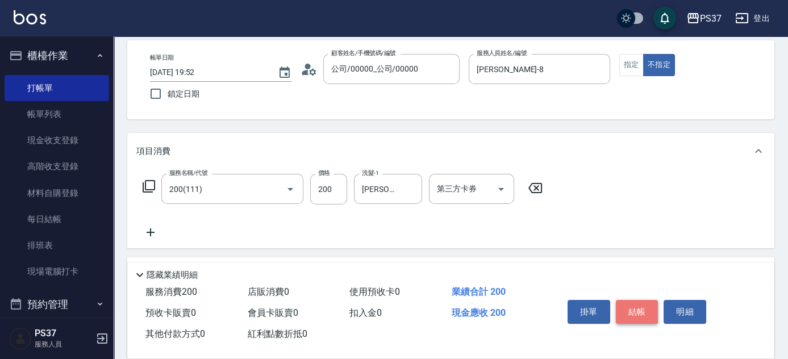
click at [638, 315] on button "結帳" at bounding box center [637, 312] width 43 height 24
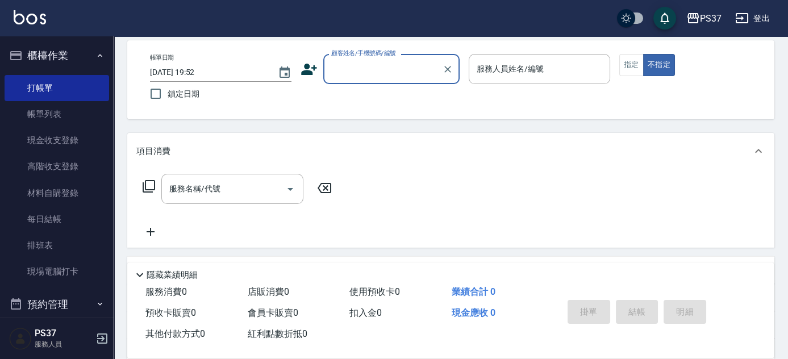
click at [373, 81] on div "顧客姓名/手機號碼/編號" at bounding box center [391, 69] width 136 height 30
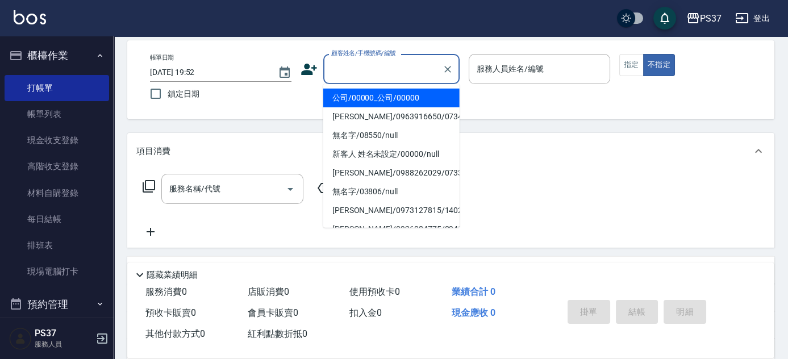
click at [378, 89] on li "公司/00000_公司/00000" at bounding box center [391, 98] width 136 height 19
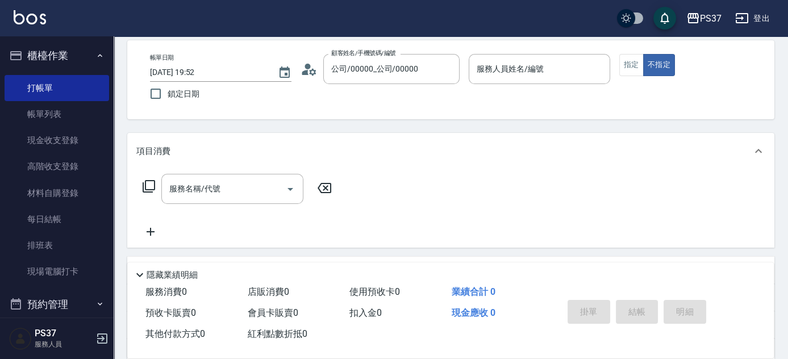
click at [466, 66] on div "帳單日期 [DATE] 19:52 鎖定日期 顧客姓名/手機號碼/編號 公司/00000_公司/00000 顧客姓名/手機號碼/編號 服務人員姓名/編號 服務…" at bounding box center [451, 80] width 620 height 52
click at [504, 81] on div "服務人員姓名/編號" at bounding box center [539, 69] width 141 height 30
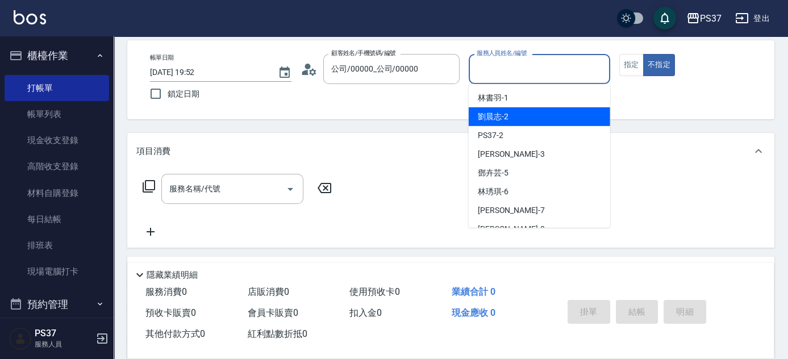
click at [527, 116] on div "[PERSON_NAME]-2" at bounding box center [539, 116] width 141 height 19
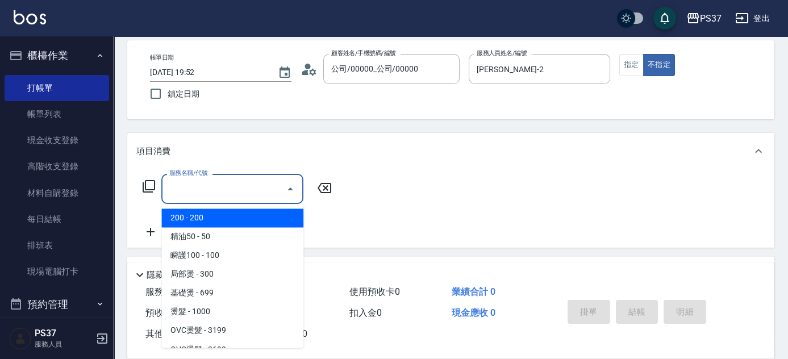
click at [233, 179] on input "服務名稱/代號" at bounding box center [223, 189] width 115 height 20
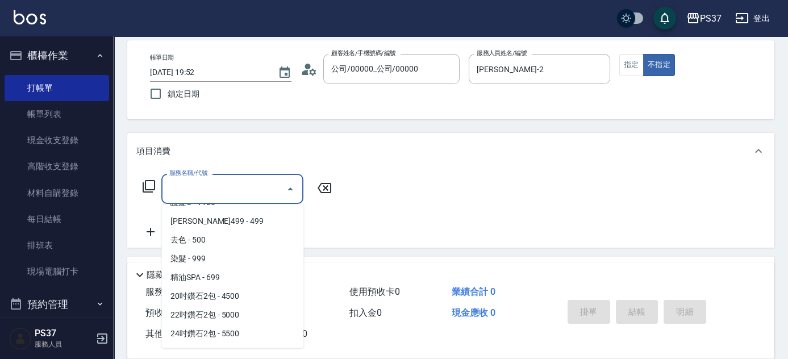
scroll to position [619, 0]
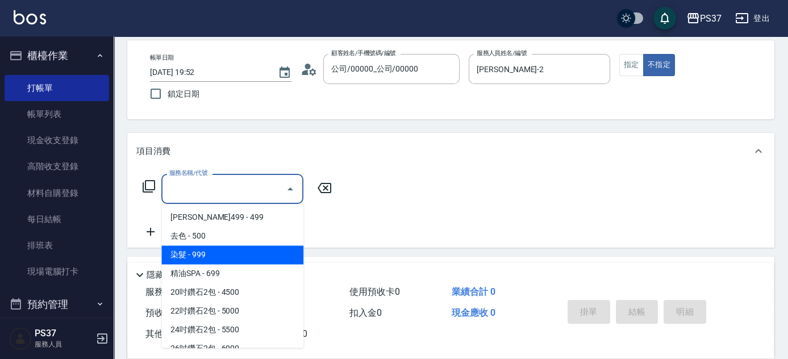
click at [235, 260] on span "染髮 - 999" at bounding box center [232, 254] width 142 height 19
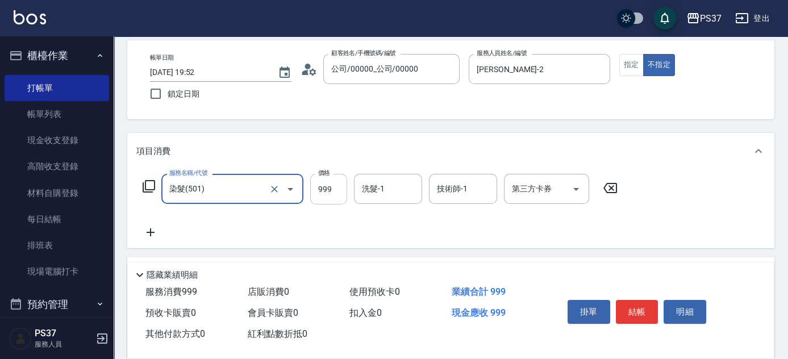
click at [327, 199] on input "999" at bounding box center [328, 189] width 37 height 31
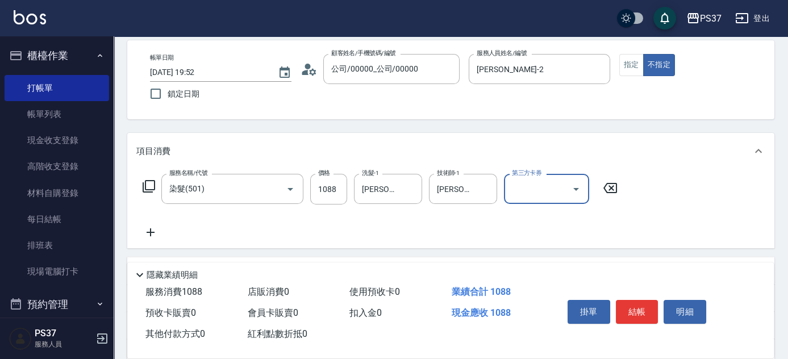
click at [159, 232] on icon at bounding box center [150, 232] width 28 height 14
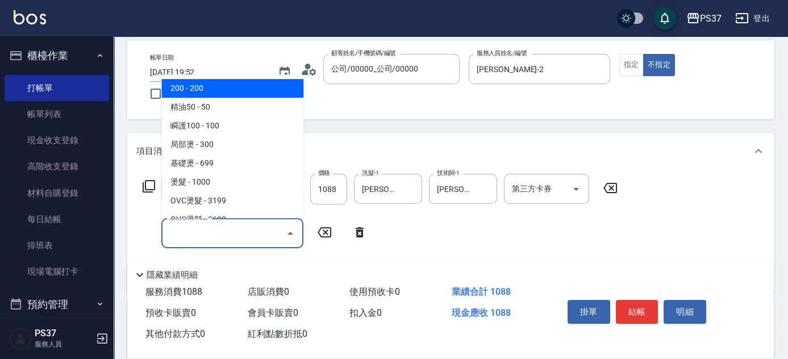
click at [199, 229] on input "服務名稱/代號" at bounding box center [223, 233] width 115 height 20
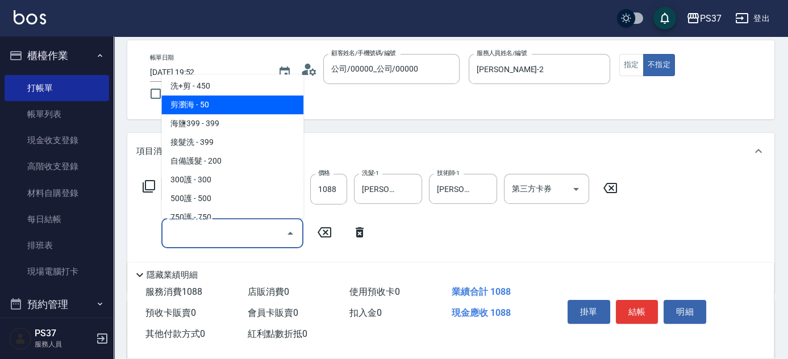
scroll to position [413, 0]
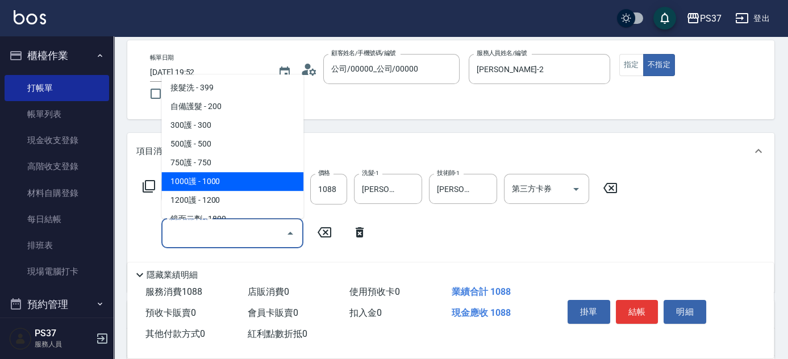
click at [243, 181] on span "1000護 - 1000" at bounding box center [232, 181] width 142 height 19
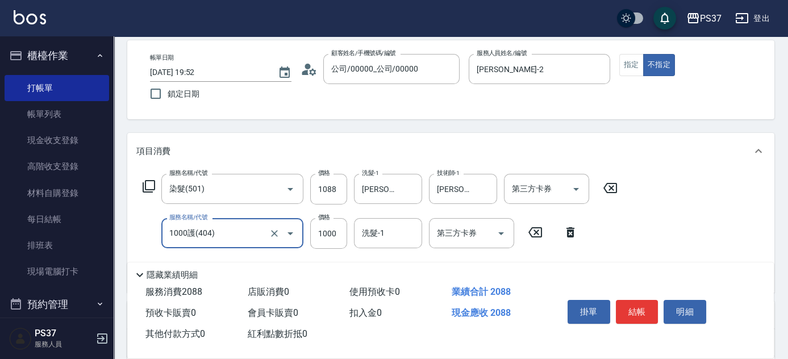
click at [217, 229] on input "1000護(404)" at bounding box center [216, 233] width 100 height 20
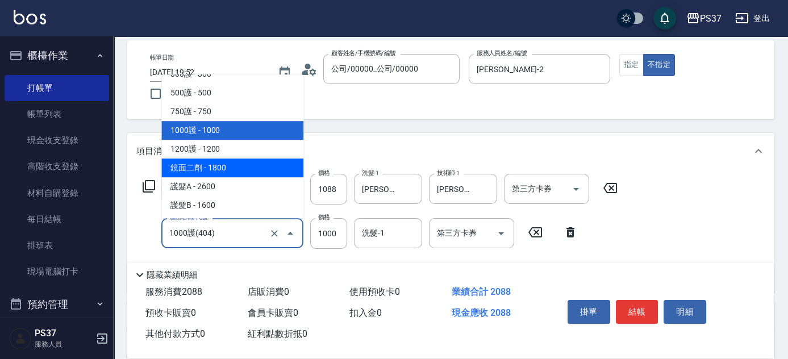
scroll to position [489, 0]
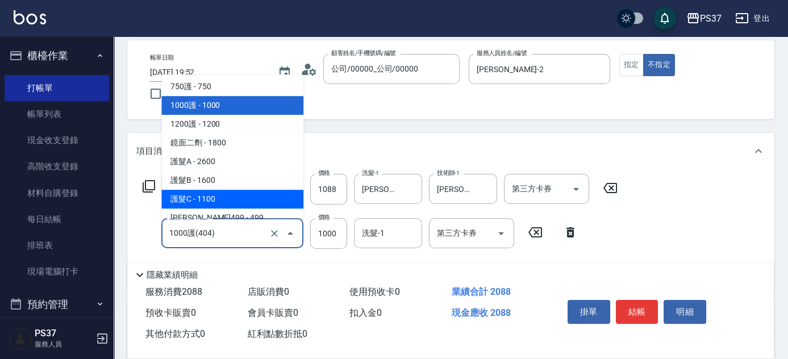
click at [225, 191] on span "護髮C - 1100" at bounding box center [232, 199] width 142 height 19
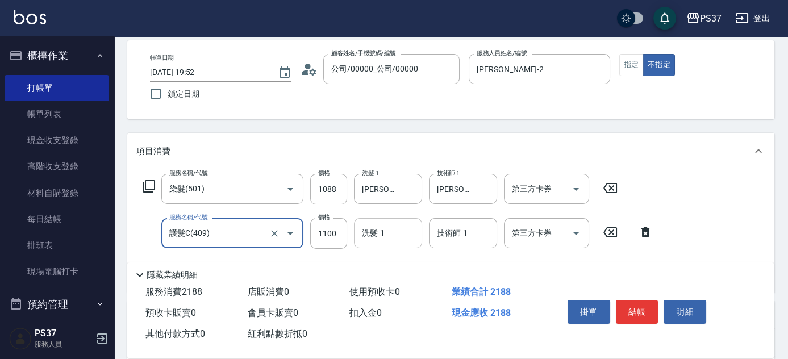
click at [381, 236] on input "洗髮-1" at bounding box center [388, 233] width 58 height 20
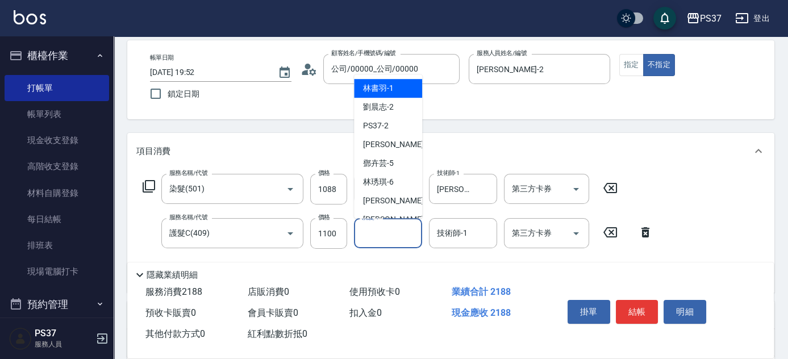
click at [386, 91] on span "[PERSON_NAME]-1" at bounding box center [378, 88] width 31 height 12
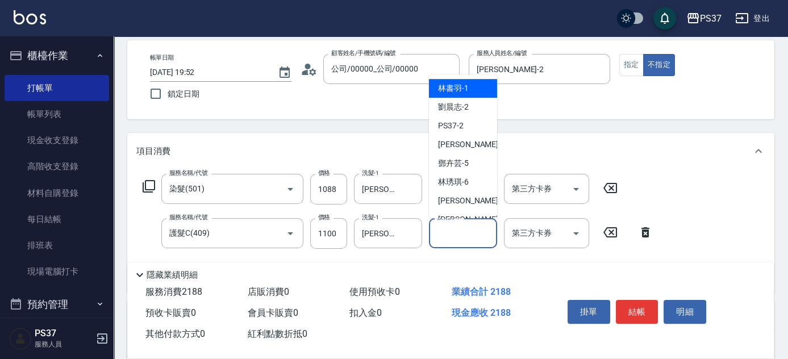
click at [463, 238] on input "技術師-1" at bounding box center [463, 233] width 58 height 20
click at [446, 81] on div "[PERSON_NAME]-1" at bounding box center [463, 88] width 68 height 19
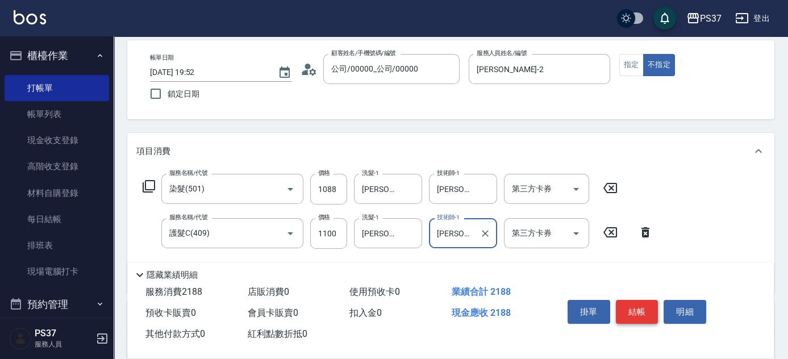
click at [648, 316] on button "結帳" at bounding box center [637, 312] width 43 height 24
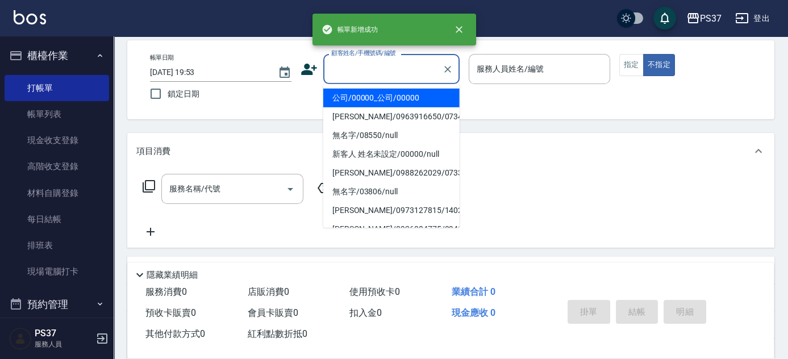
click at [384, 68] on input "顧客姓名/手機號碼/編號" at bounding box center [382, 69] width 109 height 20
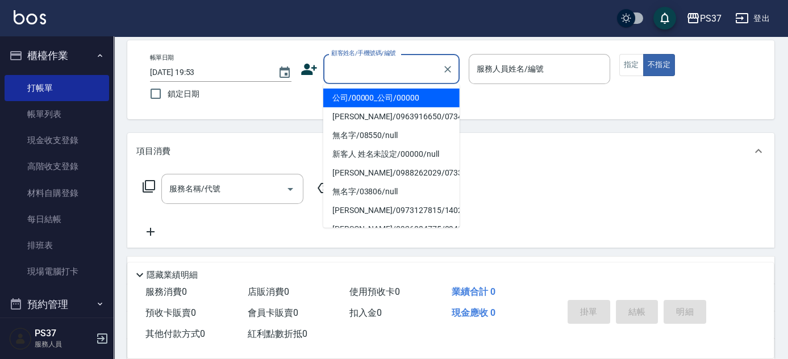
click at [388, 94] on li "公司/00000_公司/00000" at bounding box center [391, 98] width 136 height 19
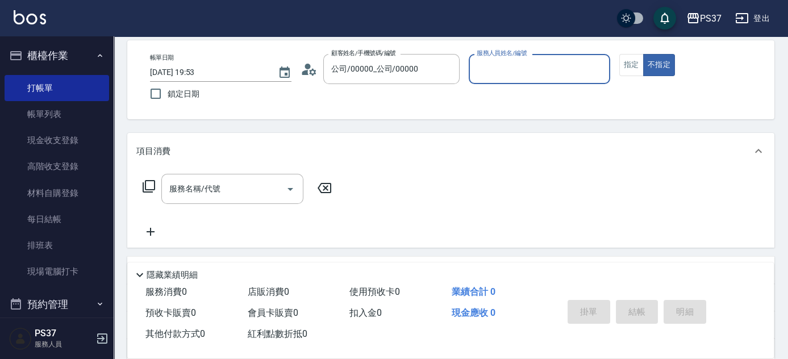
click at [520, 70] on input "服務人員姓名/編號" at bounding box center [539, 69] width 131 height 20
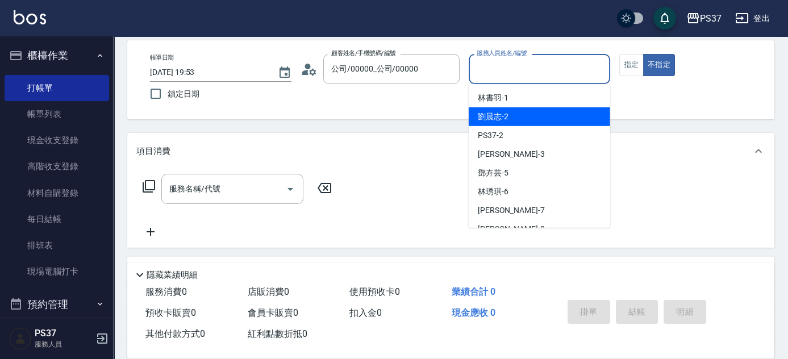
click at [547, 117] on div "[PERSON_NAME]-2" at bounding box center [539, 116] width 141 height 19
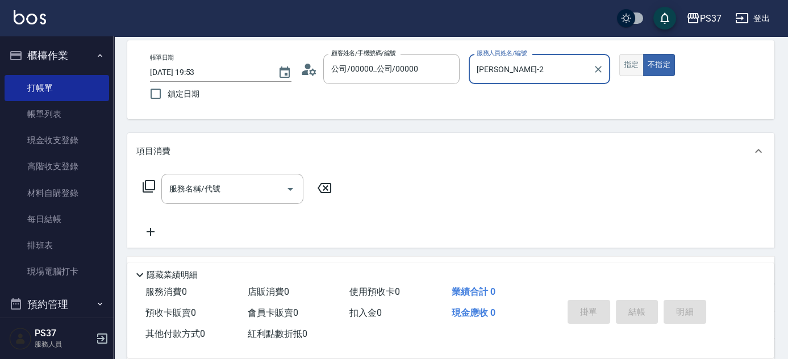
click at [625, 65] on button "指定" at bounding box center [631, 65] width 24 height 22
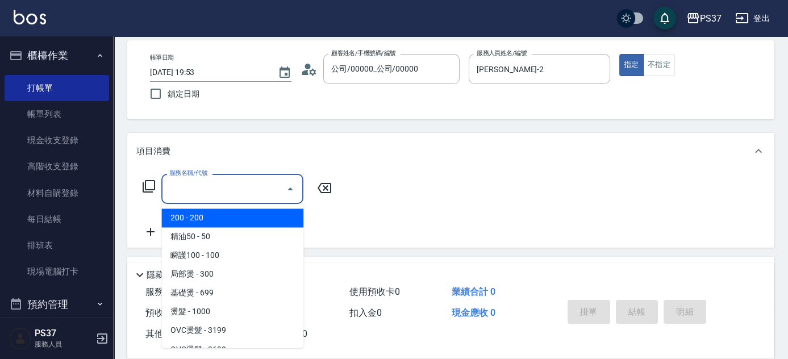
click at [245, 183] on input "服務名稱/代號" at bounding box center [223, 189] width 115 height 20
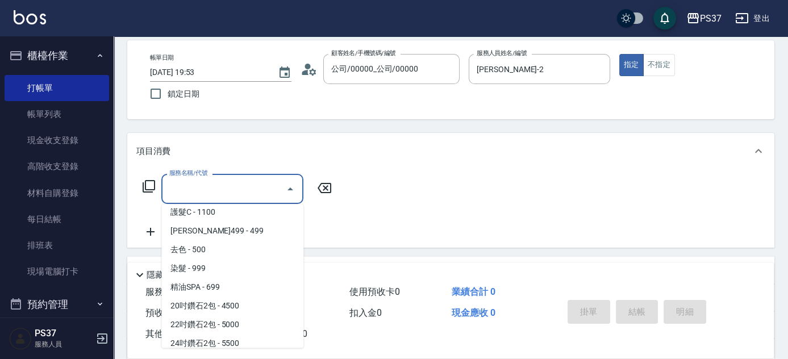
scroll to position [671, 0]
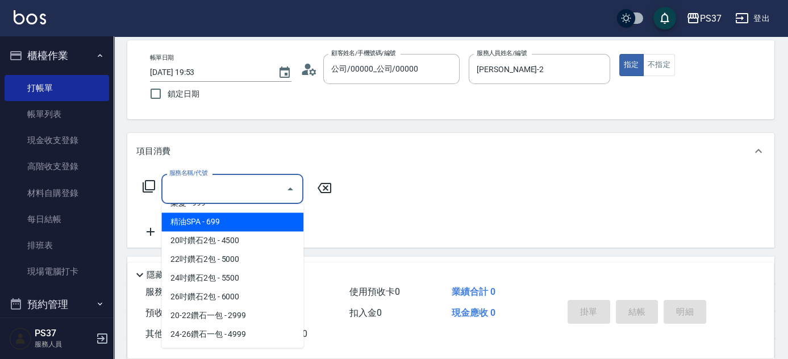
click at [244, 224] on span "精油SPA - 699" at bounding box center [232, 221] width 142 height 19
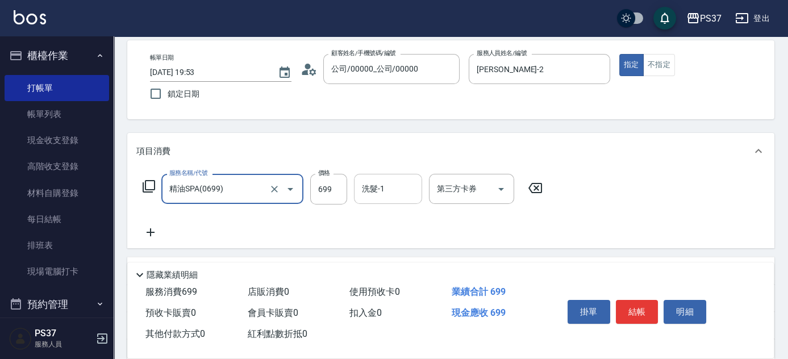
click at [377, 191] on input "洗髮-1" at bounding box center [388, 189] width 58 height 20
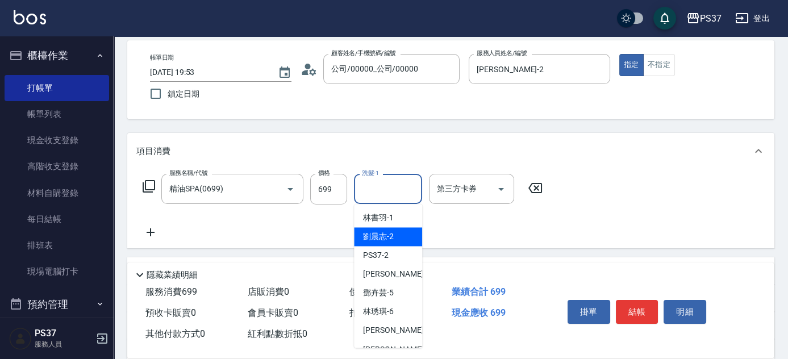
click at [385, 236] on span "[PERSON_NAME]-2" at bounding box center [378, 237] width 31 height 12
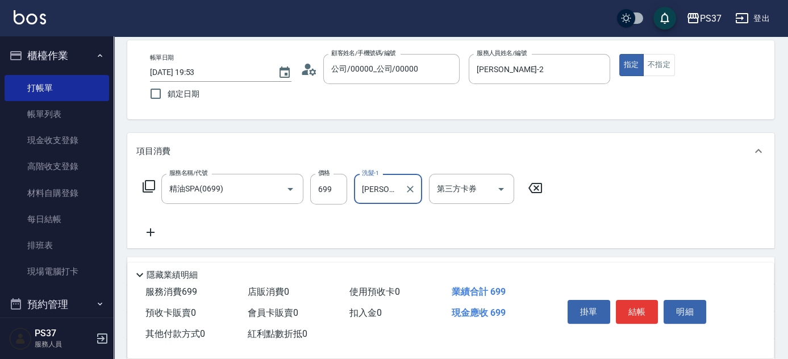
click at [153, 236] on icon at bounding box center [150, 232] width 28 height 14
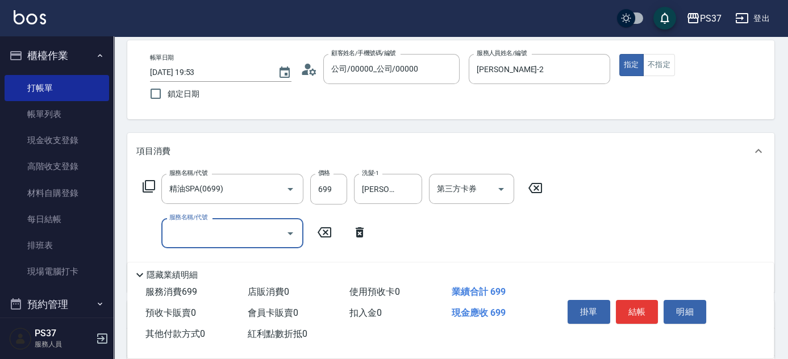
click at [182, 234] on input "服務名稱/代號" at bounding box center [223, 233] width 115 height 20
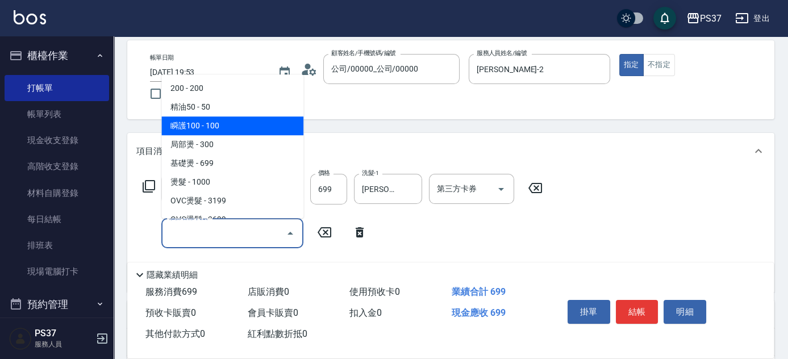
click at [229, 132] on span "瞬護100 - 100" at bounding box center [232, 125] width 142 height 19
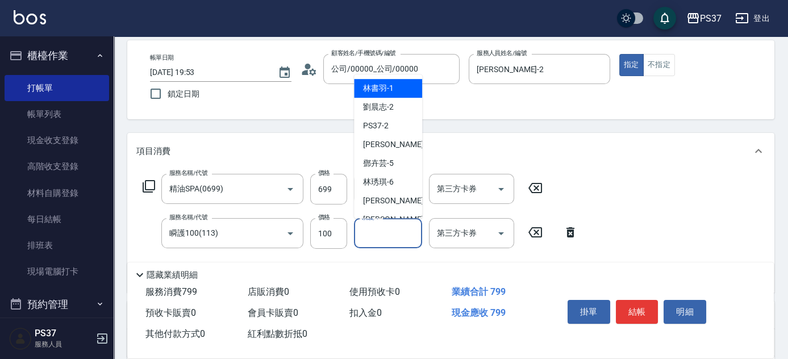
click at [376, 239] on input "洗髮-1" at bounding box center [388, 233] width 58 height 20
click at [399, 109] on div "[PERSON_NAME]-2" at bounding box center [388, 107] width 68 height 19
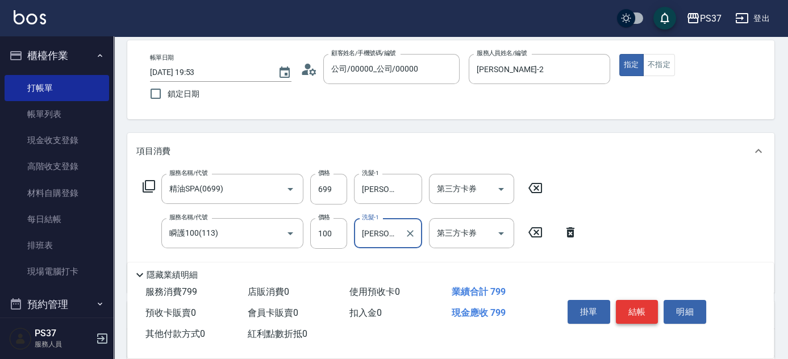
click at [638, 311] on button "結帳" at bounding box center [637, 312] width 43 height 24
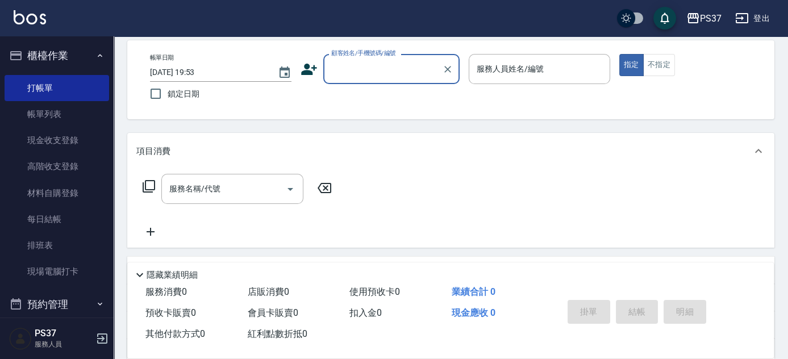
click at [368, 83] on div "帳單日期 [DATE] 19:53 鎖定日期 顧客姓名/手機號碼/編號 顧客姓名/手機號碼/編號 服務人員姓名/編號 服務人員姓名/編號 指定 不指定" at bounding box center [451, 80] width 620 height 52
click at [379, 73] on input "顧客姓名/手機號碼/編號" at bounding box center [382, 69] width 109 height 20
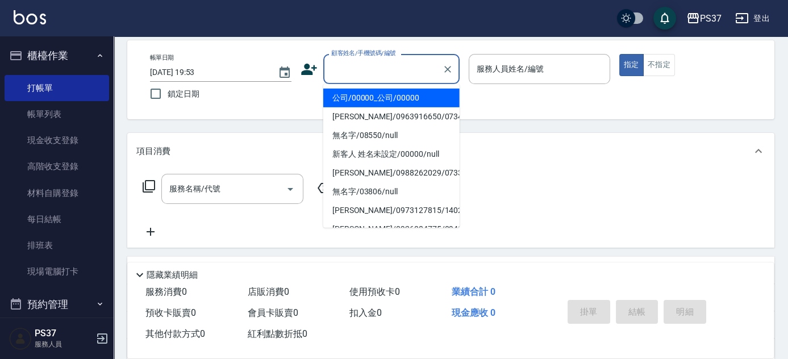
click at [379, 89] on li "公司/00000_公司/00000" at bounding box center [391, 98] width 136 height 19
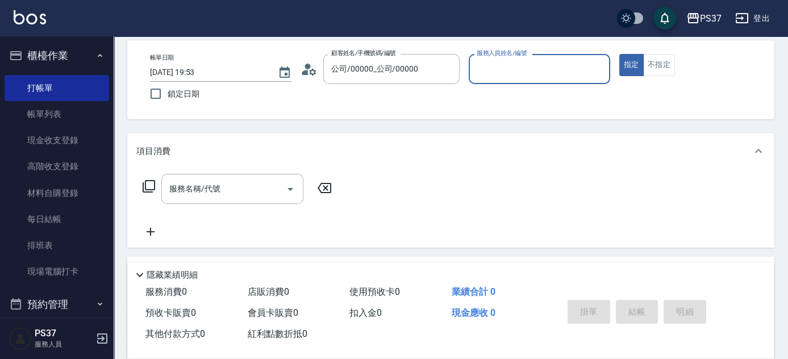
click at [505, 70] on input "服務人員姓名/編號" at bounding box center [539, 69] width 131 height 20
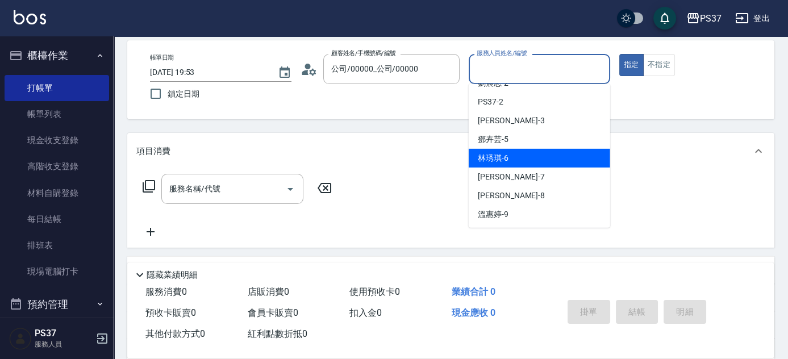
scroll to position [51, 0]
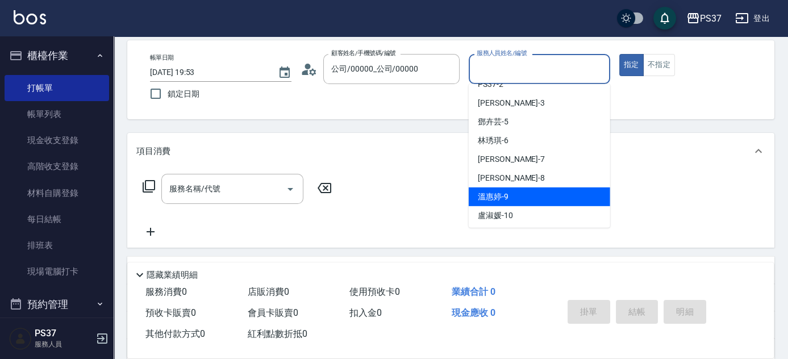
click at [550, 189] on div "[PERSON_NAME]-9" at bounding box center [539, 196] width 141 height 19
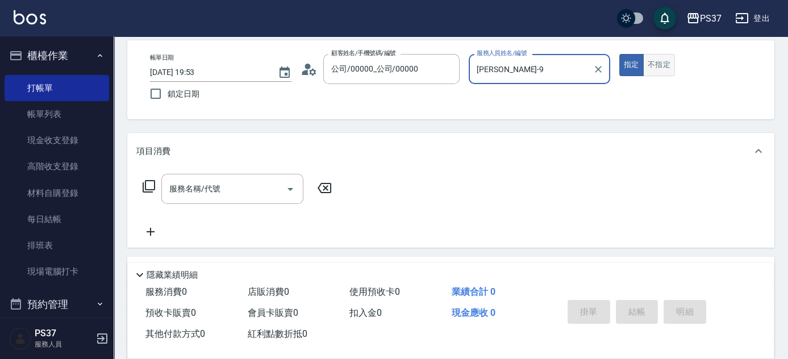
click at [655, 68] on button "不指定" at bounding box center [659, 65] width 32 height 22
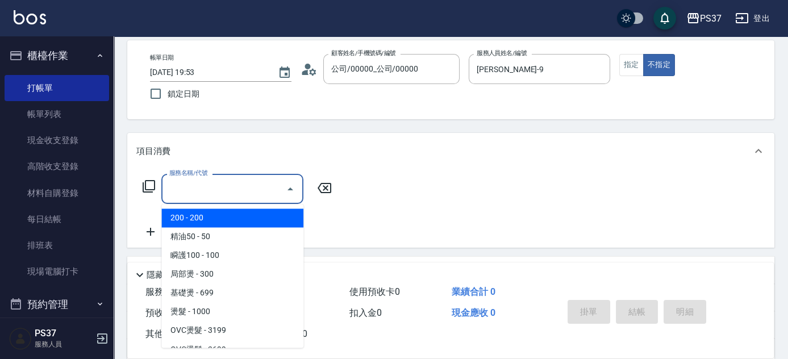
click at [232, 189] on input "服務名稱/代號" at bounding box center [223, 189] width 115 height 20
click at [216, 219] on span "200 - 200" at bounding box center [232, 217] width 142 height 19
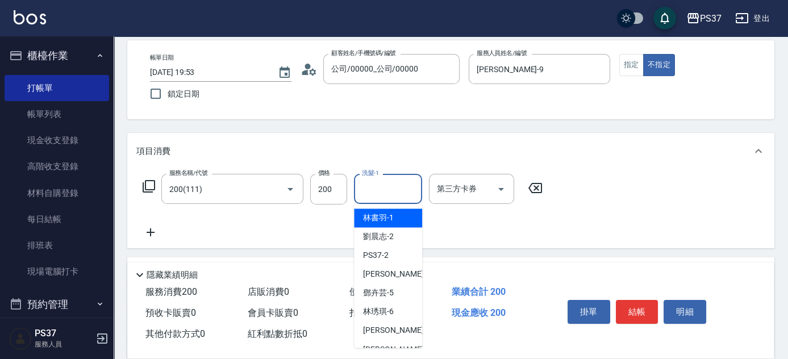
click at [371, 192] on input "洗髮-1" at bounding box center [388, 189] width 58 height 20
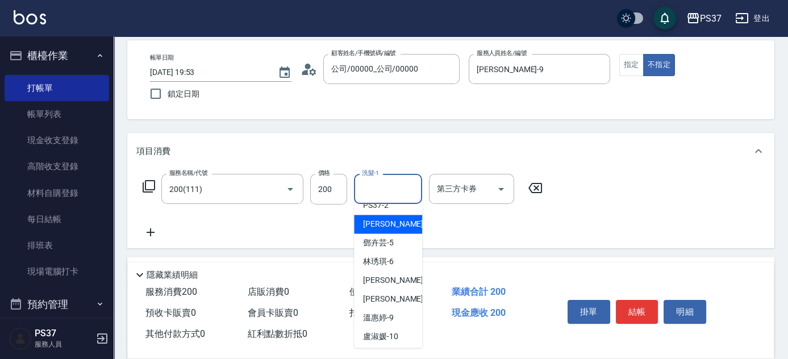
scroll to position [183, 0]
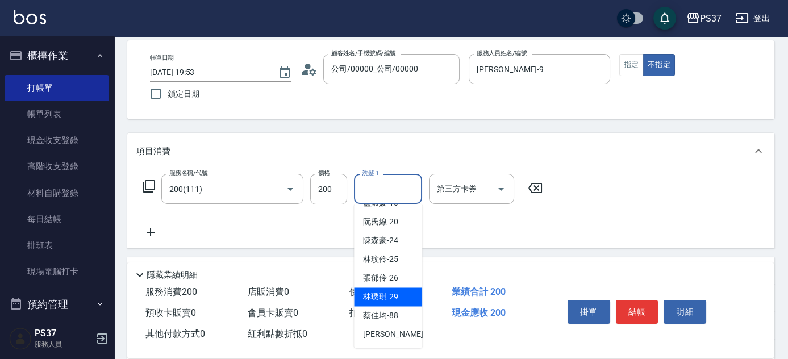
click at [383, 293] on span "[PERSON_NAME]-29" at bounding box center [380, 297] width 35 height 12
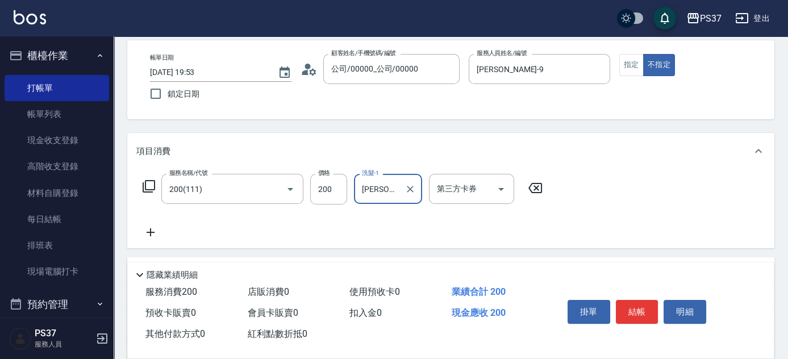
click at [150, 233] on icon at bounding box center [151, 232] width 8 height 8
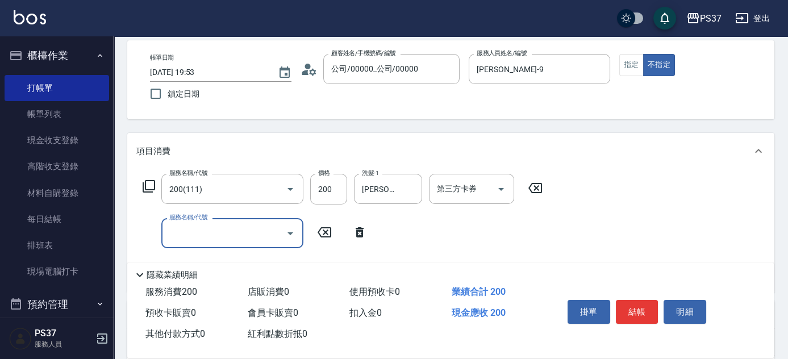
click at [181, 232] on input "服務名稱/代號" at bounding box center [223, 233] width 115 height 20
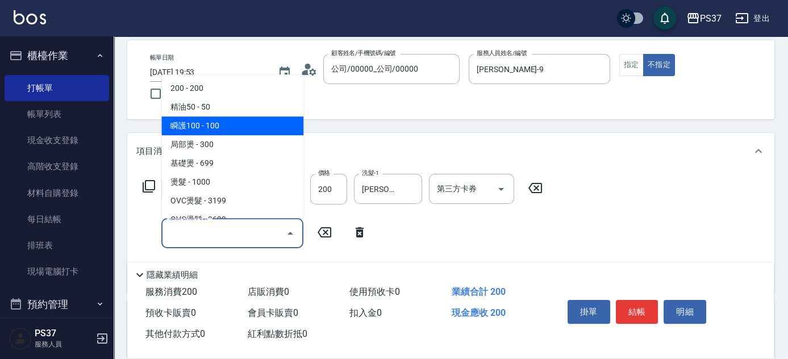
click at [229, 128] on span "瞬護100 - 100" at bounding box center [232, 125] width 142 height 19
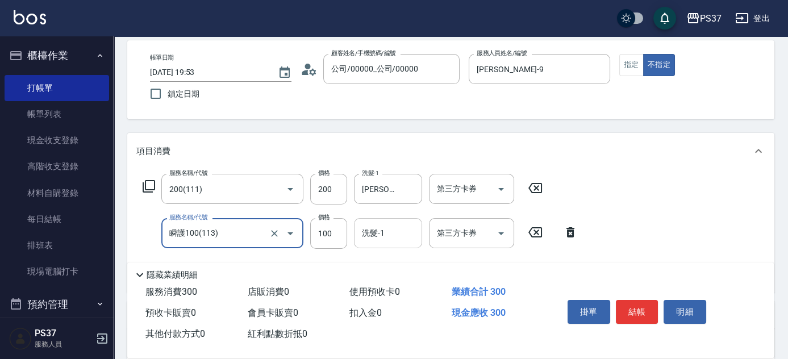
click at [369, 231] on input "洗髮-1" at bounding box center [388, 233] width 58 height 20
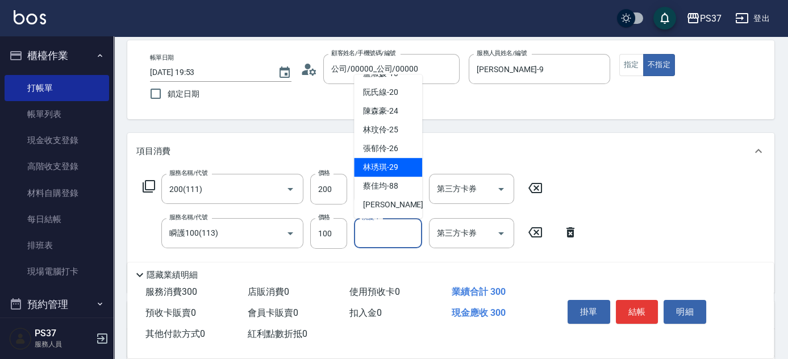
click at [395, 162] on span "[PERSON_NAME]-29" at bounding box center [380, 167] width 35 height 12
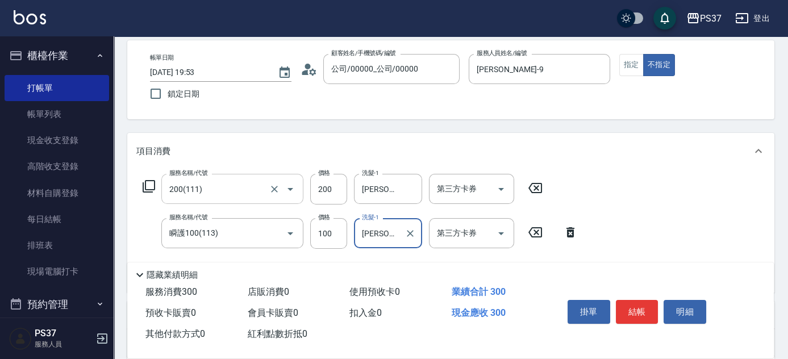
scroll to position [103, 0]
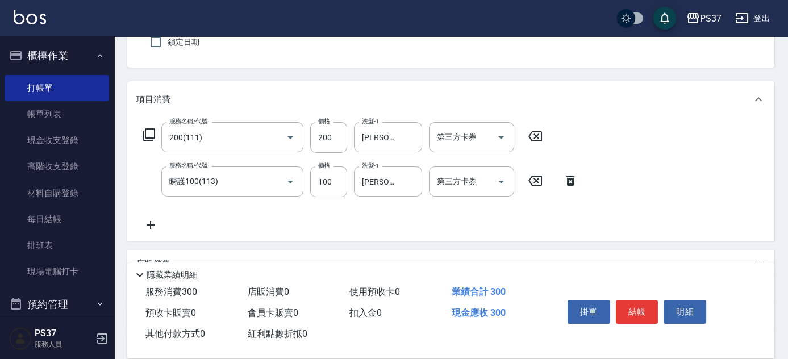
click at [152, 220] on icon at bounding box center [150, 225] width 28 height 14
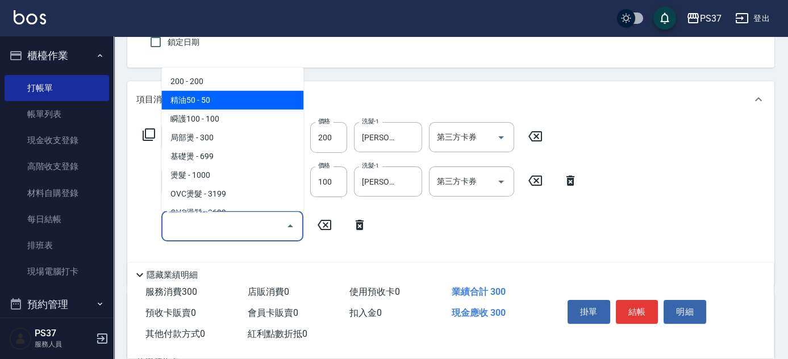
click at [219, 107] on span "精油50 - 50" at bounding box center [232, 100] width 142 height 19
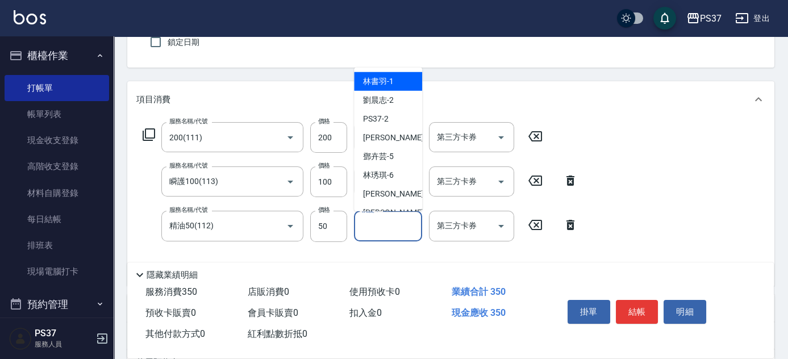
click at [390, 227] on input "洗髮-1" at bounding box center [388, 226] width 58 height 20
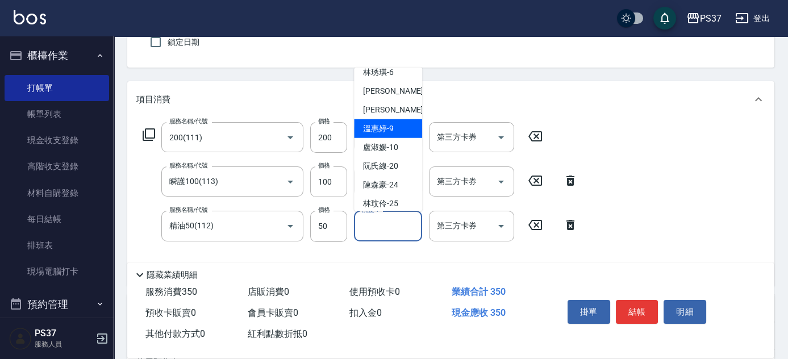
click at [382, 129] on span "[PERSON_NAME]-9" at bounding box center [378, 129] width 31 height 12
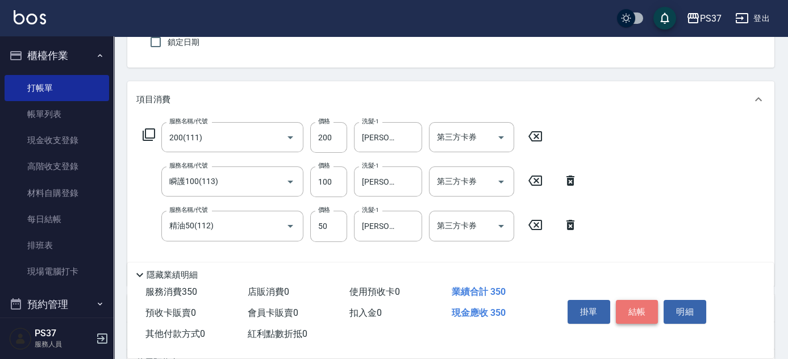
click at [627, 300] on button "結帳" at bounding box center [637, 312] width 43 height 24
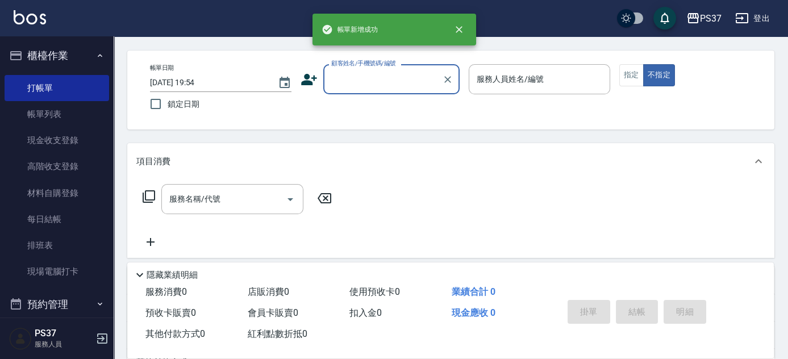
scroll to position [0, 0]
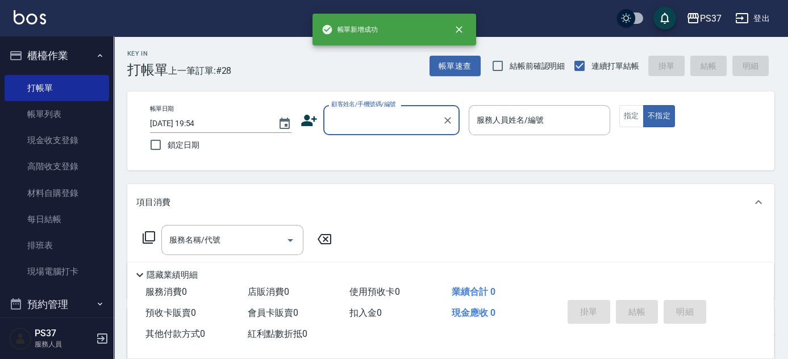
click at [386, 116] on input "顧客姓名/手機號碼/編號" at bounding box center [382, 120] width 109 height 20
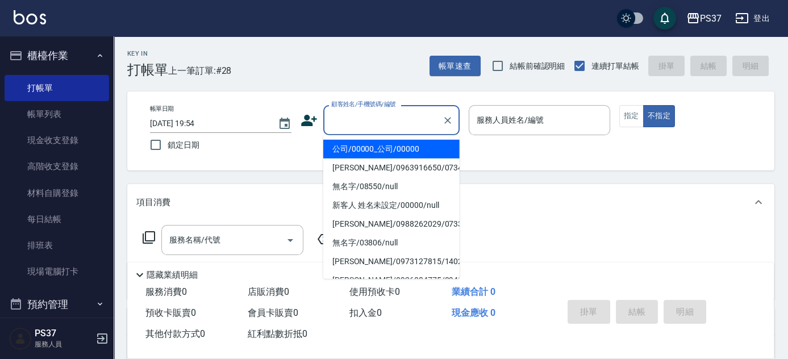
click at [377, 142] on li "公司/00000_公司/00000" at bounding box center [391, 149] width 136 height 19
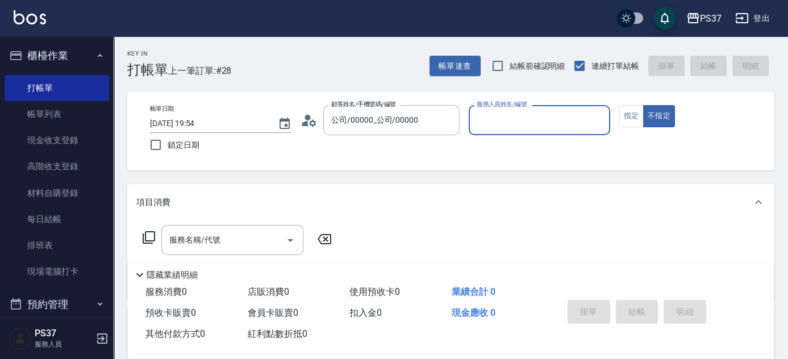
click at [501, 131] on div "服務人員姓名/編號" at bounding box center [539, 120] width 141 height 30
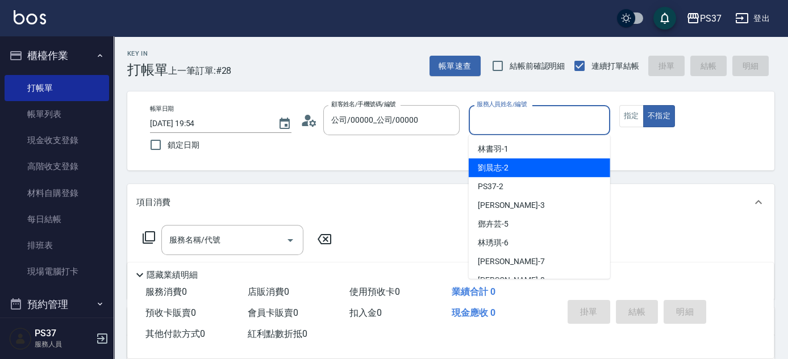
scroll to position [51, 0]
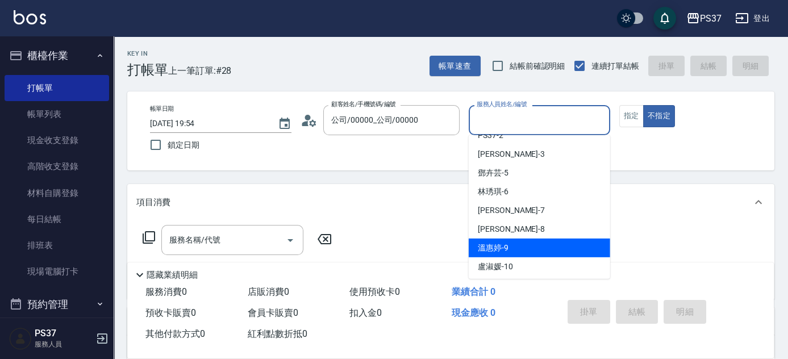
click at [512, 240] on div "[PERSON_NAME]-9" at bounding box center [539, 248] width 141 height 19
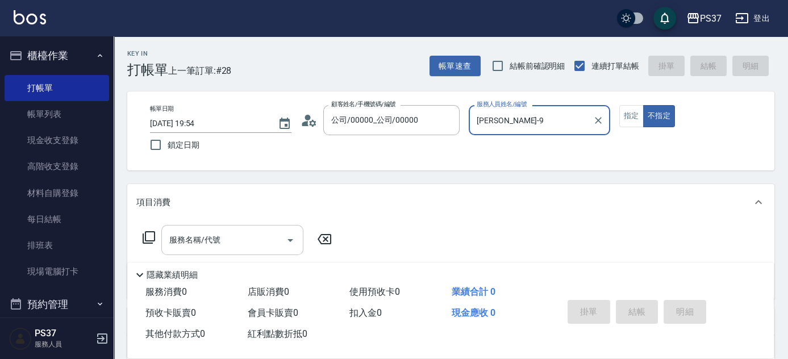
click at [230, 244] on input "服務名稱/代號" at bounding box center [223, 240] width 115 height 20
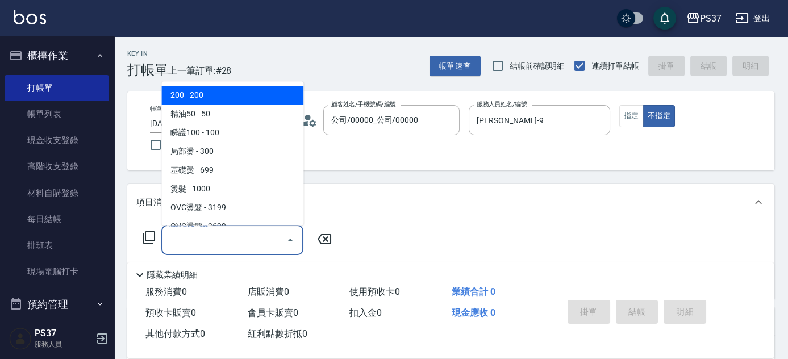
click at [211, 94] on span "200 - 200" at bounding box center [232, 95] width 142 height 19
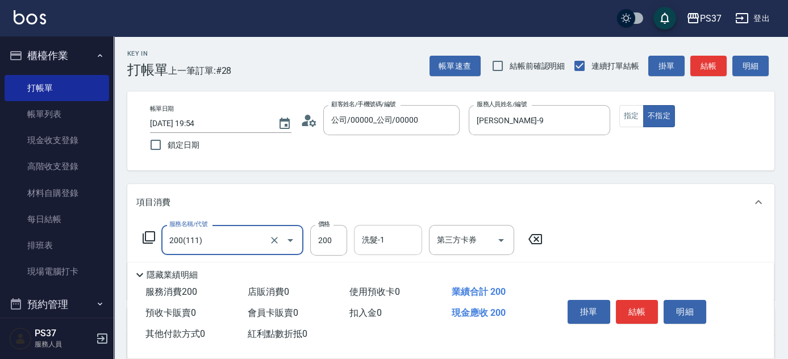
click at [382, 247] on input "洗髮-1" at bounding box center [388, 240] width 58 height 20
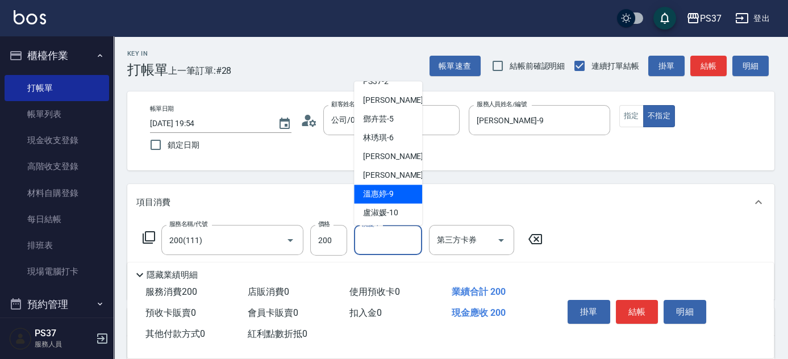
click at [383, 194] on span "[PERSON_NAME]-9" at bounding box center [378, 195] width 31 height 12
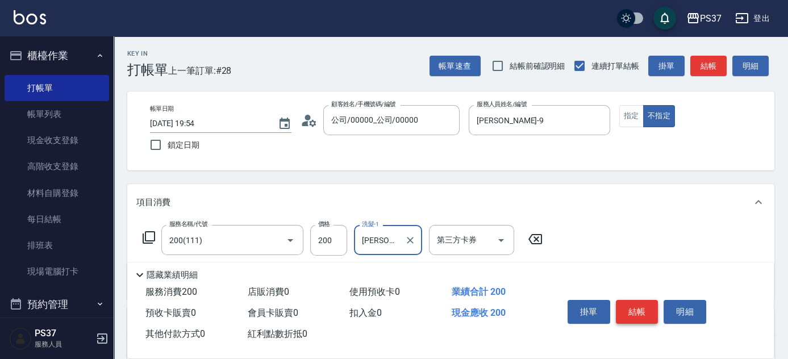
click at [646, 310] on button "結帳" at bounding box center [637, 312] width 43 height 24
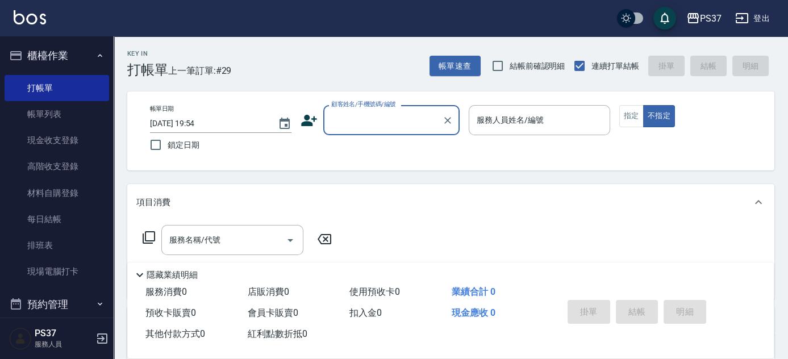
drag, startPoint x: 46, startPoint y: 120, endPoint x: 285, endPoint y: 175, distance: 245.2
click at [46, 120] on link "帳單列表" at bounding box center [57, 114] width 104 height 26
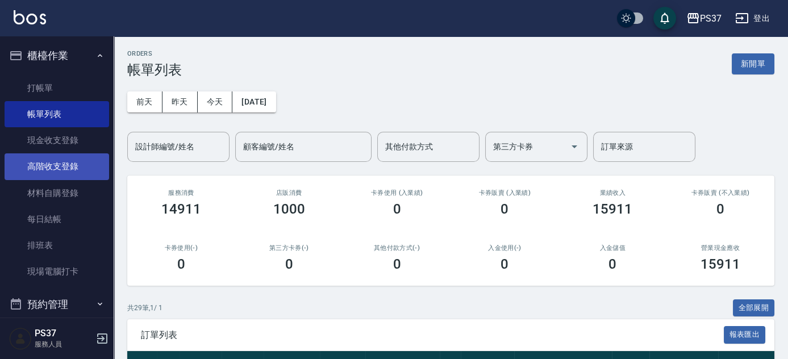
scroll to position [361, 0]
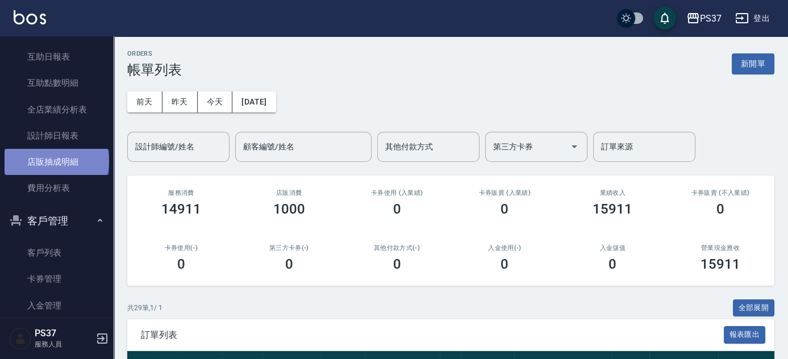
click at [56, 161] on link "店販抽成明細" at bounding box center [57, 162] width 104 height 26
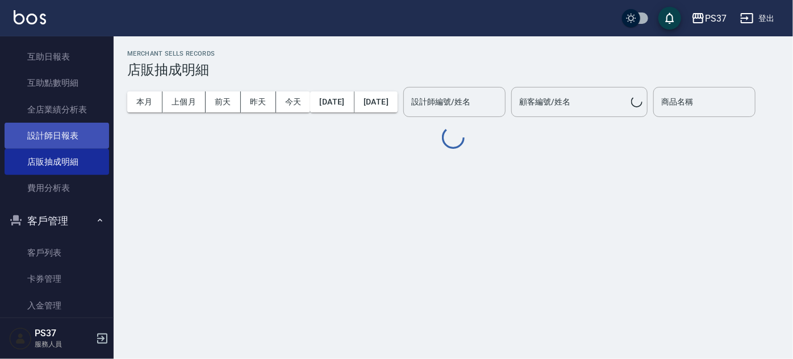
click at [54, 137] on link "設計師日報表" at bounding box center [57, 136] width 104 height 26
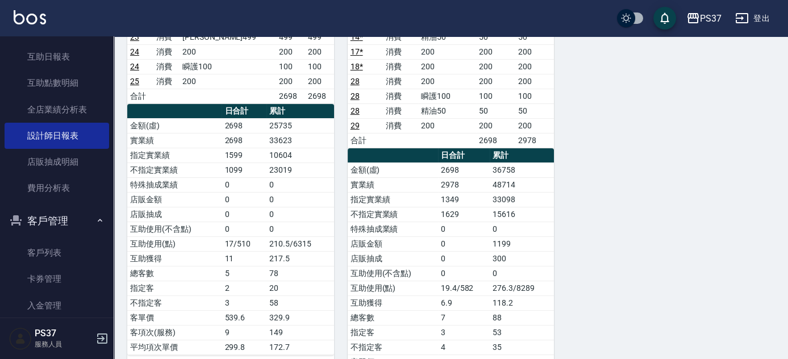
scroll to position [619, 0]
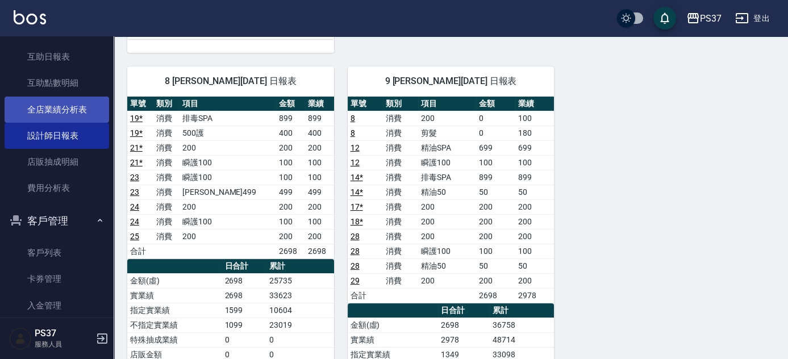
click at [32, 107] on link "全店業績分析表" at bounding box center [57, 110] width 104 height 26
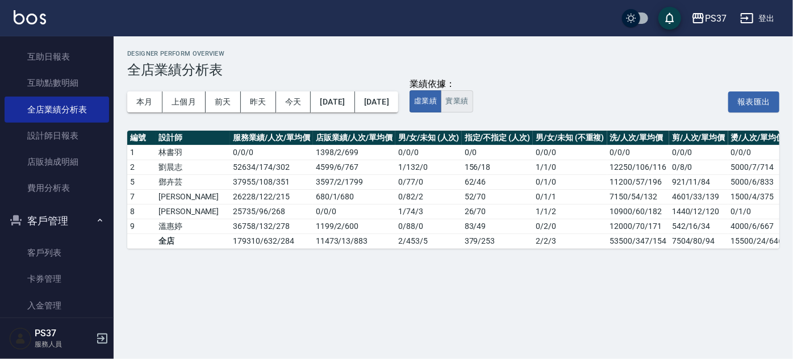
click at [473, 98] on button "實業績" at bounding box center [457, 101] width 32 height 22
